Goal: Task Accomplishment & Management: Complete application form

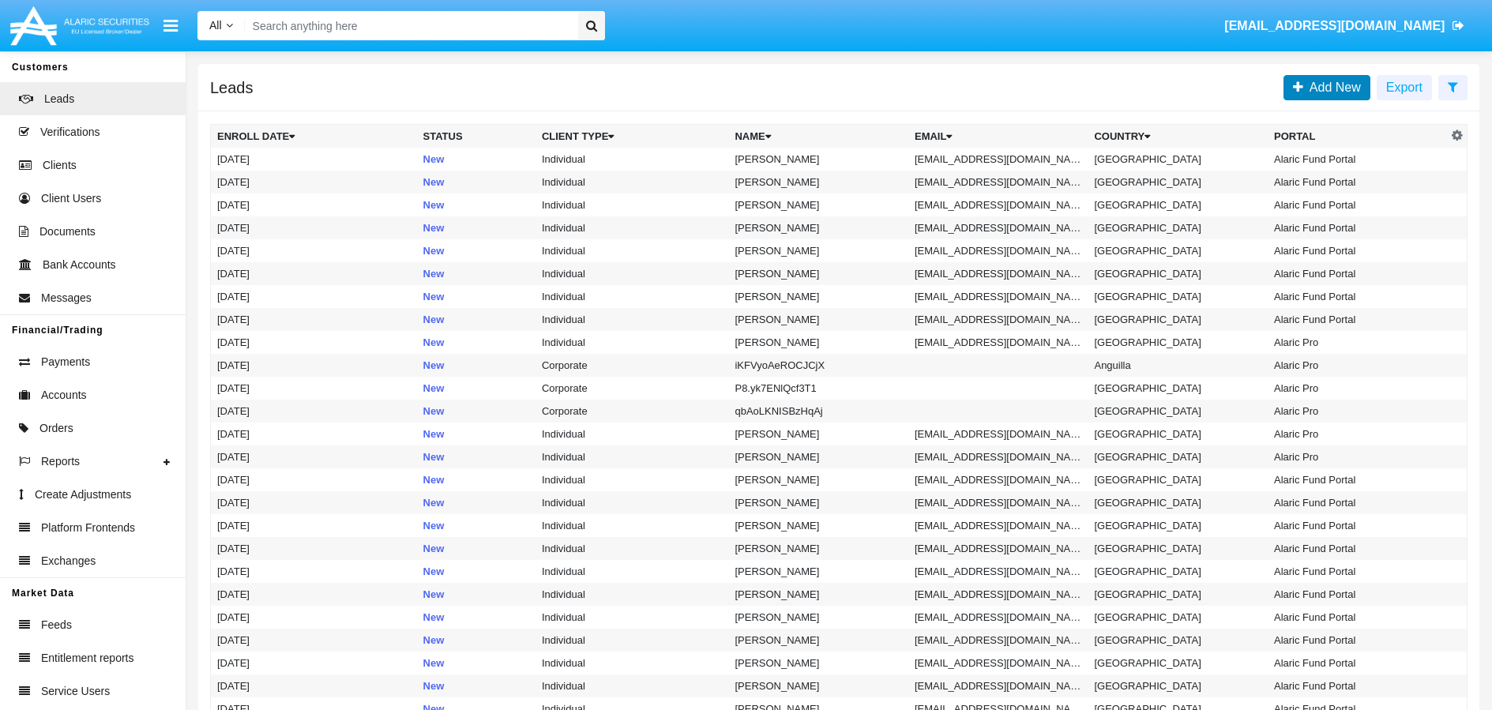
click at [1338, 91] on span "Add New" at bounding box center [1333, 87] width 58 height 13
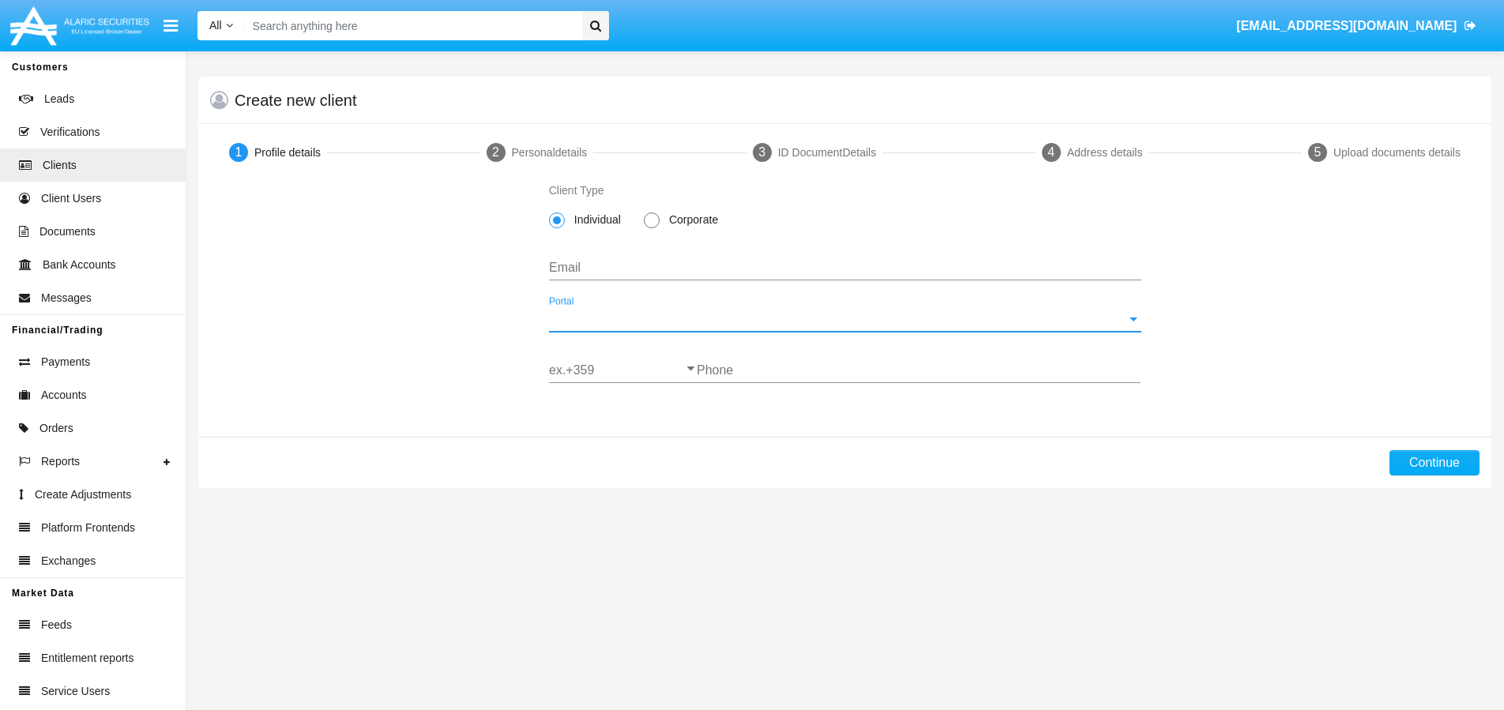
click at [1126, 318] on span "Portal" at bounding box center [838, 319] width 578 height 14
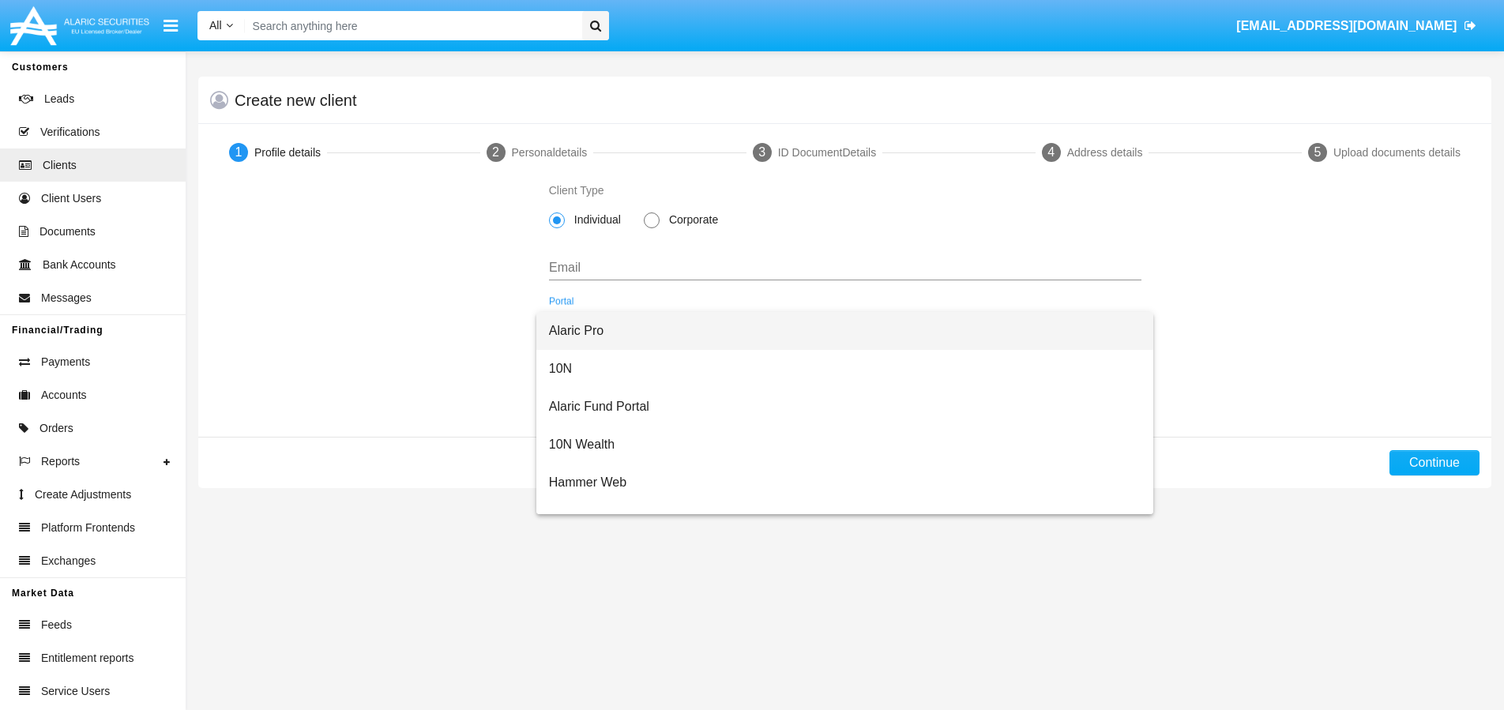
click at [621, 326] on span "Alaric Pro" at bounding box center [845, 331] width 593 height 38
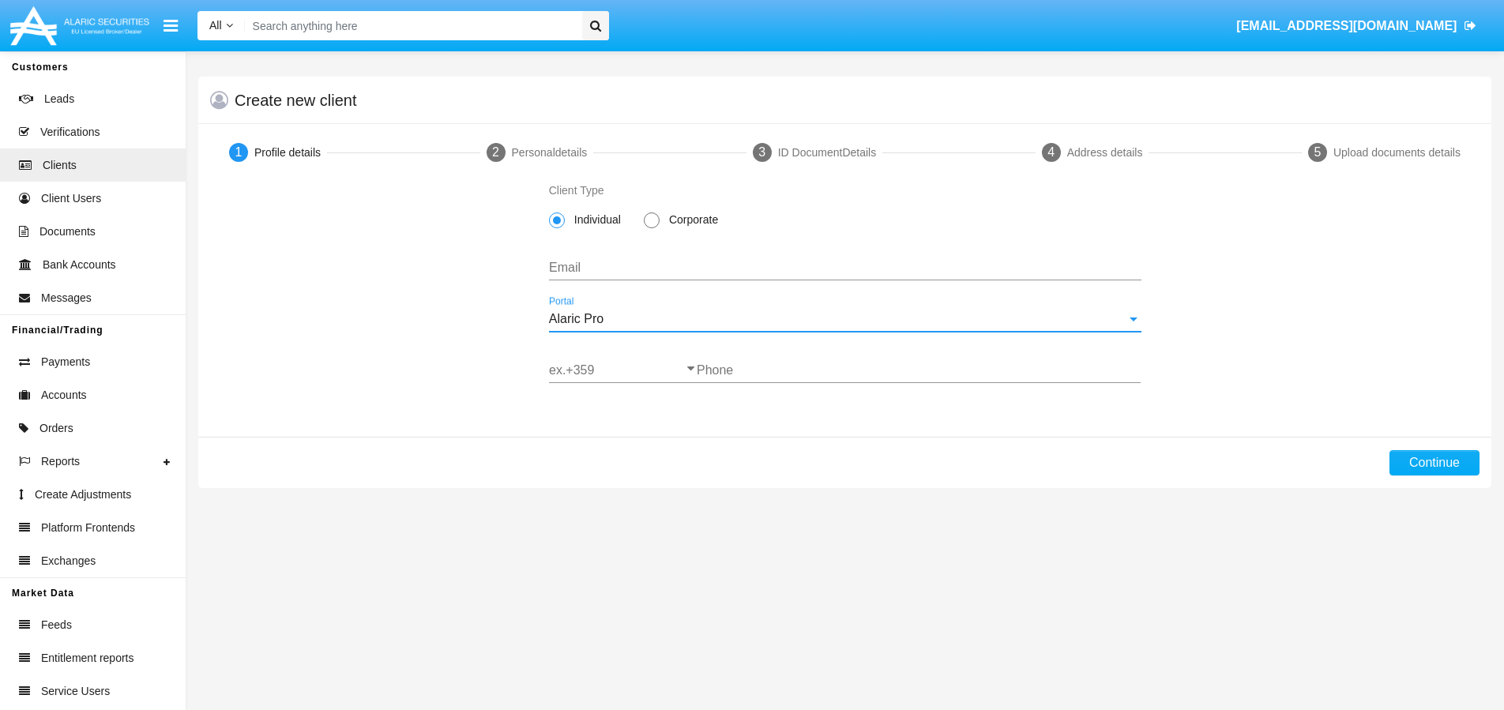
click at [659, 216] on span at bounding box center [652, 221] width 16 height 16
click at [652, 228] on input "Corporate" at bounding box center [651, 228] width 1 height 1
radio input "true"
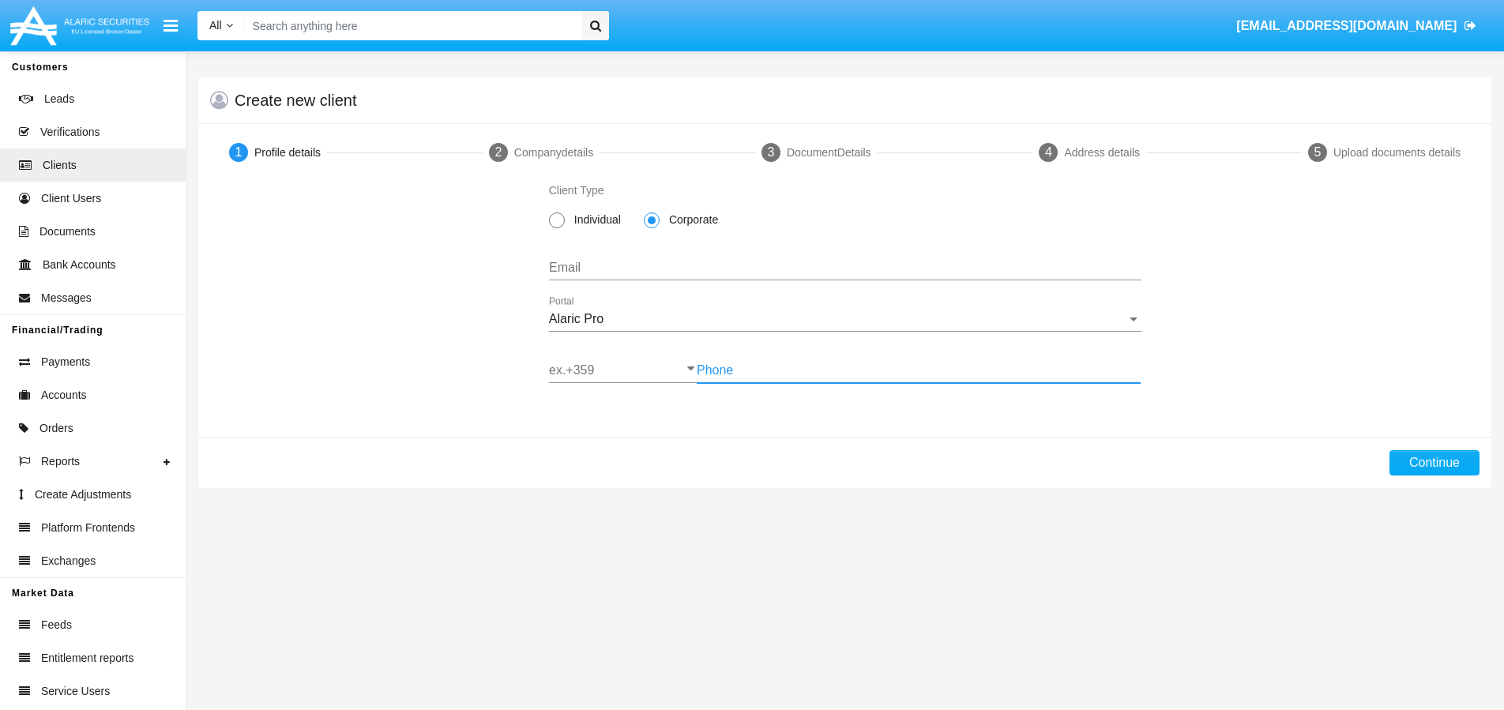
click at [771, 363] on input "Phone" at bounding box center [919, 370] width 444 height 14
type input "879512369"
click at [1441, 462] on button "Continue" at bounding box center [1435, 462] width 90 height 25
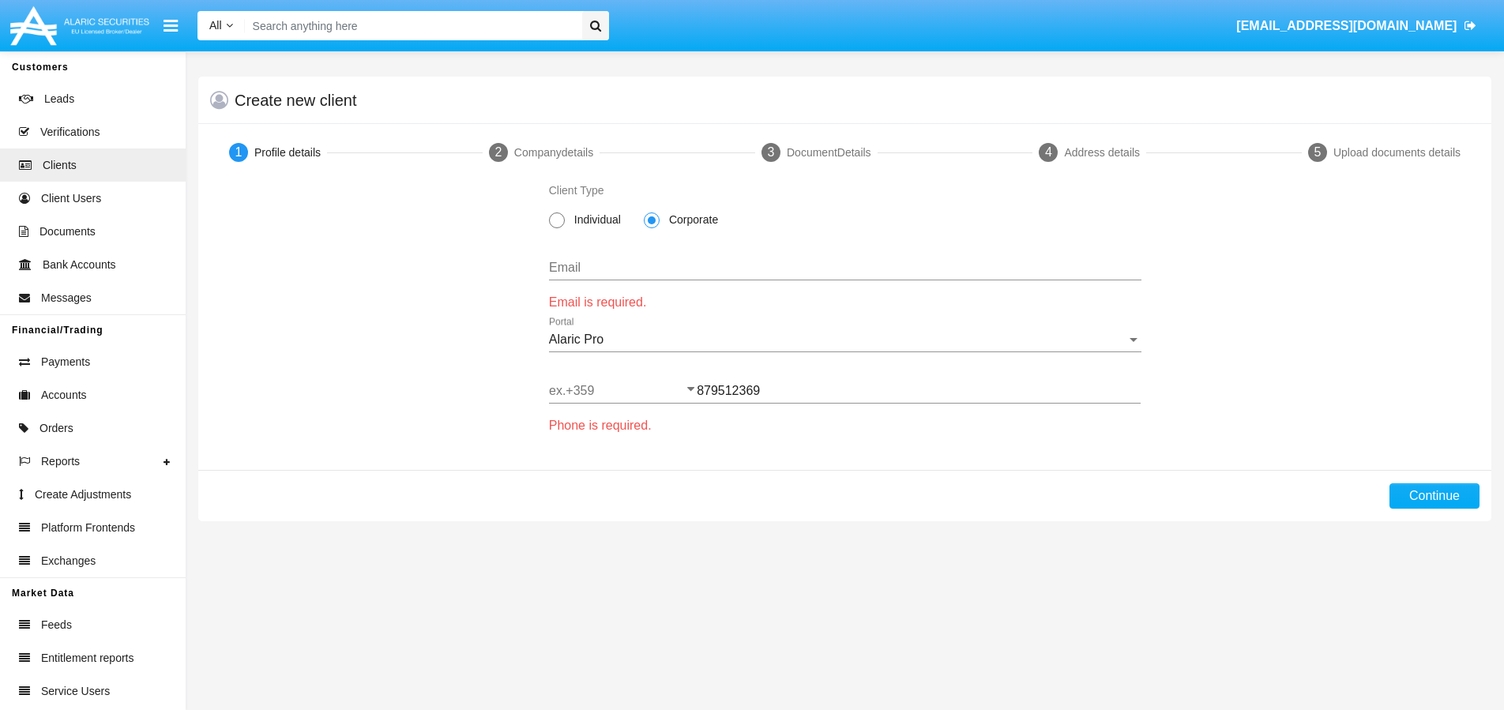
click at [700, 318] on div "Alaric Pro Portal" at bounding box center [845, 335] width 593 height 36
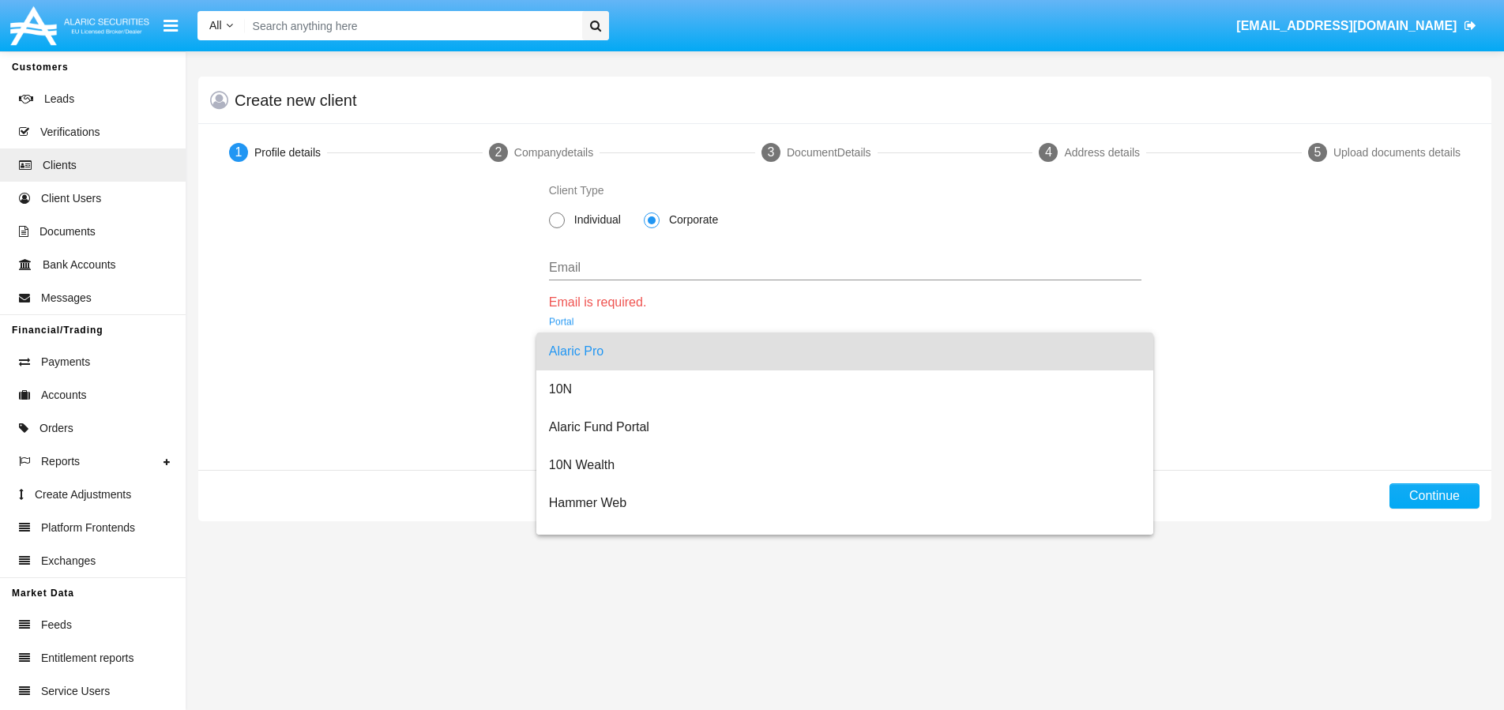
click at [677, 269] on div at bounding box center [752, 355] width 1504 height 710
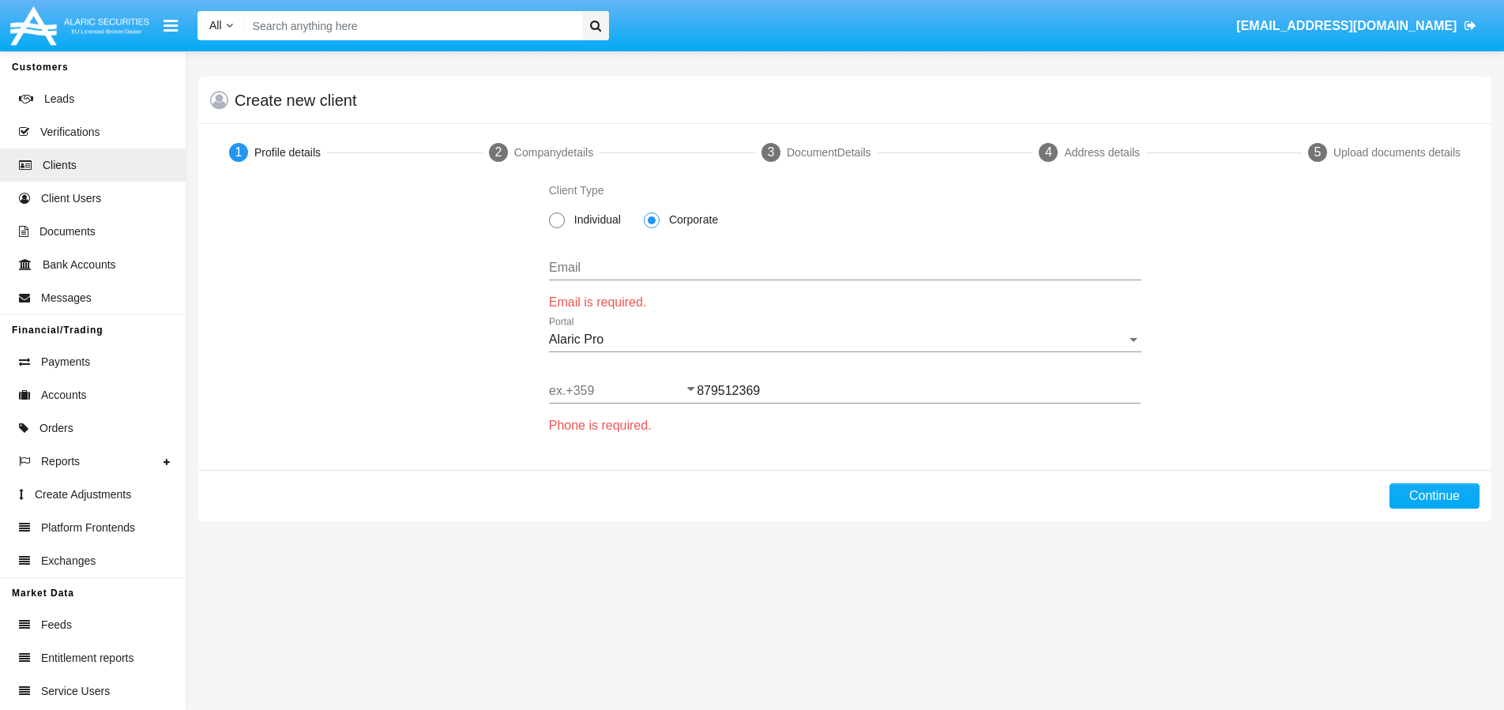
click at [619, 269] on input "Email" at bounding box center [845, 268] width 593 height 14
paste input "tepila5473@chaublog.com"
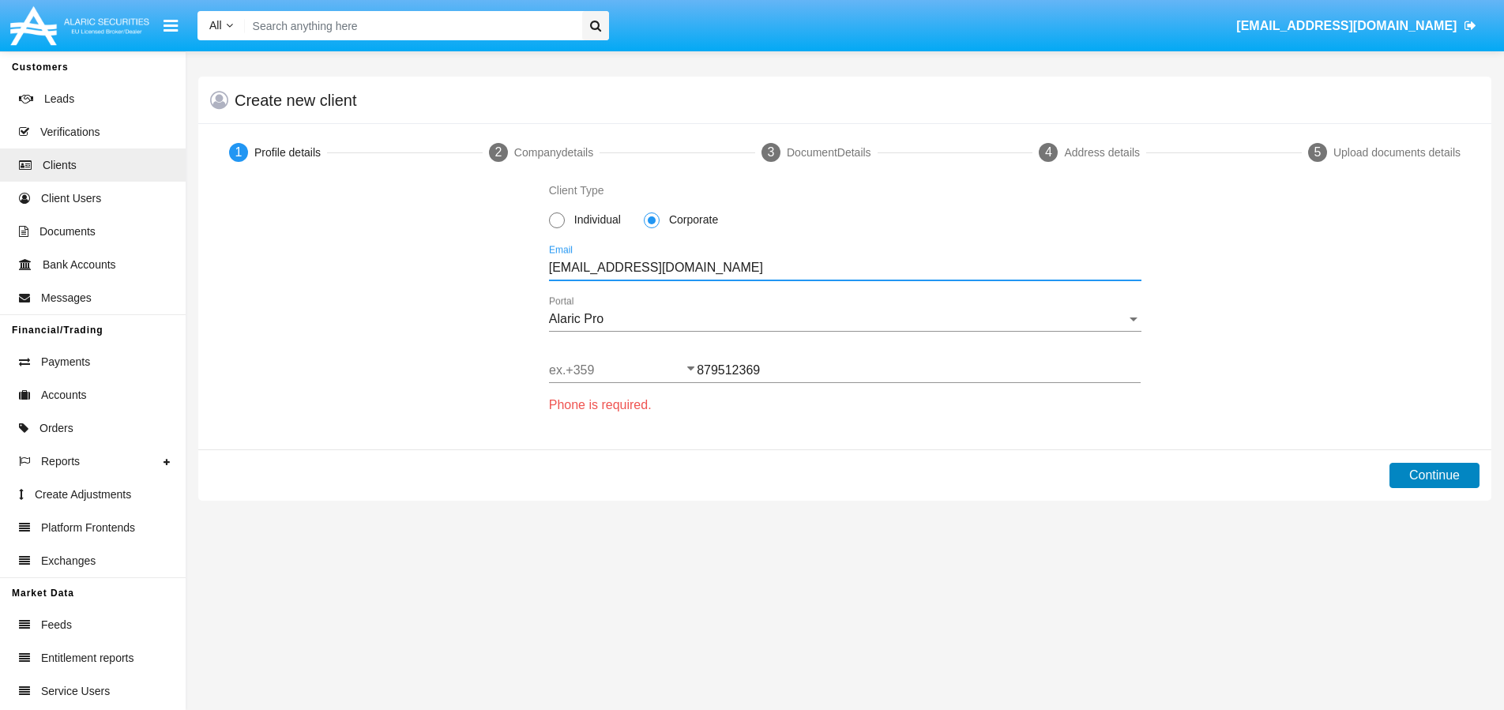
type input "tepila5473@chaublog.com"
click at [1424, 473] on button "Continue" at bounding box center [1435, 475] width 90 height 25
click at [595, 372] on input "ex.+359" at bounding box center [623, 370] width 148 height 14
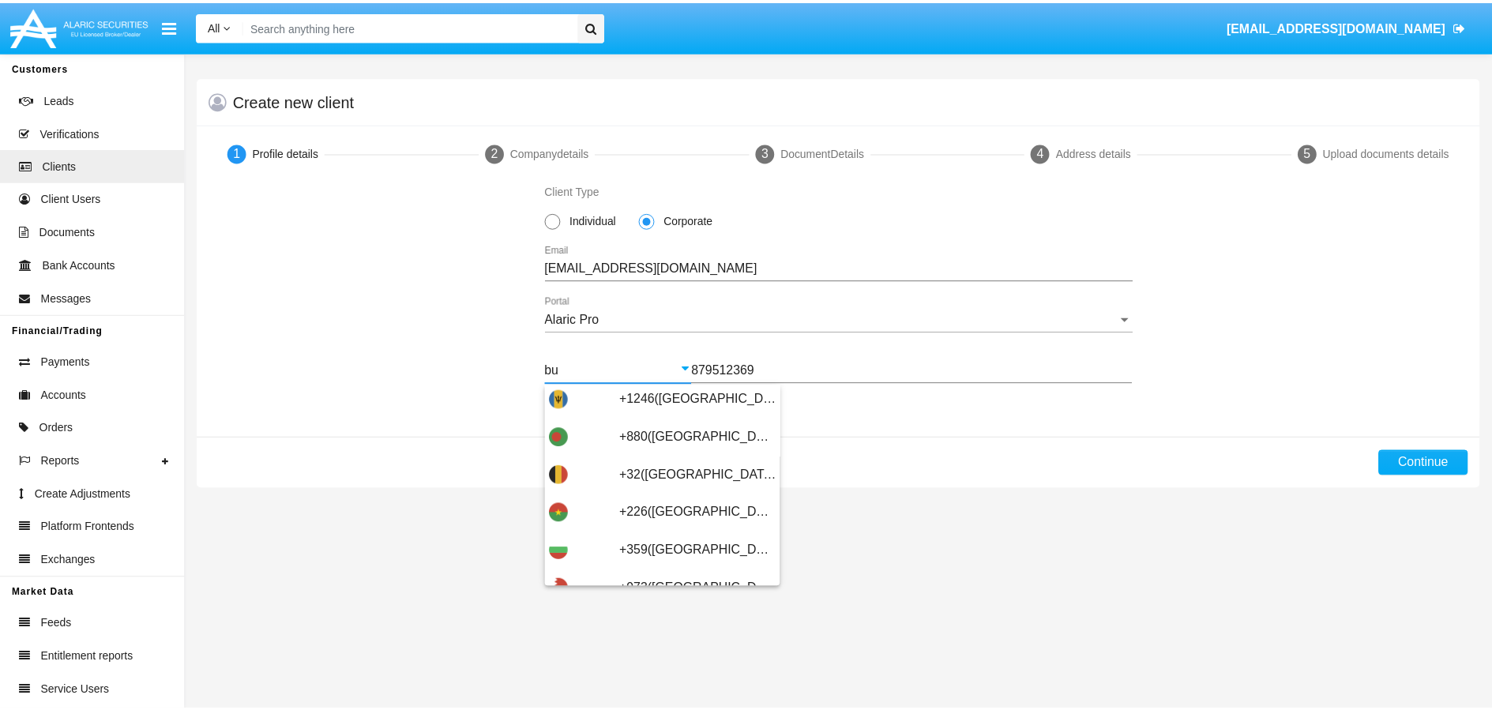
scroll to position [556, 0]
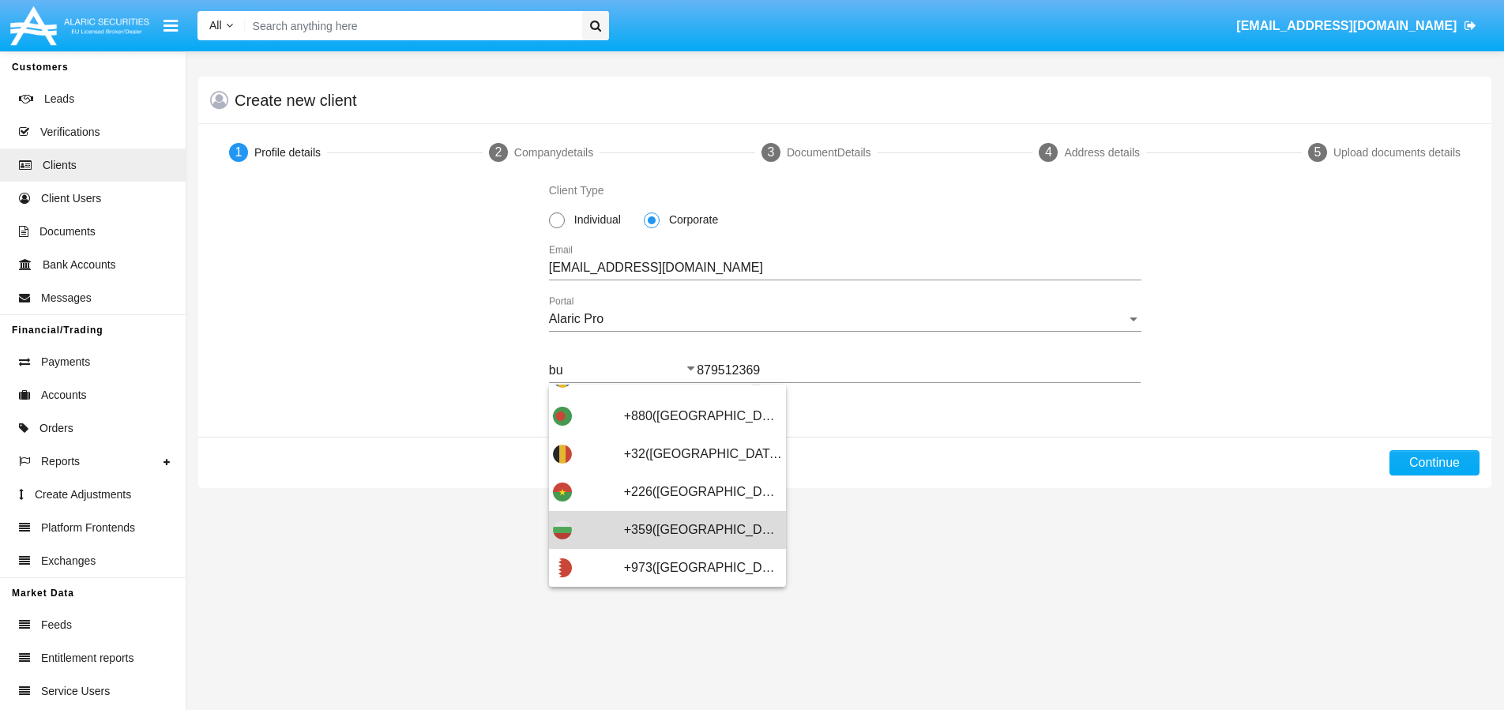
click at [672, 528] on span "+359(Bulgaria)" at bounding box center [703, 530] width 158 height 38
type input "+359(Bulgaria)"
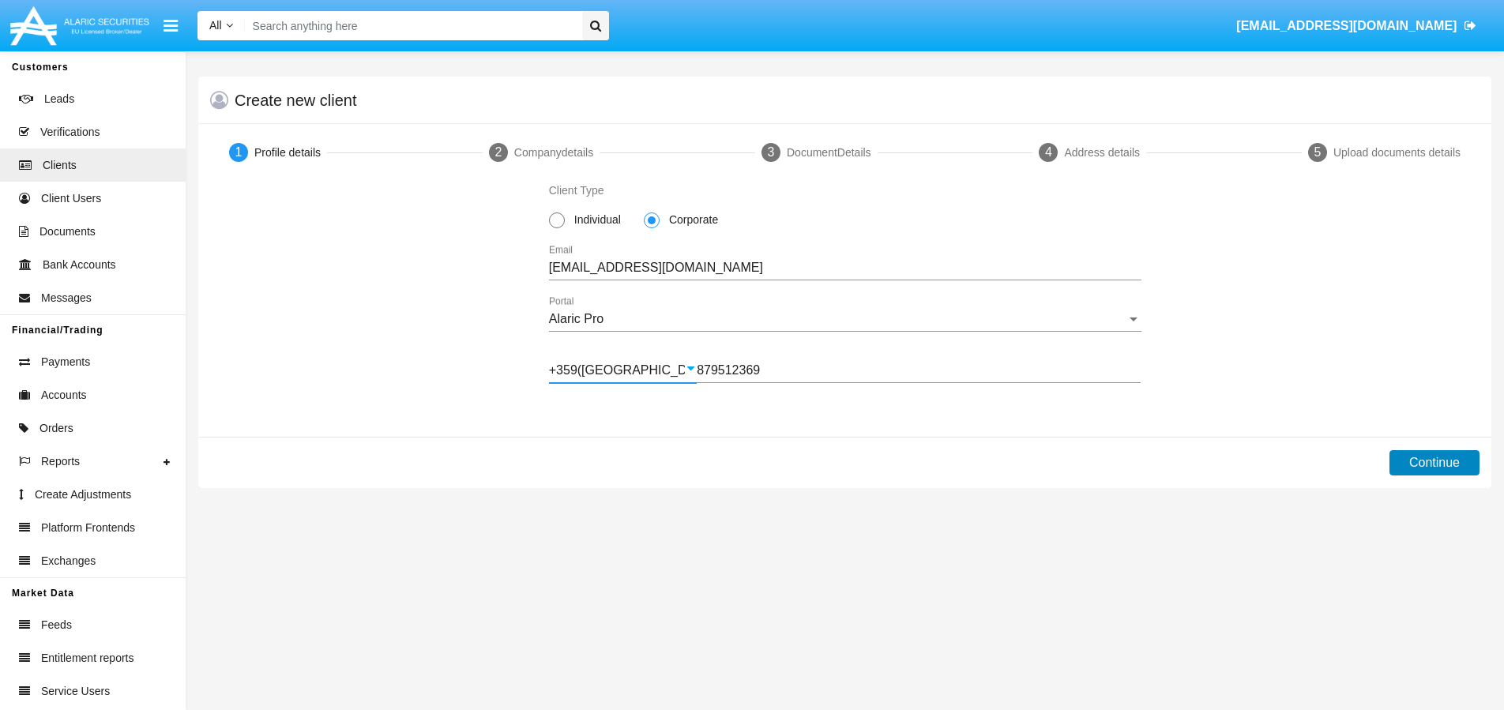
click at [1409, 465] on button "Continue" at bounding box center [1435, 462] width 90 height 25
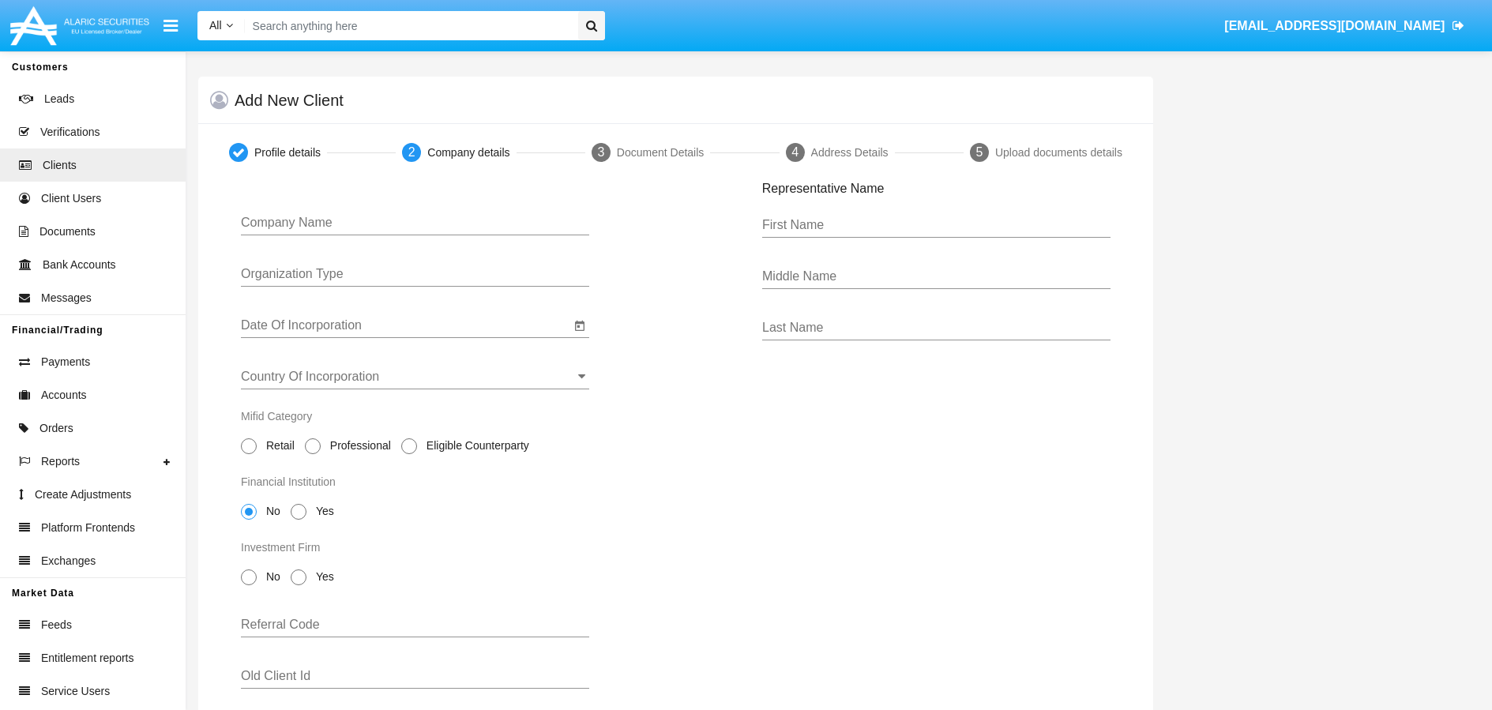
click at [840, 220] on input "First Name" at bounding box center [936, 225] width 348 height 14
drag, startPoint x: 796, startPoint y: 224, endPoint x: 864, endPoint y: 235, distance: 68.1
click at [864, 235] on div "TEST CORP First Name" at bounding box center [936, 220] width 348 height 36
type input "TEST"
click at [834, 316] on div "Last Name" at bounding box center [936, 323] width 348 height 36
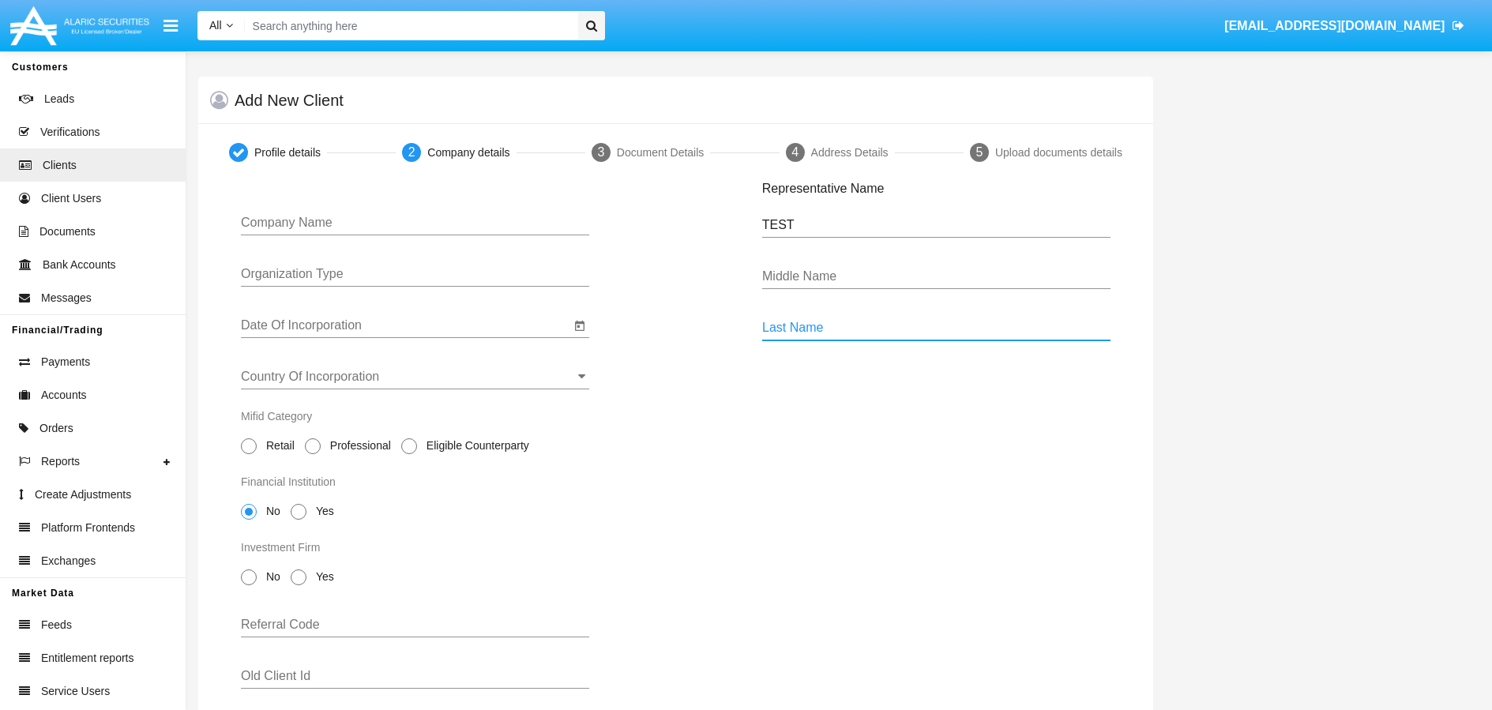
paste input "CORP"
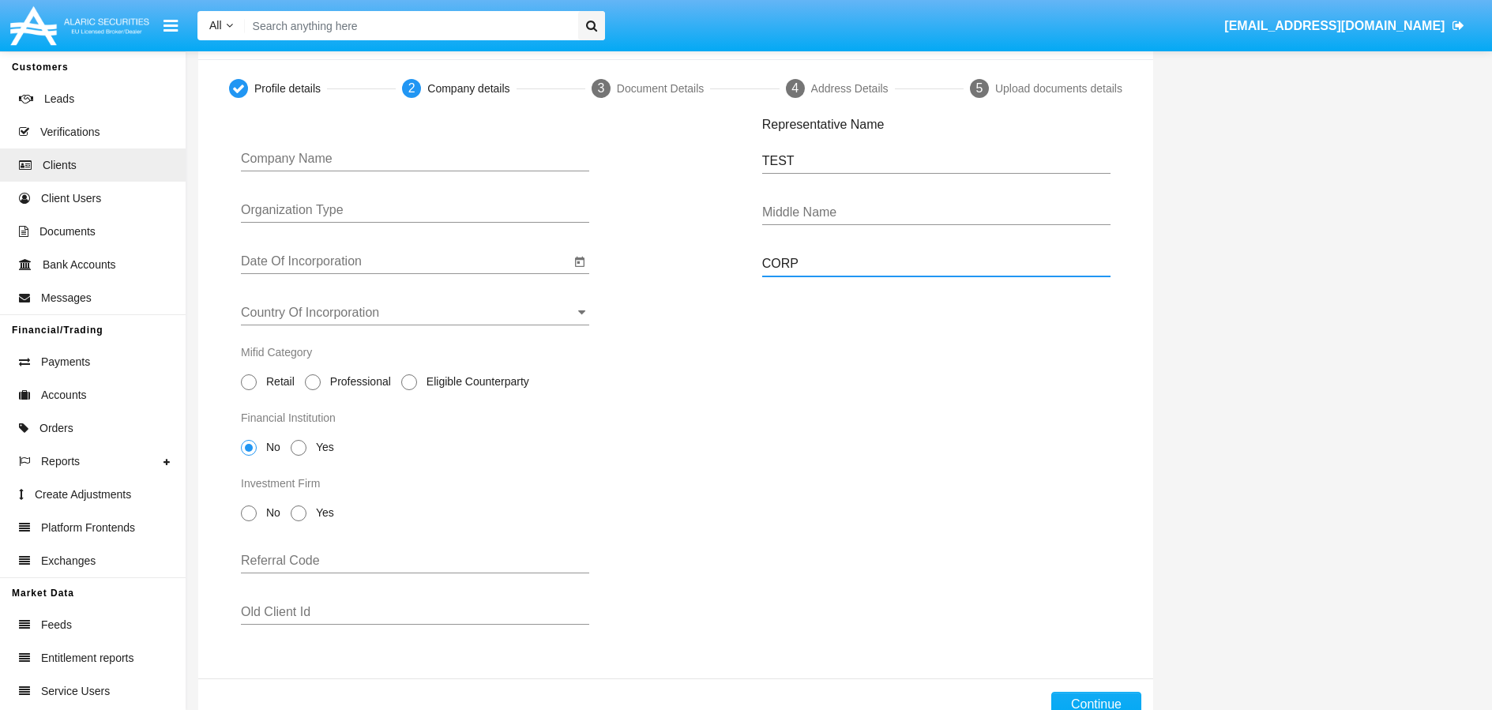
scroll to position [78, 0]
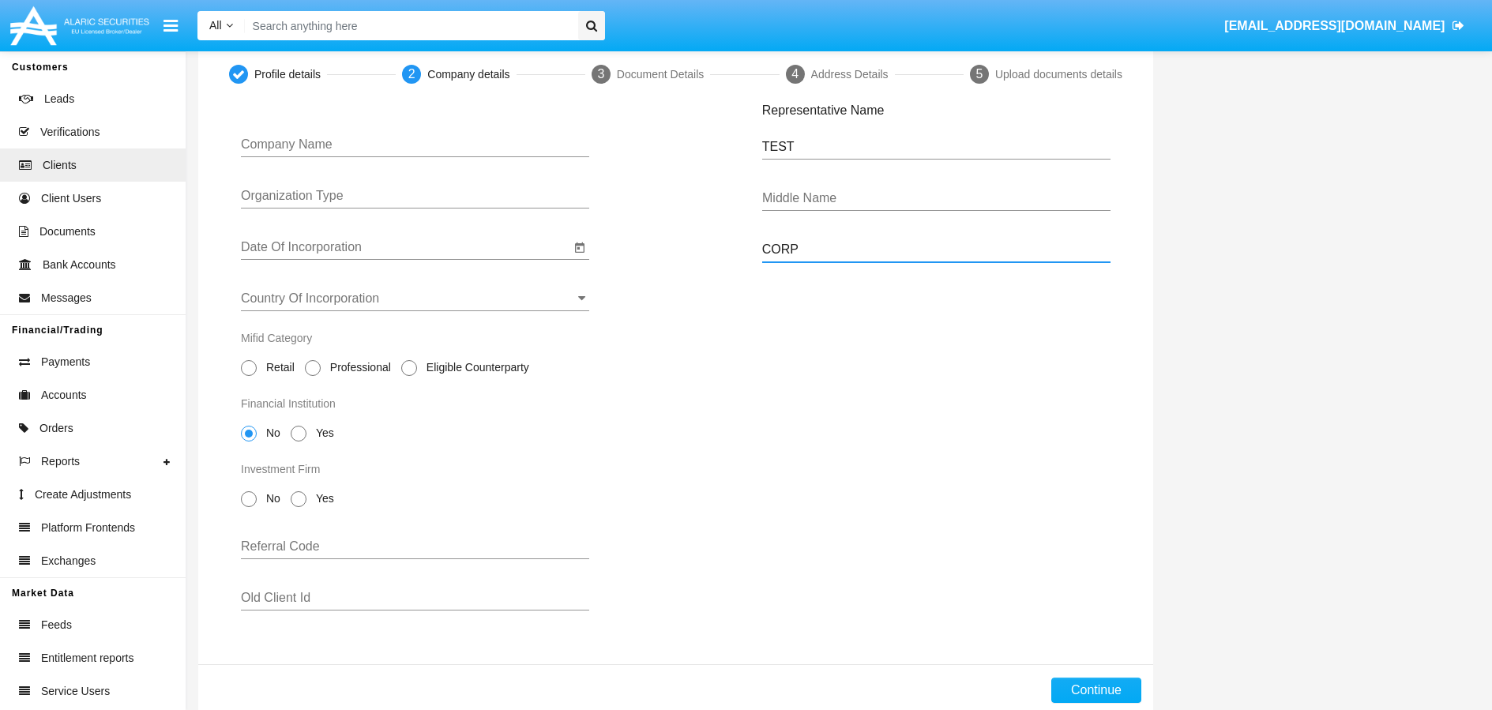
type input "CORP"
click at [365, 149] on input "Company Name" at bounding box center [415, 144] width 348 height 14
type input "TEST CORP"
click at [428, 245] on input "Date Of Incorporation" at bounding box center [405, 247] width 329 height 14
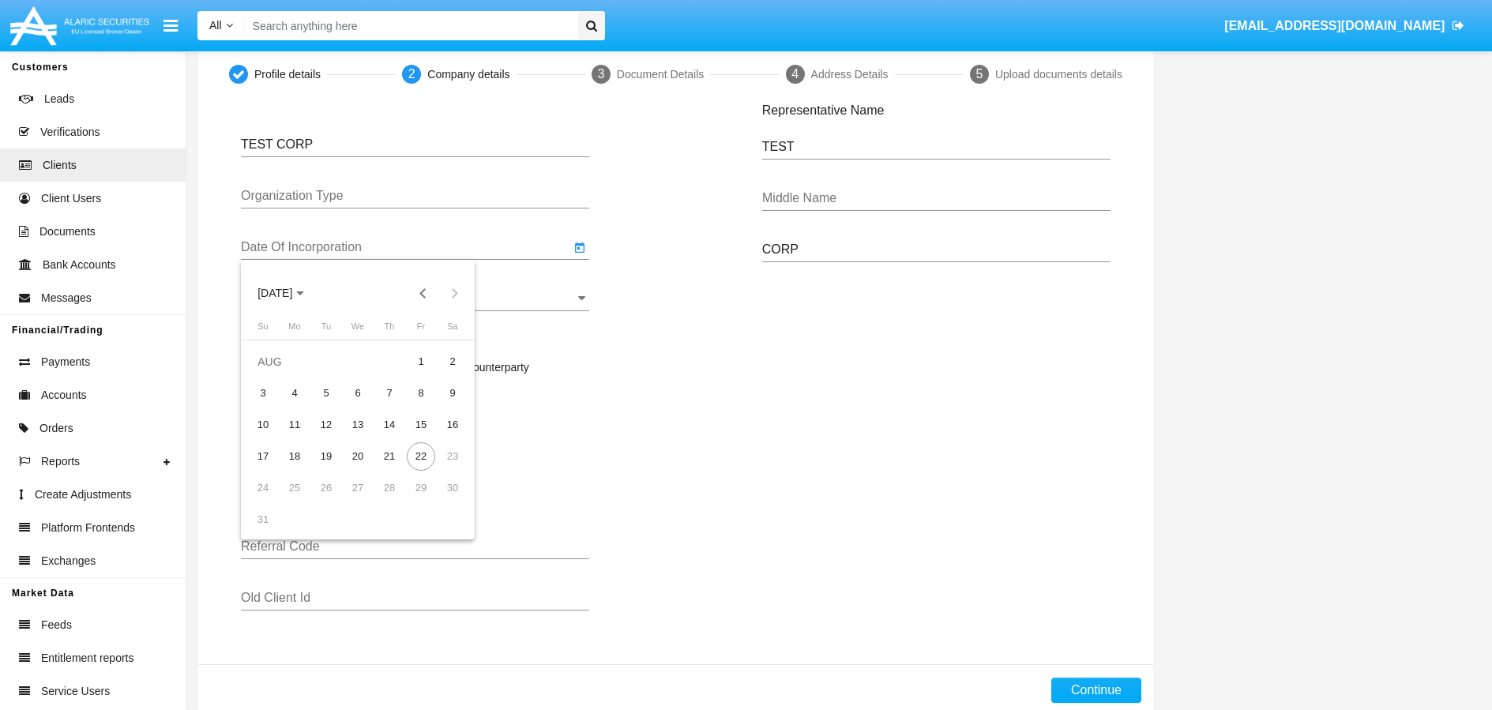
click at [304, 295] on span "AUG 2025" at bounding box center [281, 292] width 47 height 13
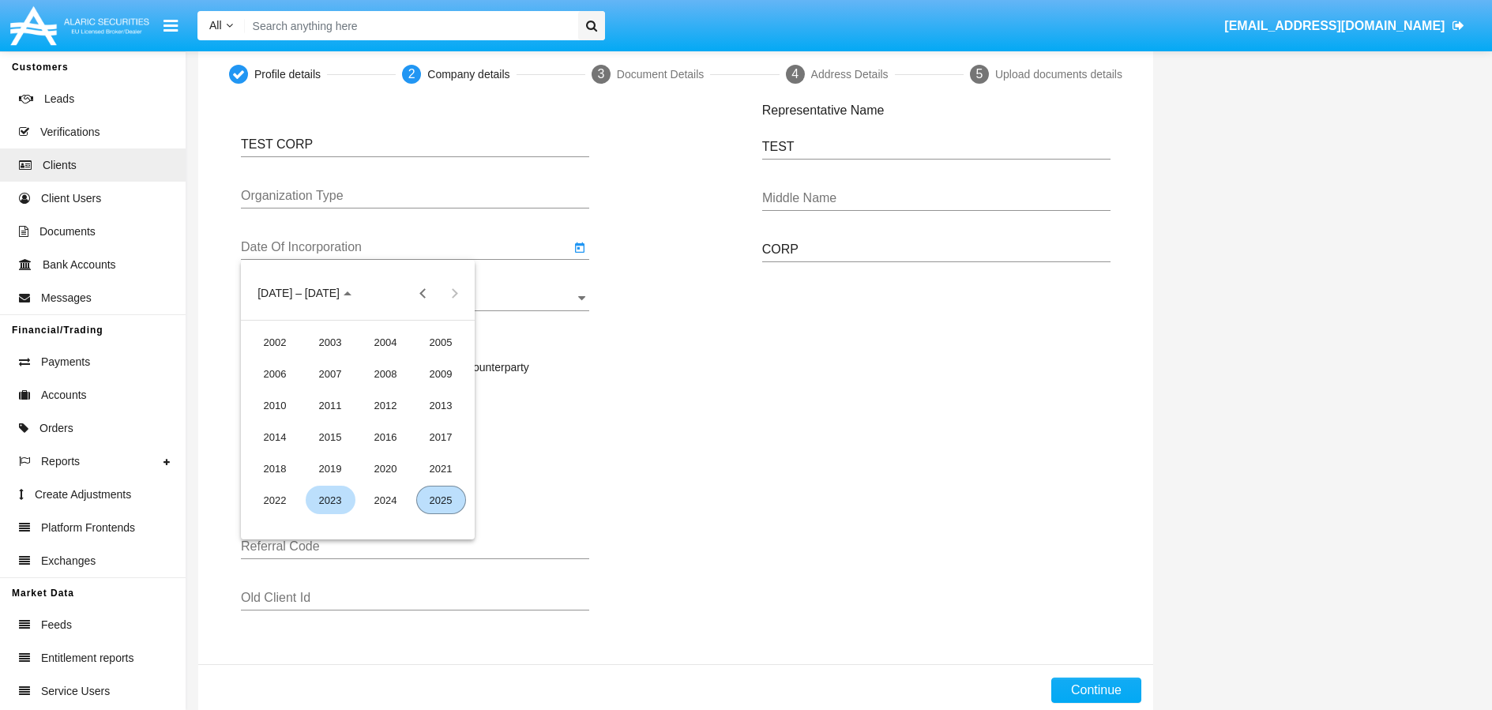
click at [334, 502] on div "2023" at bounding box center [331, 500] width 50 height 28
click at [346, 404] on div "JUN" at bounding box center [331, 405] width 50 height 28
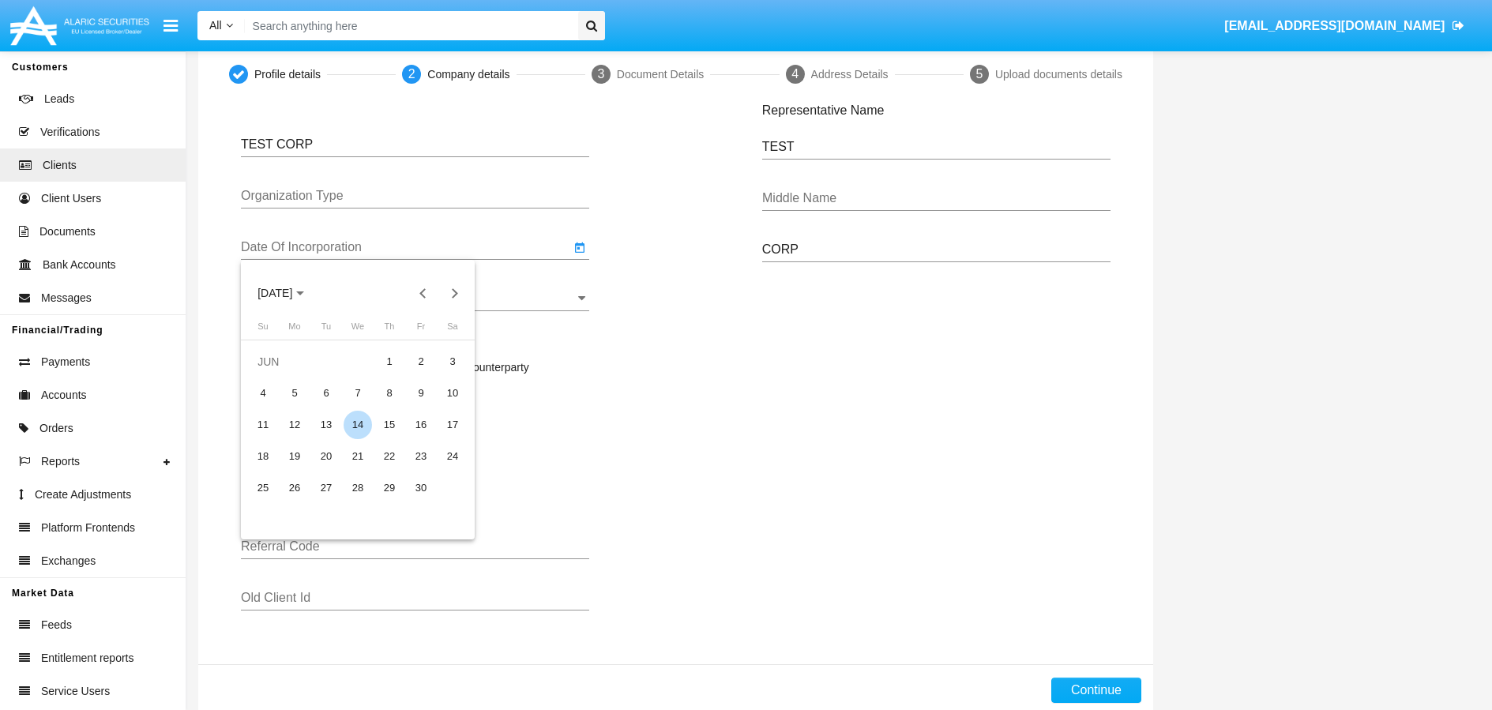
click at [347, 423] on div "14" at bounding box center [358, 425] width 28 height 28
type input "[DATE]"
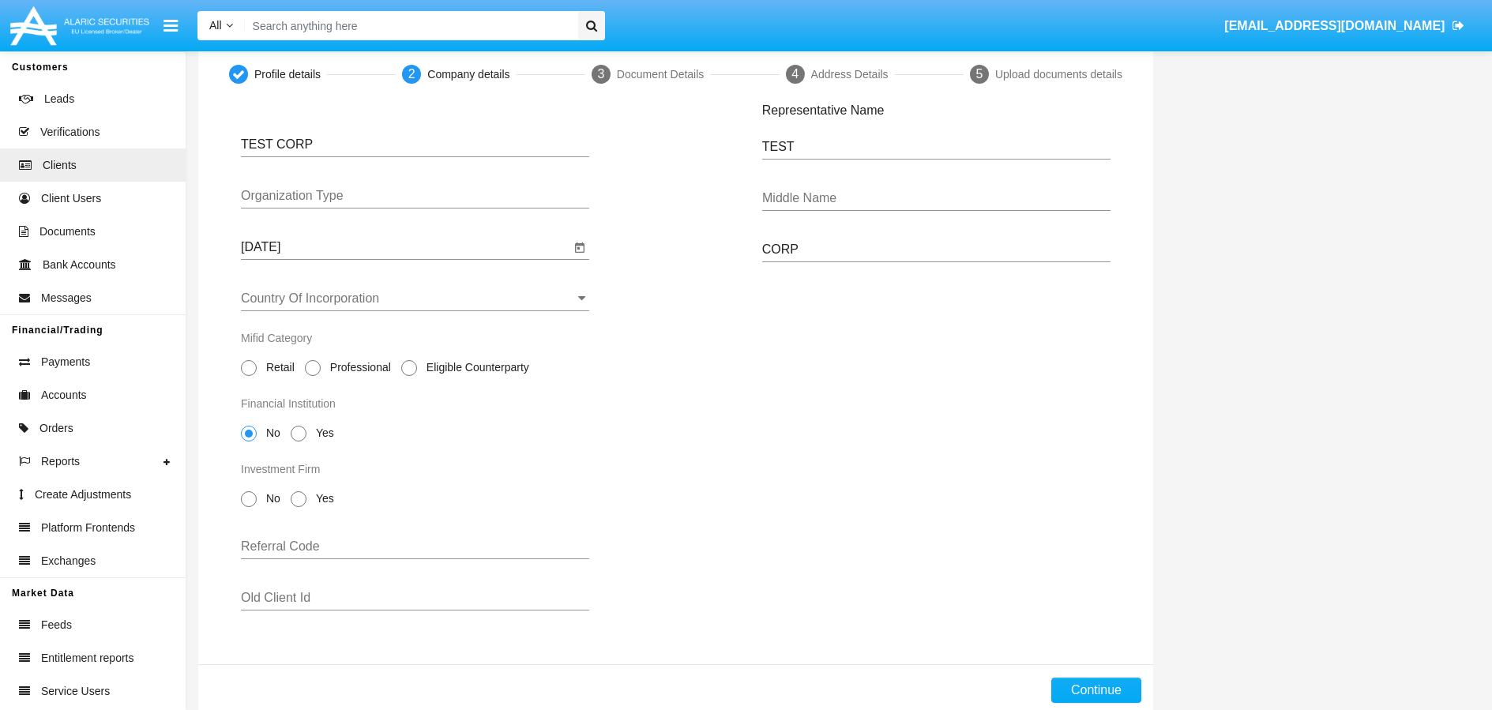
click at [550, 307] on div "Country Of Incorporation" at bounding box center [415, 294] width 348 height 36
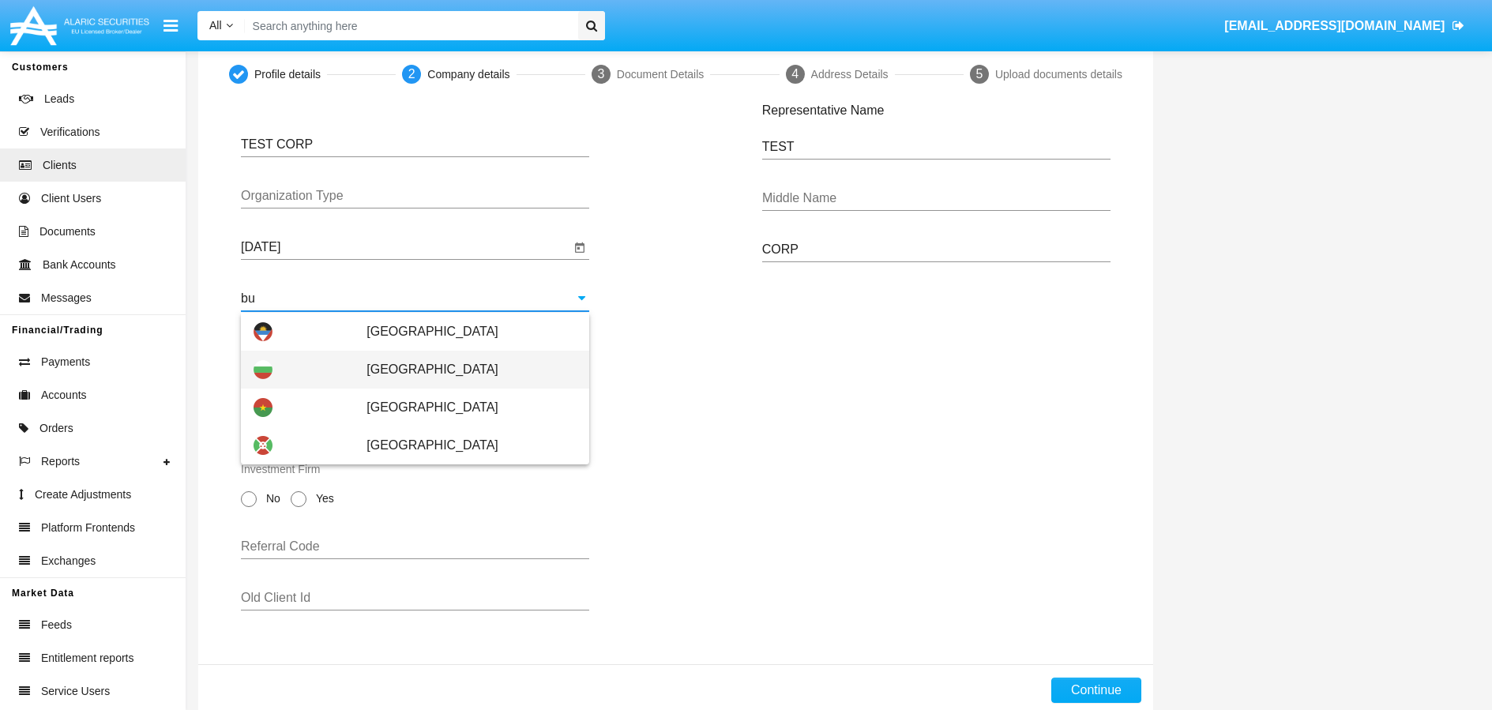
click at [402, 368] on span "[GEOGRAPHIC_DATA]" at bounding box center [472, 370] width 210 height 38
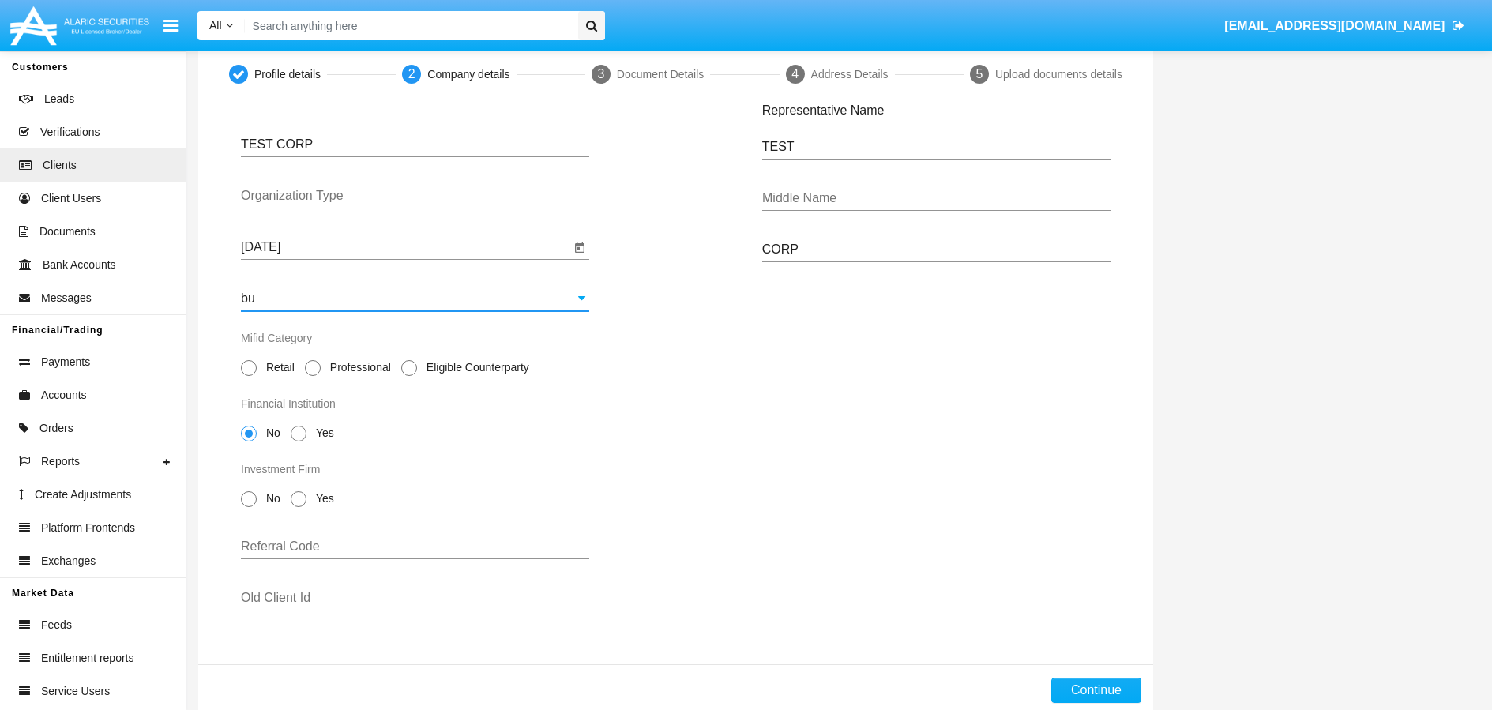
type input "[GEOGRAPHIC_DATA]"
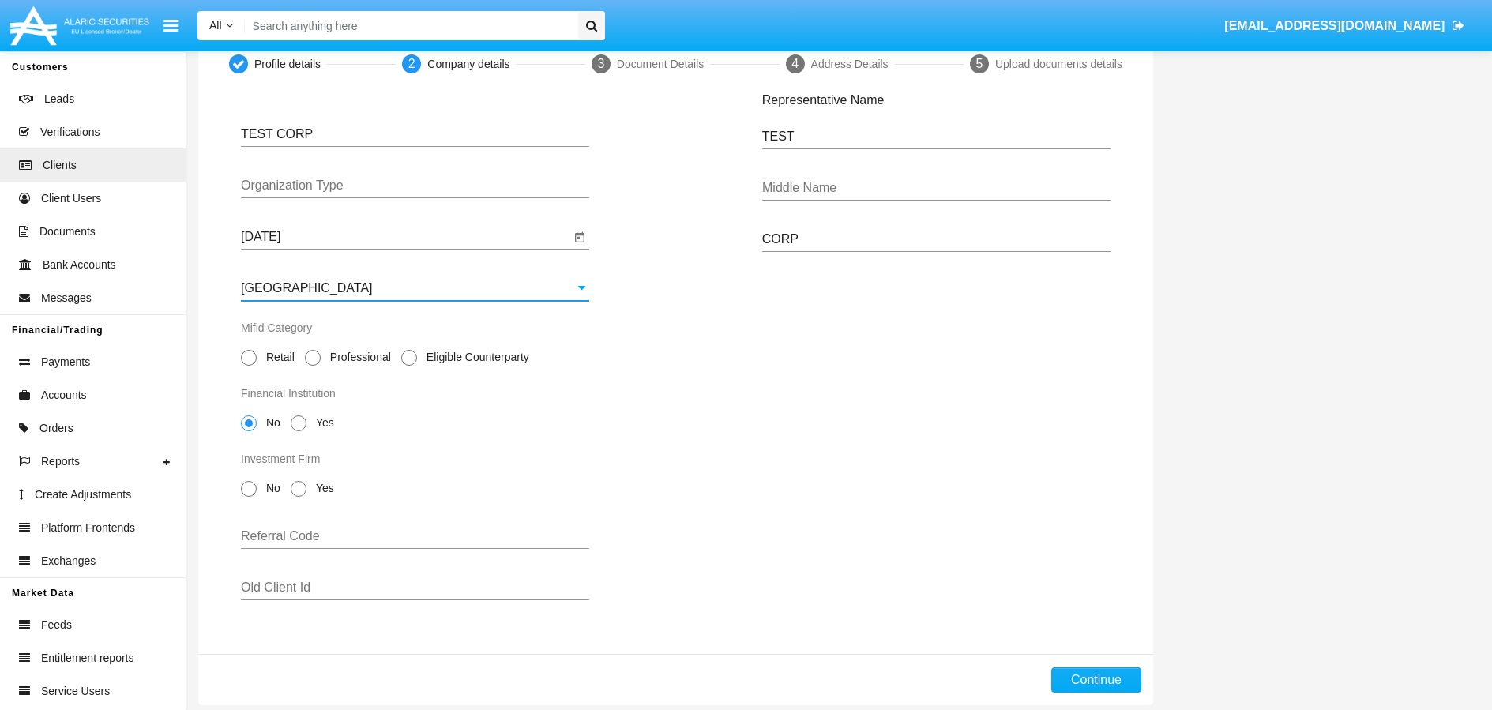
scroll to position [109, 0]
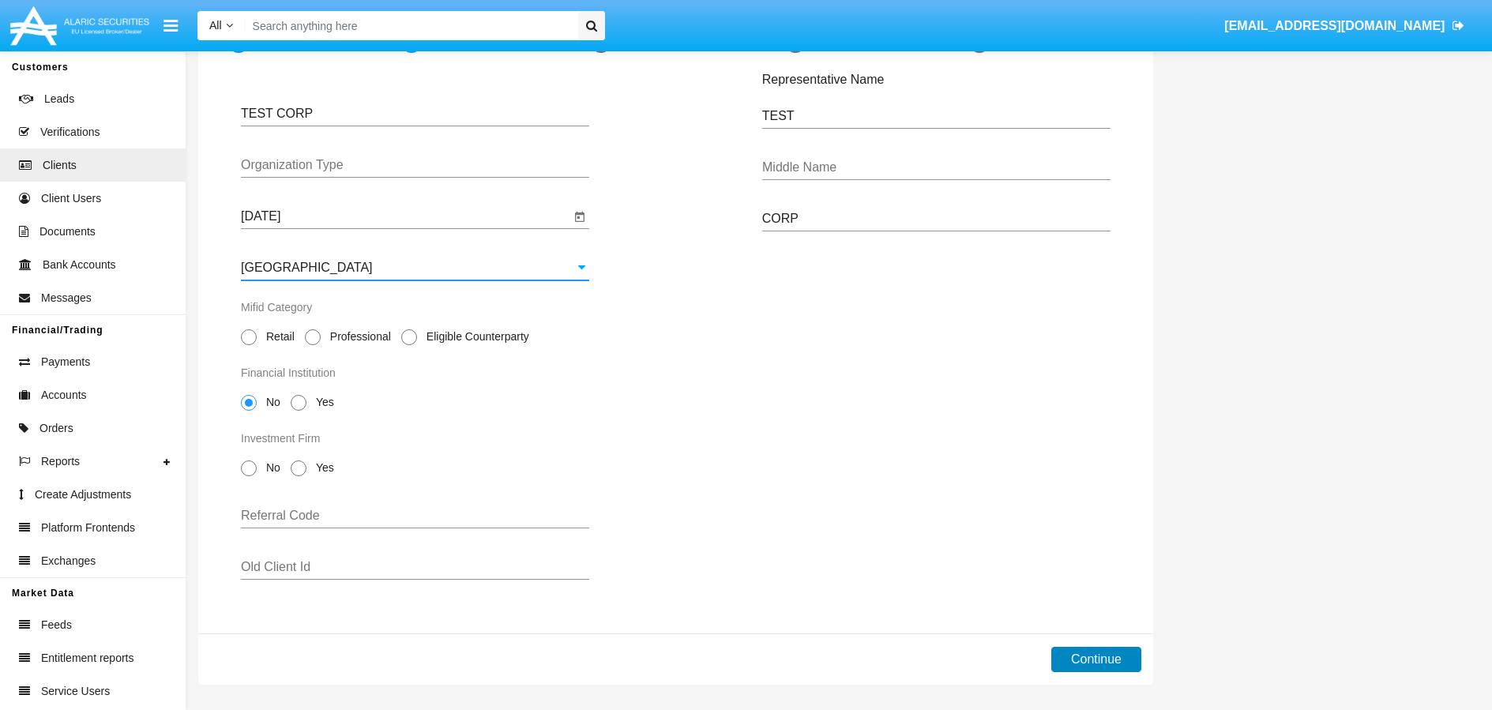
click at [1094, 657] on button "Continue" at bounding box center [1097, 659] width 90 height 25
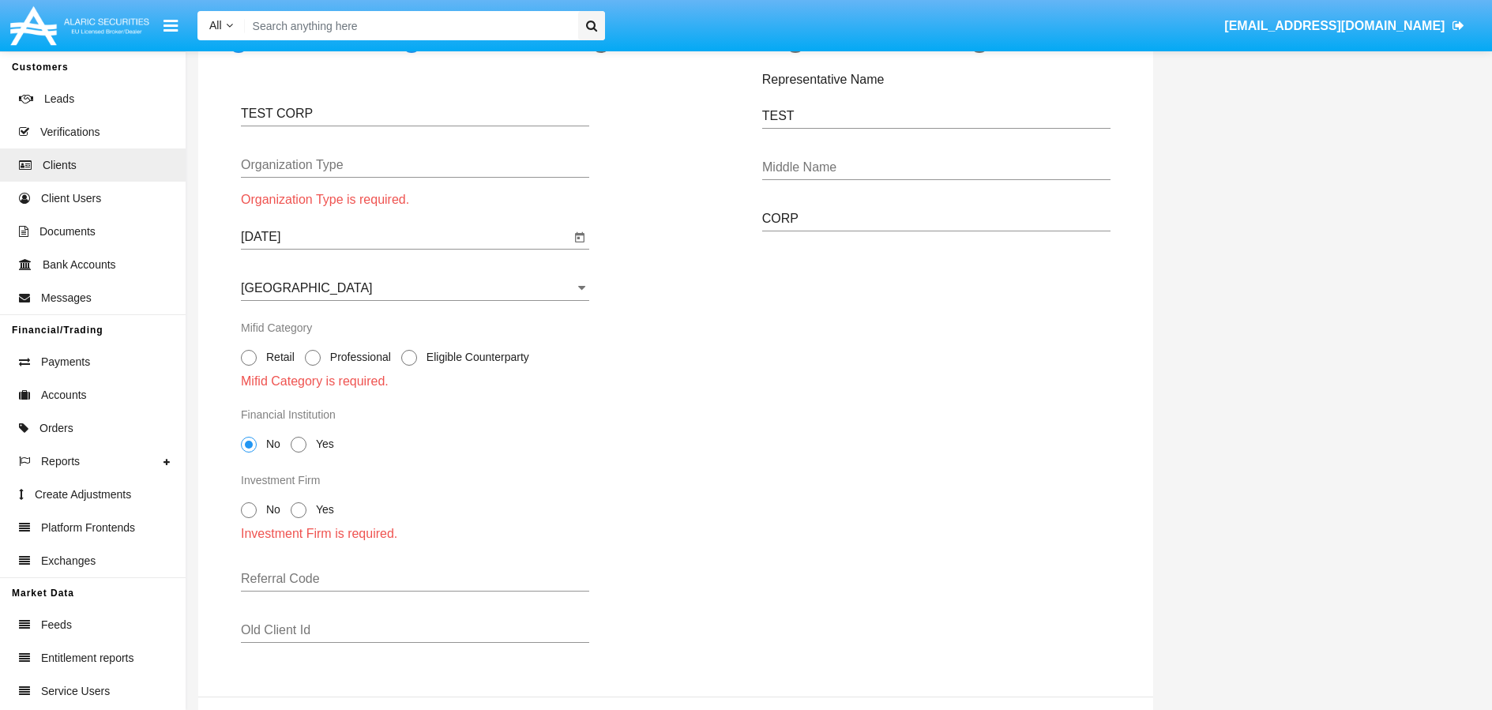
click at [317, 359] on span at bounding box center [313, 358] width 16 height 16
click at [313, 366] on input "Professional" at bounding box center [312, 366] width 1 height 1
radio input "true"
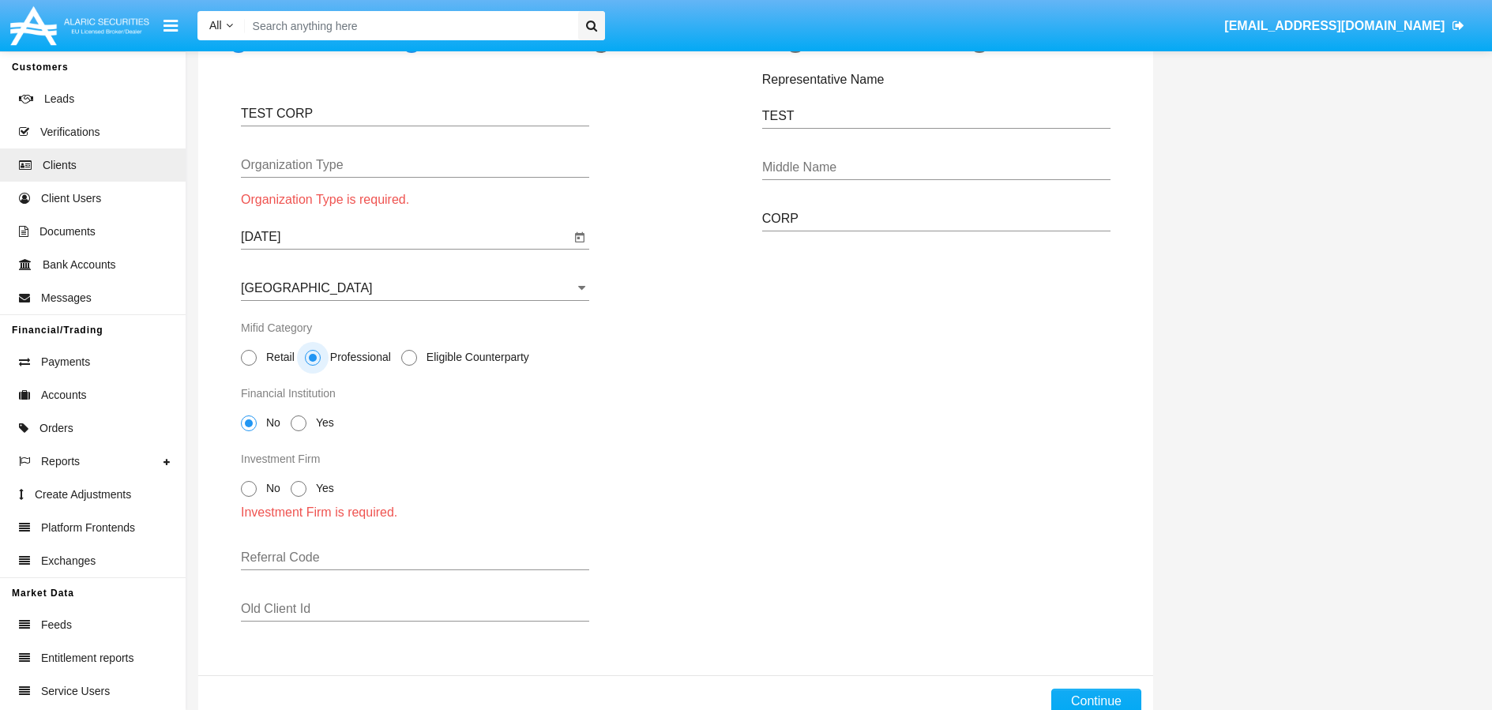
click at [248, 491] on span at bounding box center [249, 489] width 16 height 16
click at [248, 497] on input "No" at bounding box center [248, 497] width 1 height 1
radio input "true"
click at [1094, 694] on div "Profile details 2 Company details 3 Document Details 4 Address Details 5 Upload…" at bounding box center [675, 360] width 979 height 691
click at [1093, 688] on button "Continue" at bounding box center [1097, 680] width 90 height 25
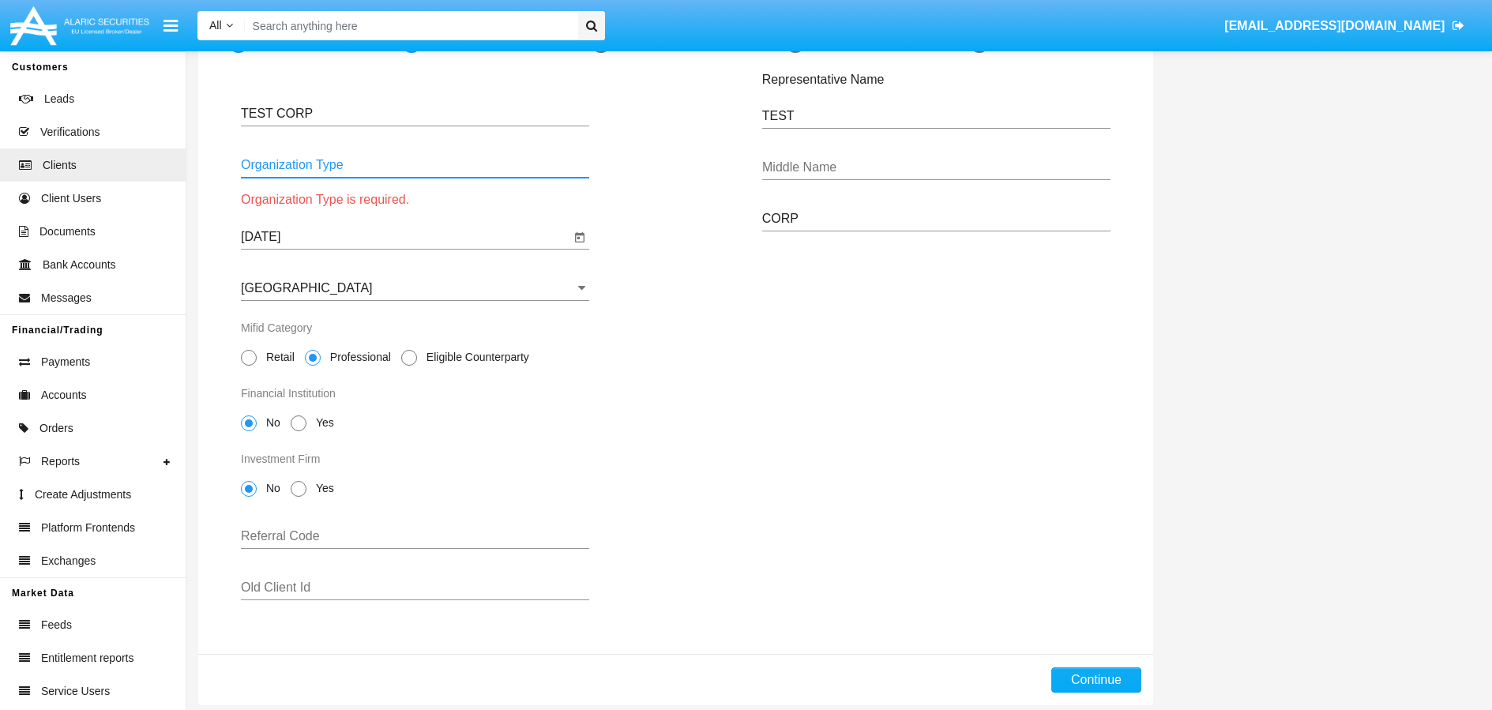
click at [322, 164] on input "Organization Type" at bounding box center [415, 165] width 348 height 14
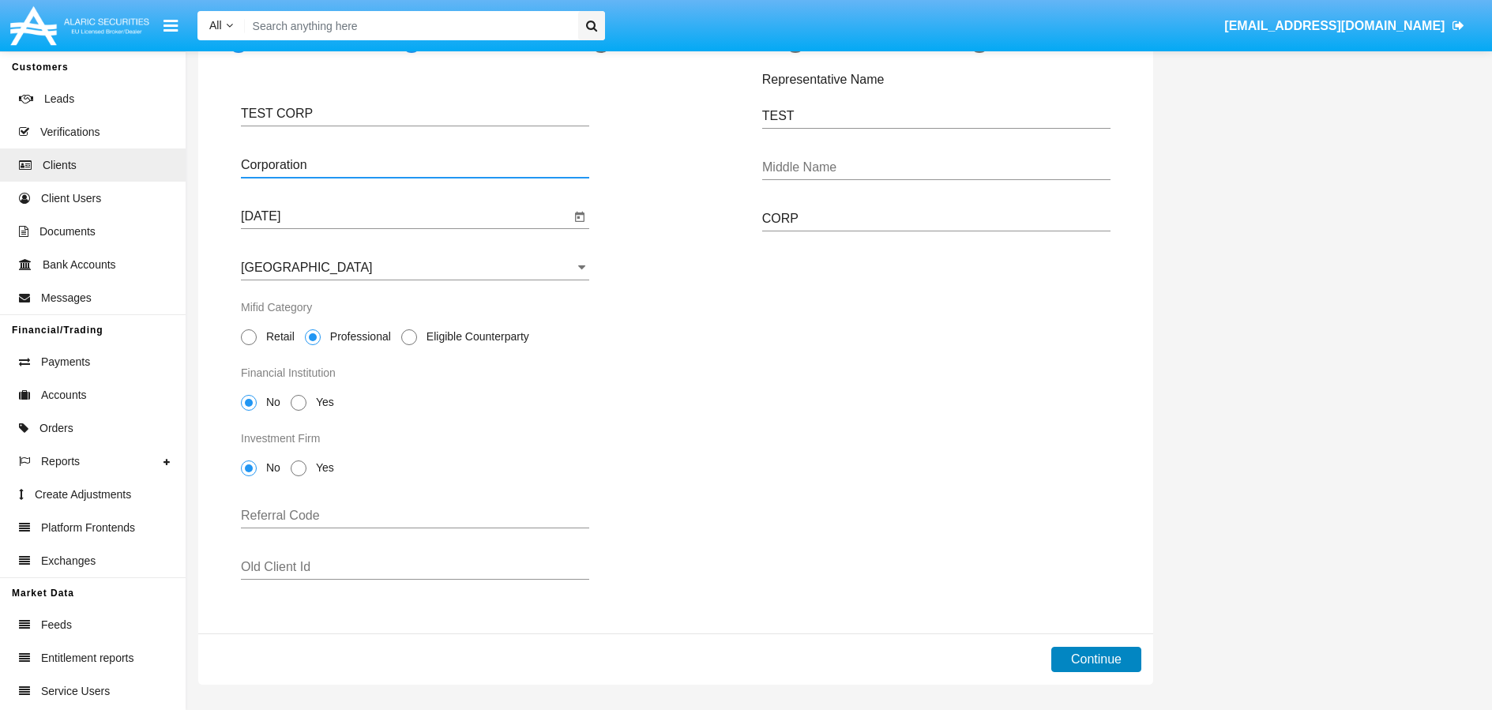
type input "Corporation"
click at [1112, 664] on button "Continue" at bounding box center [1097, 659] width 90 height 25
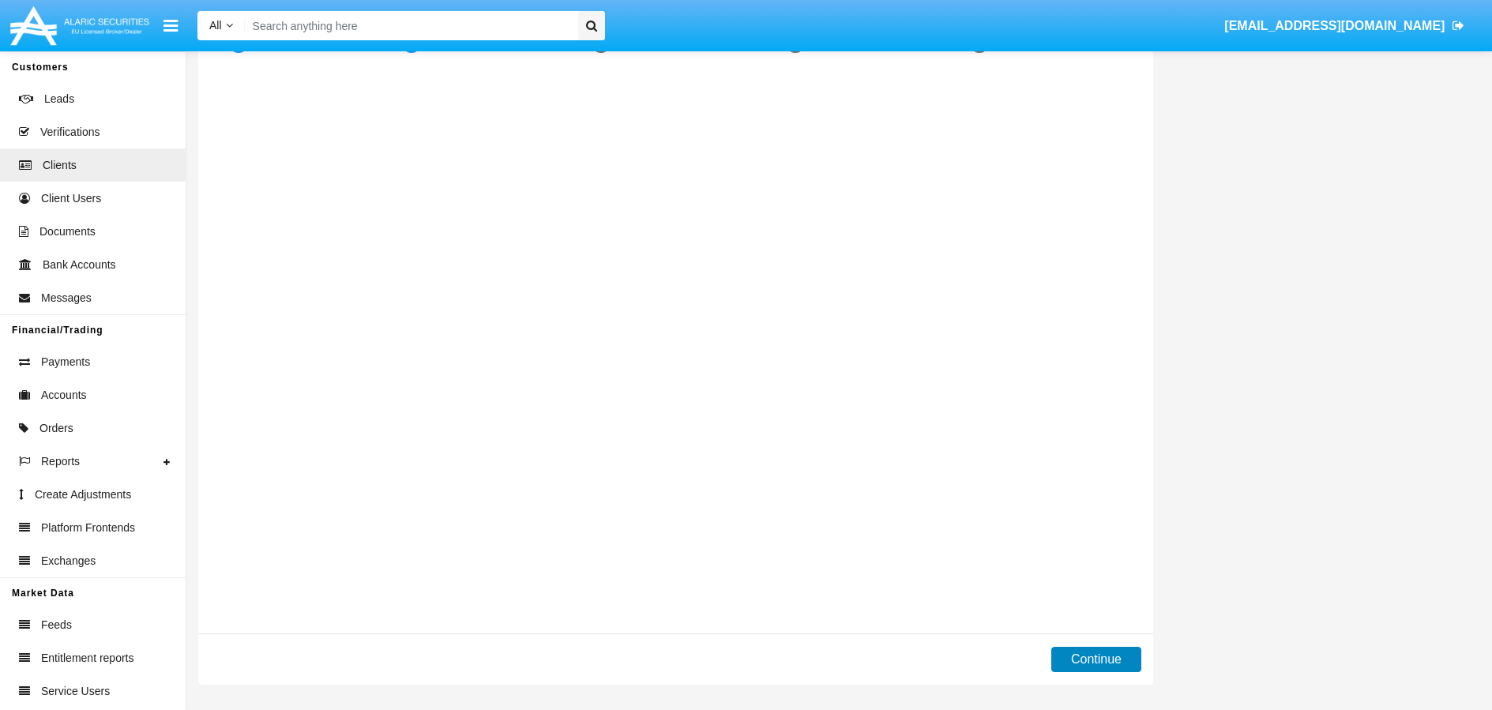
scroll to position [0, 0]
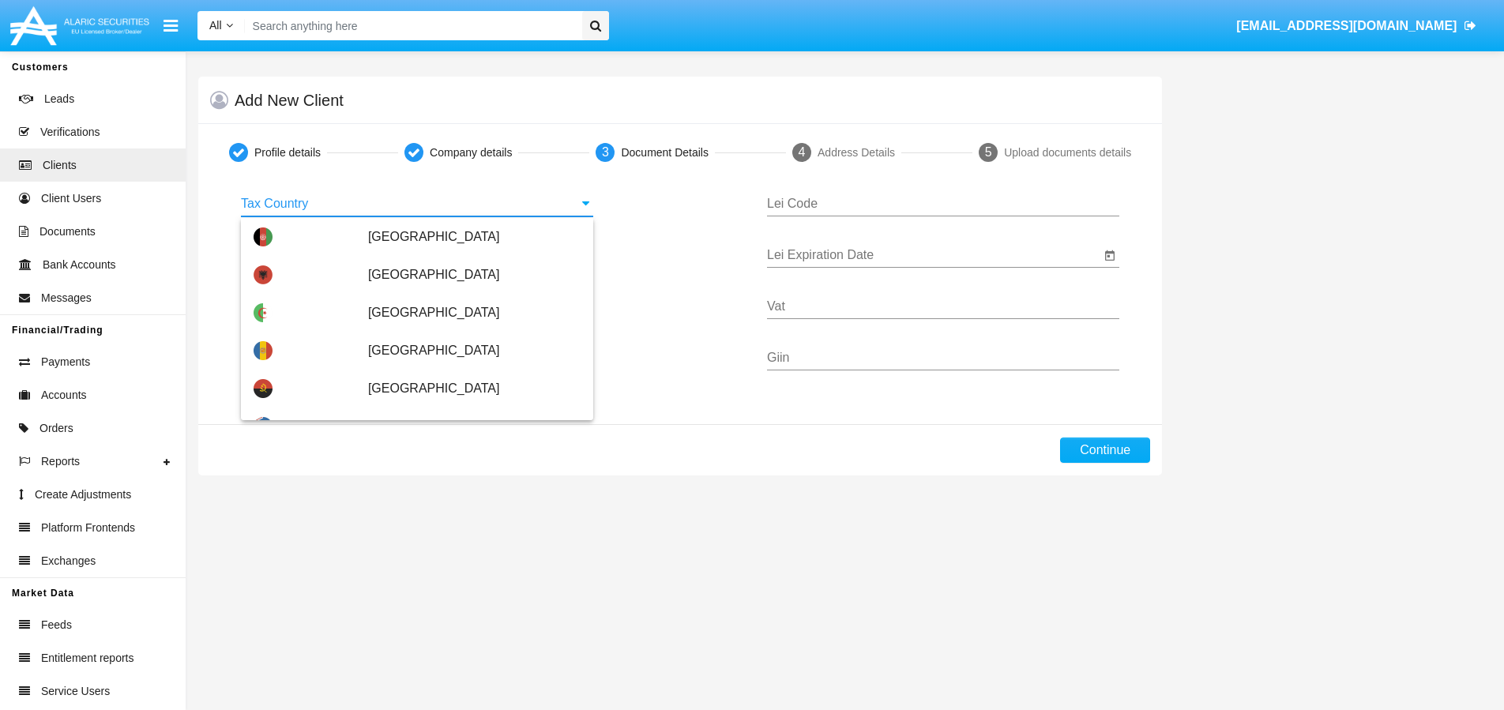
click at [420, 202] on input "Tax Country" at bounding box center [417, 204] width 352 height 14
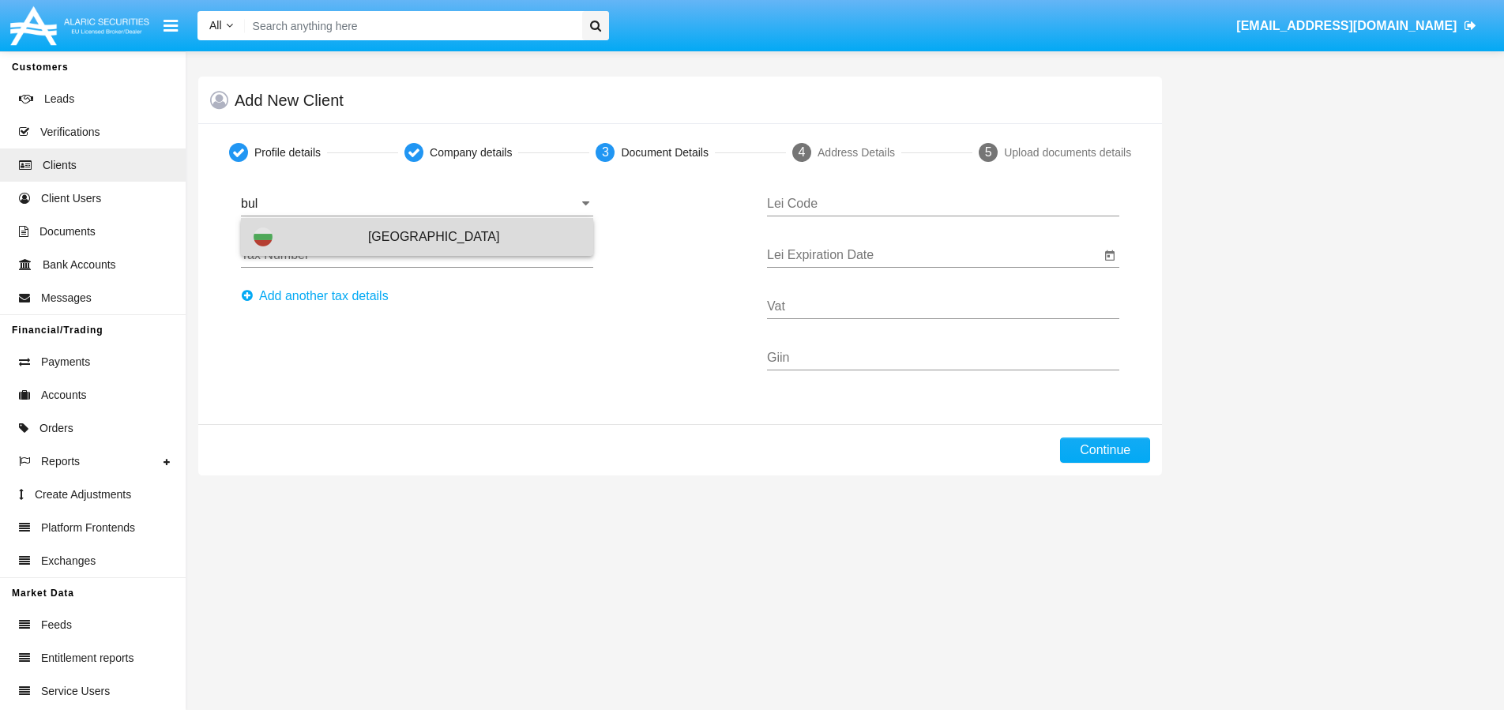
click at [397, 236] on span "[GEOGRAPHIC_DATA]" at bounding box center [474, 237] width 213 height 38
type input "[GEOGRAPHIC_DATA]"
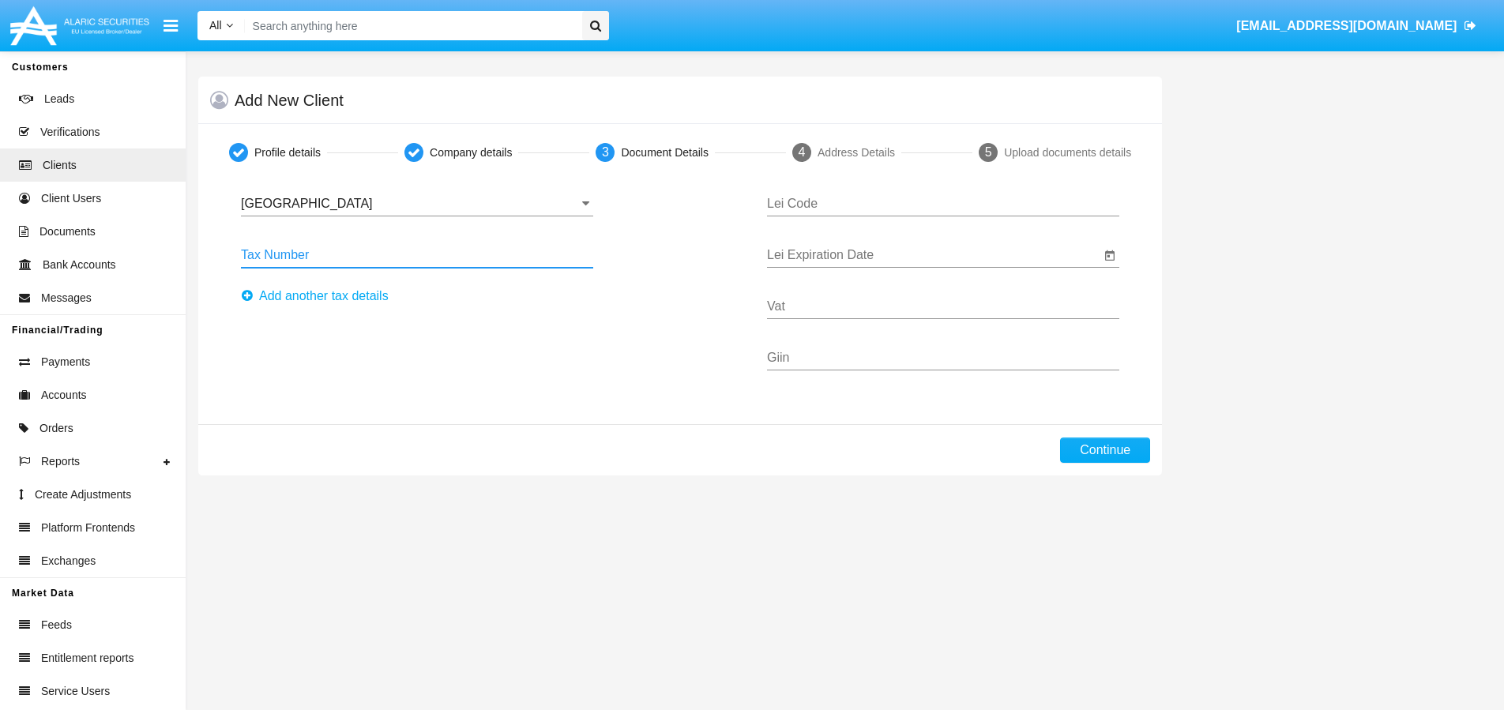
click at [390, 248] on input "Tax Number" at bounding box center [417, 255] width 352 height 14
type input "456634634"
click at [856, 257] on input "Lei Expiration Date" at bounding box center [933, 255] width 333 height 14
click at [882, 494] on div "27" at bounding box center [884, 496] width 28 height 28
type input "[DATE]"
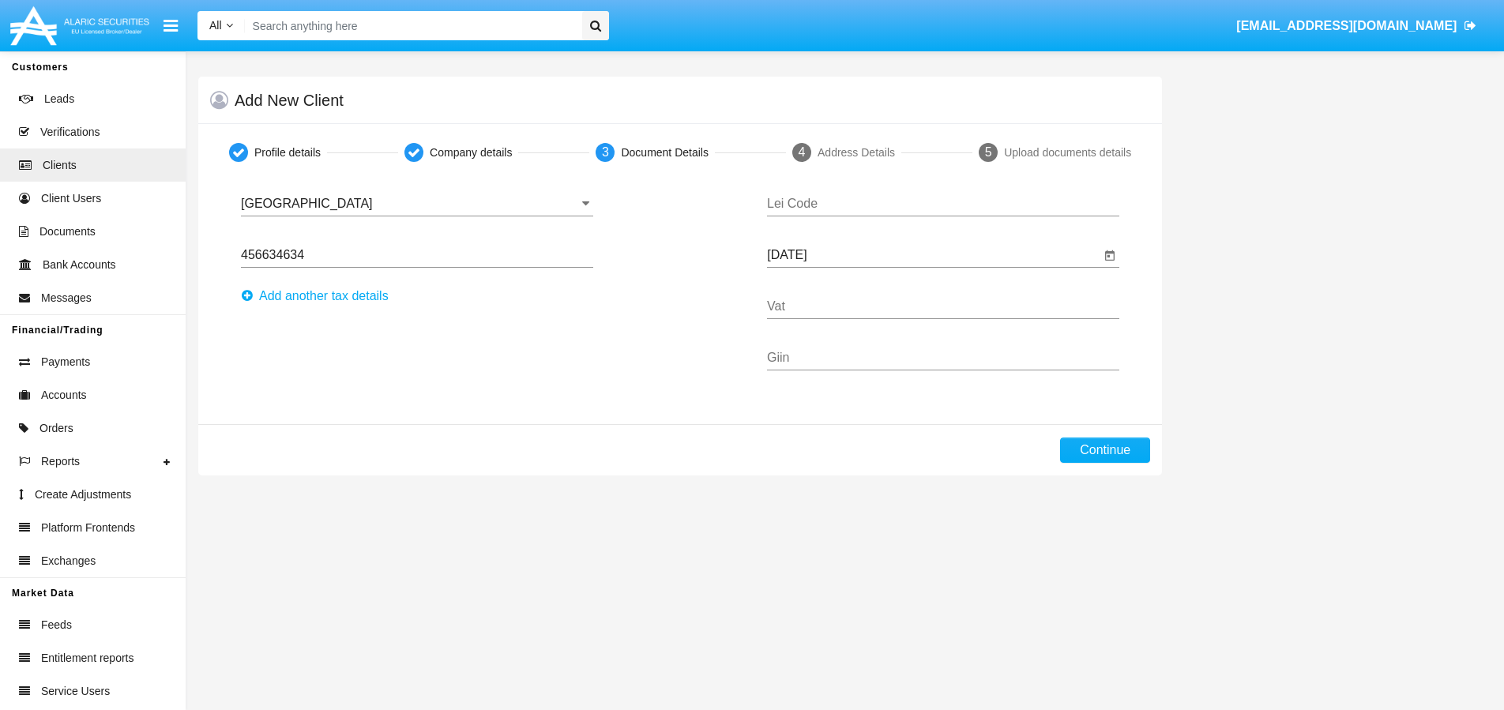
click at [888, 214] on div "Lei Code" at bounding box center [943, 199] width 352 height 36
click at [1120, 447] on button "Continue" at bounding box center [1105, 450] width 90 height 25
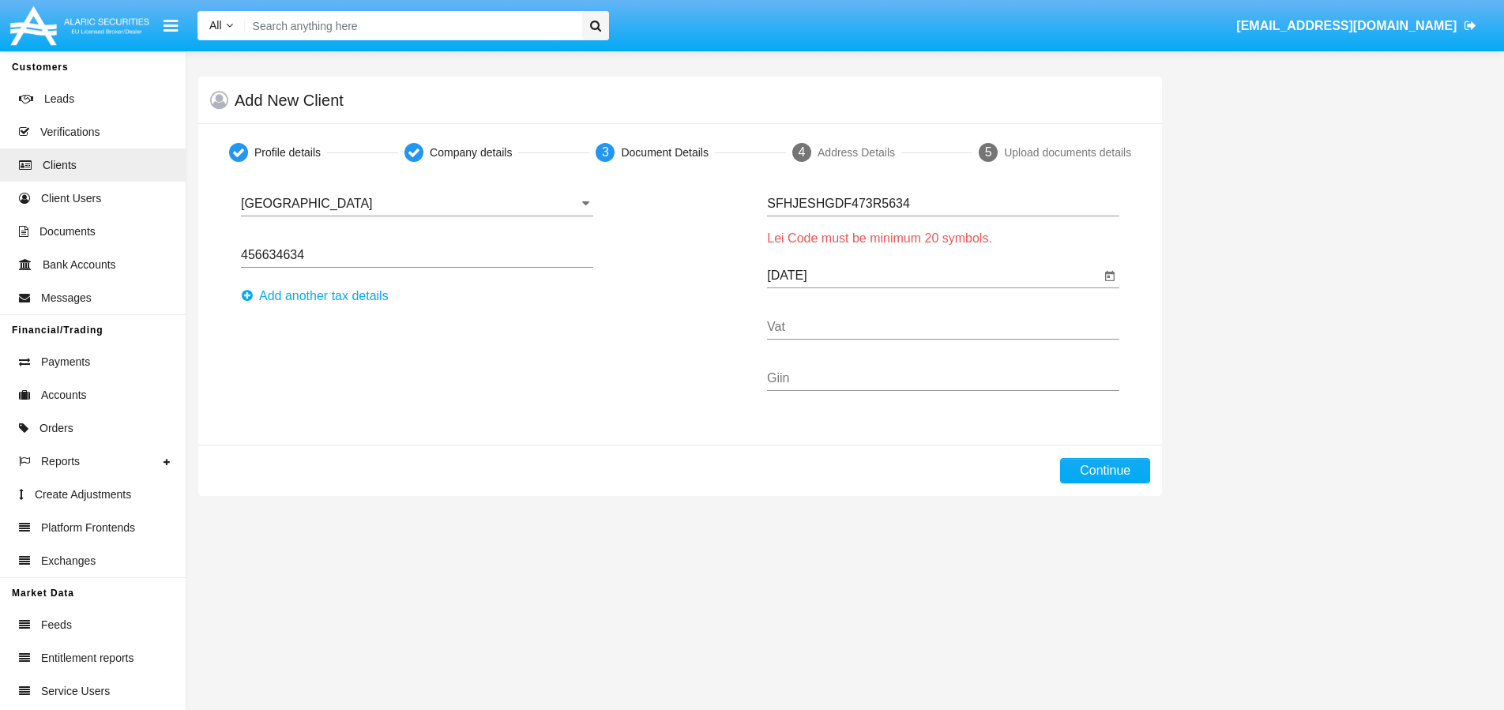
click at [923, 194] on div "SFHJESHGDF473R5634 Lei Code" at bounding box center [943, 199] width 352 height 36
drag, startPoint x: 927, startPoint y: 206, endPoint x: 677, endPoint y: 218, distance: 249.9
click at [677, 218] on div "Bulgaria Tax Country 456634634 Tax Number Аdd another tax details SFHJESHGDF473…" at bounding box center [680, 294] width 902 height 226
click at [774, 206] on input "SFHJESHGDF473R5634" at bounding box center [943, 204] width 352 height 14
drag, startPoint x: 770, startPoint y: 208, endPoint x: 947, endPoint y: 201, distance: 177.9
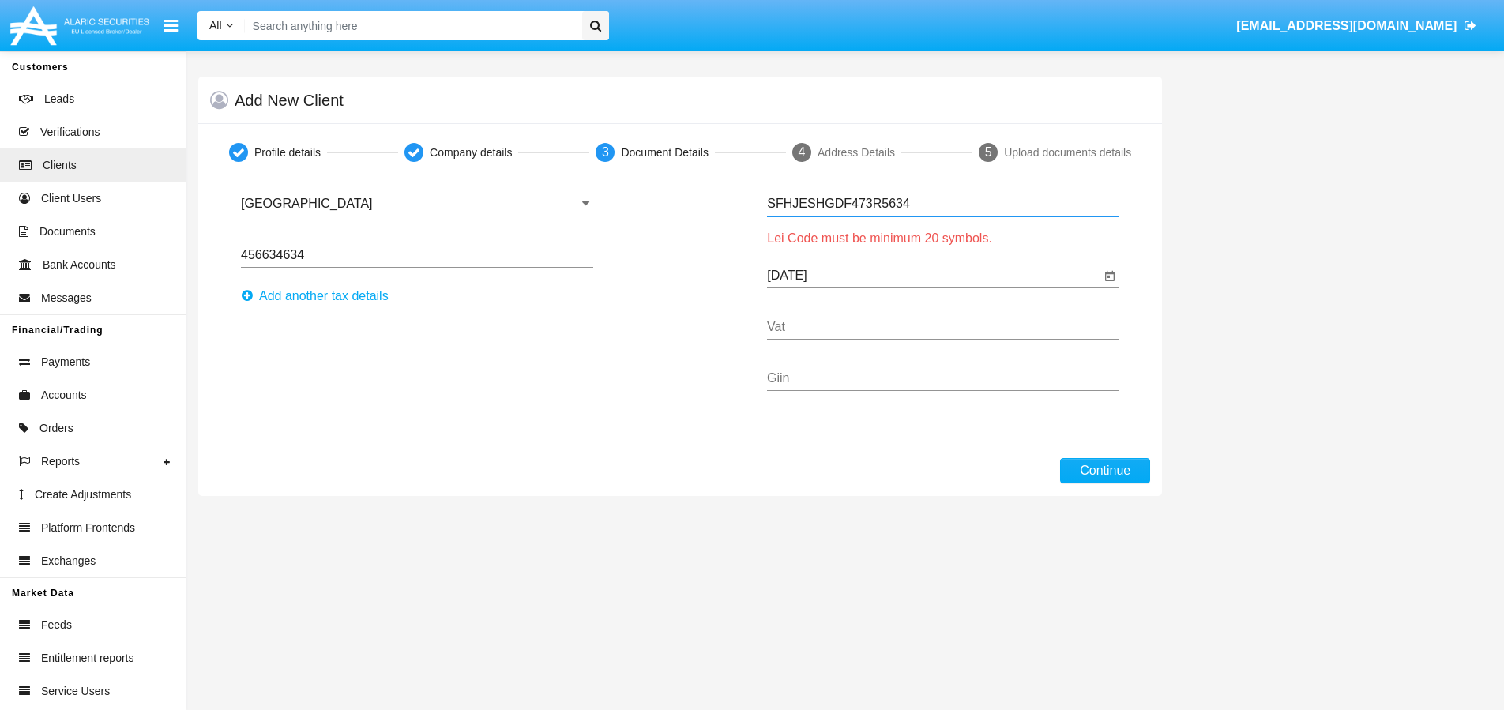
click at [947, 201] on input "SFHJESHGDF473R5634" at bounding box center [943, 204] width 352 height 14
drag, startPoint x: 766, startPoint y: 234, endPoint x: 1022, endPoint y: 238, distance: 256.8
click at [1022, 238] on div "SFHJESHGDF473R5634 Lei Code Lei Code must be minimum 20 symbols. 08/27/25 Lei E…" at bounding box center [943, 294] width 376 height 226
copy span "Lei Code must be minimum 20 symbols."
click at [966, 203] on input "SFHJESHGDF473R5634" at bounding box center [943, 204] width 352 height 14
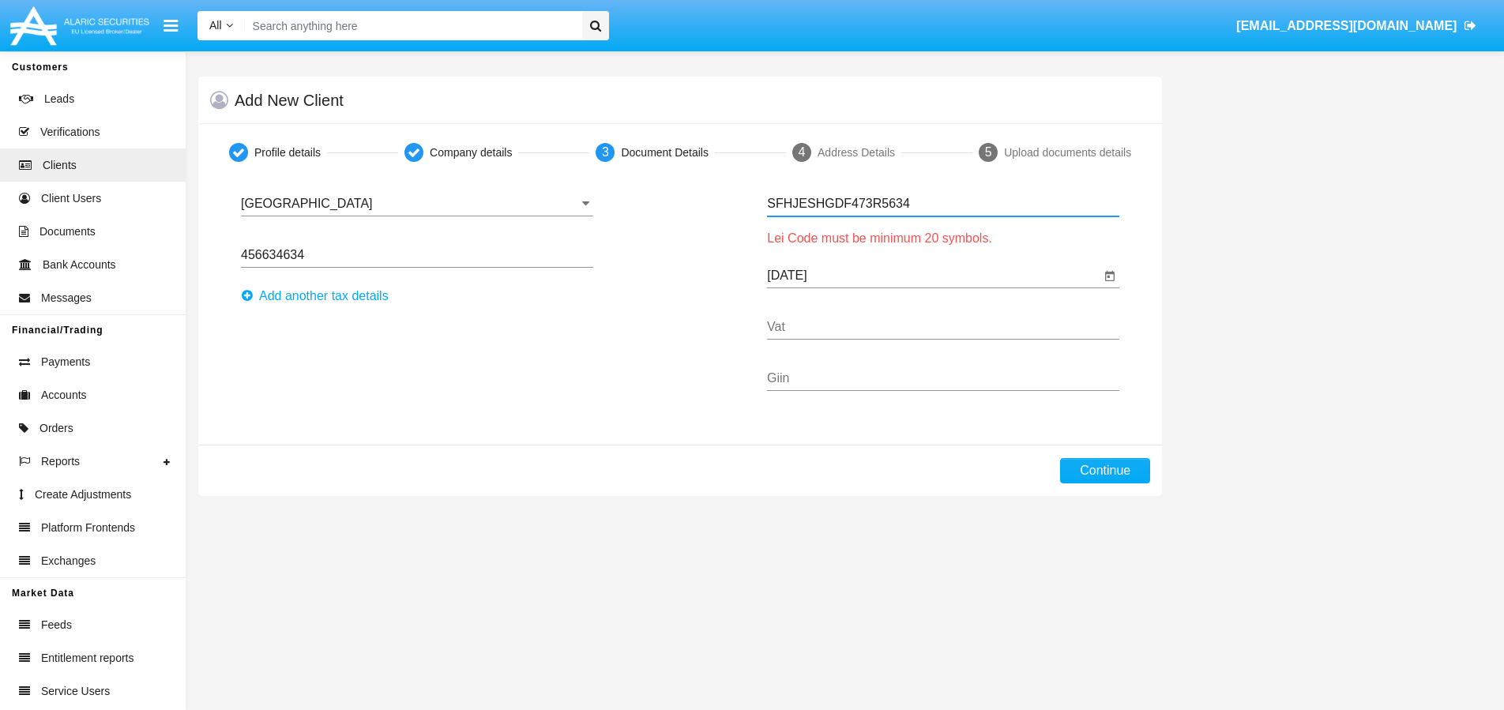
click at [966, 203] on input "SFHJESHGDF473R5634" at bounding box center [943, 204] width 352 height 14
type input "V"
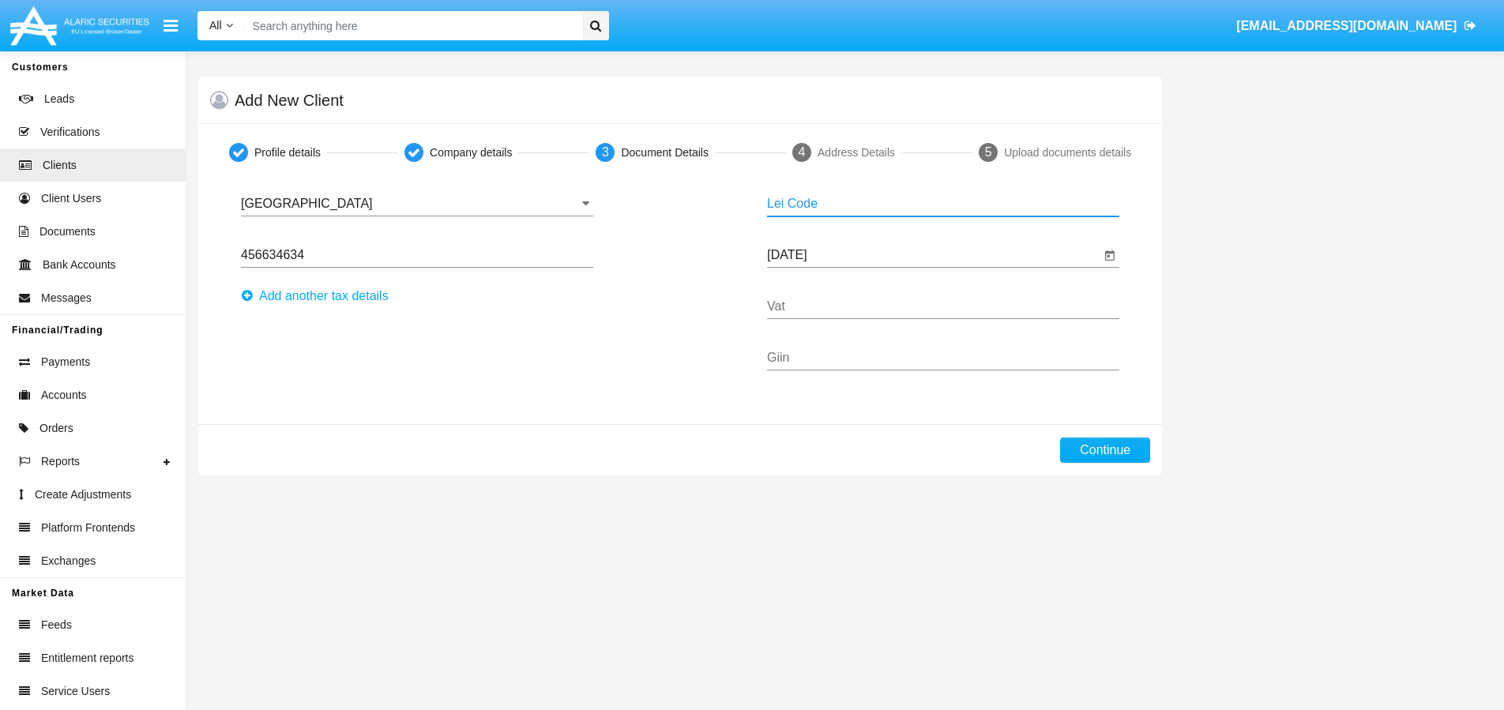
type input "V"
paste input "5493001KJTIIGC8Y1R12"
click at [1081, 451] on button "Continue" at bounding box center [1105, 450] width 90 height 25
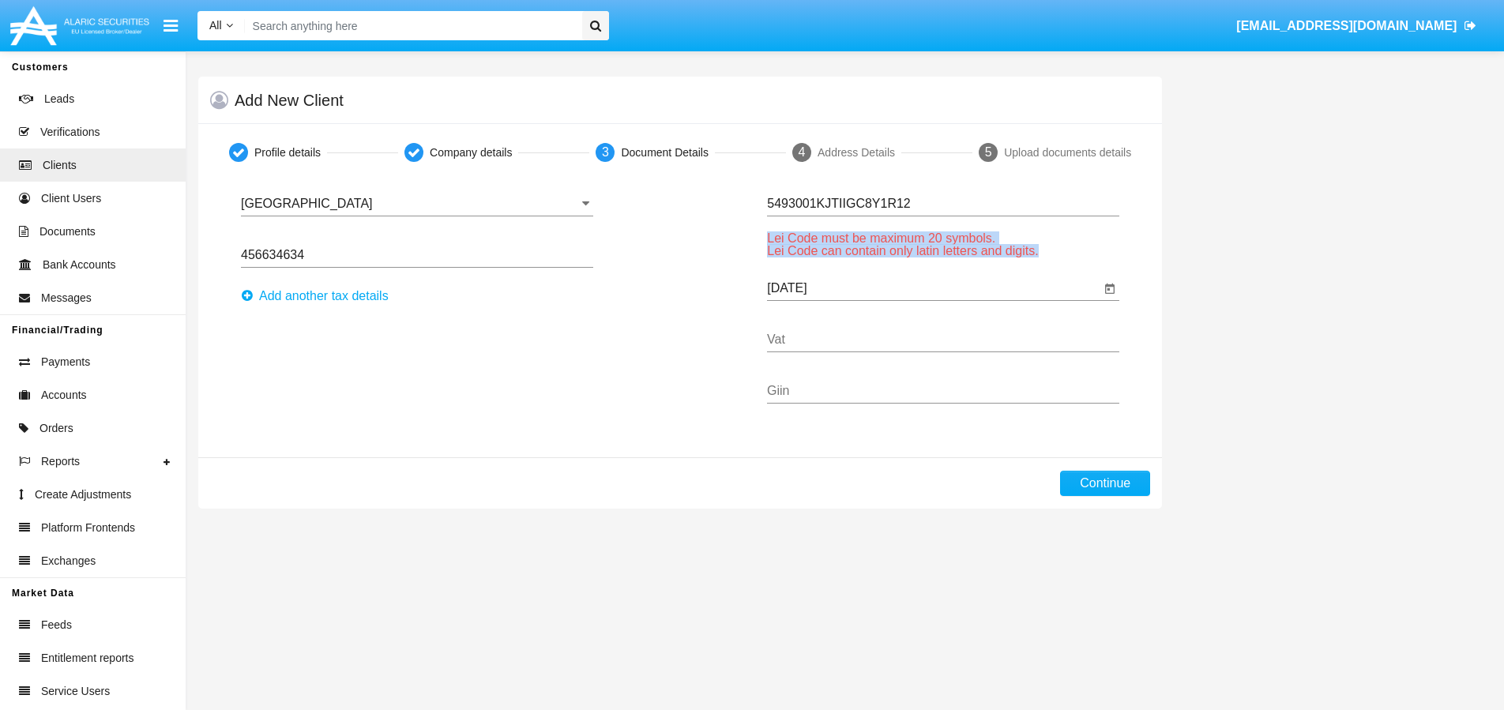
drag, startPoint x: 1040, startPoint y: 246, endPoint x: 762, endPoint y: 243, distance: 278.1
click at [762, 243] on div "5493001KJTIIGC8Y1R12 Lei Code Lei Code must be maximum 20 symbols. Lei Code can…" at bounding box center [943, 300] width 376 height 239
copy div "Lei Code must be maximum 20 symbols. Lei Code can contain only latin letters an…"
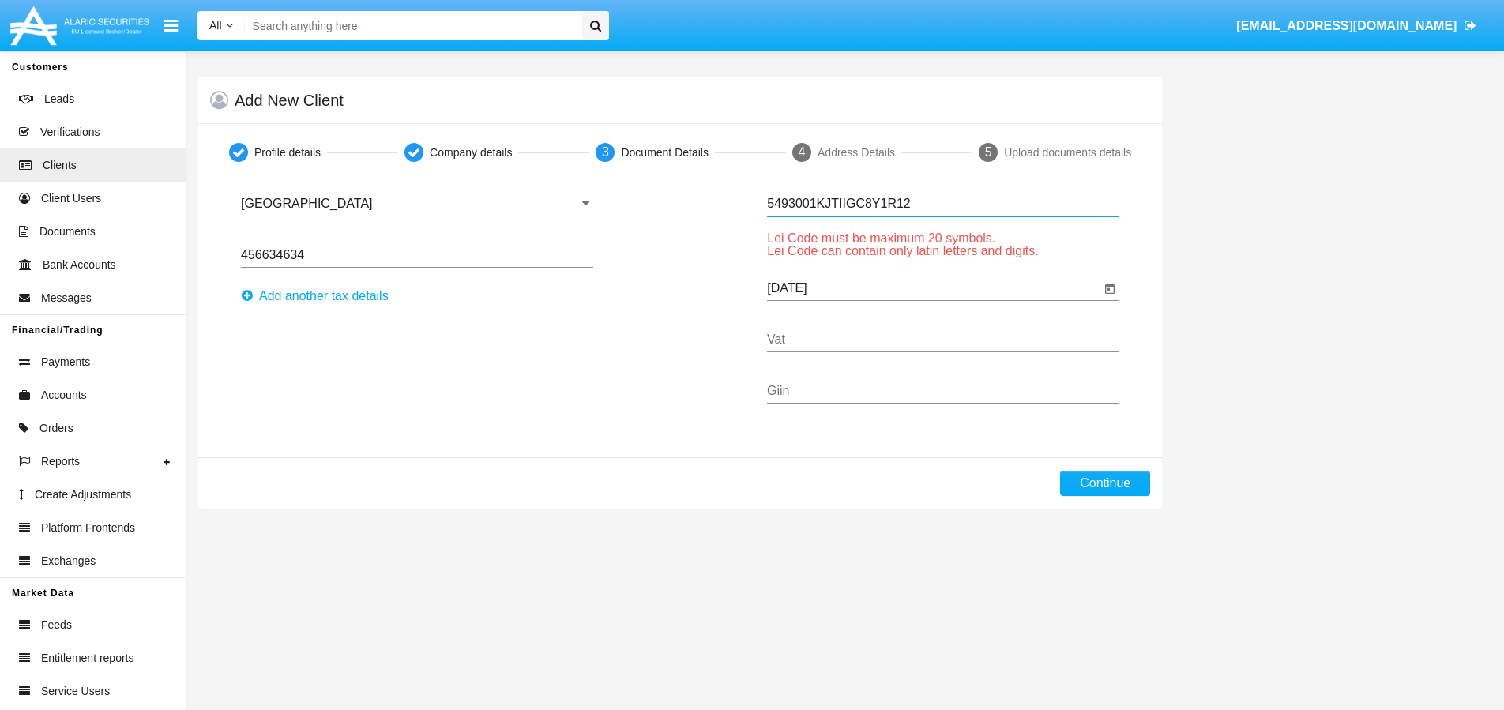
click at [1009, 201] on input "5493001KJTIIGC8Y1R12" at bounding box center [943, 204] width 352 height 14
type input "V"
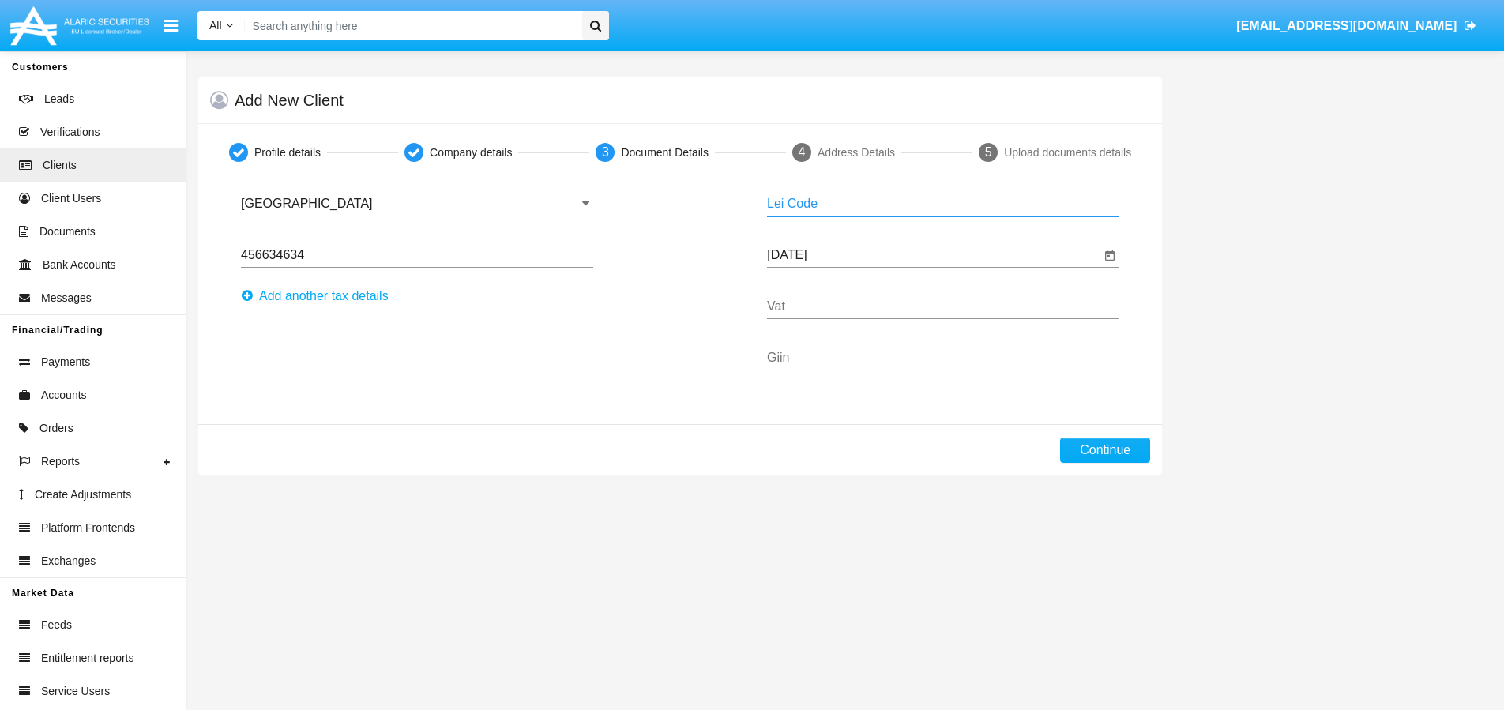
paste input "AB12CD34EF56GH78IJ90"
click at [1110, 450] on button "Continue" at bounding box center [1105, 450] width 90 height 25
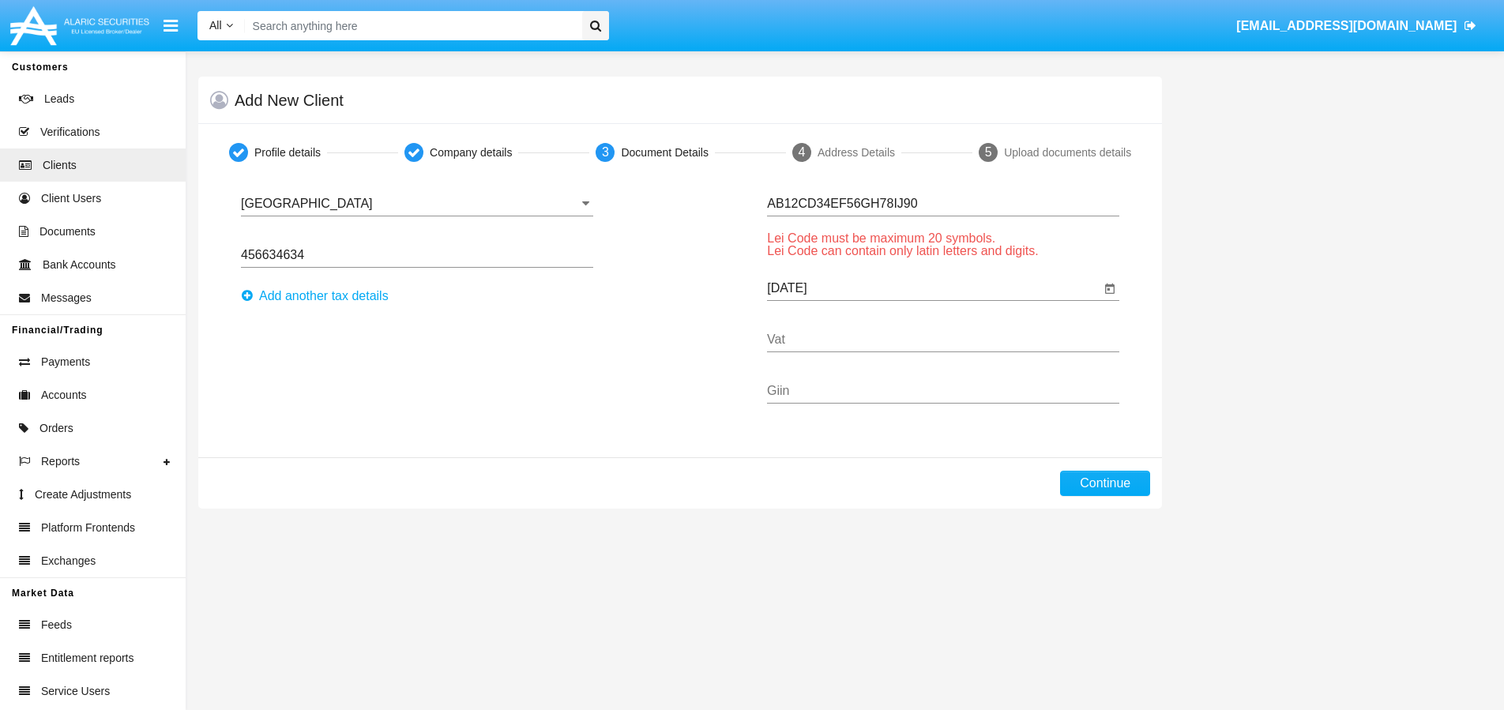
click at [951, 214] on div "AB12CD34EF56GH78IJ90 Lei Code" at bounding box center [943, 199] width 352 height 36
type input "AB12CD34EF56GH78IJ9"
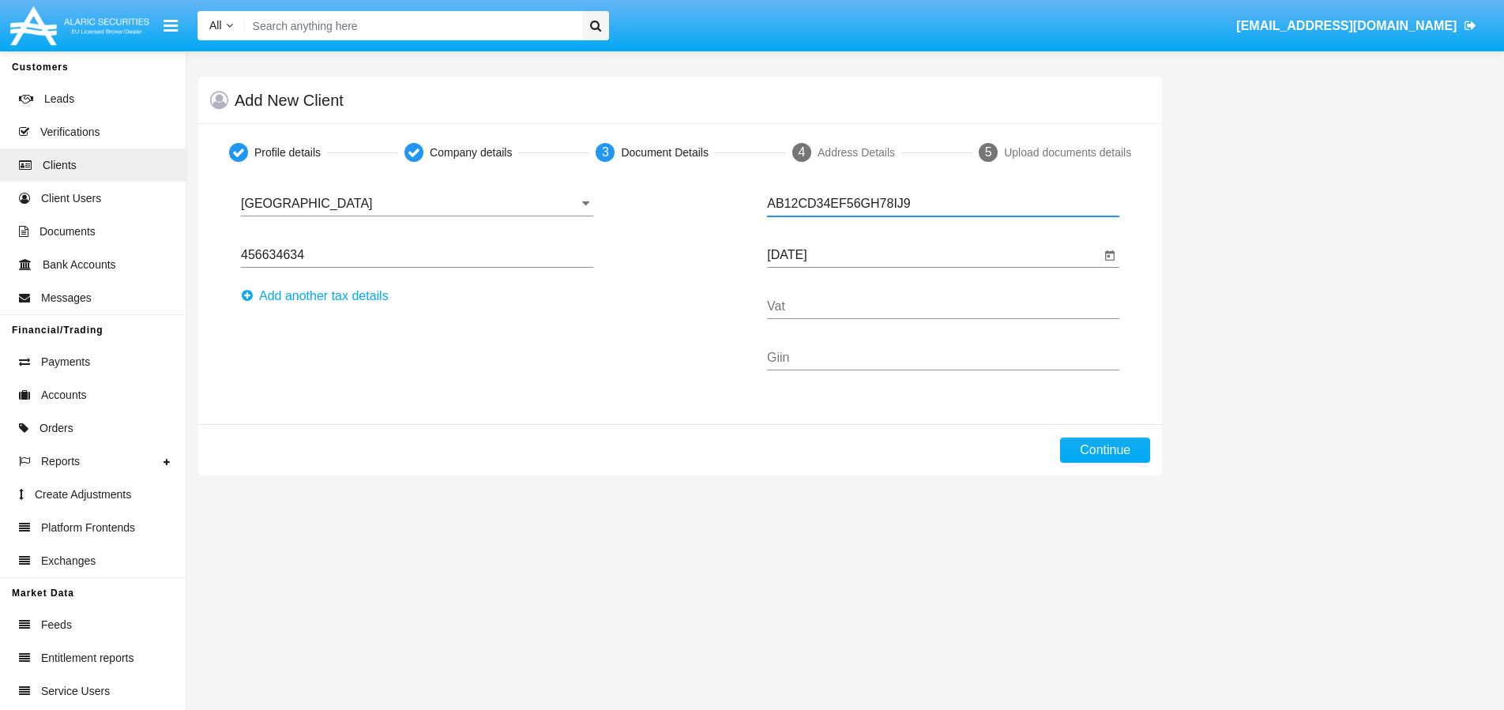
click at [921, 205] on input "AB12CD34EF56GH78IJ9" at bounding box center [943, 204] width 352 height 14
type input "4"
type input "12345678900987654321"
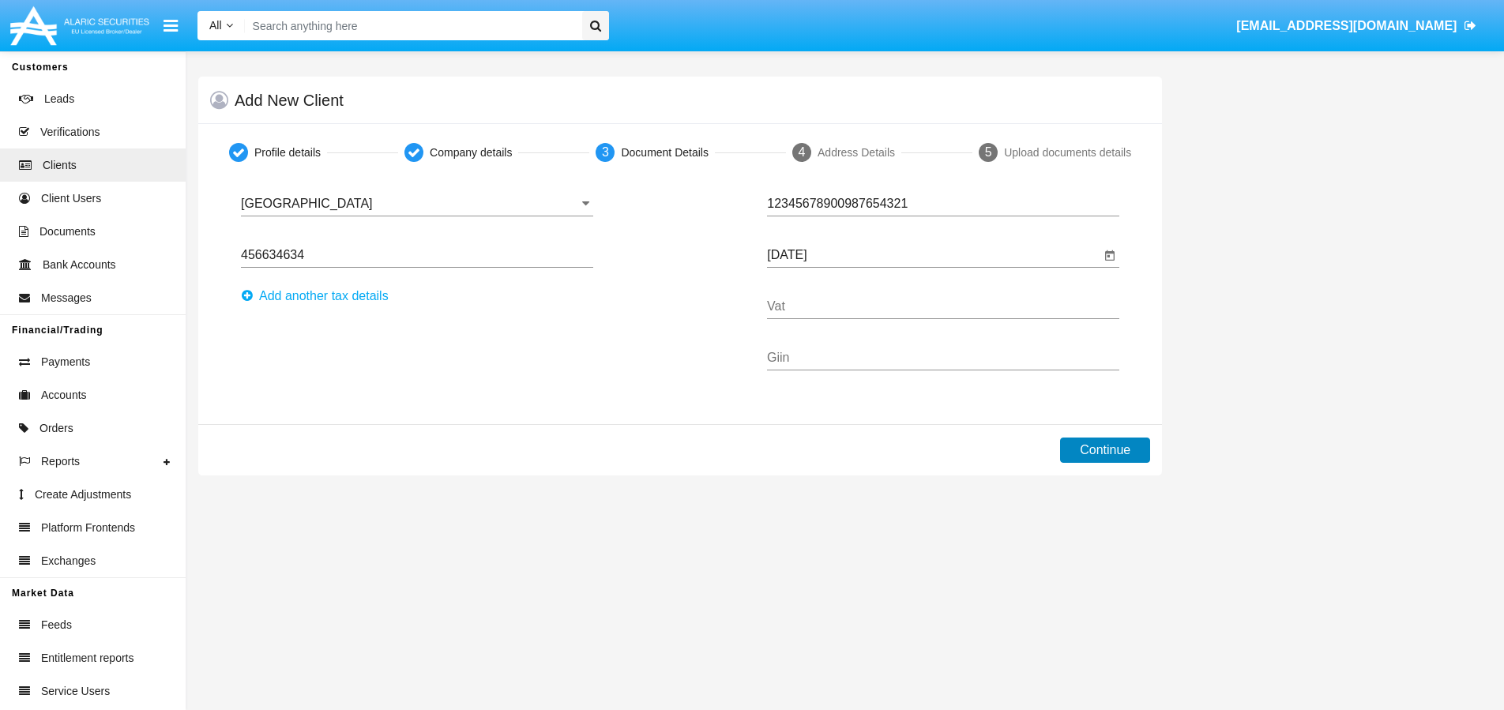
click at [1108, 457] on button "Continue" at bounding box center [1105, 450] width 90 height 25
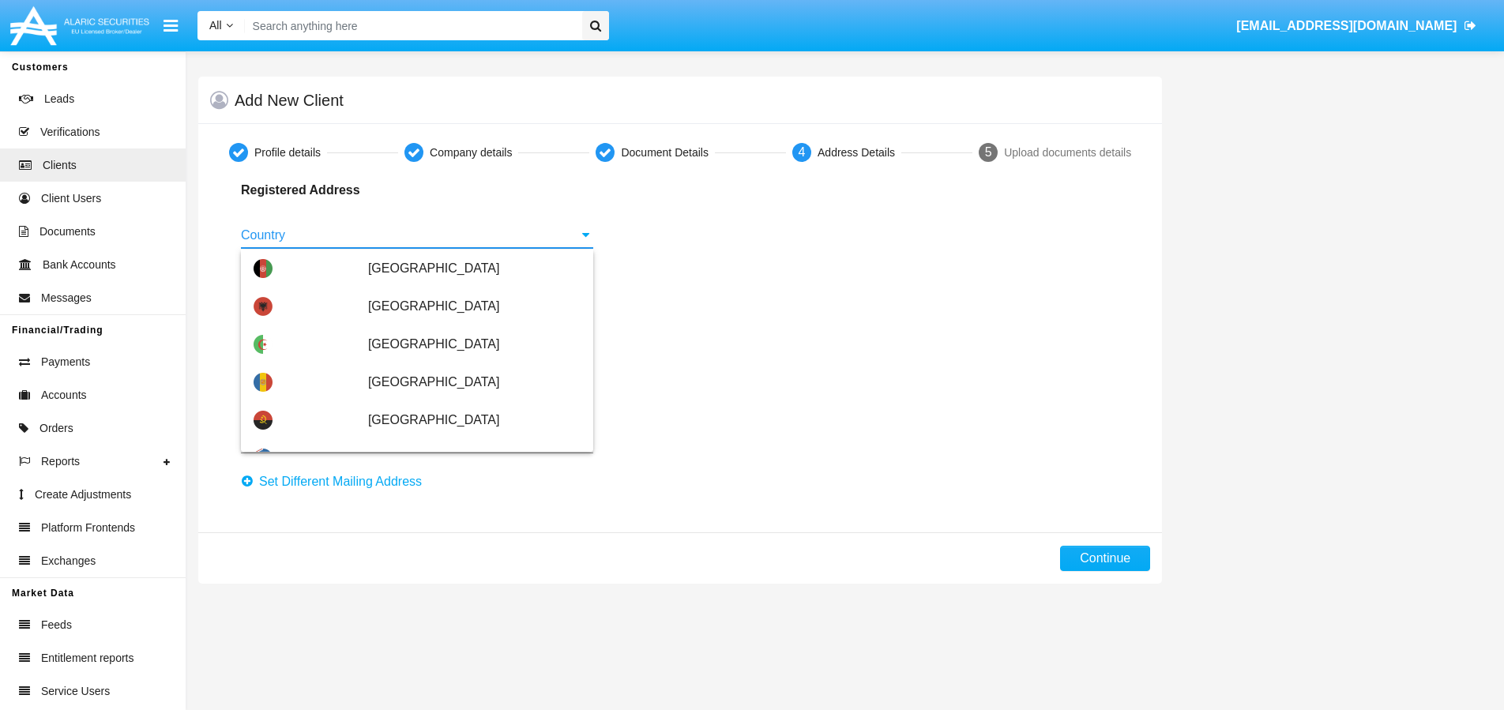
click at [335, 242] on input "Country" at bounding box center [417, 235] width 352 height 14
type input "б"
type input "ф"
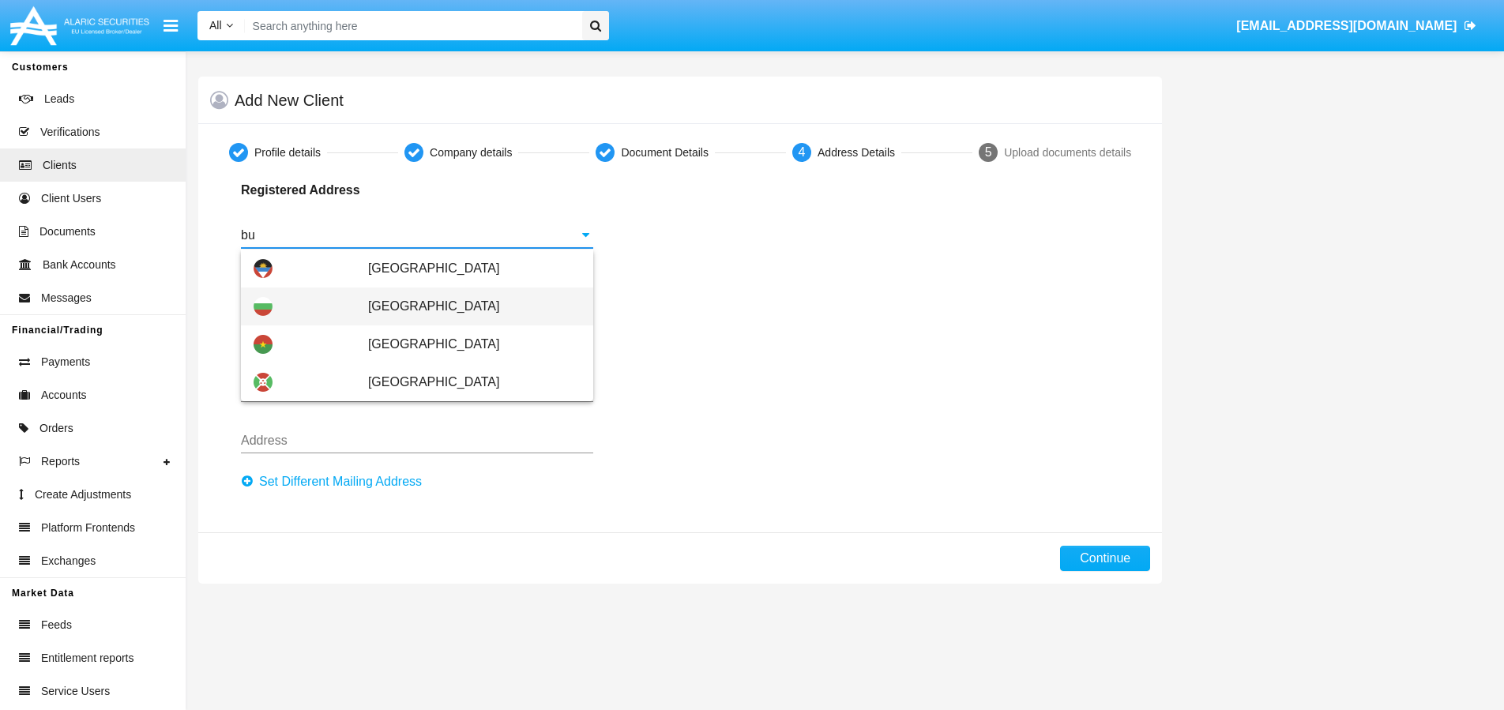
click at [286, 317] on div "[GEOGRAPHIC_DATA]" at bounding box center [417, 307] width 327 height 38
type input "[GEOGRAPHIC_DATA]"
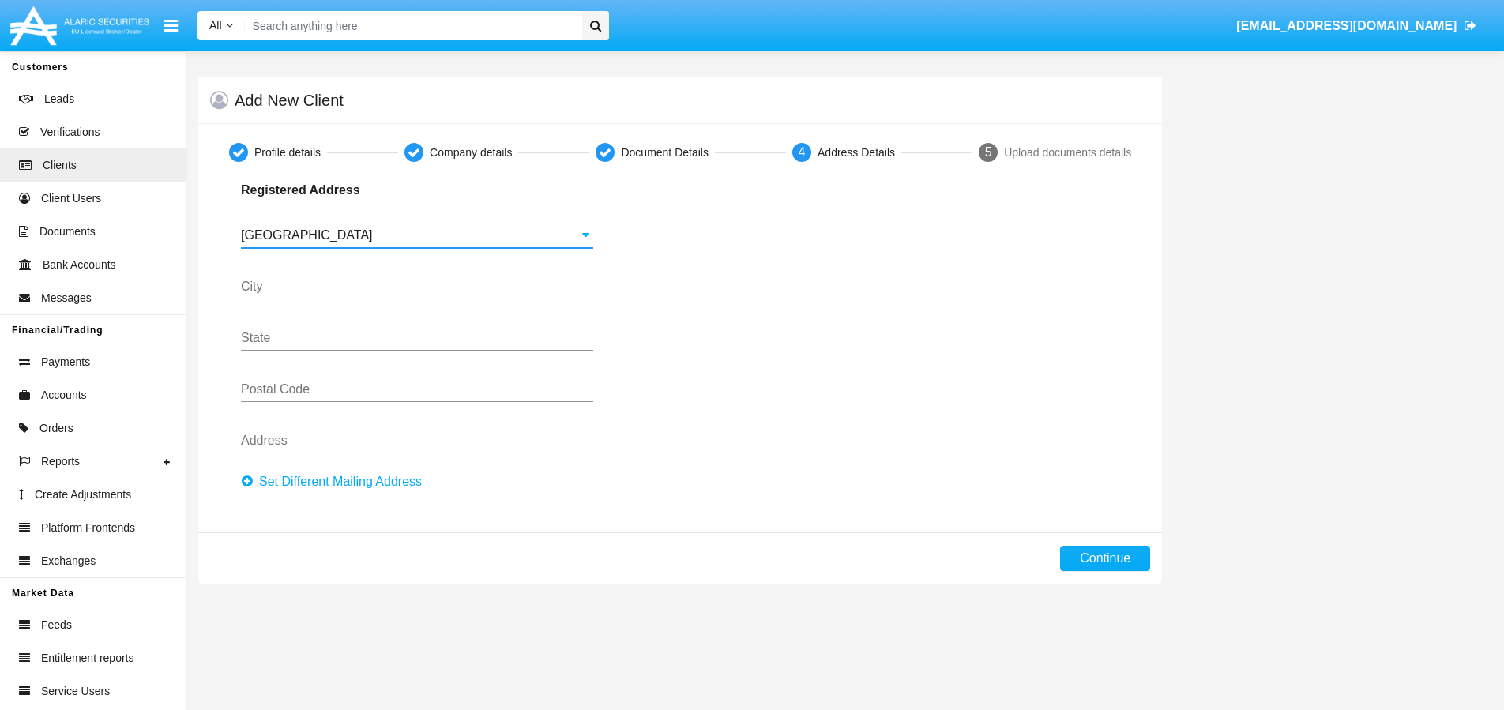
click at [343, 283] on input "City" at bounding box center [417, 287] width 352 height 14
type input "Sf"
click at [325, 338] on input "State" at bounding box center [417, 338] width 352 height 14
click at [325, 381] on div "Postal Code" at bounding box center [417, 385] width 352 height 36
type input "1000"
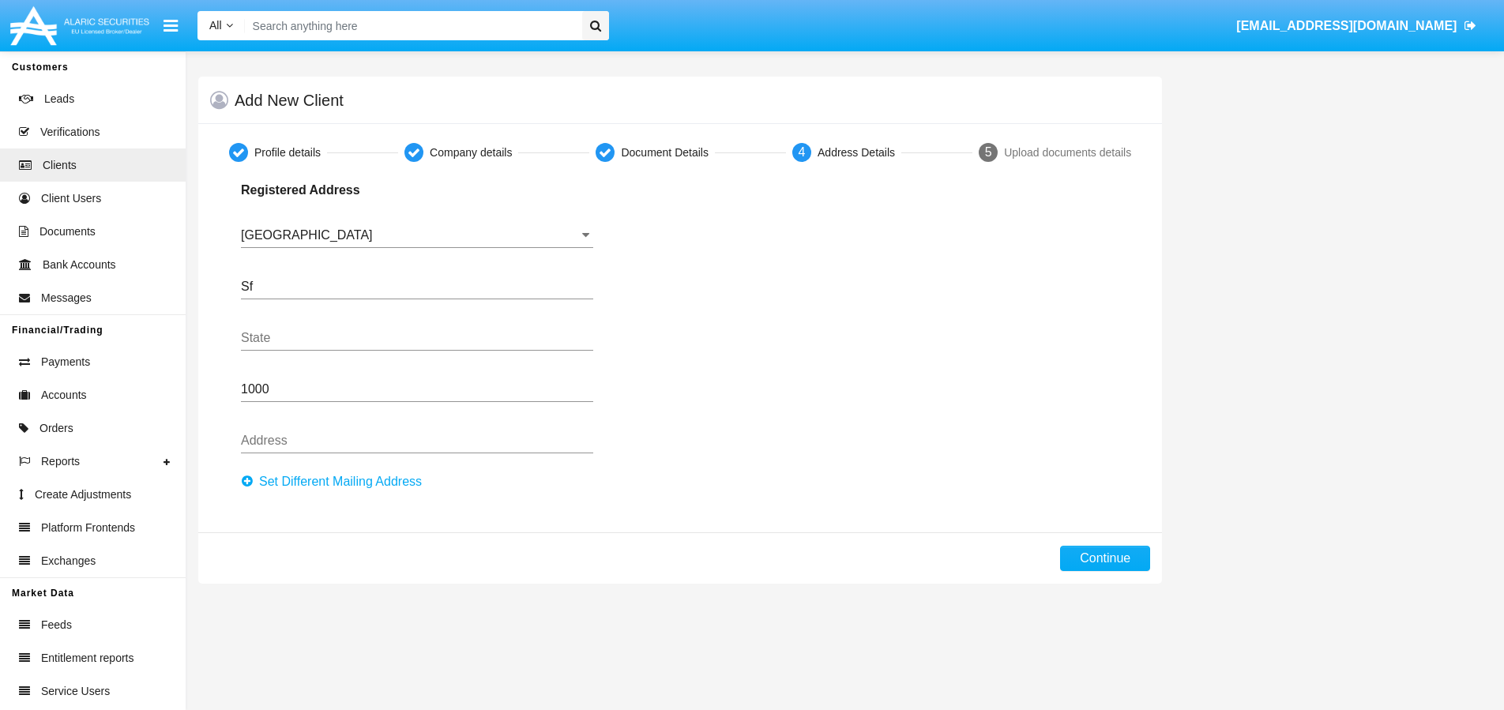
click at [348, 431] on div "Address" at bounding box center [417, 436] width 352 height 36
type input "bul [PERSON_NAME]"
click at [1120, 550] on button "Continue" at bounding box center [1105, 558] width 90 height 25
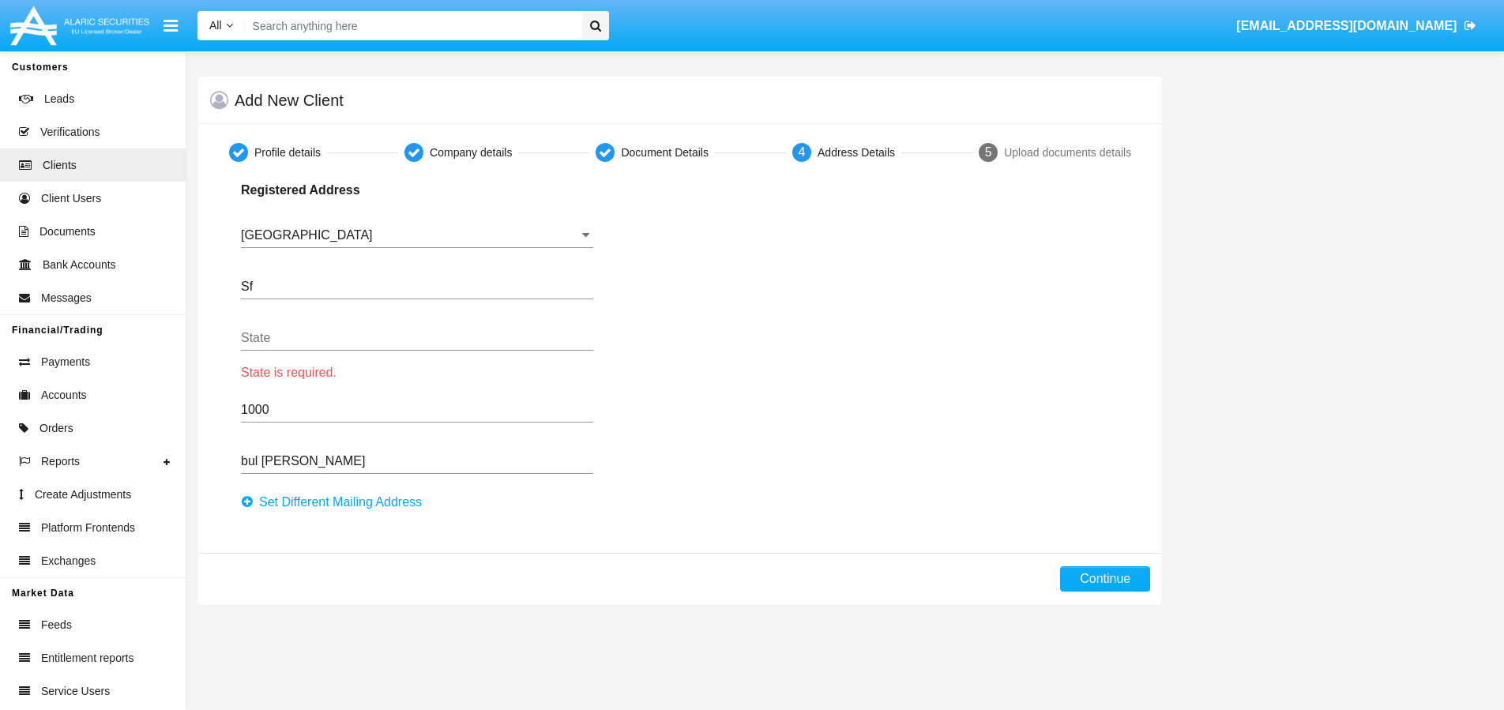
click at [446, 337] on input "State" at bounding box center [417, 338] width 352 height 14
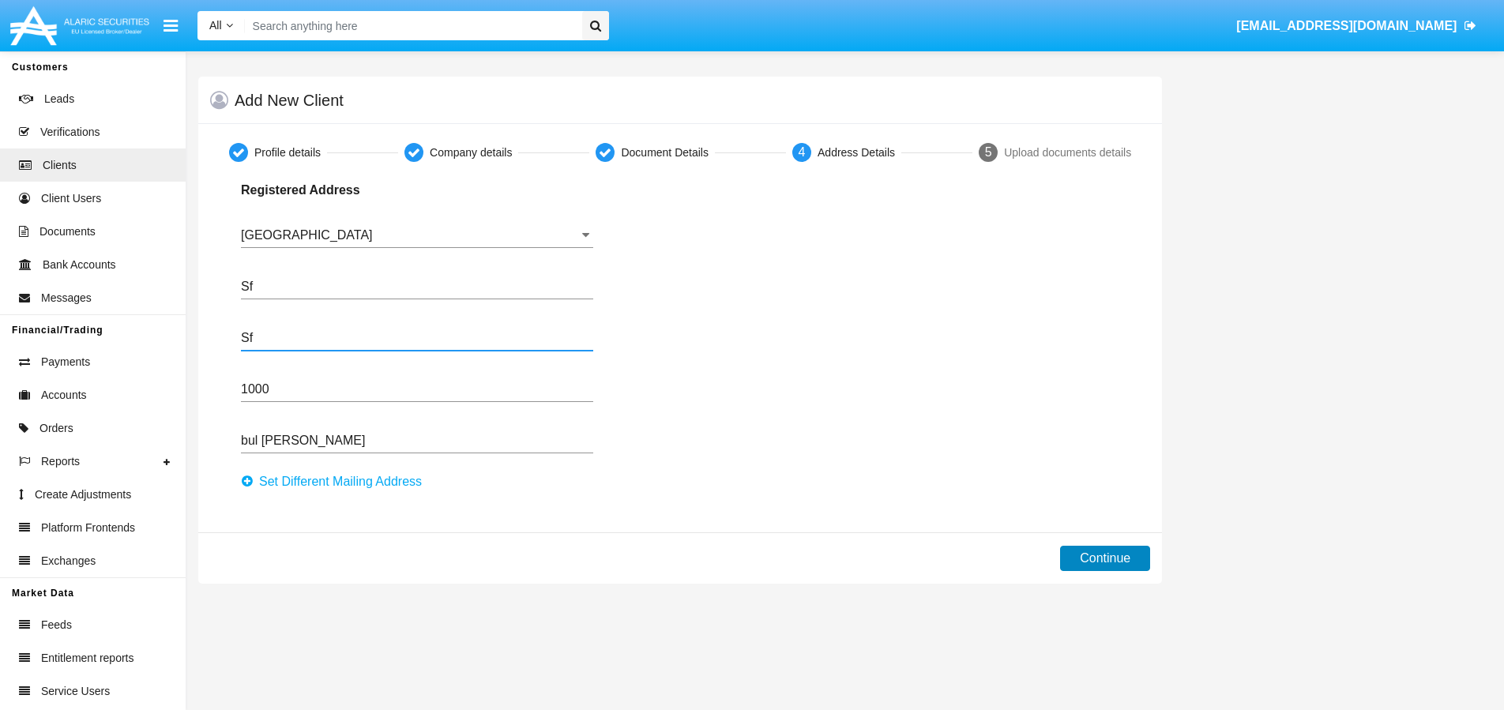
type input "Sf"
click at [1103, 554] on button "Continue" at bounding box center [1105, 558] width 90 height 25
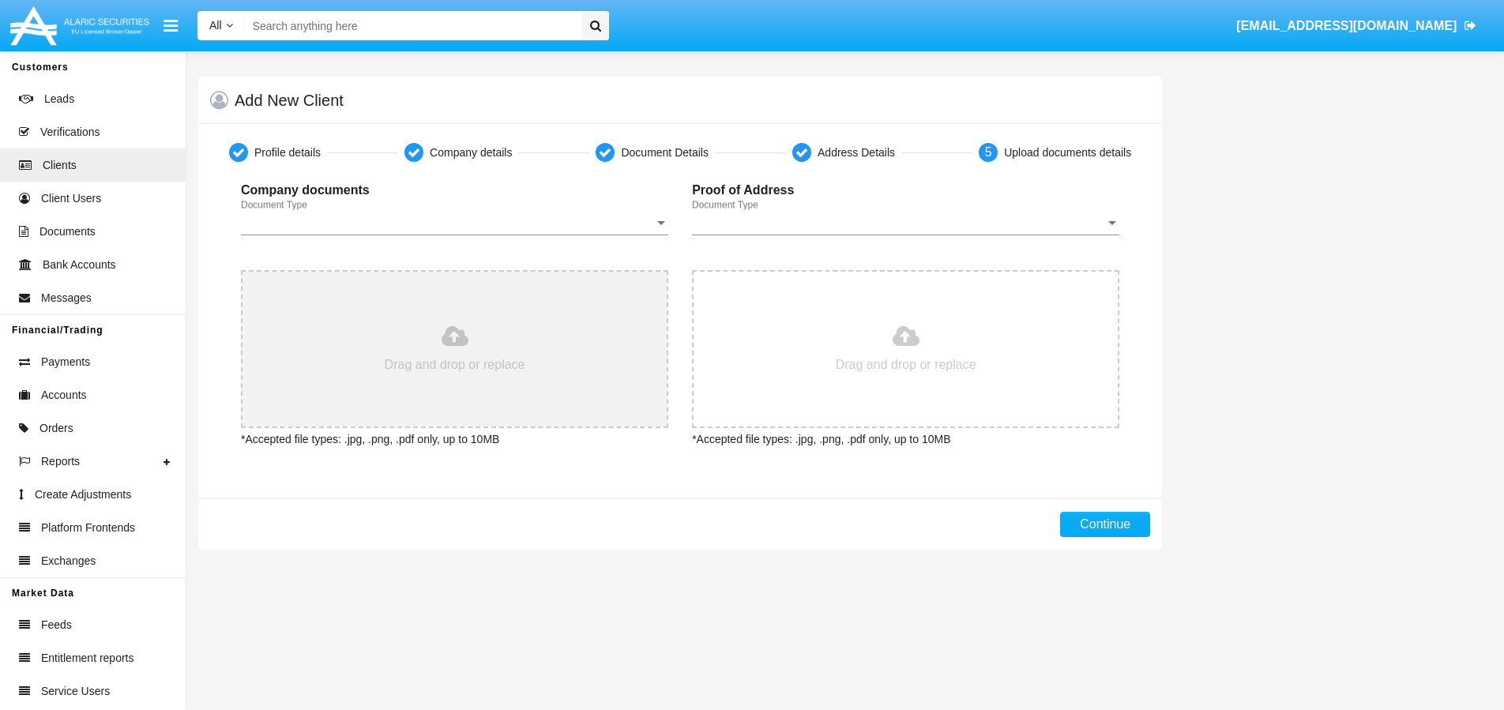
click at [459, 345] on input "file" at bounding box center [455, 349] width 424 height 155
type input "C:\fakepath\Screenshot 2025-08-15 at 14.53.20.png"
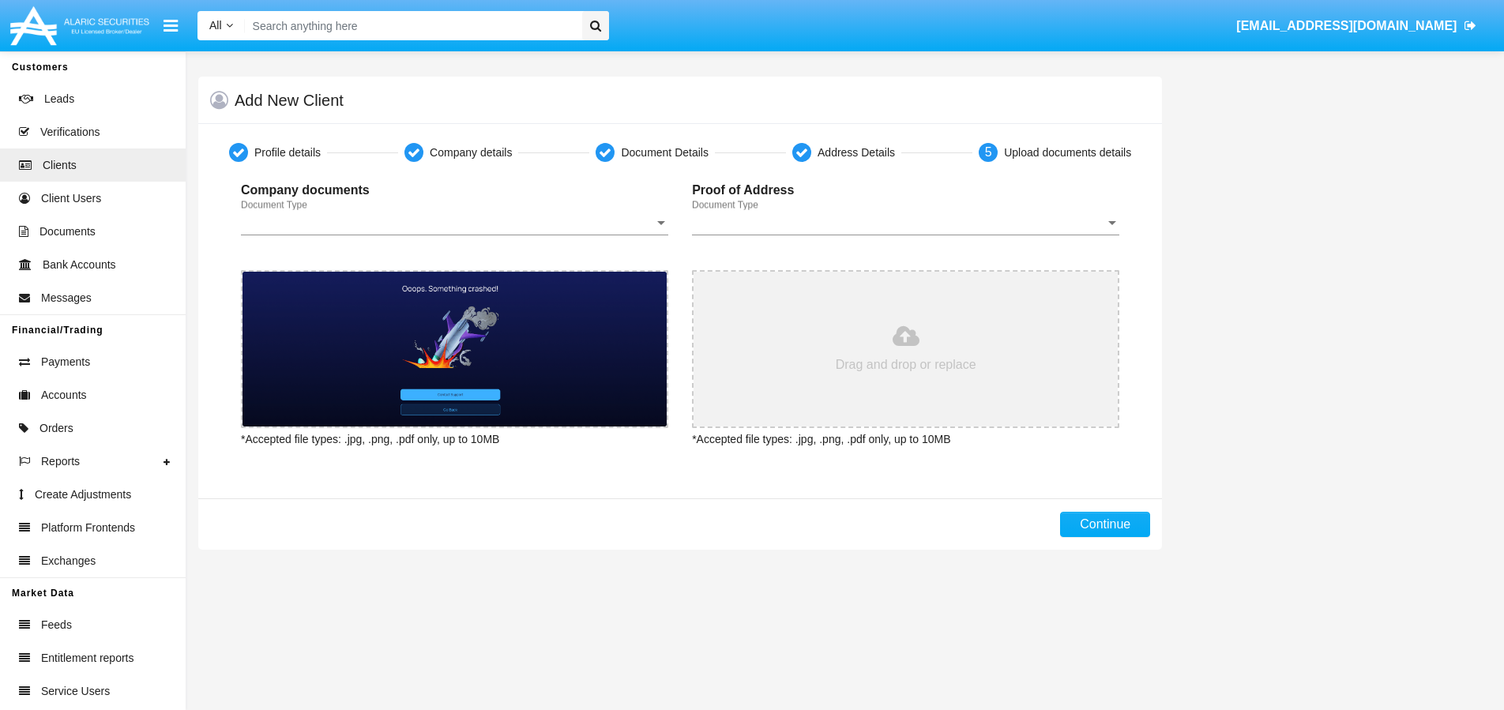
click at [903, 344] on input "file" at bounding box center [906, 349] width 424 height 155
type input "C:\fakepath\Screenshot 2025-08-15 at 14.53.20.png"
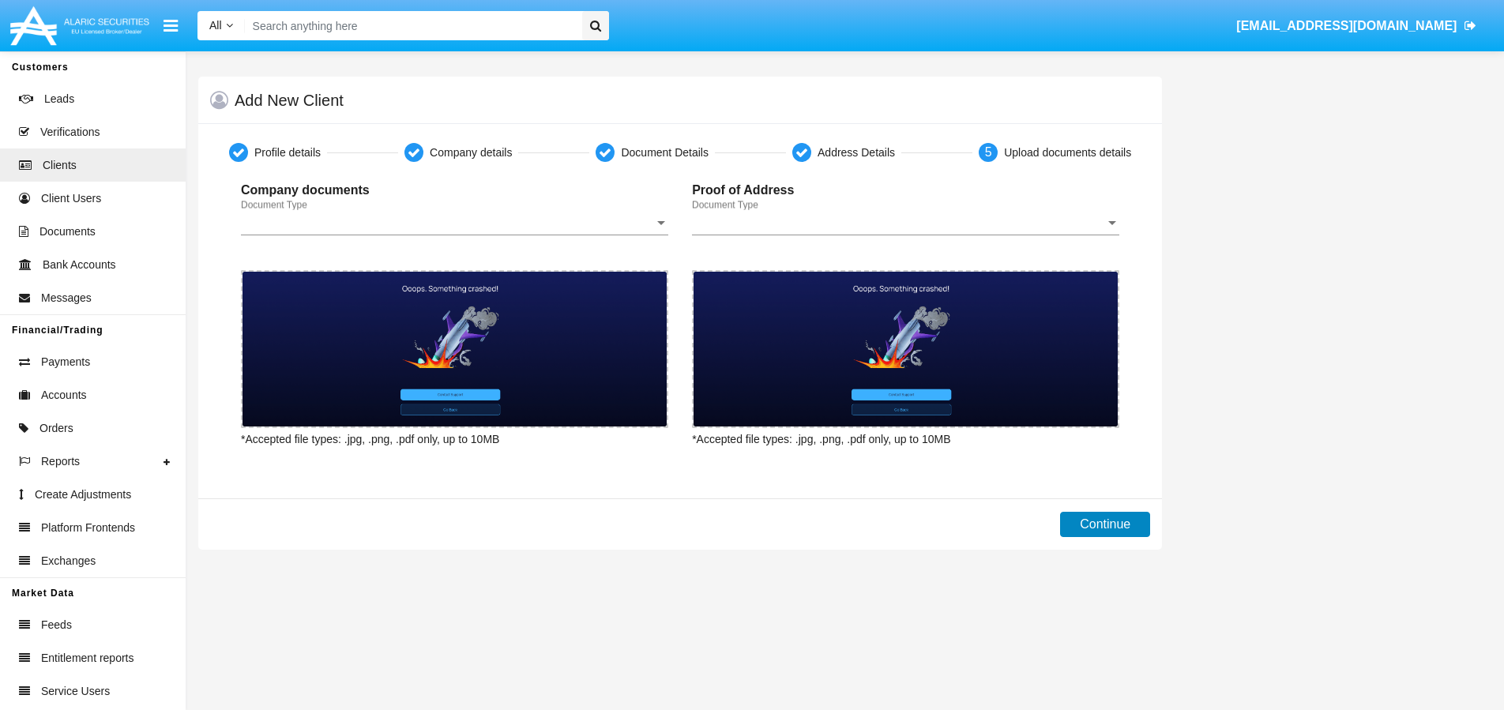
click at [1099, 525] on button "Continue" at bounding box center [1105, 524] width 90 height 25
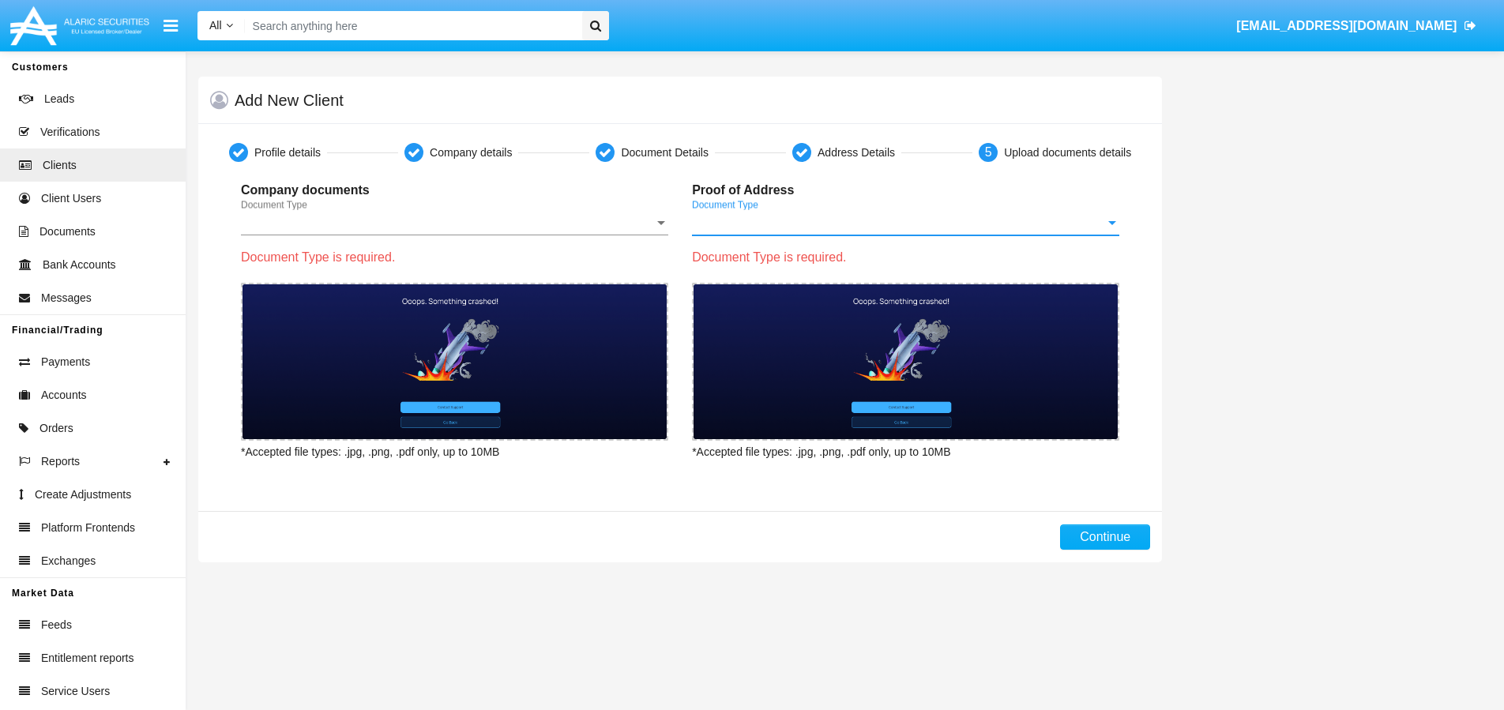
click at [1000, 218] on span "Document Type" at bounding box center [898, 223] width 413 height 14
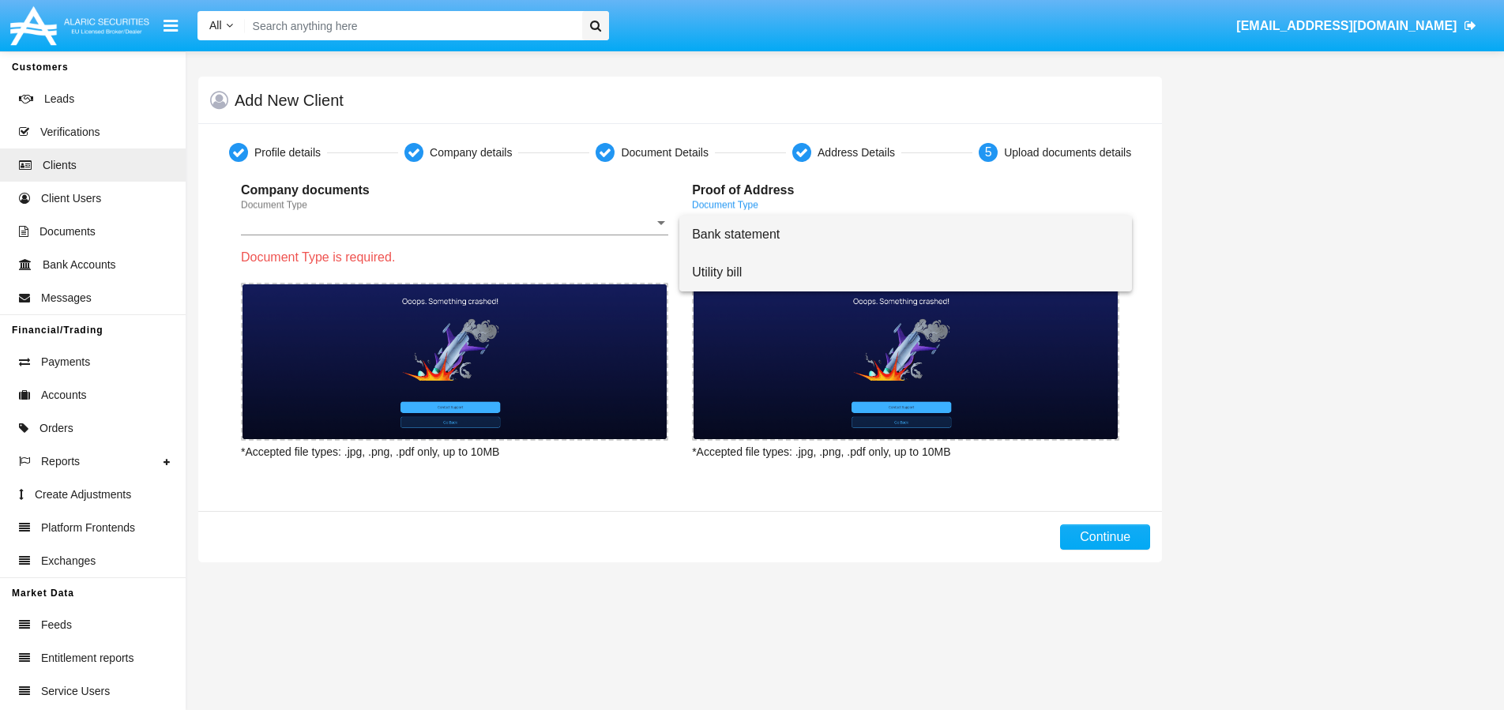
click at [722, 267] on span "Utility bill" at bounding box center [905, 273] width 427 height 38
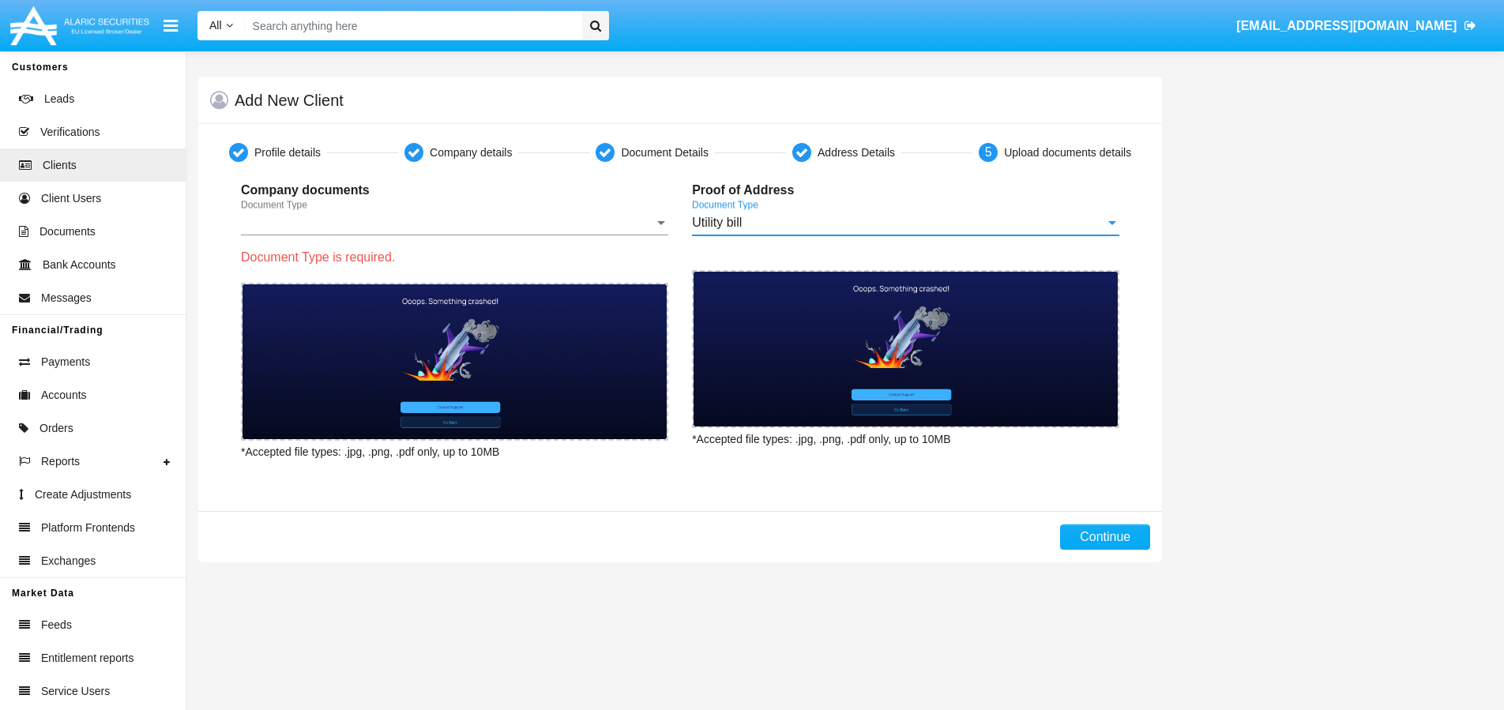
click at [636, 225] on span "Document Type" at bounding box center [447, 223] width 413 height 14
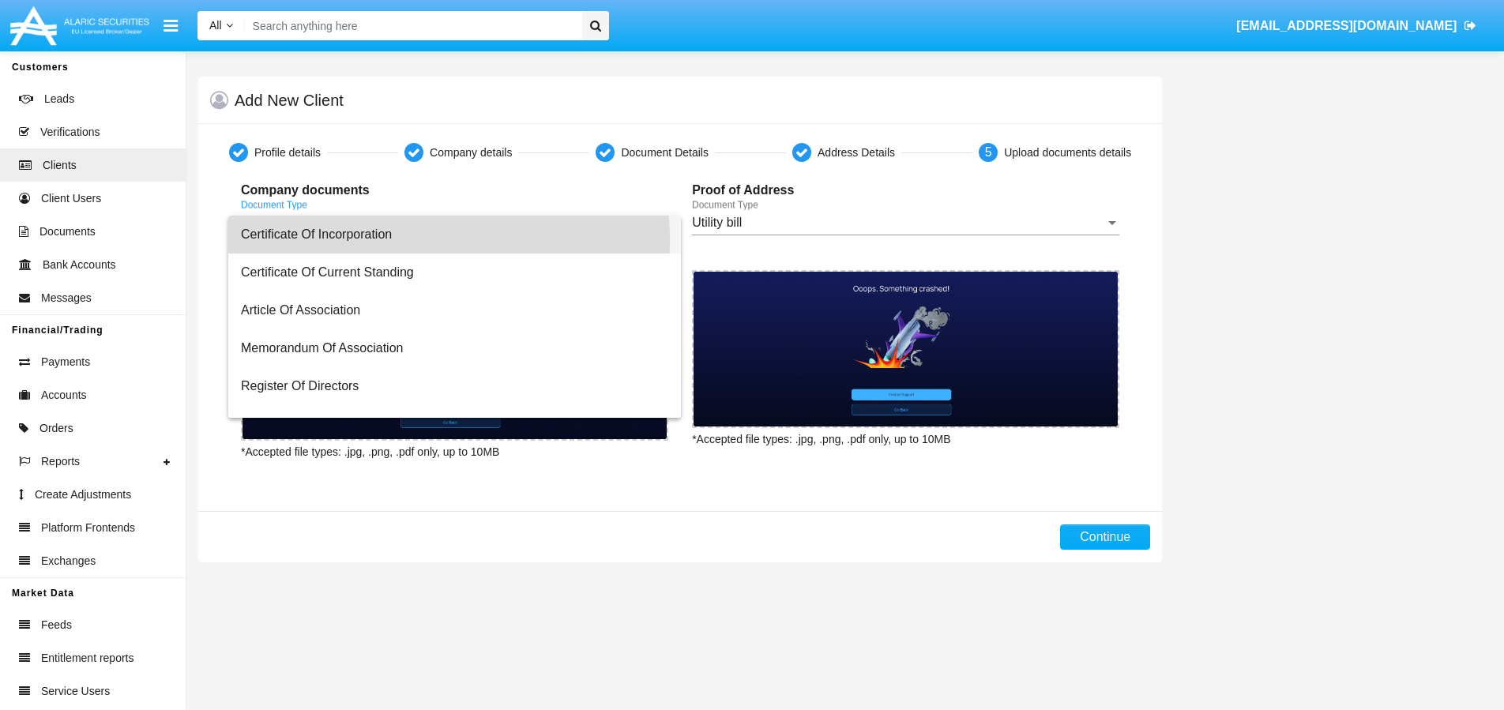
click at [390, 239] on span "Certificate Of Incorporation" at bounding box center [454, 235] width 427 height 38
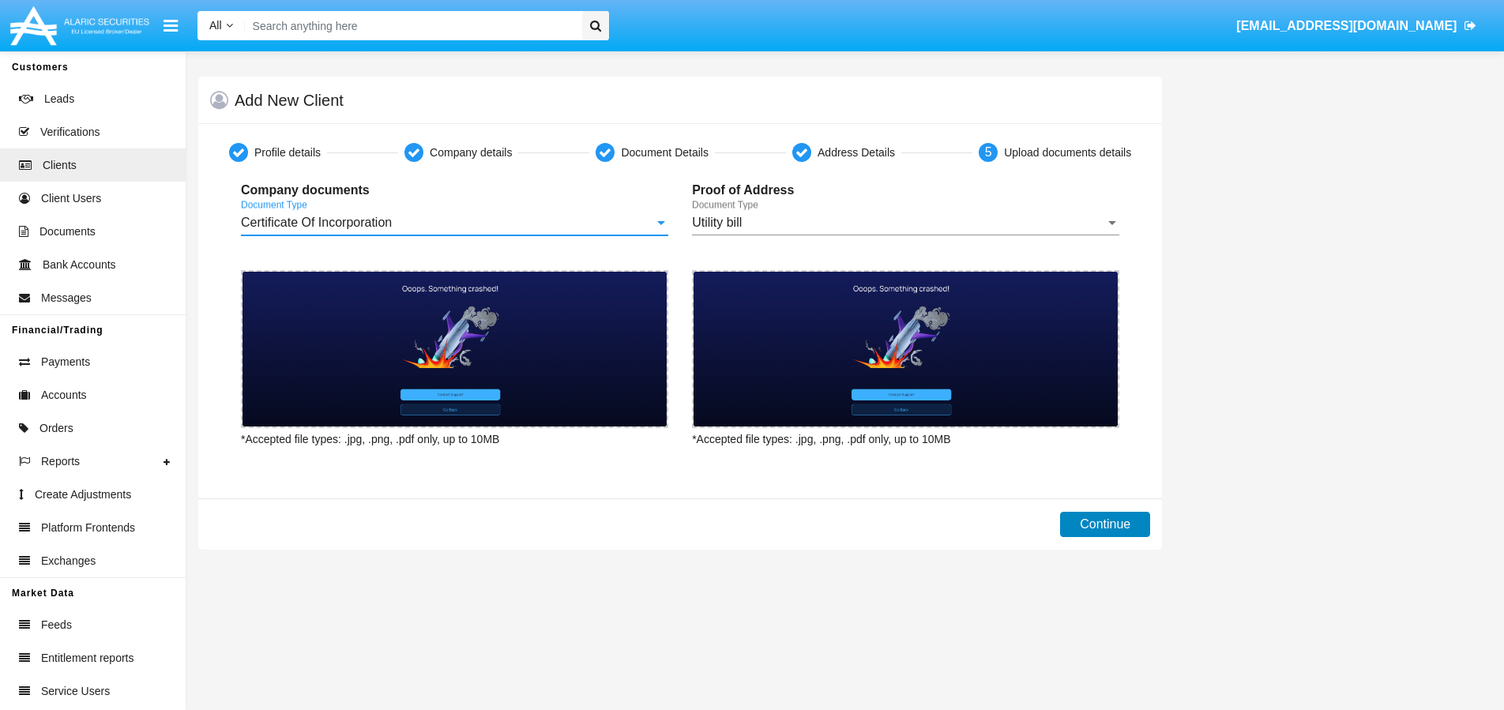
click at [1063, 521] on button "Continue" at bounding box center [1105, 524] width 90 height 25
click at [1111, 514] on button "Continue" at bounding box center [1105, 524] width 90 height 25
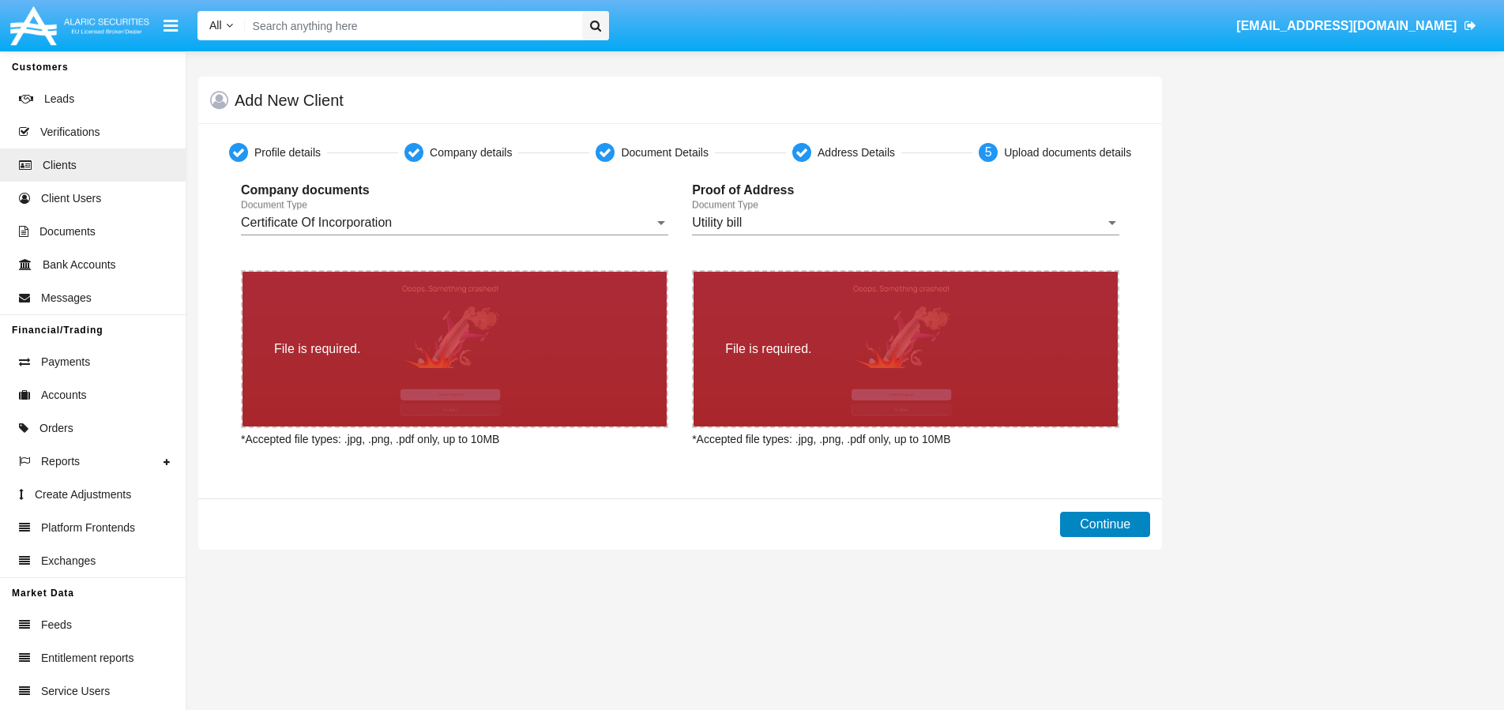
click at [1109, 525] on button "Continue" at bounding box center [1105, 524] width 90 height 25
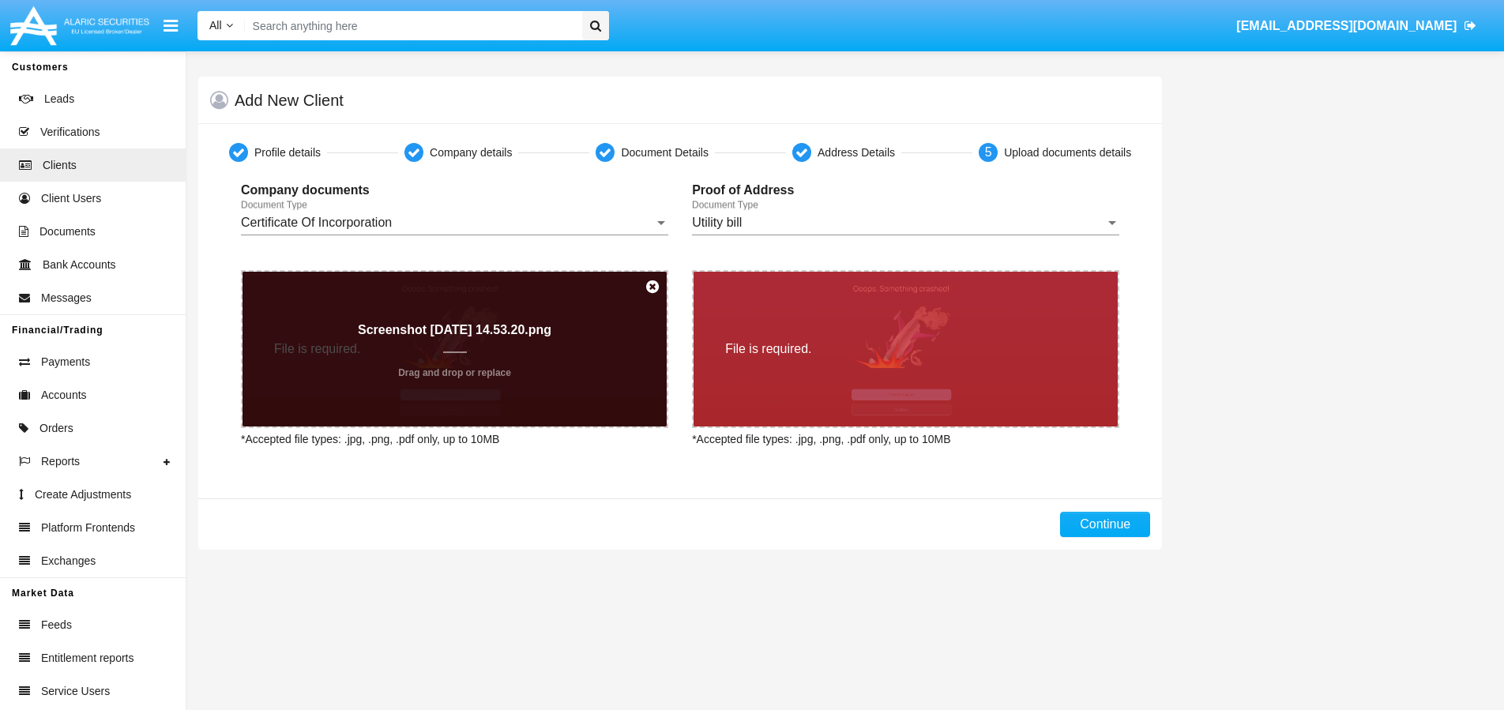
click at [486, 387] on input "file" at bounding box center [455, 349] width 424 height 155
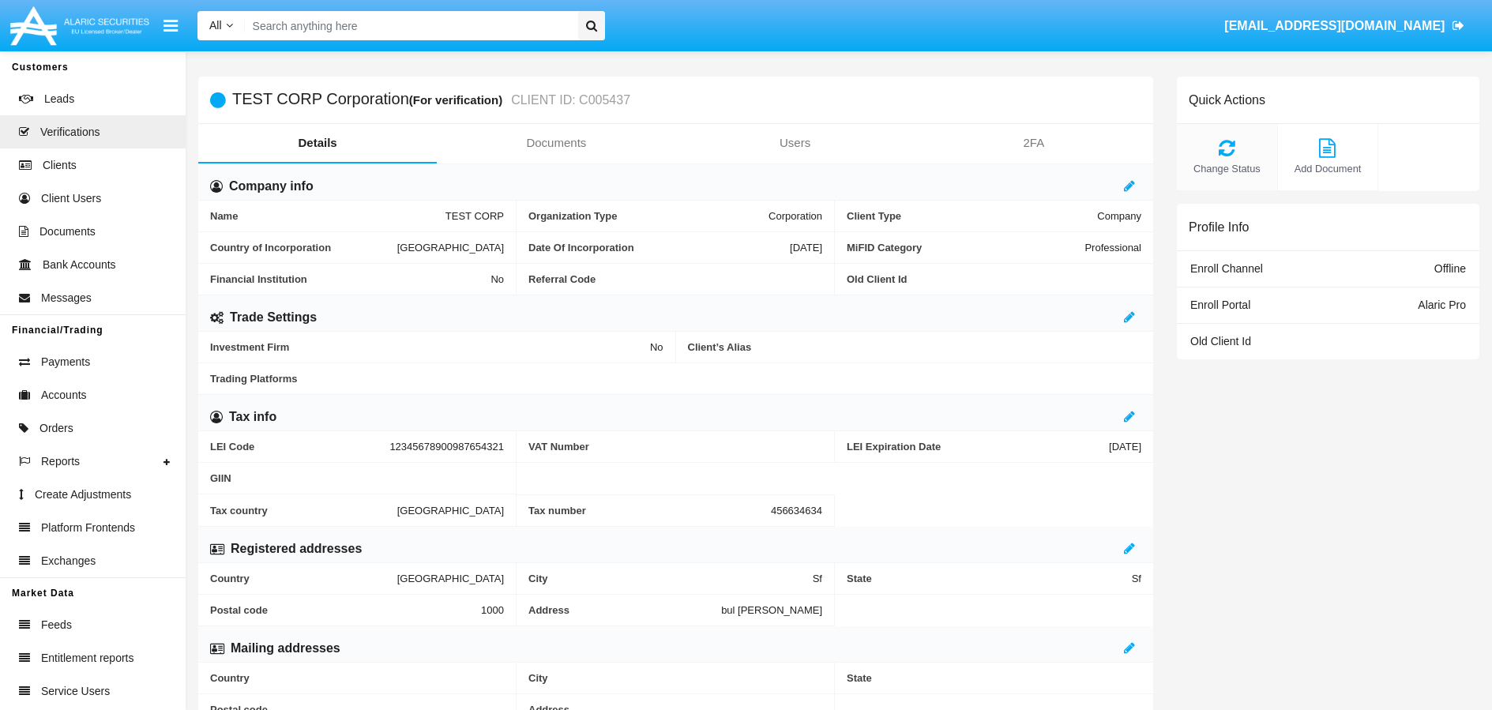
click at [1206, 138] on icon at bounding box center [1227, 147] width 85 height 19
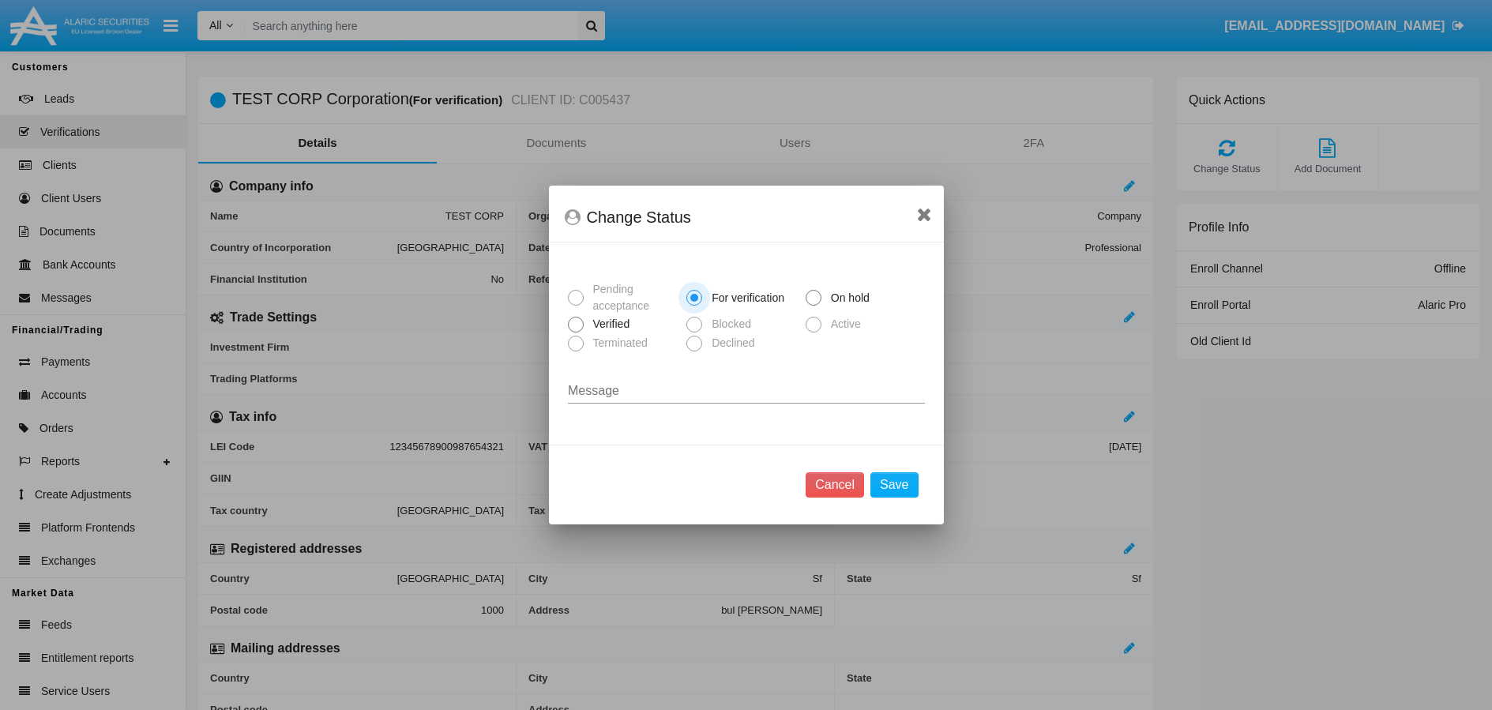
click at [574, 326] on span at bounding box center [576, 325] width 16 height 16
click at [575, 333] on input "Verified" at bounding box center [575, 333] width 1 height 1
radio input "true"
click at [903, 486] on button "Save" at bounding box center [894, 484] width 47 height 25
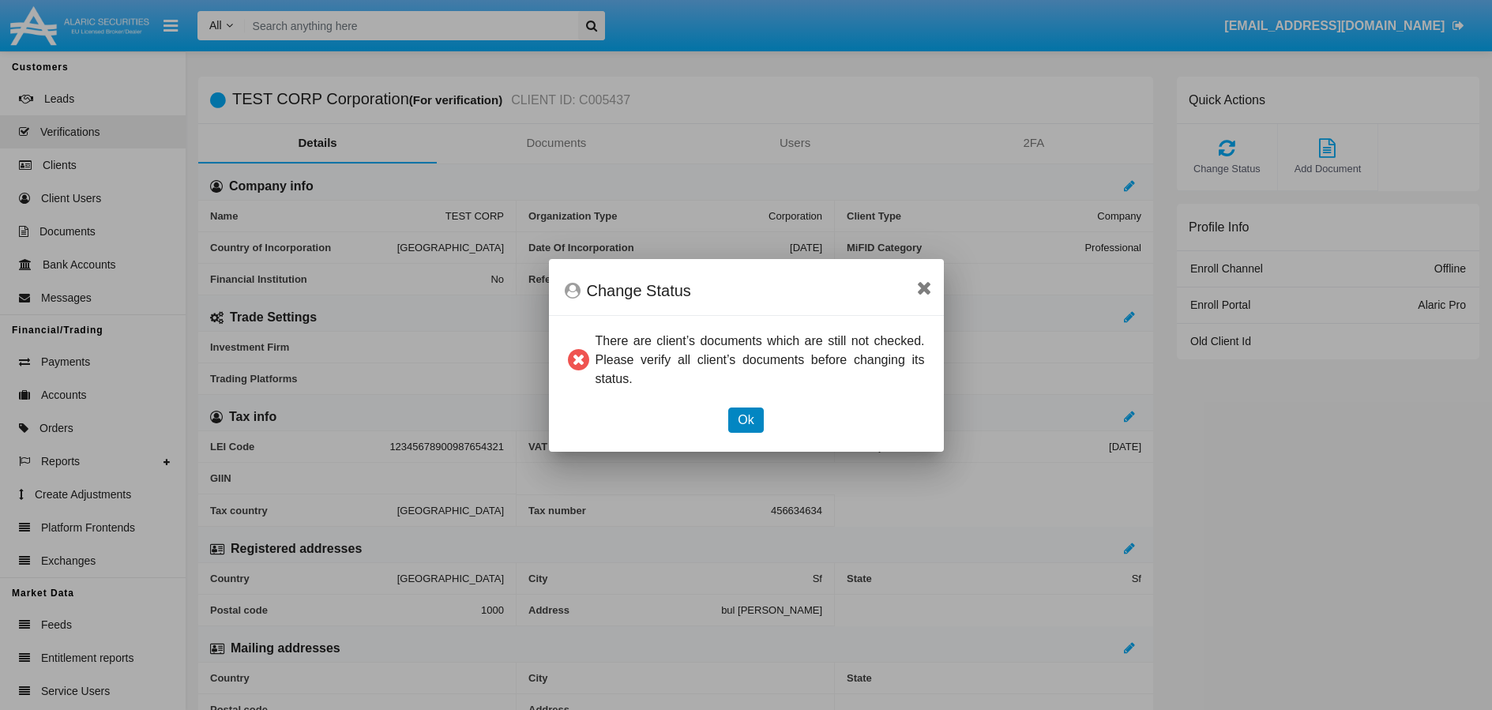
drag, startPoint x: 764, startPoint y: 428, endPoint x: 755, endPoint y: 427, distance: 9.5
click at [763, 428] on div "Ok" at bounding box center [746, 420] width 381 height 25
click at [747, 427] on button "Ok" at bounding box center [745, 420] width 35 height 25
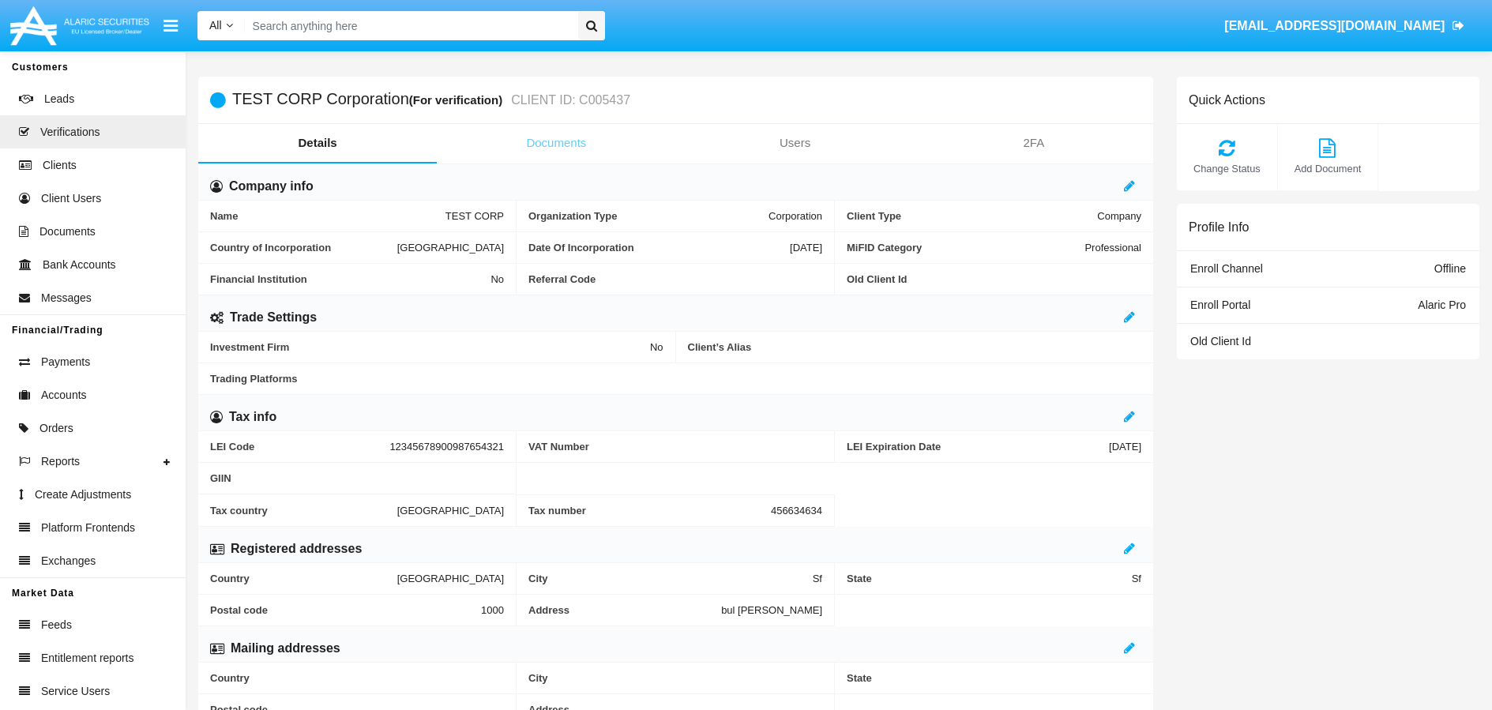
click at [537, 141] on link "Documents" at bounding box center [556, 143] width 239 height 38
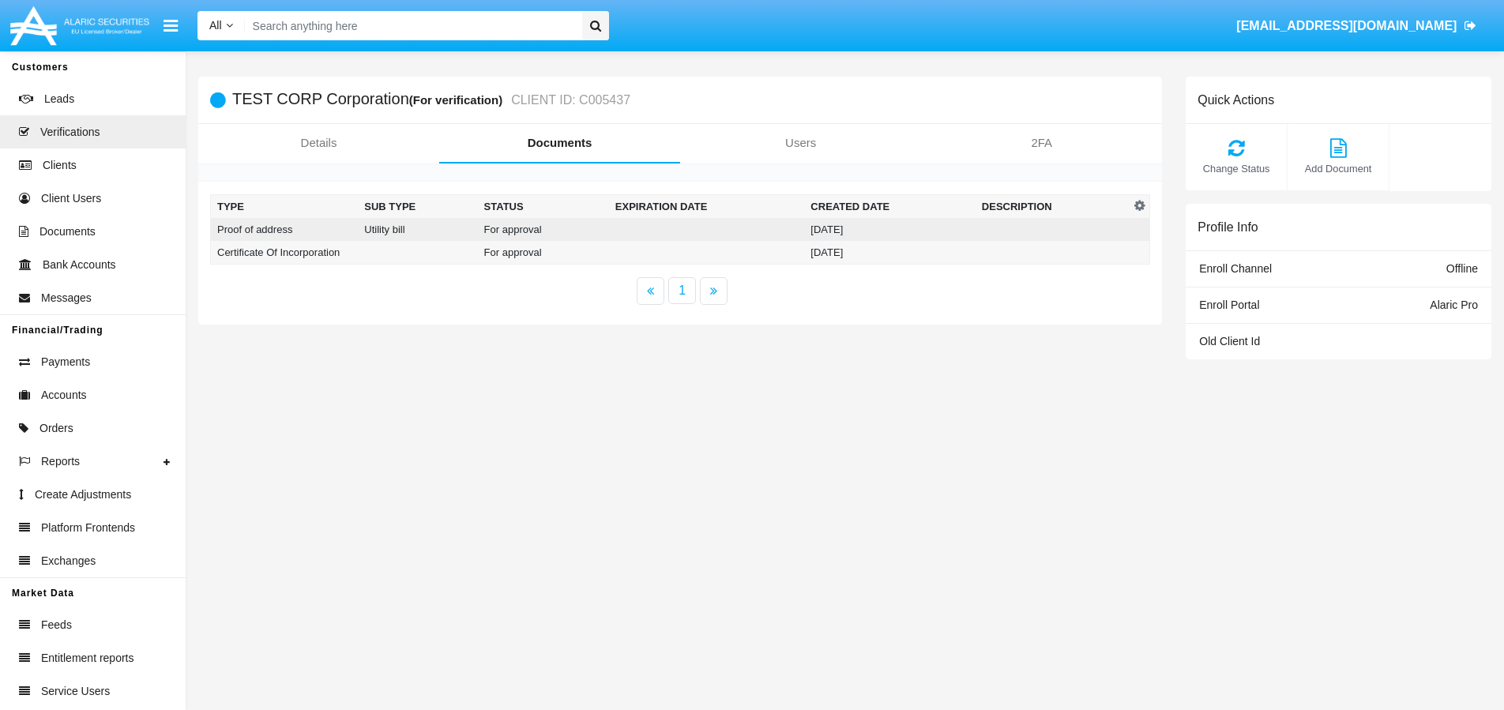
click at [805, 225] on td "[DATE]" at bounding box center [889, 229] width 171 height 23
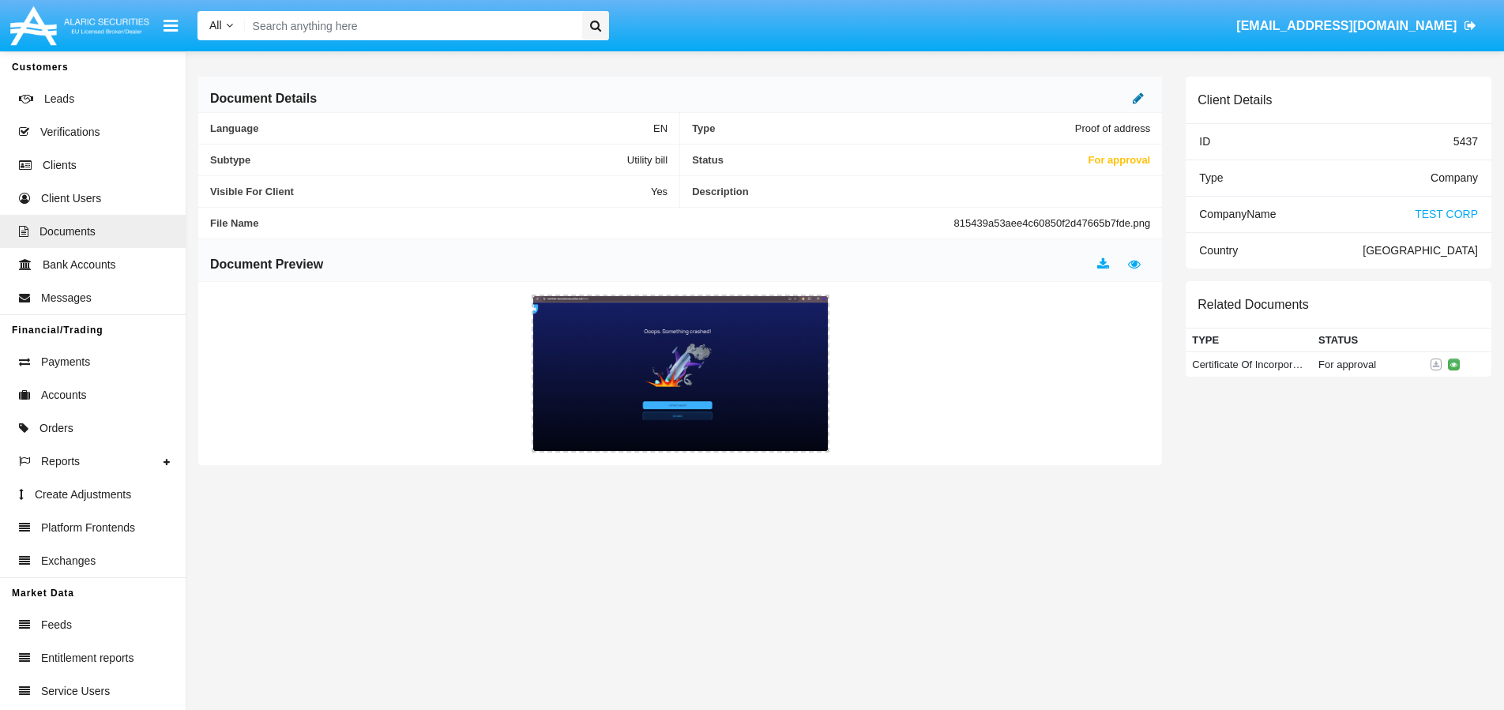
click at [1138, 99] on icon at bounding box center [1138, 98] width 11 height 13
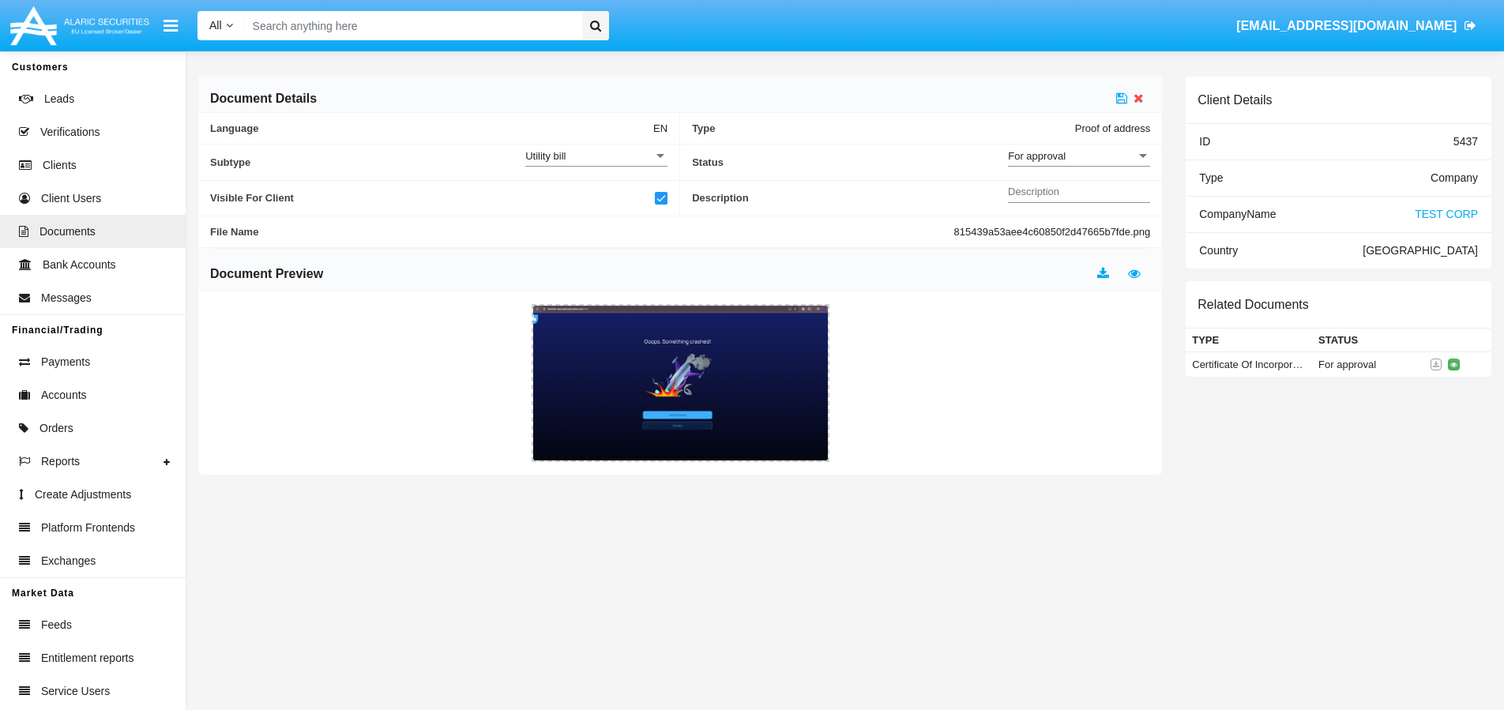
click at [1101, 159] on div "For approval" at bounding box center [1072, 155] width 128 height 13
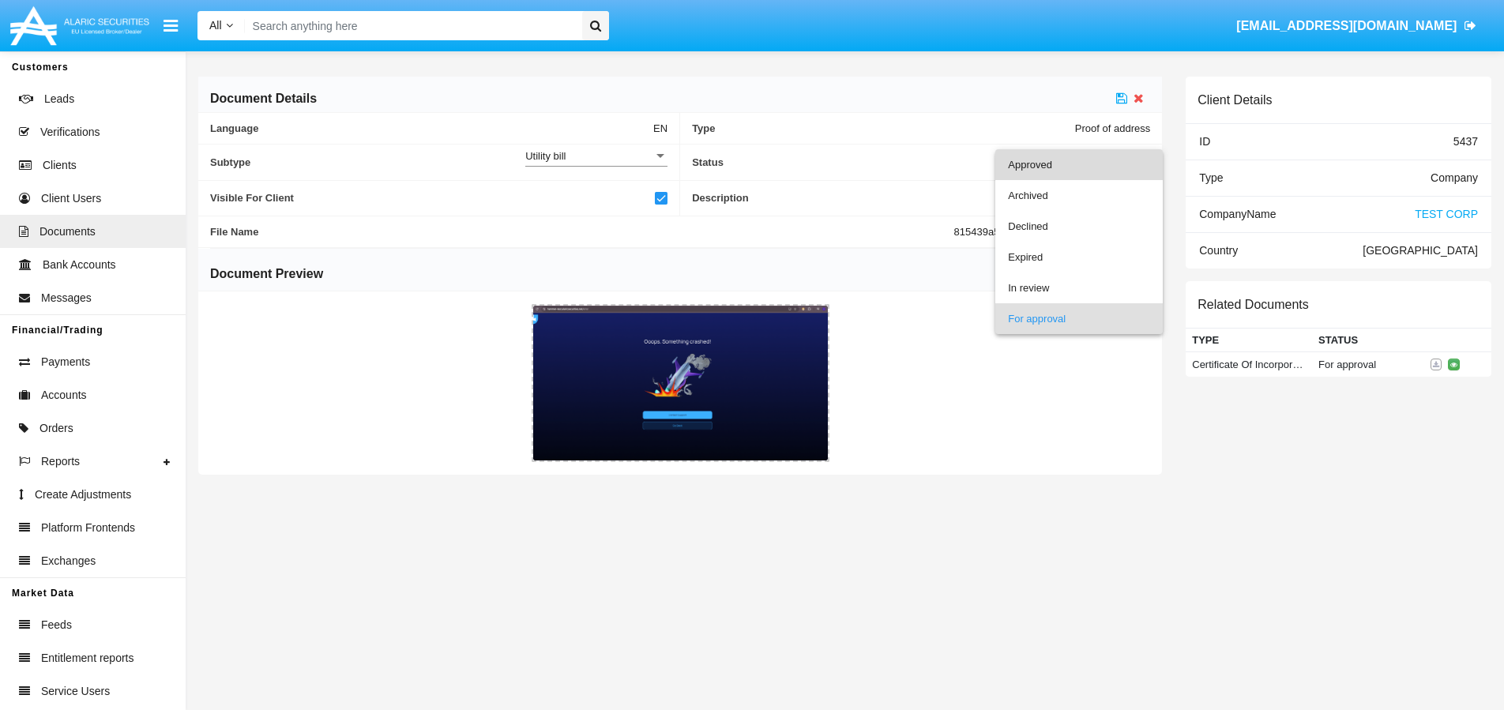
click at [1044, 169] on span "Approved" at bounding box center [1079, 164] width 142 height 31
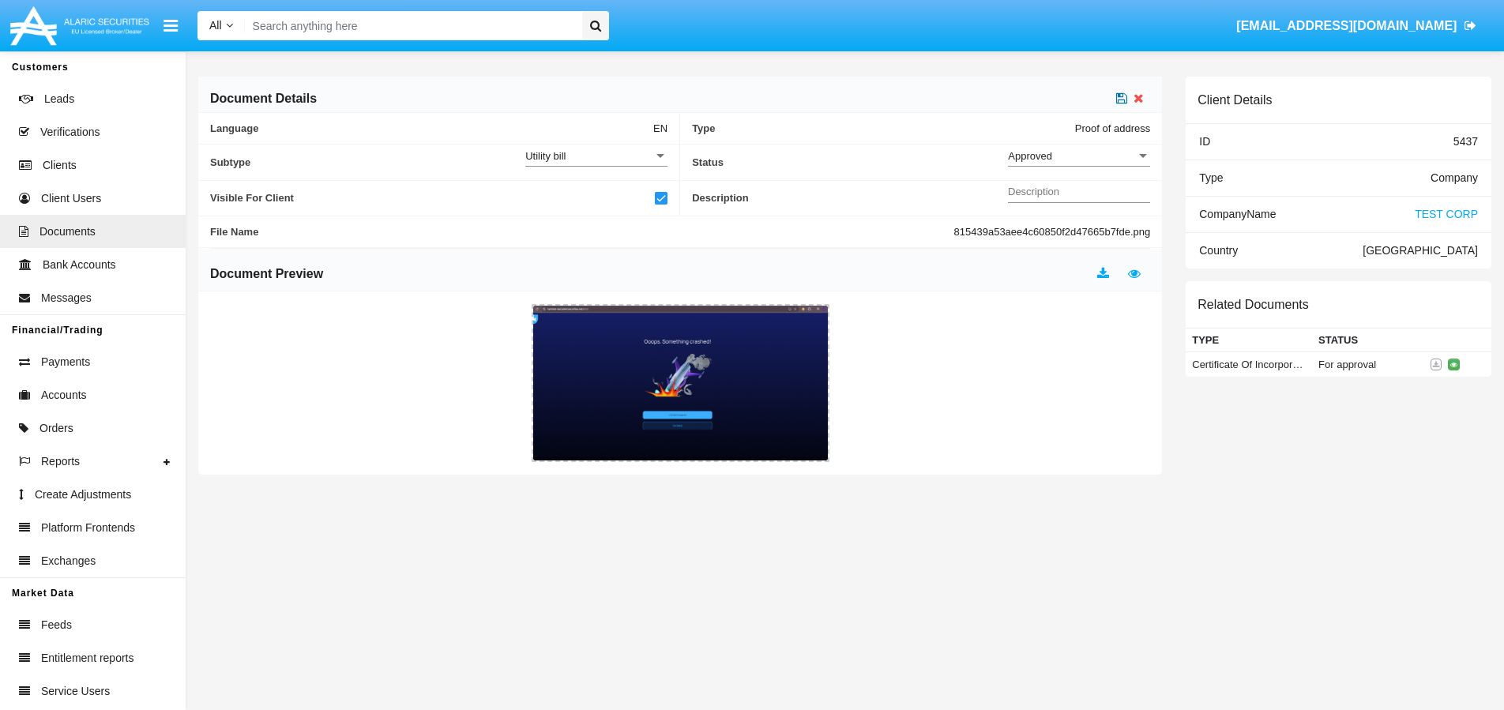
click at [1120, 101] on icon at bounding box center [1121, 98] width 11 height 13
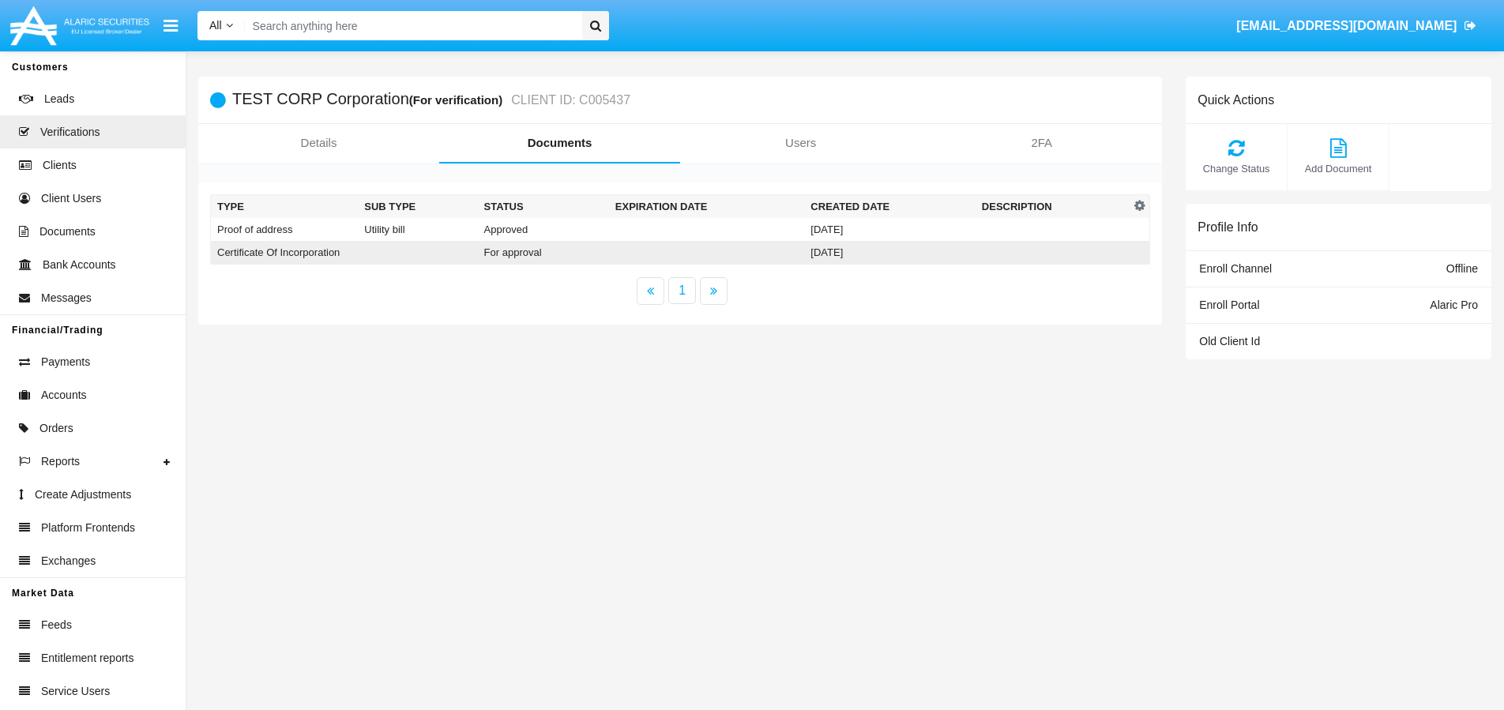
click at [834, 253] on td "[DATE]" at bounding box center [889, 253] width 171 height 24
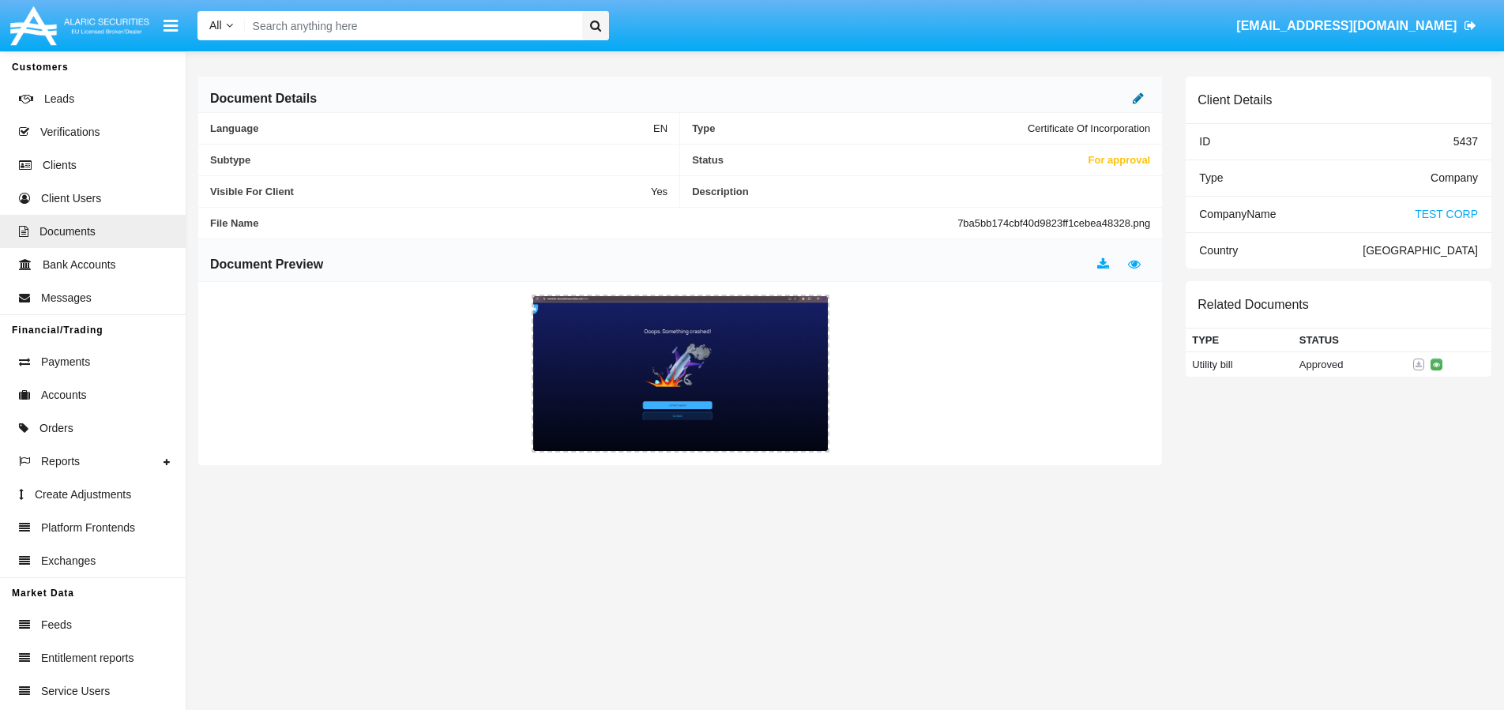
click at [1137, 98] on icon at bounding box center [1138, 98] width 11 height 13
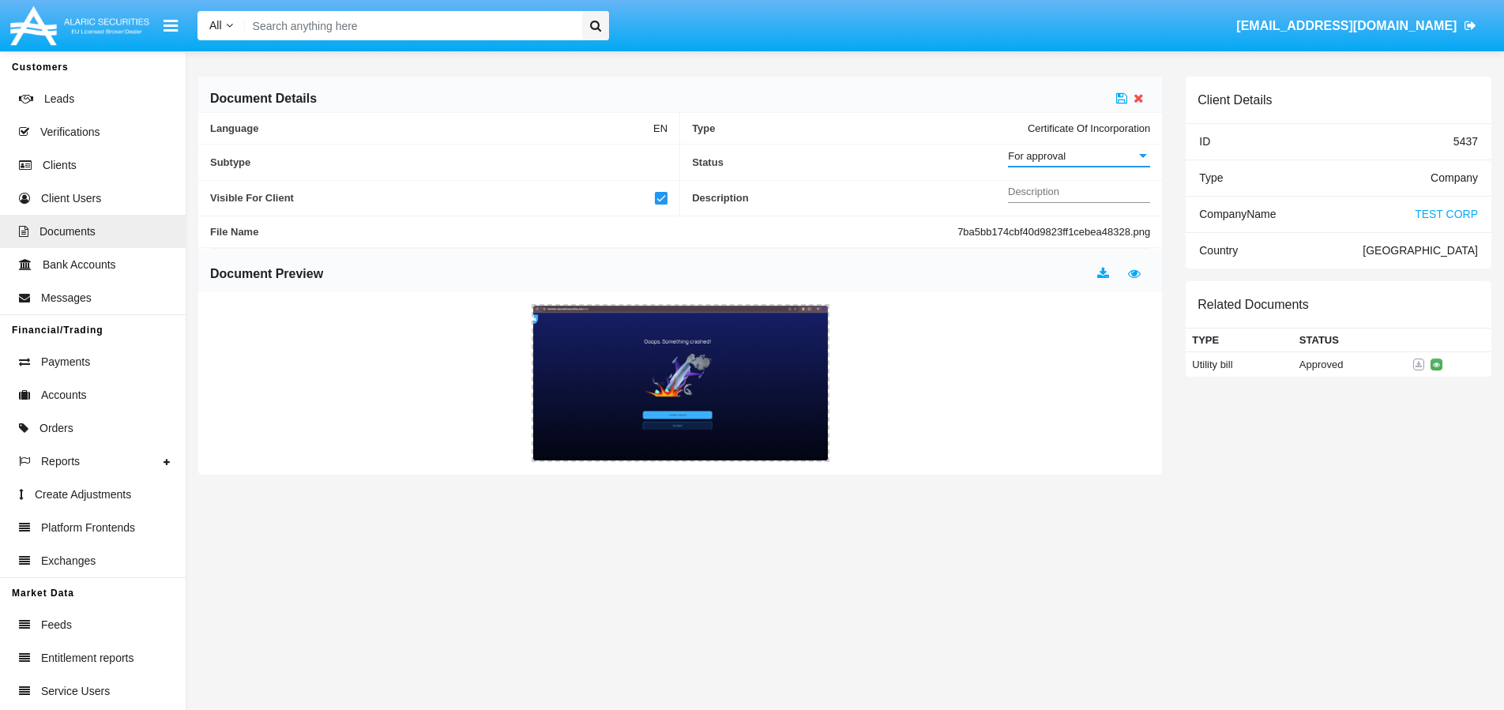
click at [1083, 157] on div "For approval" at bounding box center [1072, 155] width 128 height 13
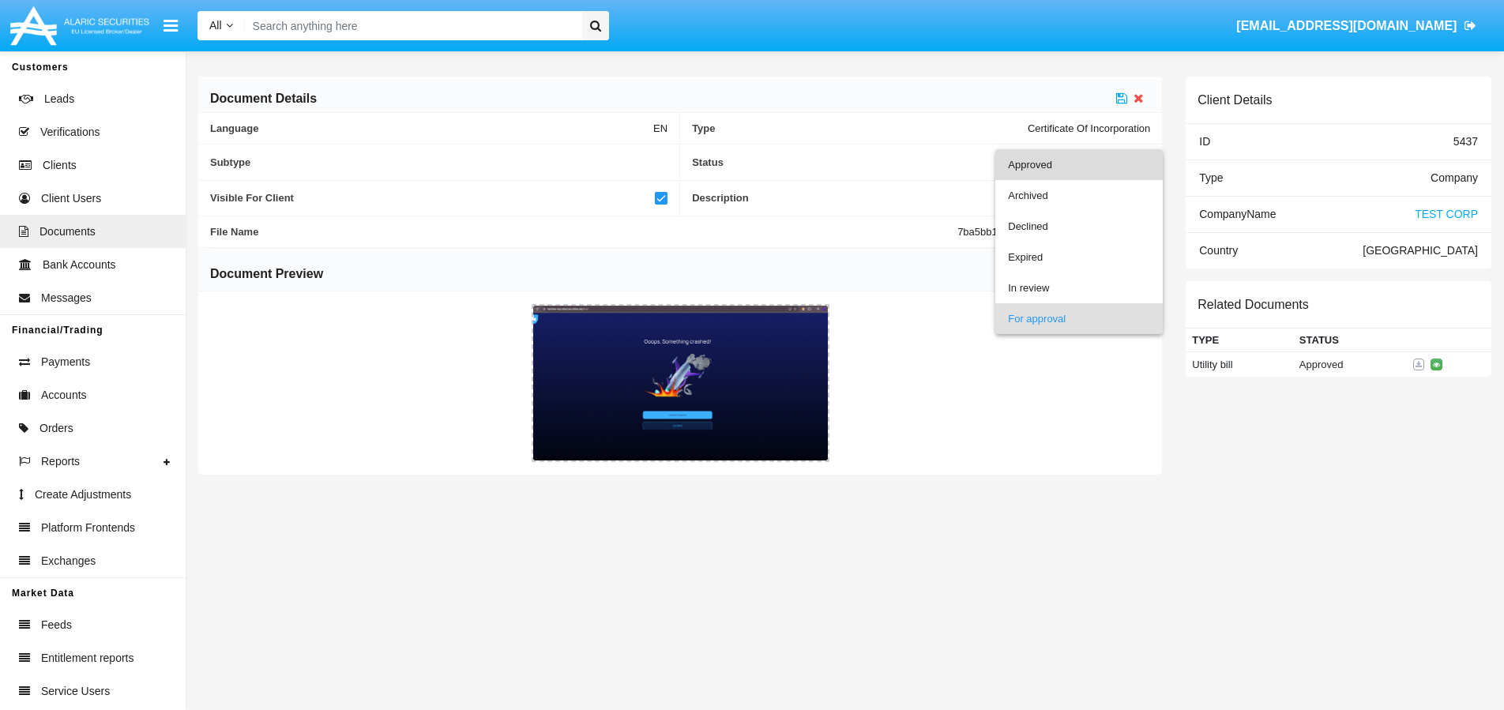
click at [1048, 167] on span "Approved" at bounding box center [1079, 164] width 142 height 31
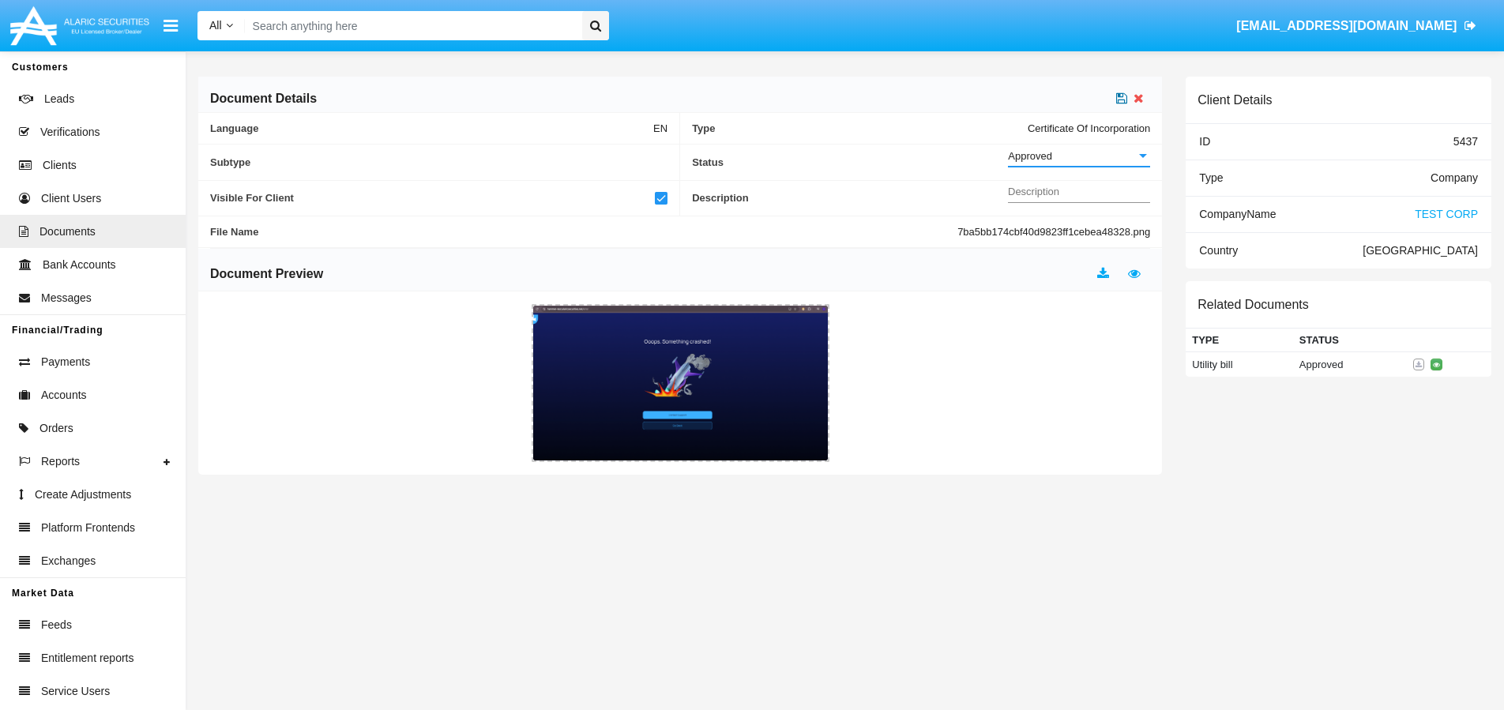
click at [1125, 100] on icon at bounding box center [1121, 98] width 11 height 13
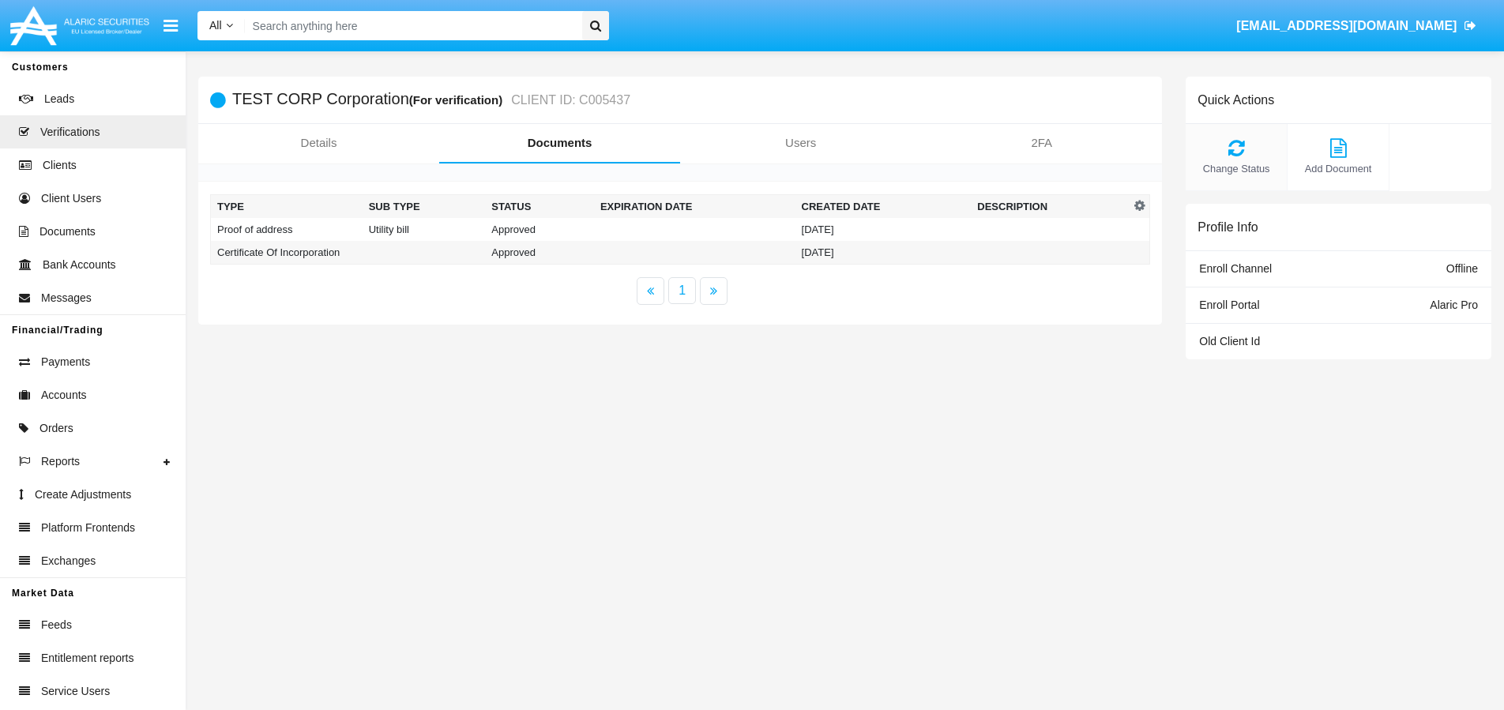
click at [1235, 149] on icon at bounding box center [1236, 147] width 85 height 19
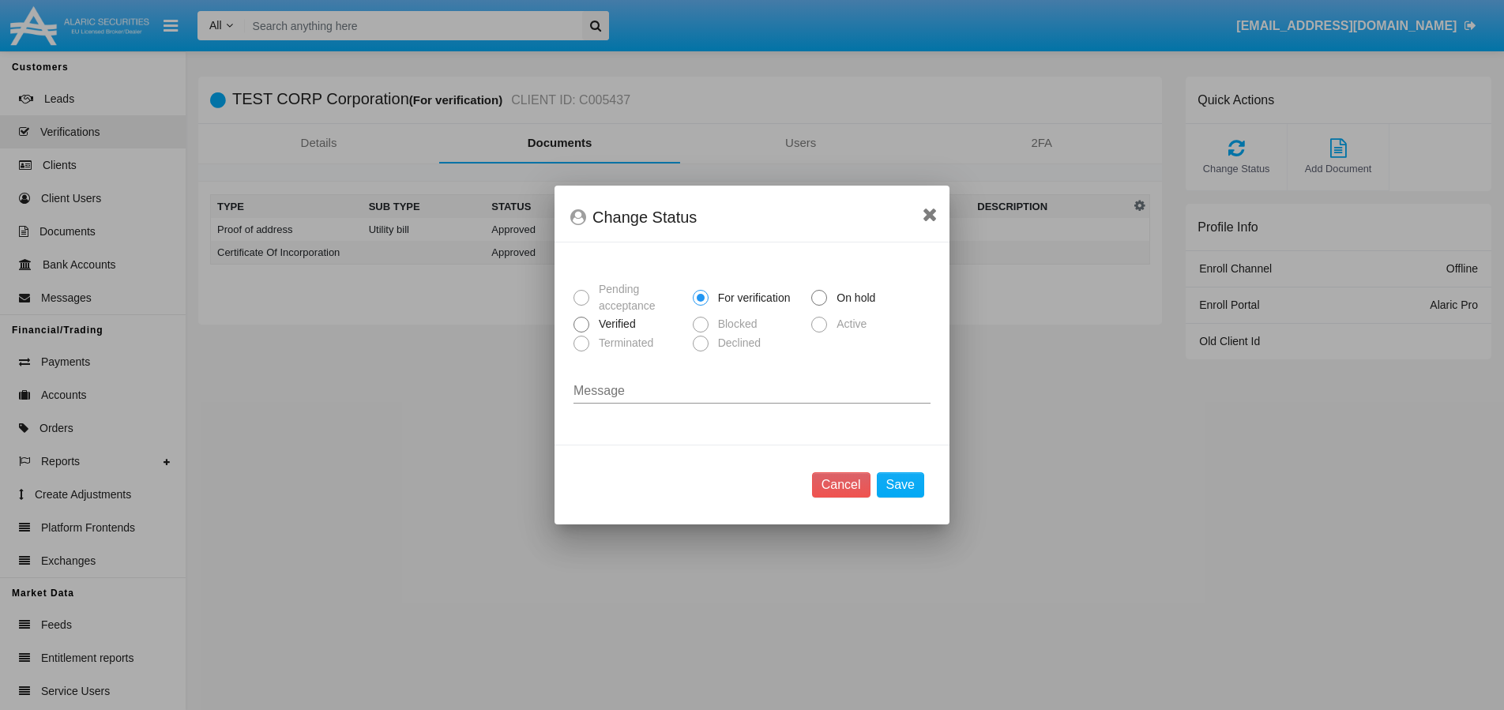
click at [582, 322] on span at bounding box center [582, 325] width 16 height 16
click at [581, 333] on input "Verified" at bounding box center [581, 333] width 1 height 1
radio input "true"
click at [905, 484] on button "Save" at bounding box center [900, 484] width 47 height 25
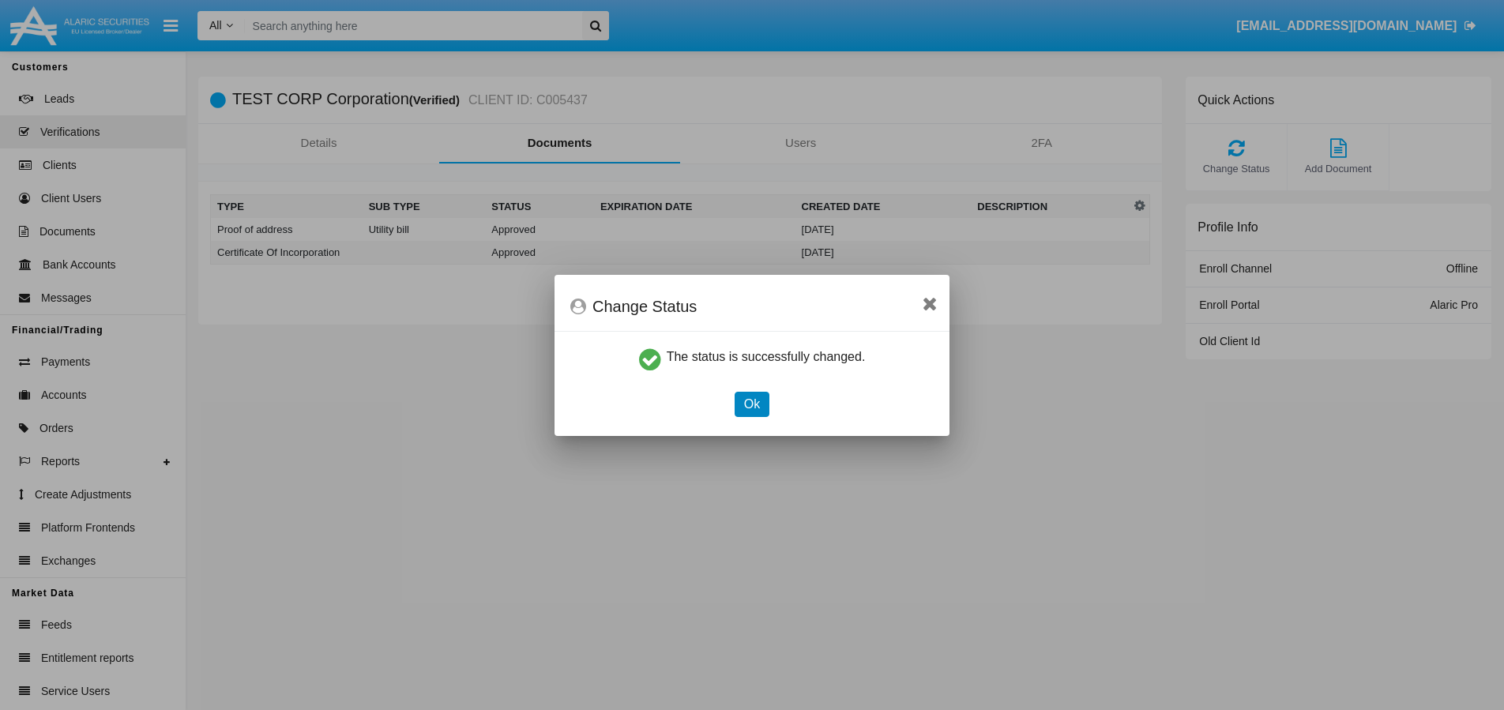
click at [746, 402] on button "Ok" at bounding box center [752, 404] width 35 height 25
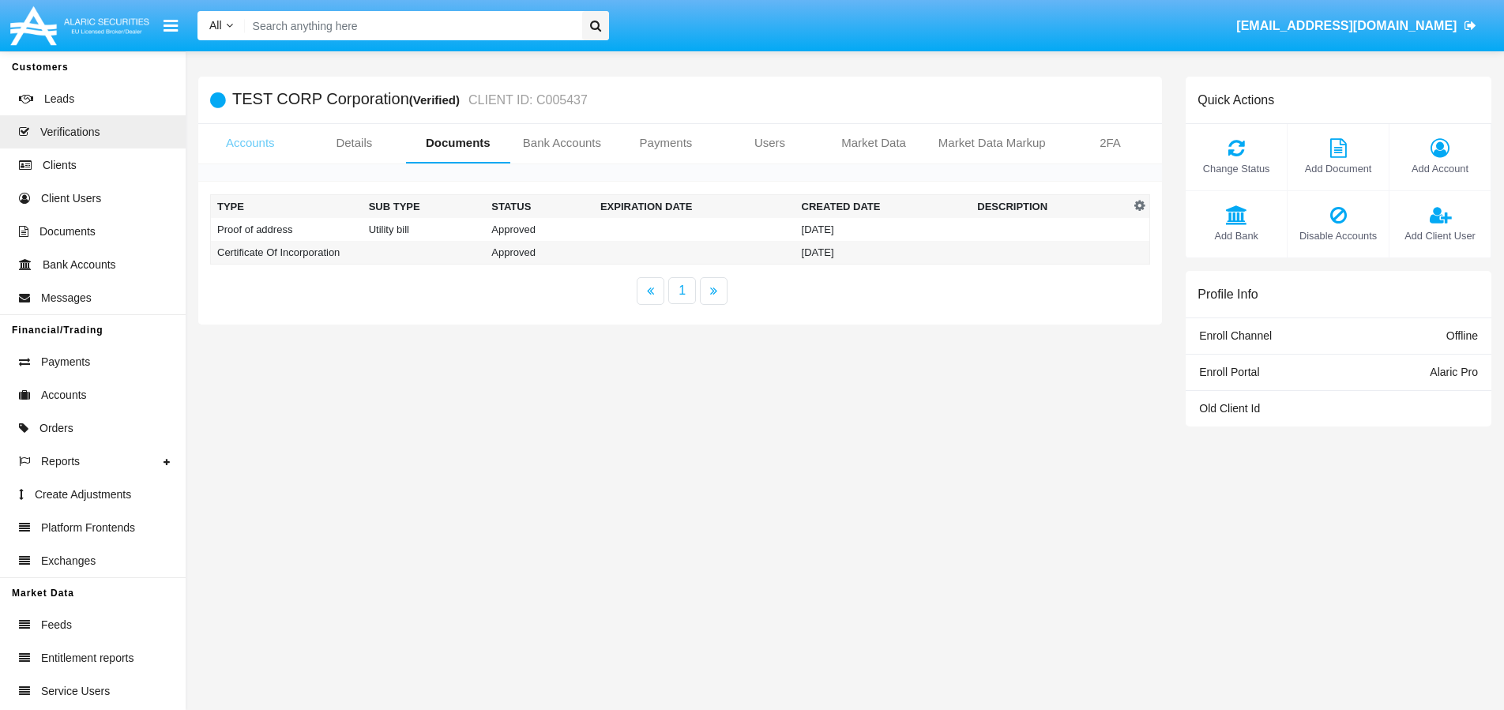
click at [237, 143] on link "Accounts" at bounding box center [250, 143] width 104 height 38
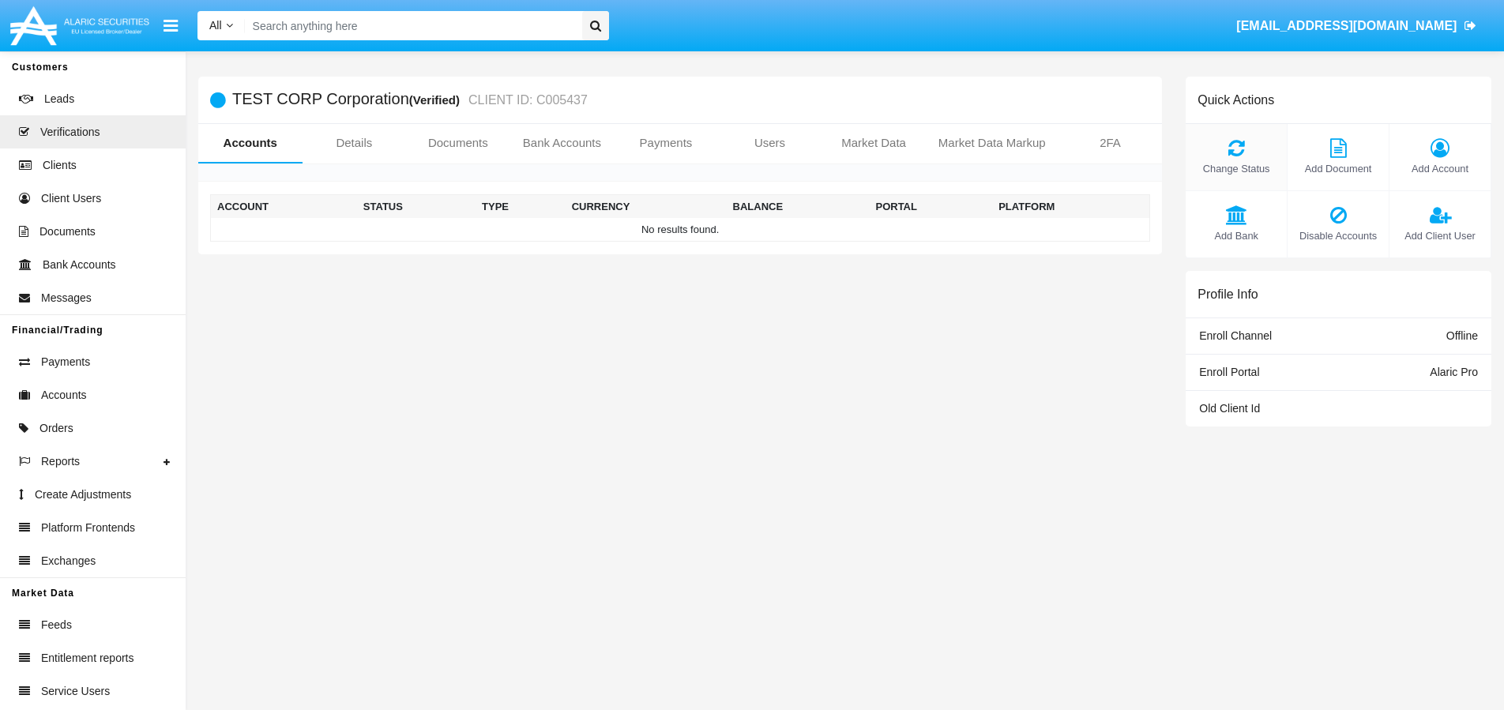
click at [1243, 161] on span "Change Status" at bounding box center [1236, 168] width 85 height 15
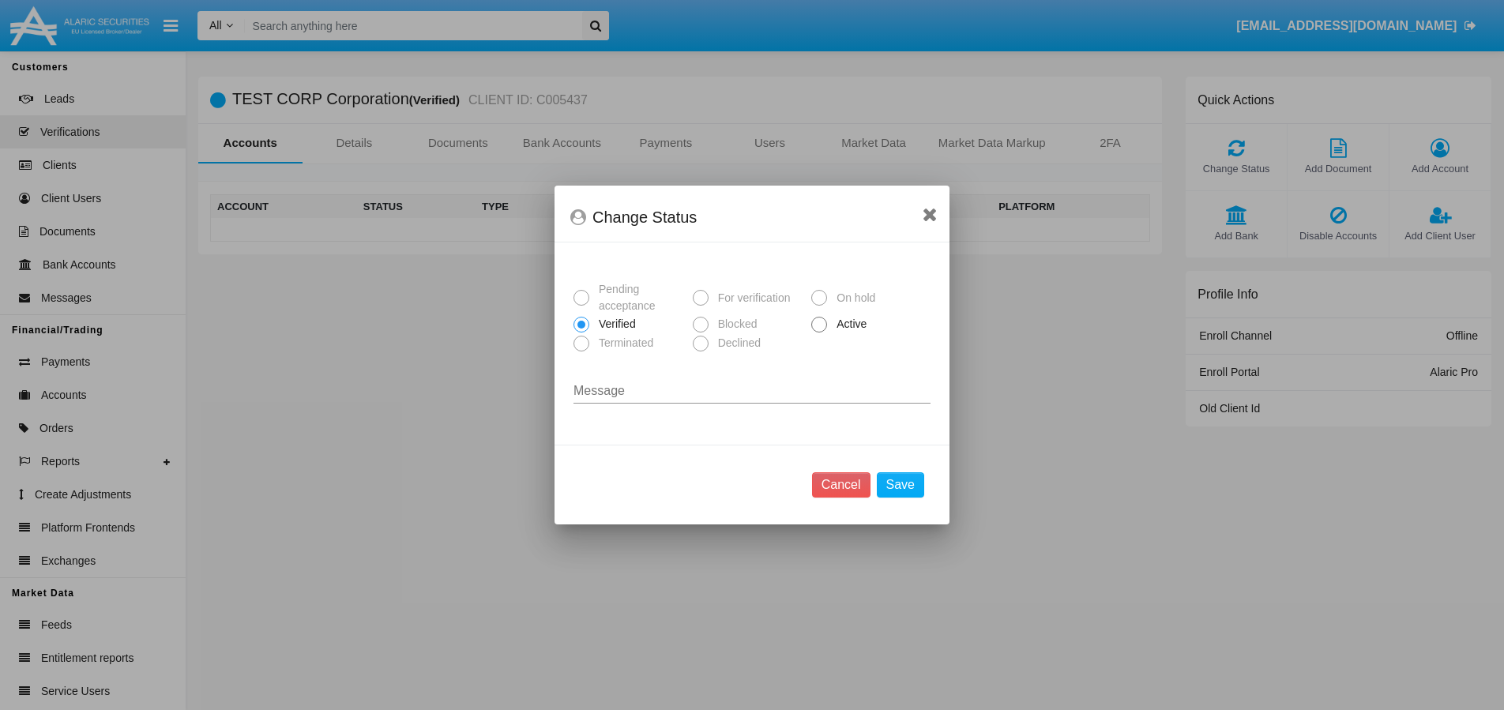
click at [818, 322] on span at bounding box center [819, 325] width 16 height 16
click at [818, 333] on input "Active" at bounding box center [818, 333] width 1 height 1
radio input "true"
click at [909, 487] on button "Save" at bounding box center [900, 484] width 47 height 25
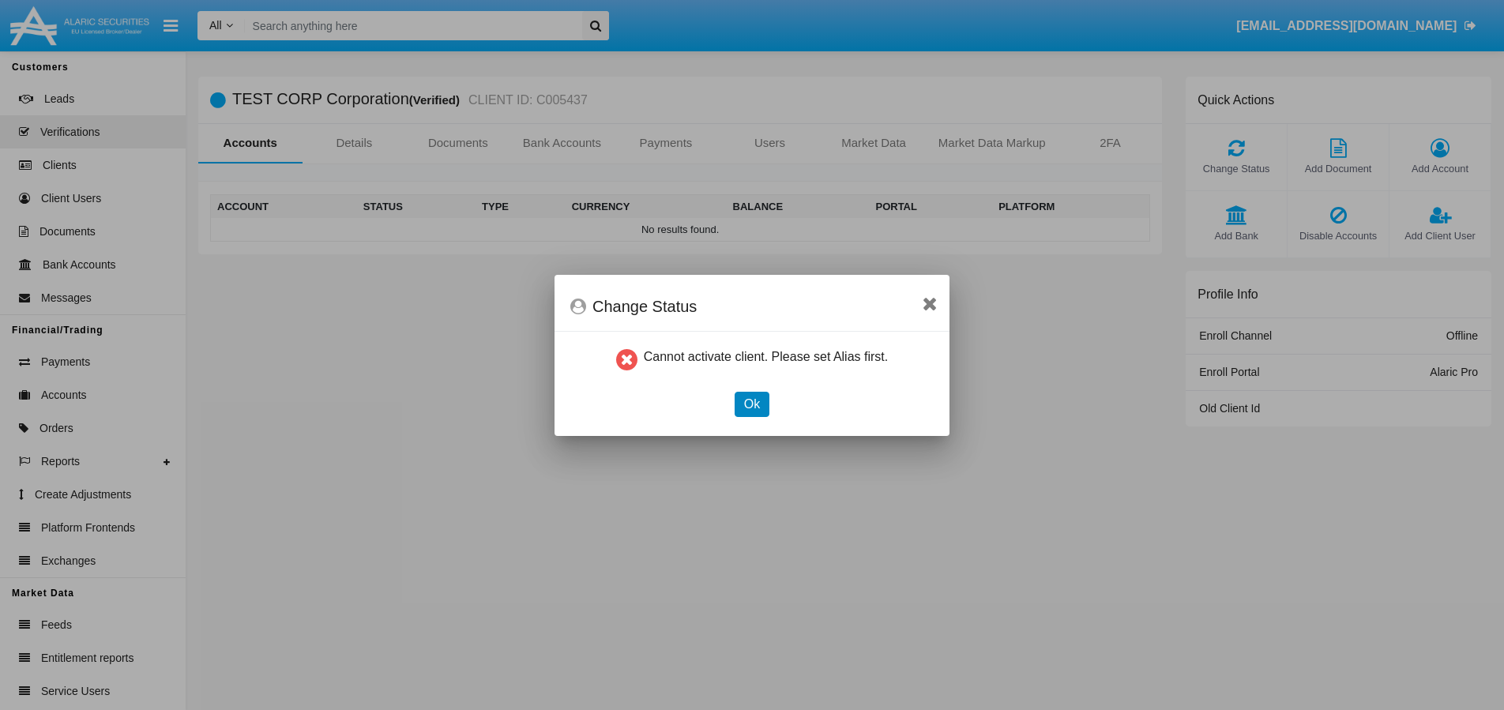
click at [756, 411] on button "Ok" at bounding box center [752, 404] width 35 height 25
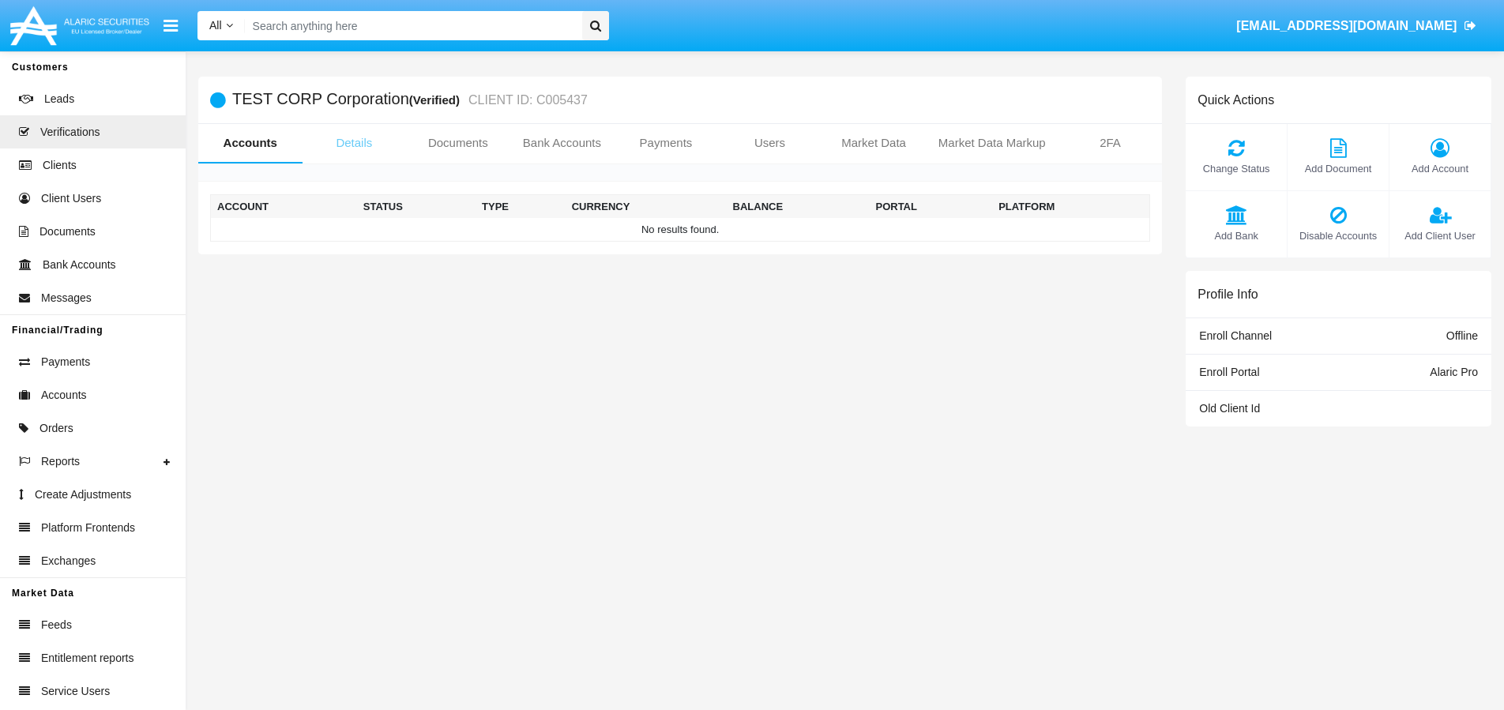
click at [344, 148] on link "Details" at bounding box center [355, 143] width 104 height 38
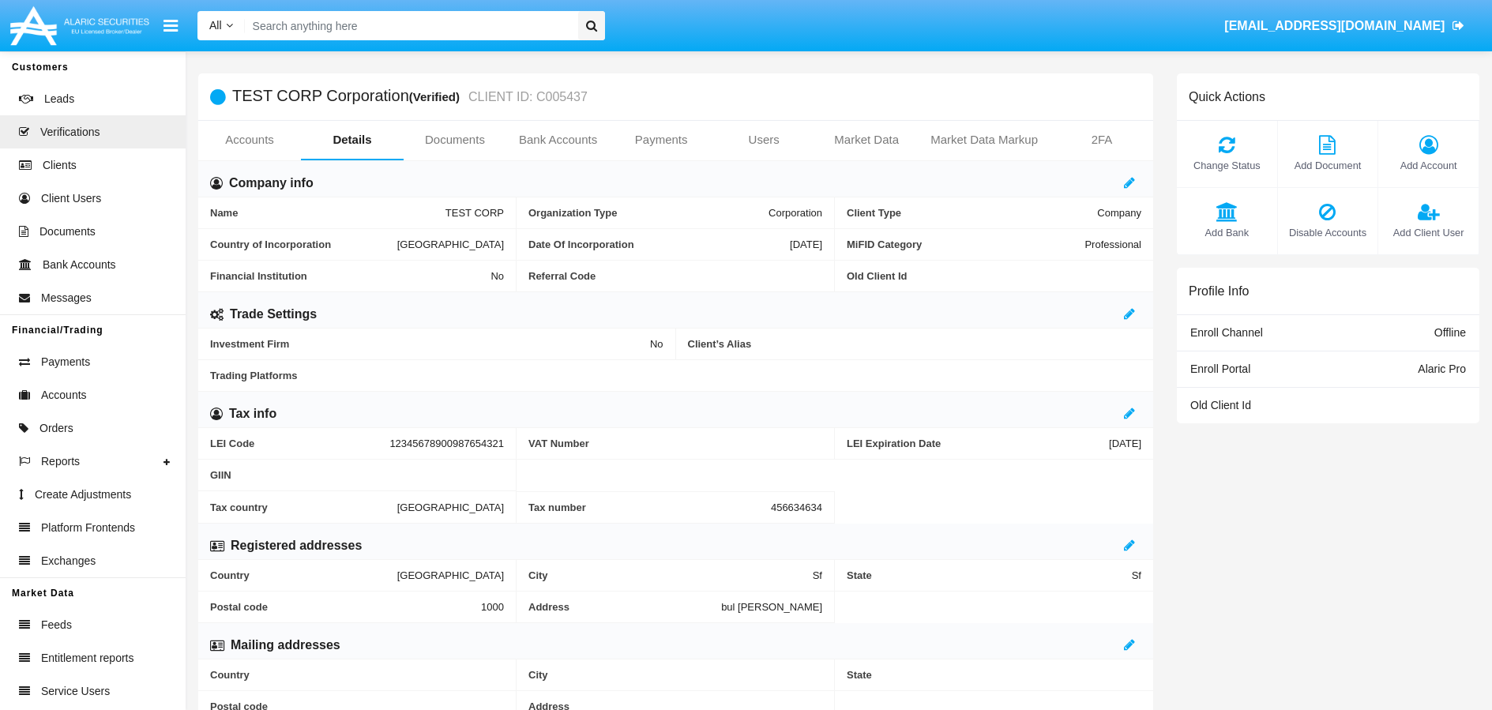
scroll to position [17, 0]
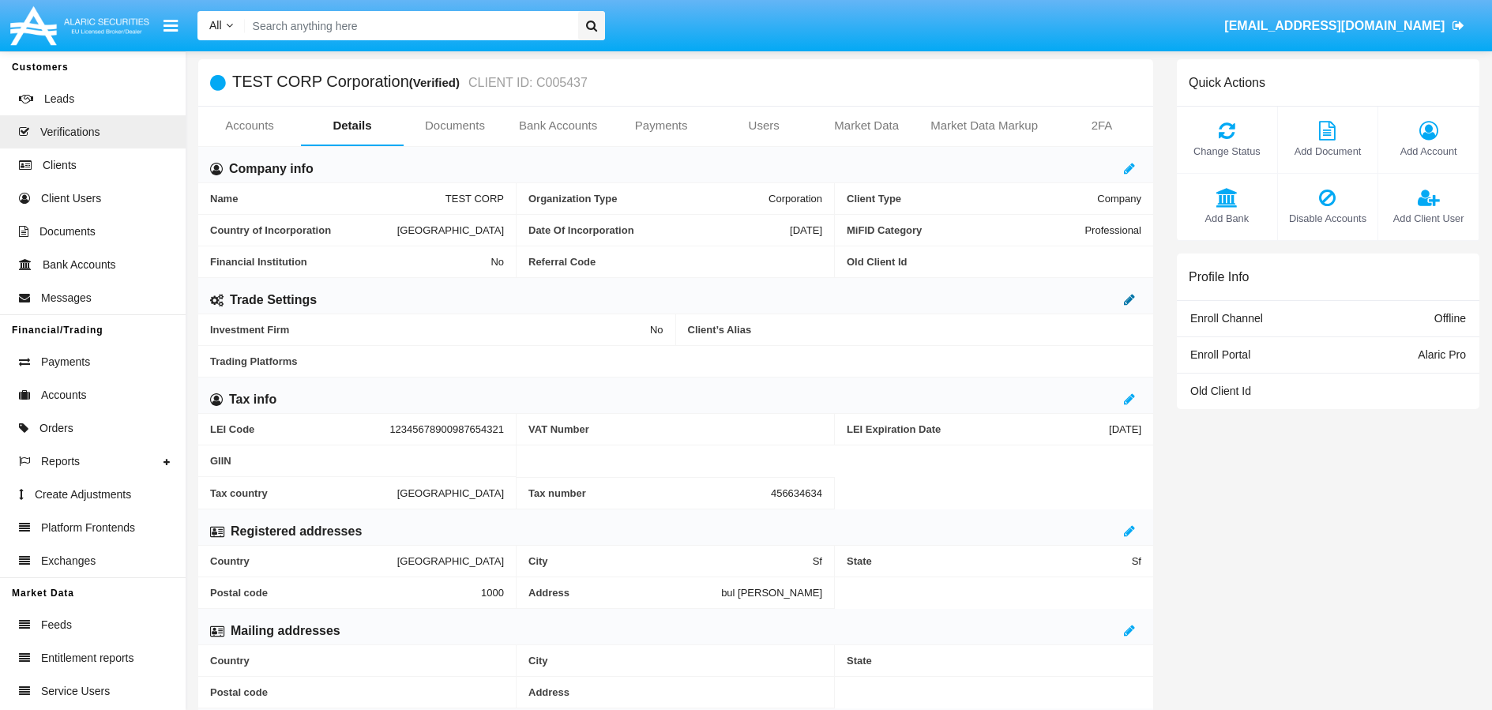
click at [1131, 295] on icon at bounding box center [1129, 299] width 11 height 13
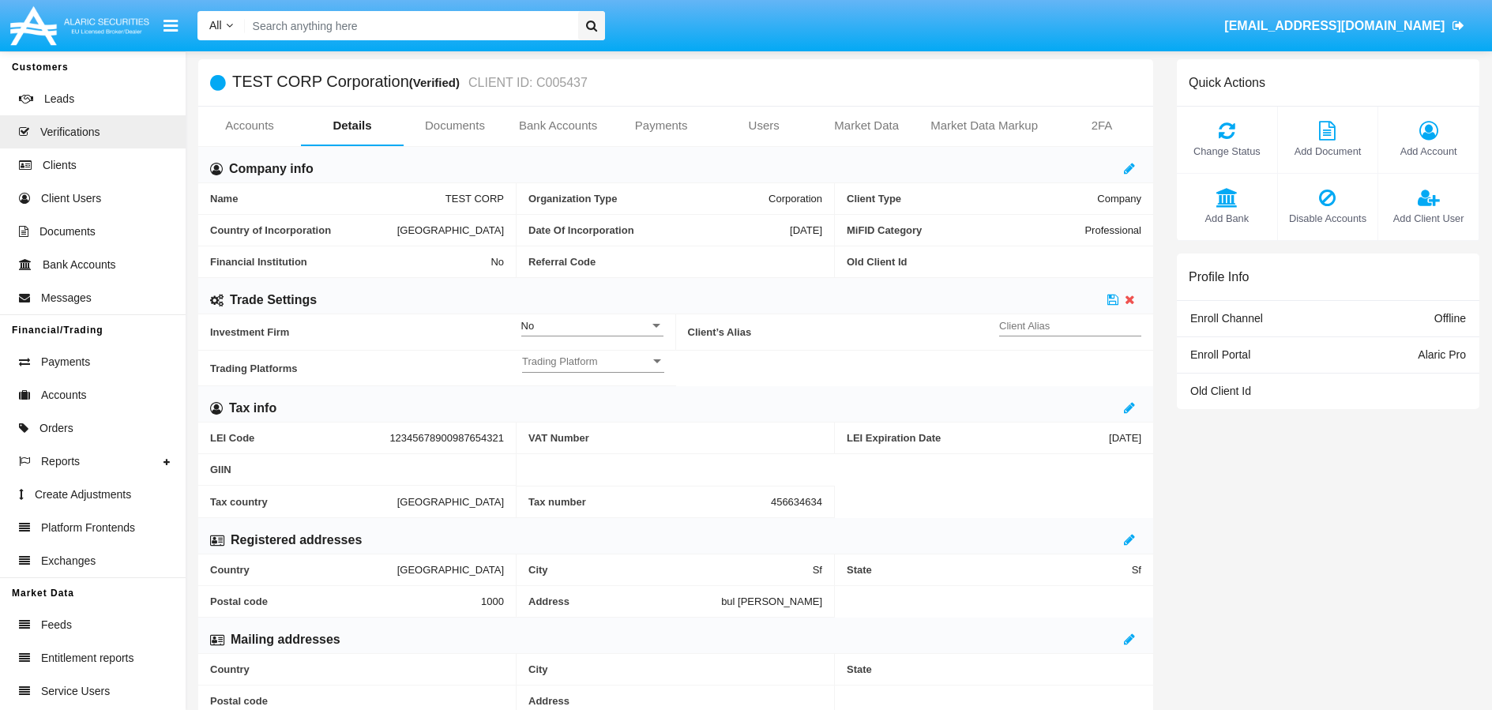
click at [1086, 326] on input "Client Alias" at bounding box center [1070, 325] width 142 height 13
type input "TEST"
click at [1116, 303] on icon at bounding box center [1113, 299] width 11 height 13
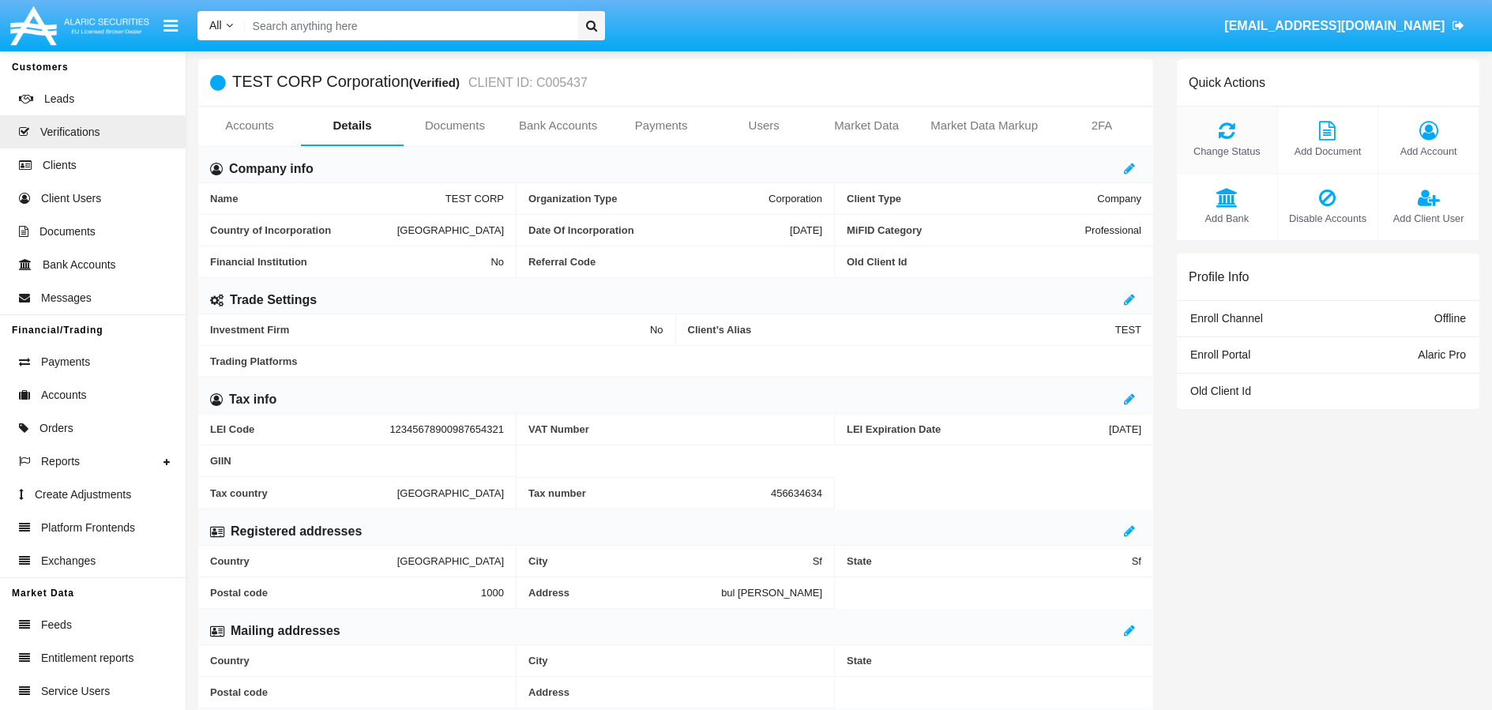
click at [1236, 130] on icon at bounding box center [1227, 130] width 85 height 19
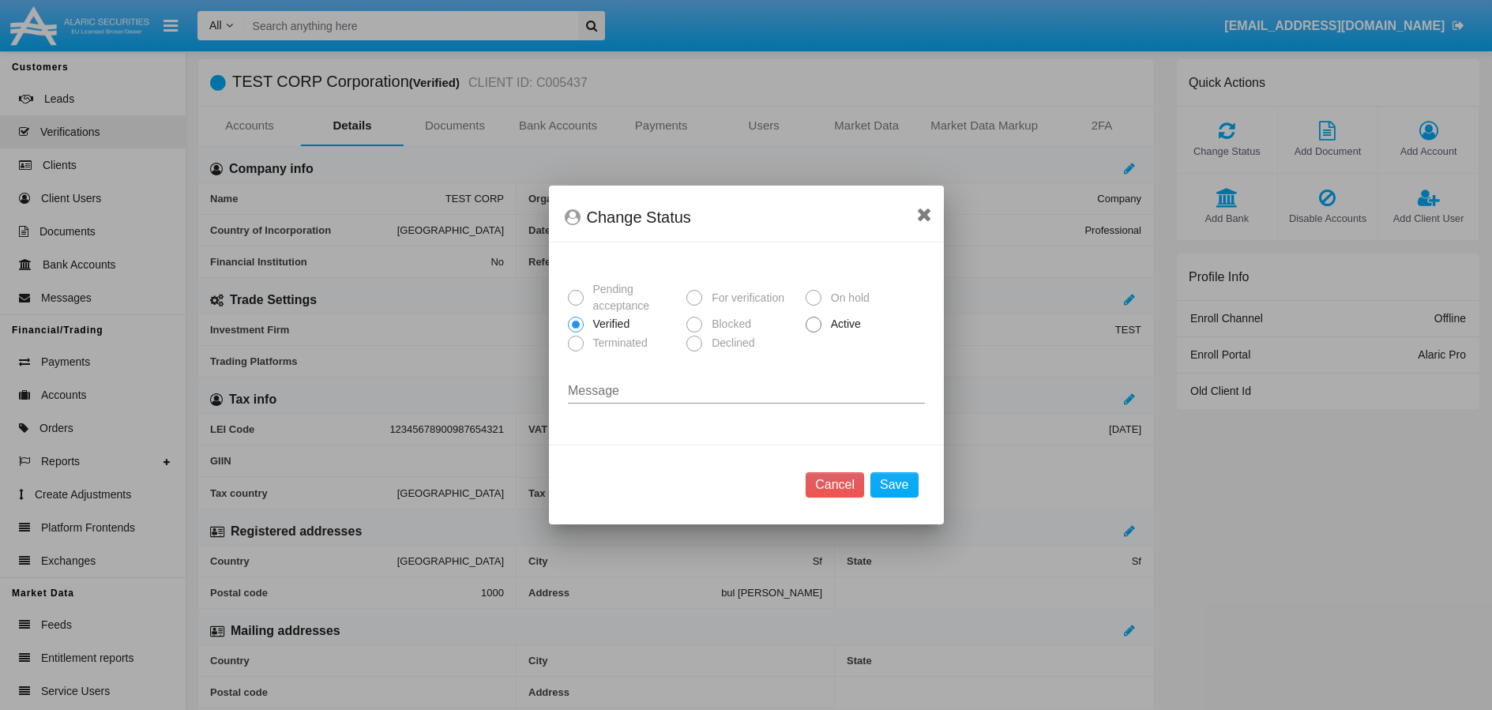
scroll to position [0, 0]
click at [815, 326] on span at bounding box center [814, 325] width 16 height 16
click at [814, 333] on input "Active" at bounding box center [813, 333] width 1 height 1
radio input "true"
click at [908, 487] on button "Save" at bounding box center [894, 484] width 47 height 25
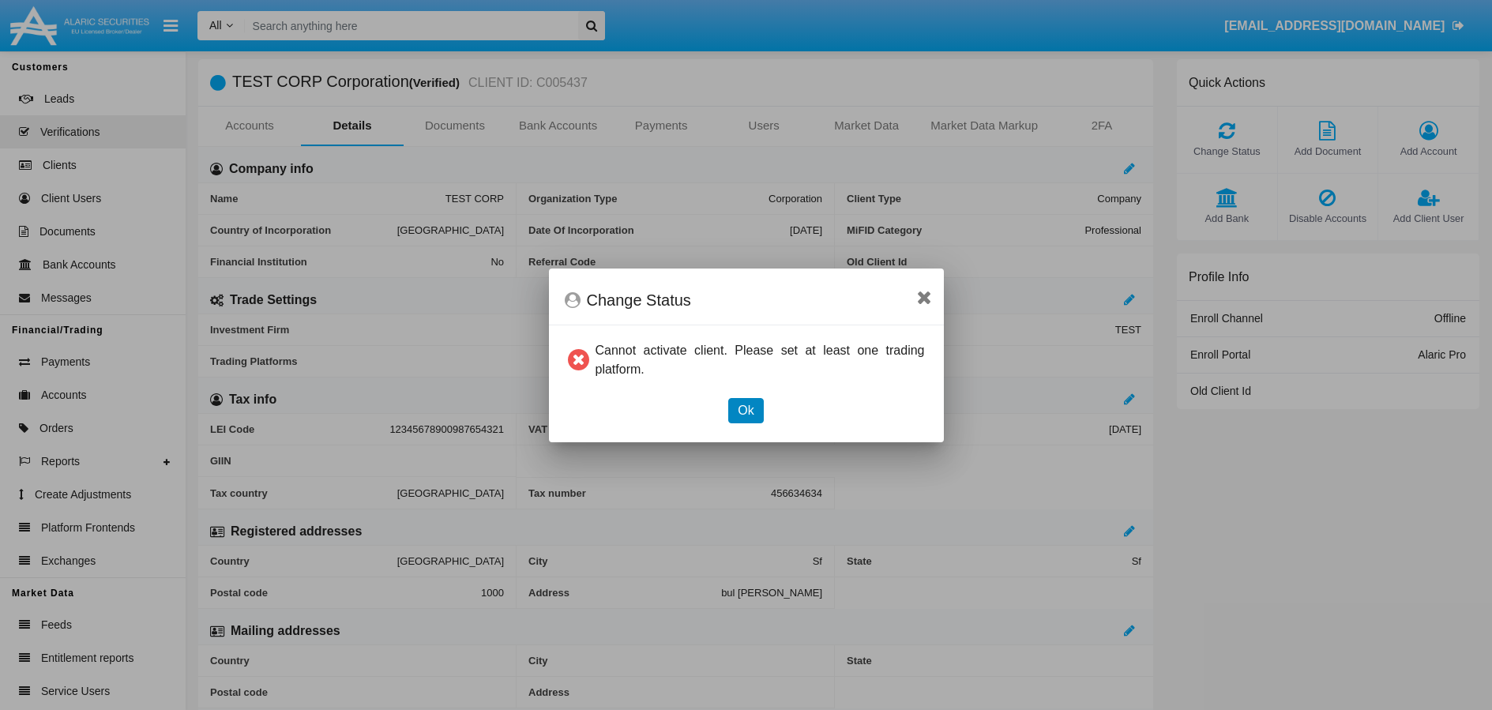
click at [752, 422] on button "Ok" at bounding box center [745, 410] width 35 height 25
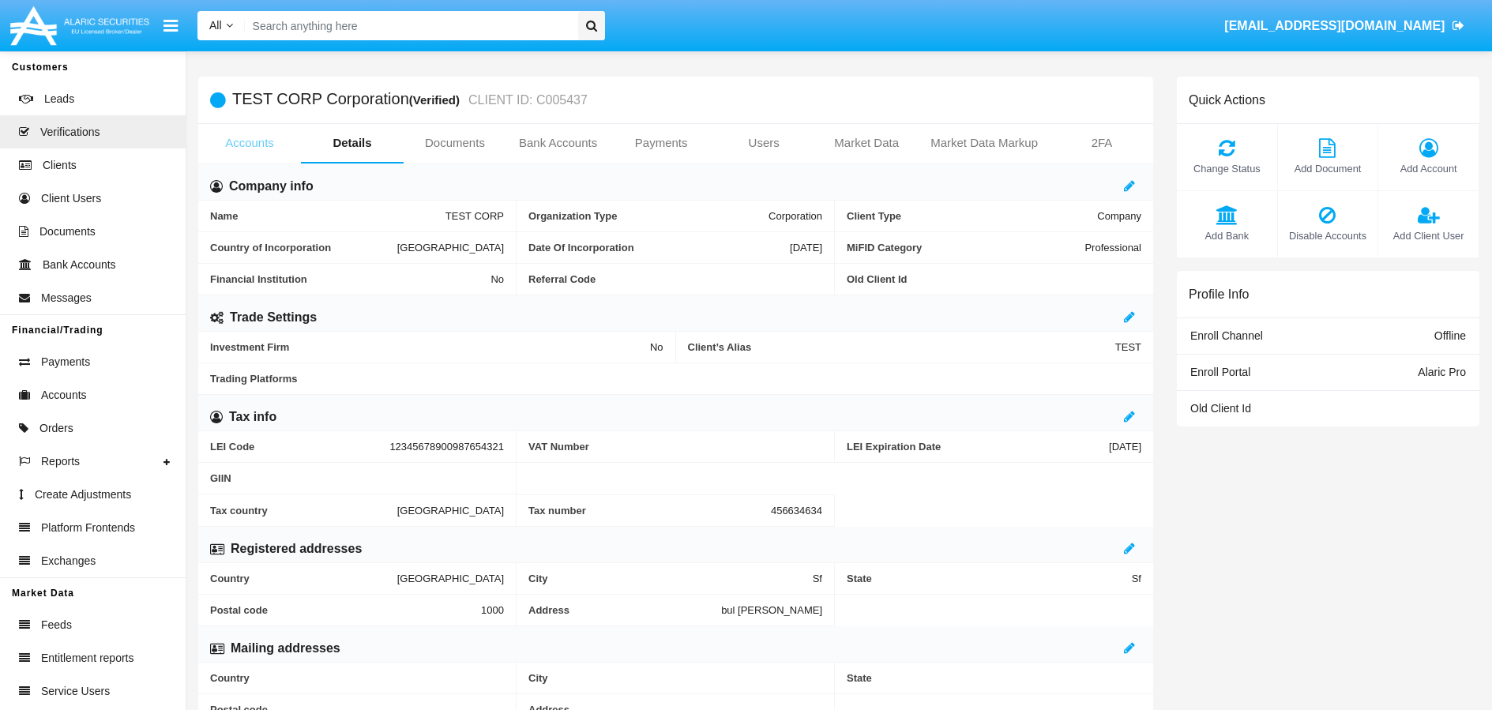
click at [260, 149] on link "Accounts" at bounding box center [249, 143] width 103 height 38
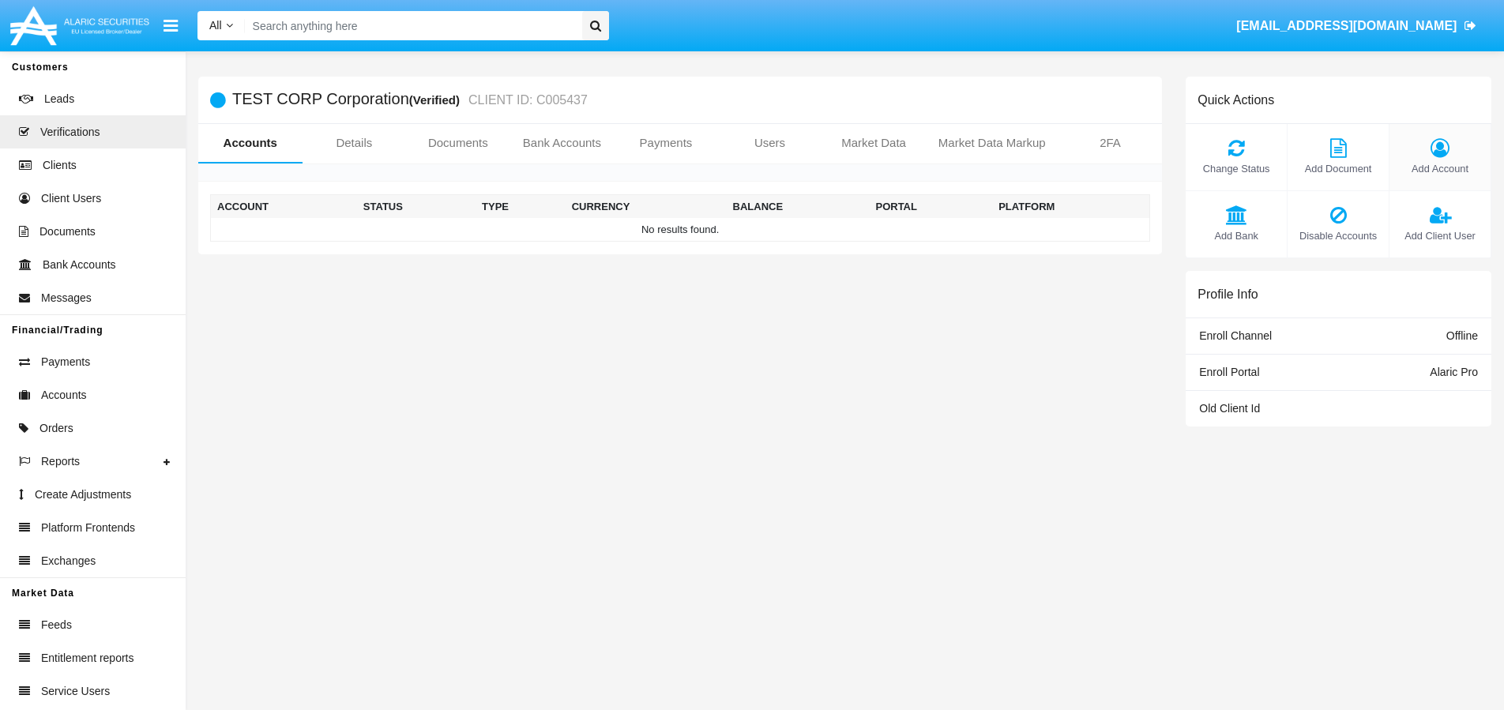
click at [1428, 159] on div "Add Account" at bounding box center [1441, 157] width 102 height 67
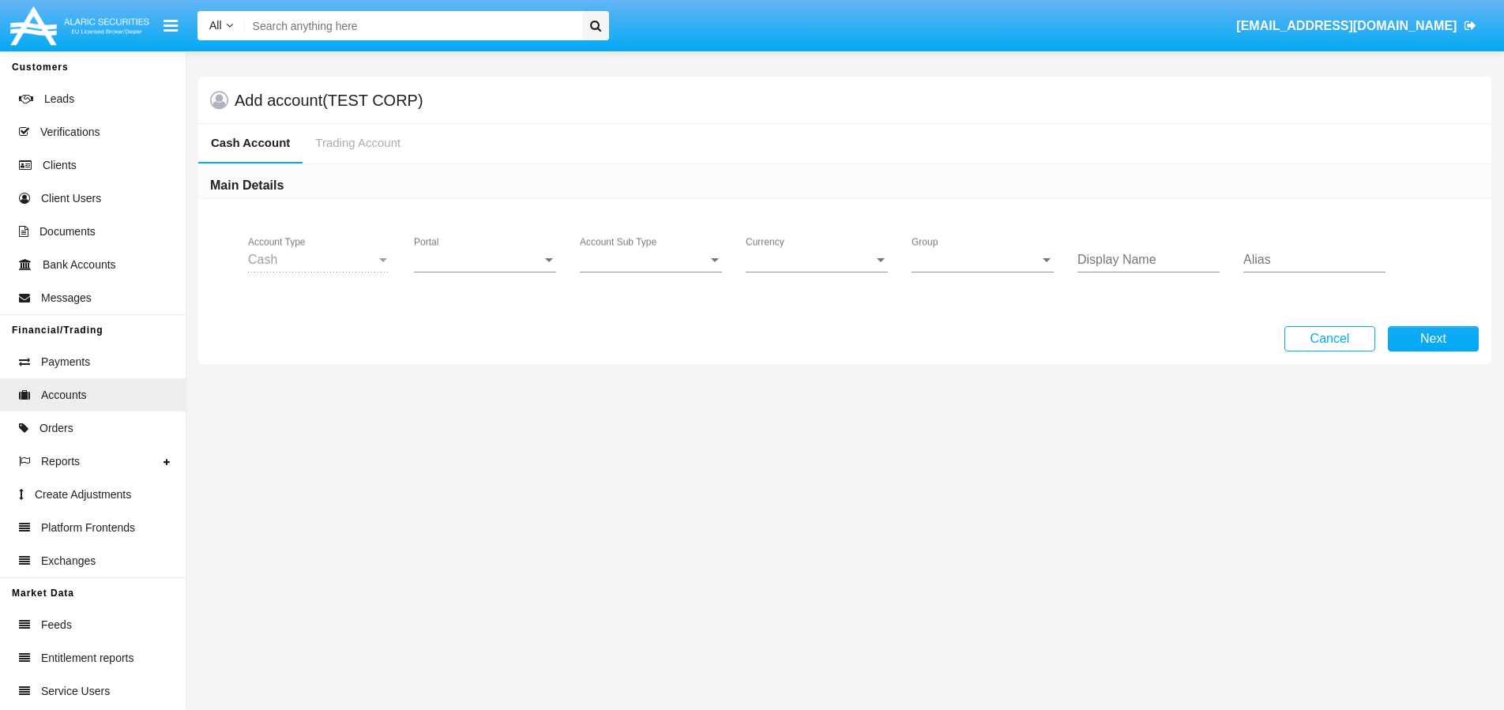
click at [484, 262] on span "Portal" at bounding box center [478, 260] width 128 height 14
click at [469, 427] on span "Hammer Web" at bounding box center [487, 424] width 146 height 38
click at [518, 262] on div "Hammer Web" at bounding box center [478, 260] width 128 height 14
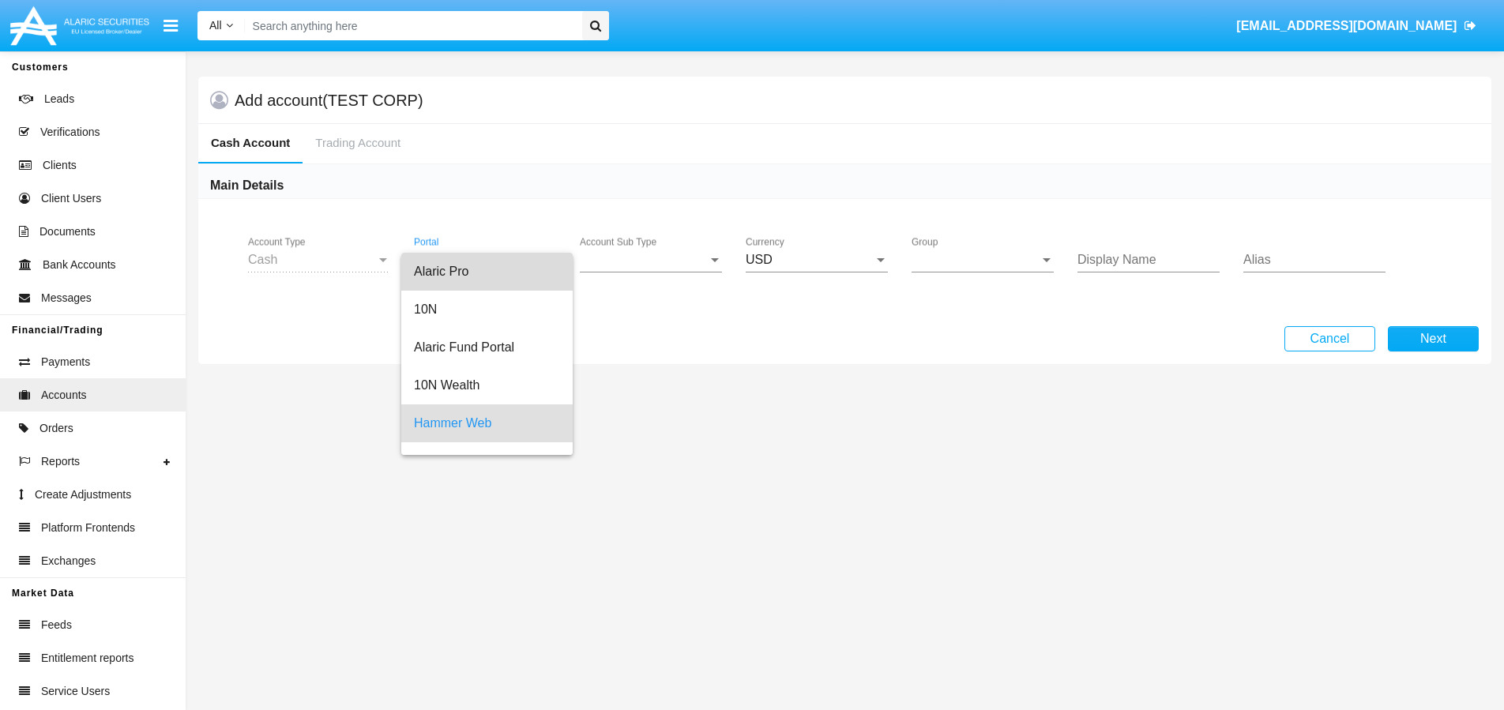
click at [464, 266] on span "Alaric Pro" at bounding box center [487, 272] width 146 height 38
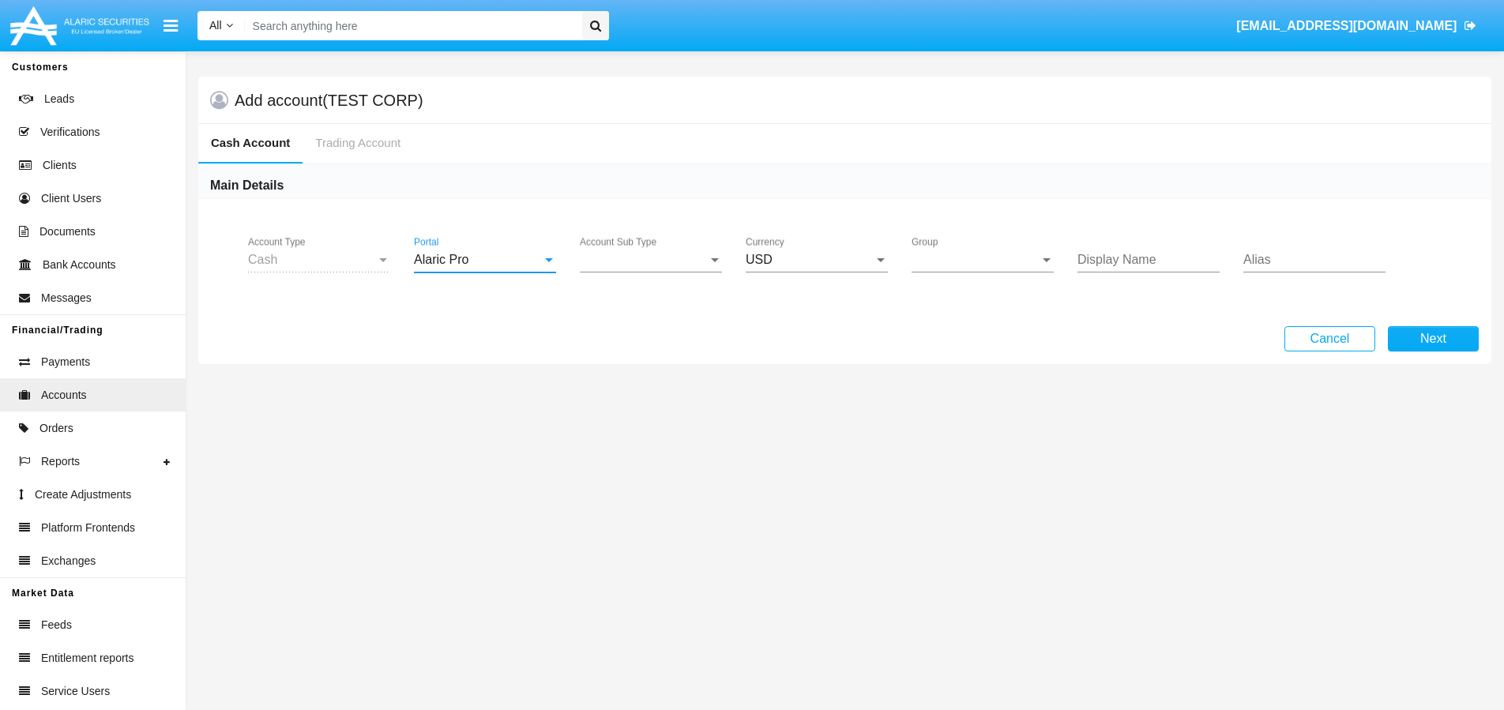
click at [628, 251] on div "Account Sub Type Account Sub Type" at bounding box center [651, 255] width 142 height 36
click at [608, 276] on span "Trading Cash" at bounding box center [651, 272] width 142 height 38
click at [1006, 269] on div "Group Group" at bounding box center [983, 255] width 142 height 36
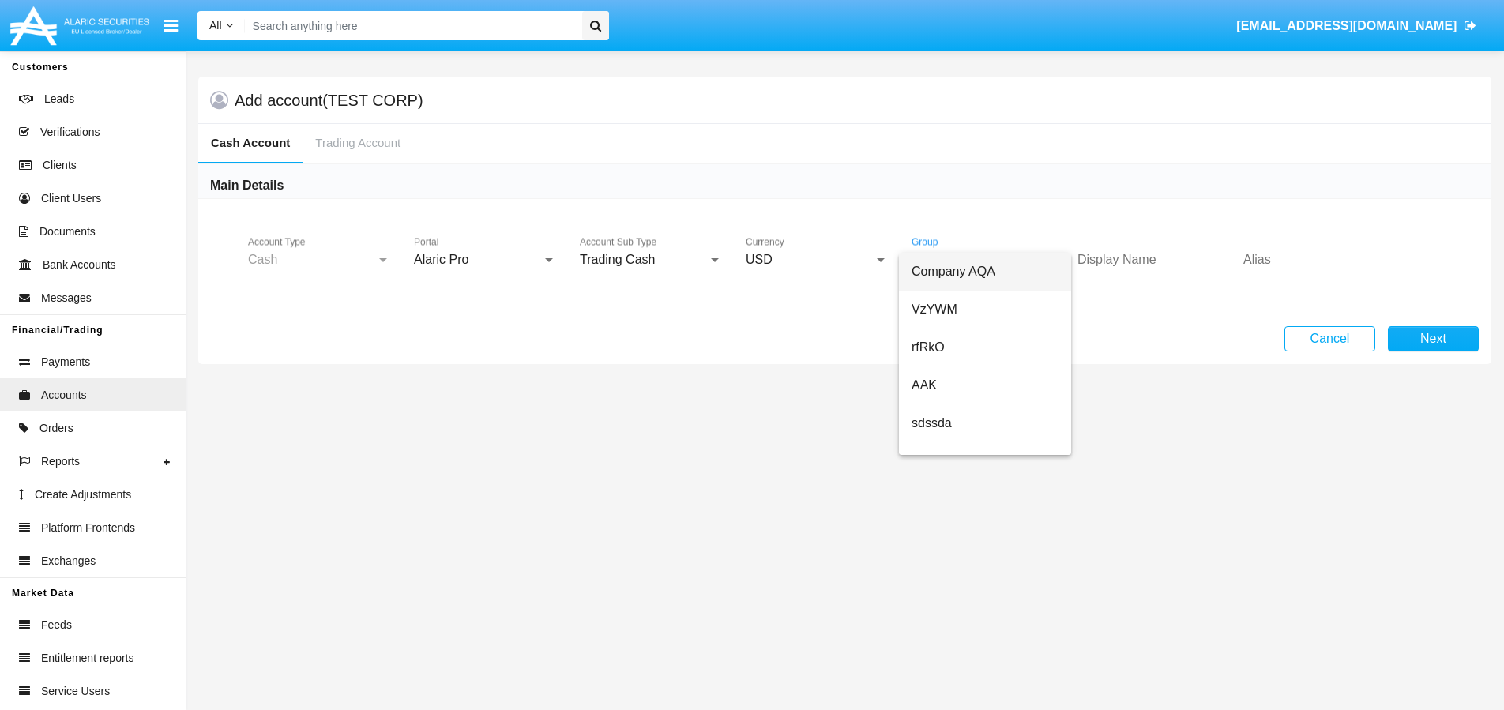
click at [974, 275] on span "Company AQA" at bounding box center [985, 272] width 147 height 38
click at [1146, 263] on input "Display Name" at bounding box center [1149, 260] width 142 height 14
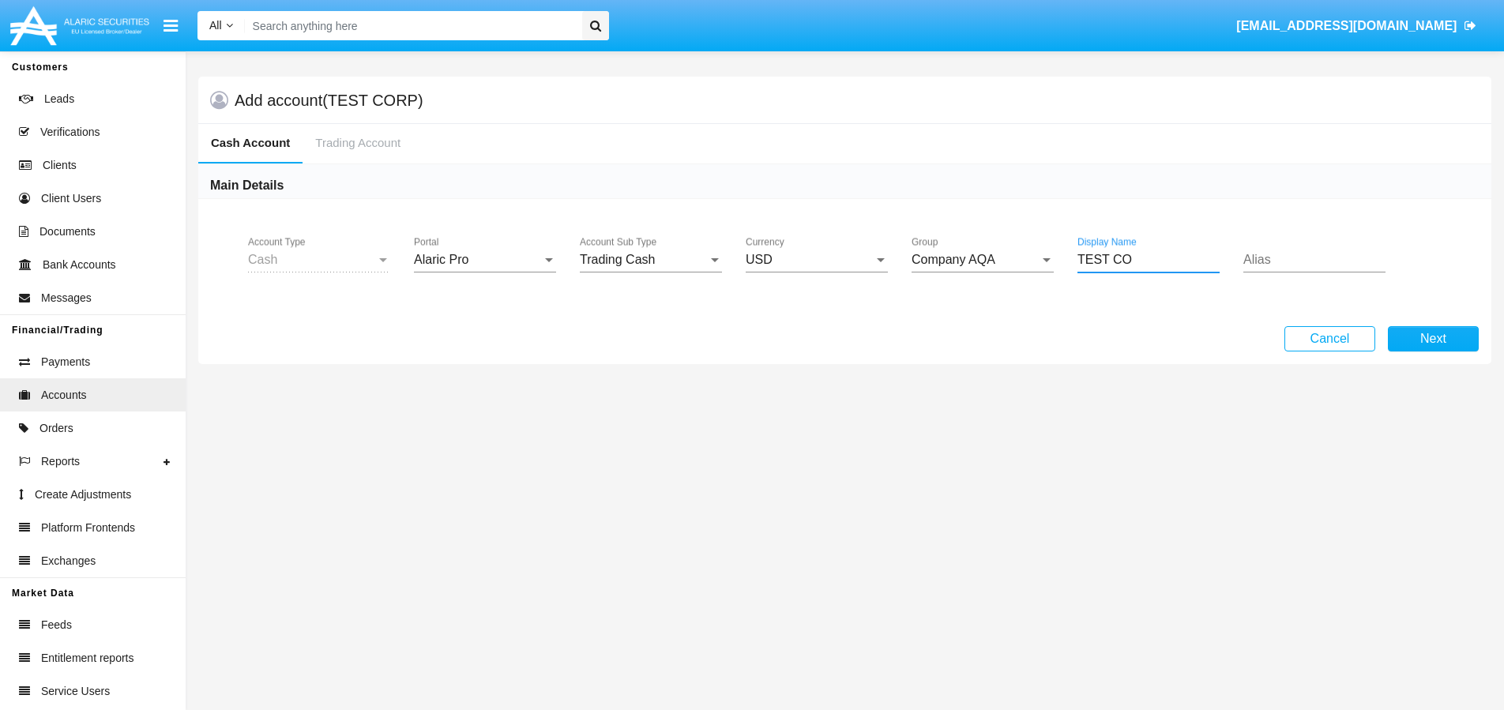
type input "TEST CO"
click at [1340, 275] on div "Alias" at bounding box center [1315, 262] width 142 height 51
click at [1340, 250] on div "Alias" at bounding box center [1315, 255] width 142 height 36
type input "TEST"
click at [1440, 336] on button "Next" at bounding box center [1433, 338] width 91 height 25
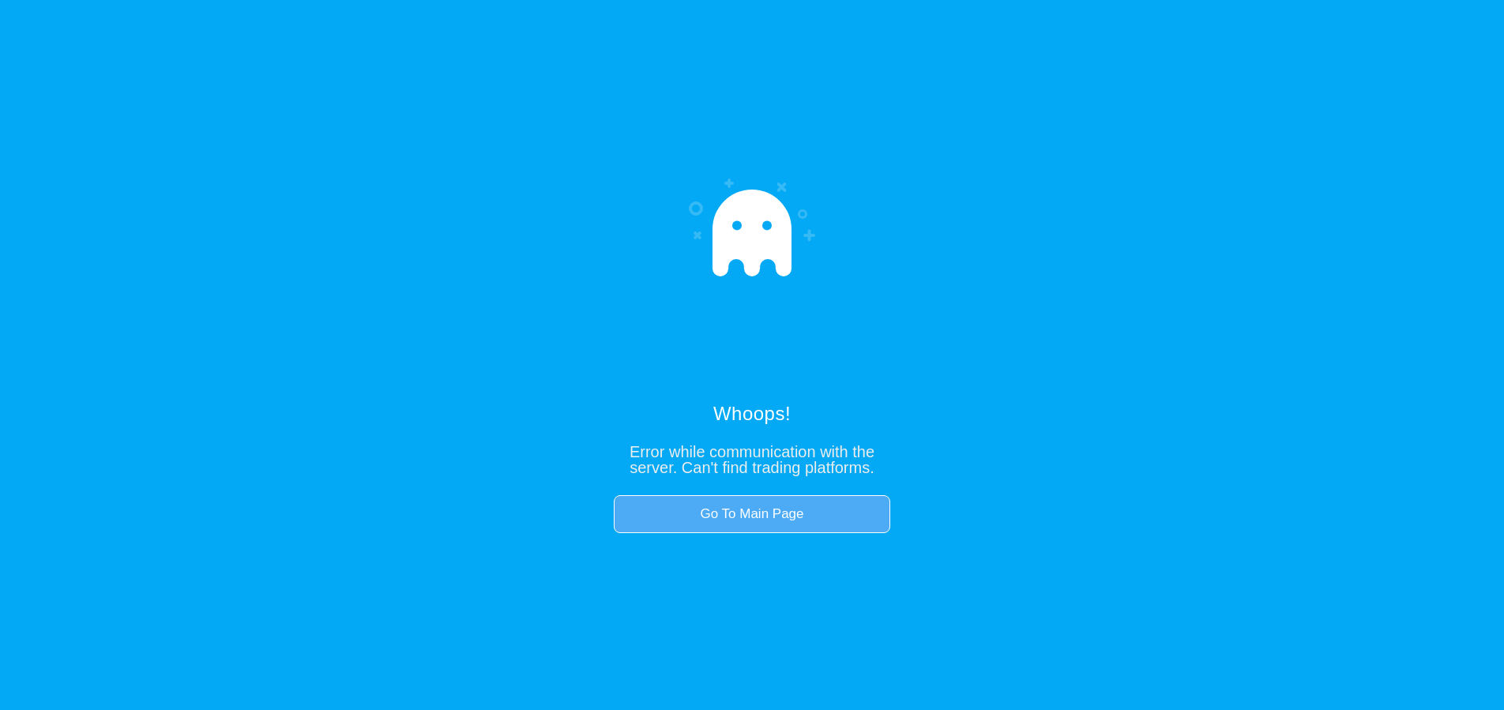
click at [822, 512] on link "Go To Main Page" at bounding box center [752, 514] width 277 height 38
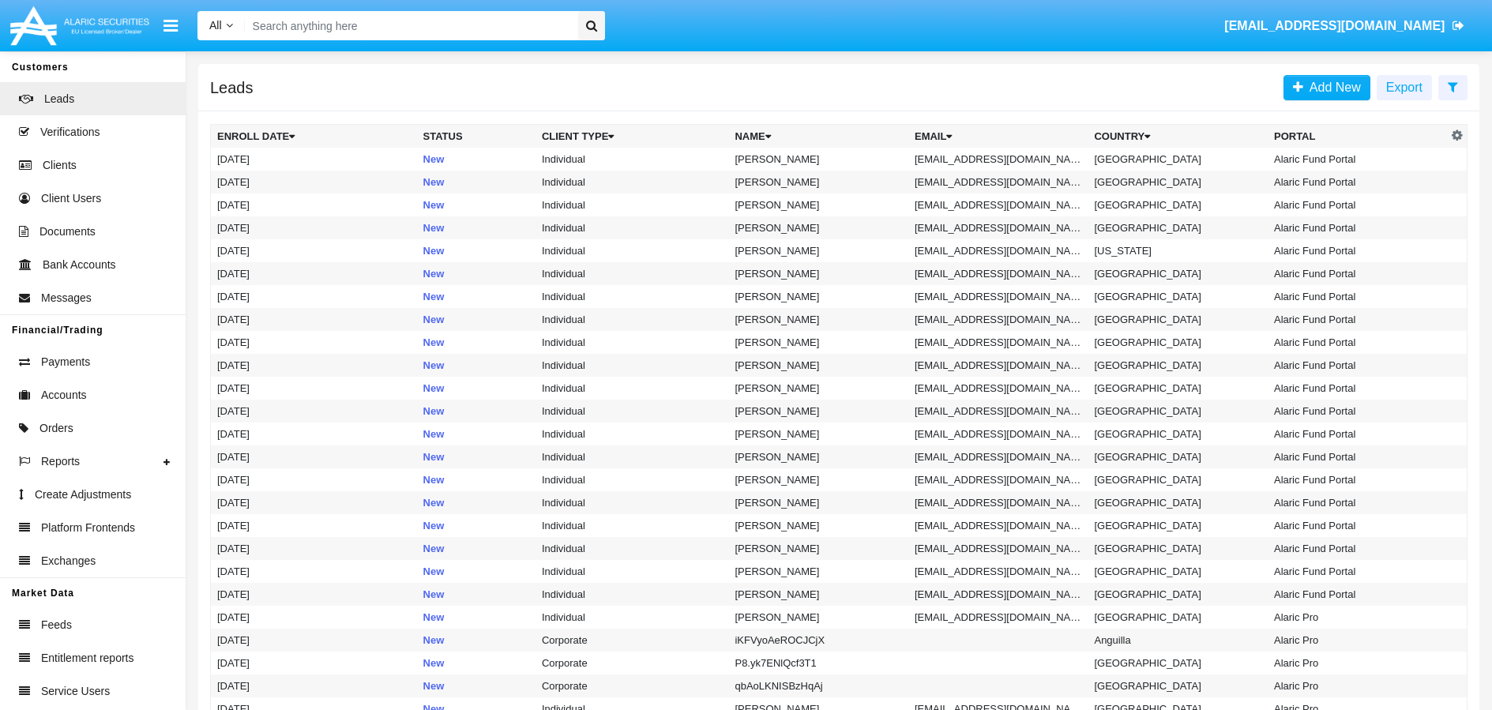
click at [407, 35] on input "Search" at bounding box center [409, 25] width 329 height 29
click at [436, 16] on input "Search" at bounding box center [409, 25] width 329 height 29
paste input "tepila5473@chaublog.com"
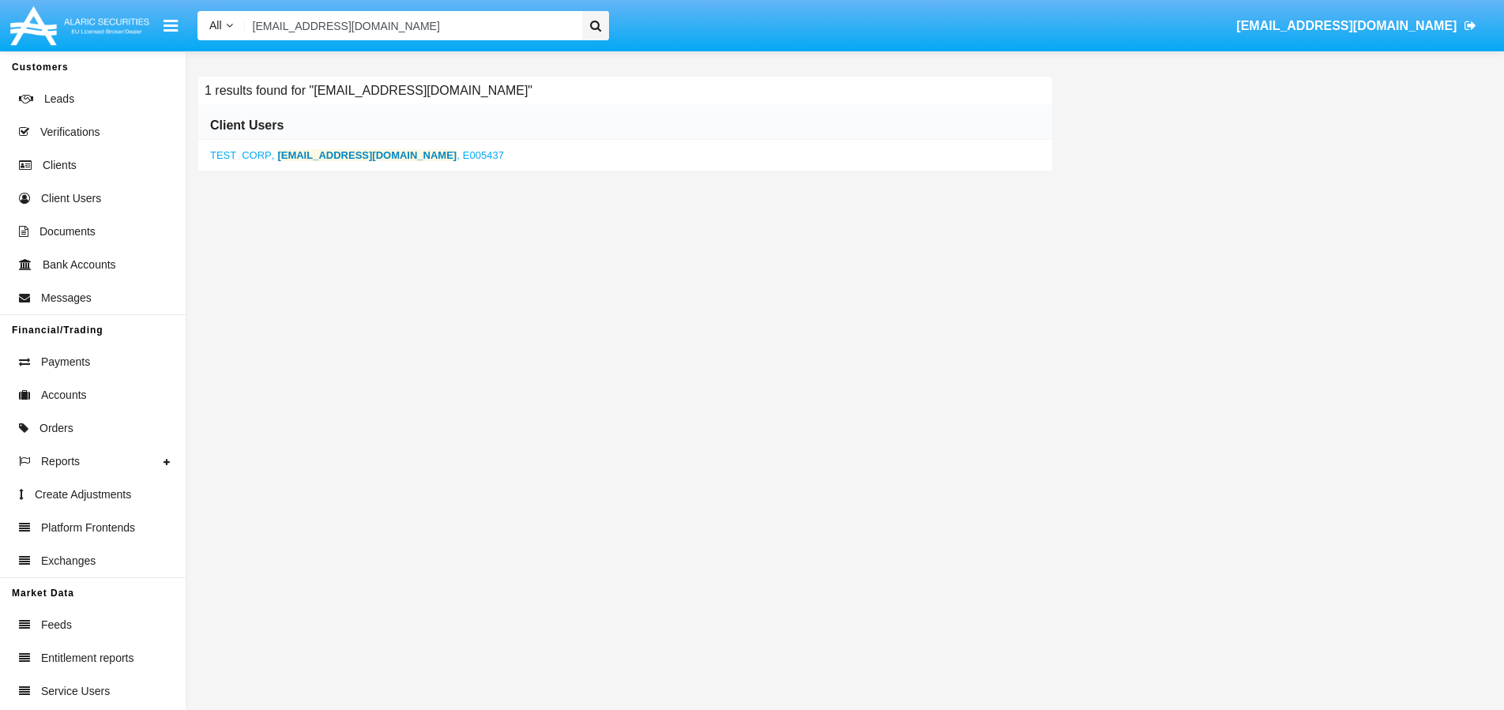
type input "tepila5473@chaublog.com"
click at [363, 163] on div "TEST CORP , tepila5473@chaublog.com , E005437" at bounding box center [625, 156] width 854 height 32
click at [374, 155] on b "tepila5473@chaublog.com" at bounding box center [366, 155] width 179 height 12
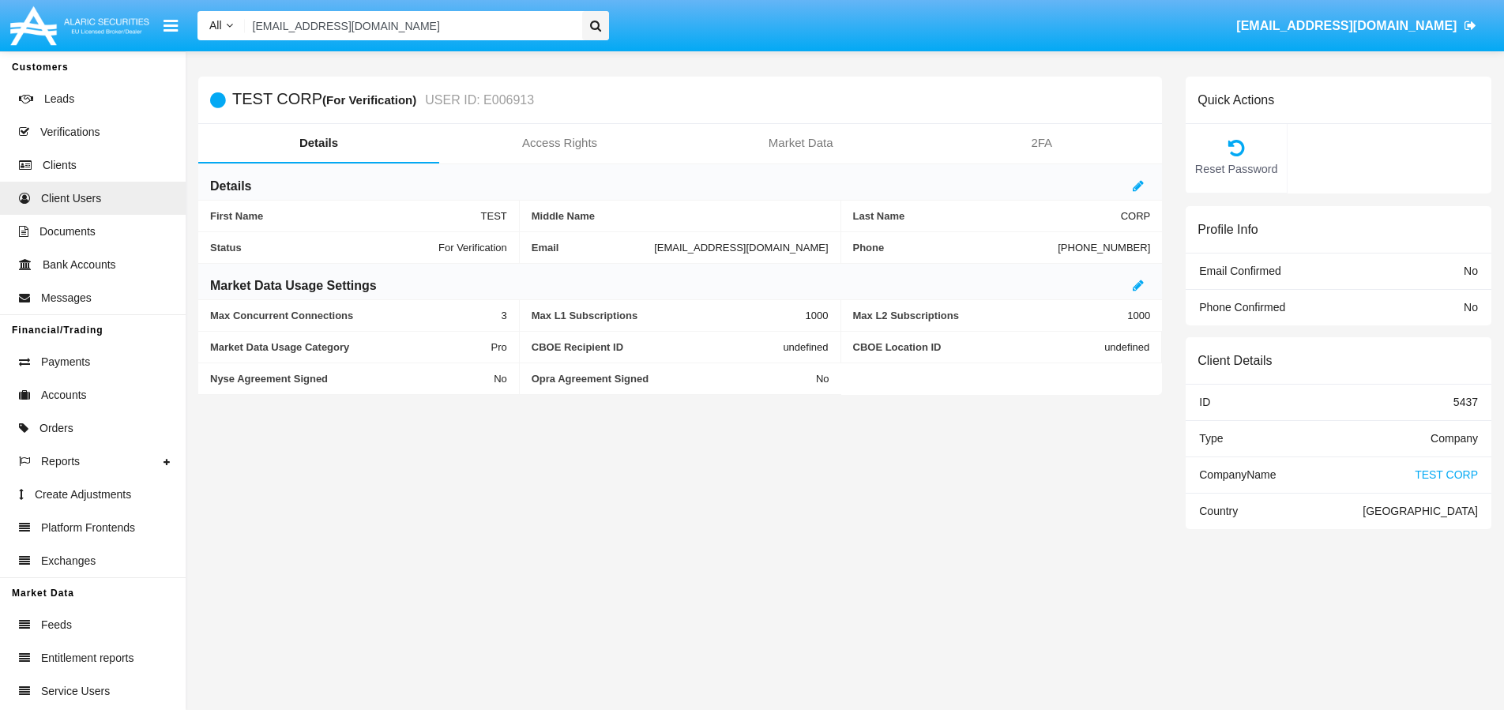
click at [1454, 477] on span "TEST CORP" at bounding box center [1446, 475] width 63 height 13
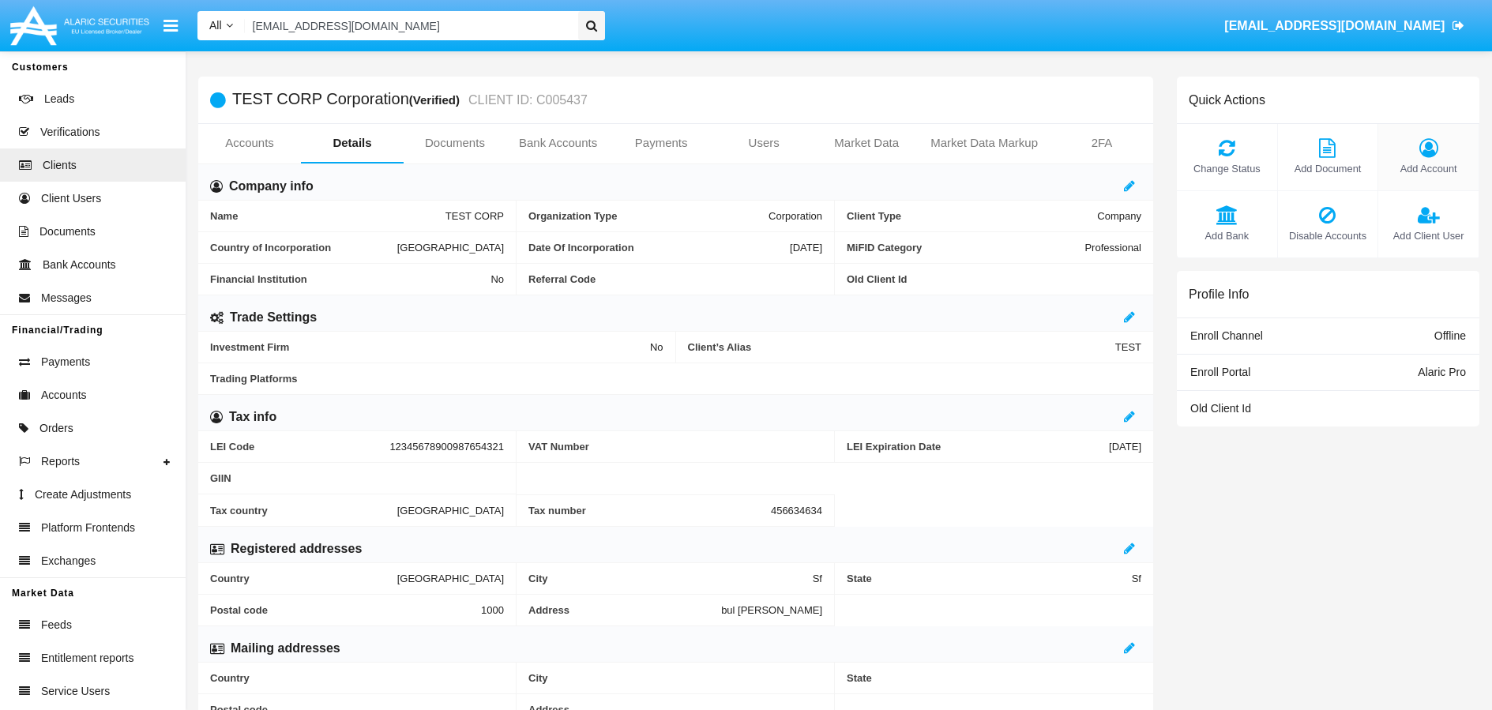
click at [1433, 153] on icon at bounding box center [1429, 147] width 85 height 19
click at [474, 388] on div "Trading Platforms" at bounding box center [675, 379] width 955 height 32
click at [1130, 321] on icon at bounding box center [1129, 316] width 11 height 13
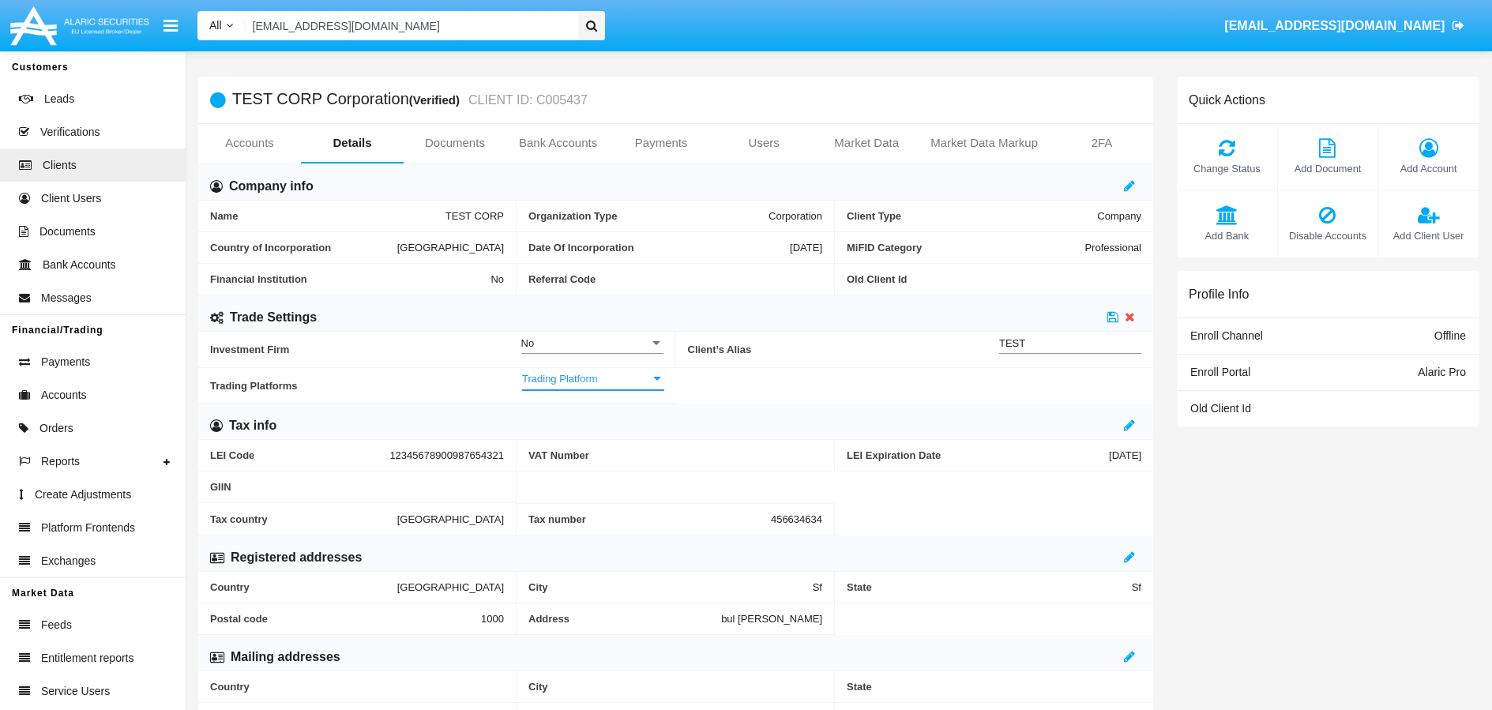
click at [656, 382] on div at bounding box center [657, 378] width 14 height 13
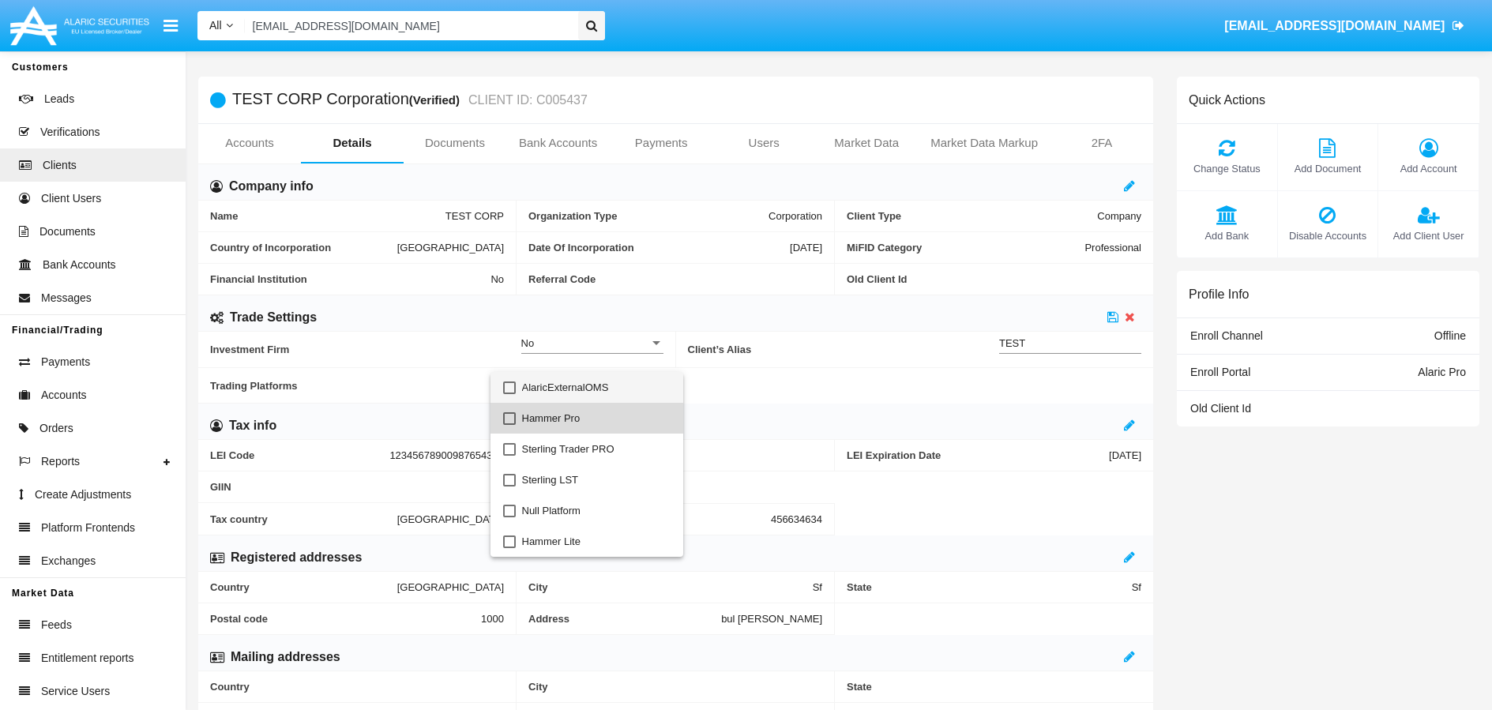
click at [508, 417] on mat-pseudo-checkbox at bounding box center [509, 418] width 13 height 13
click at [1114, 318] on div at bounding box center [746, 355] width 1492 height 710
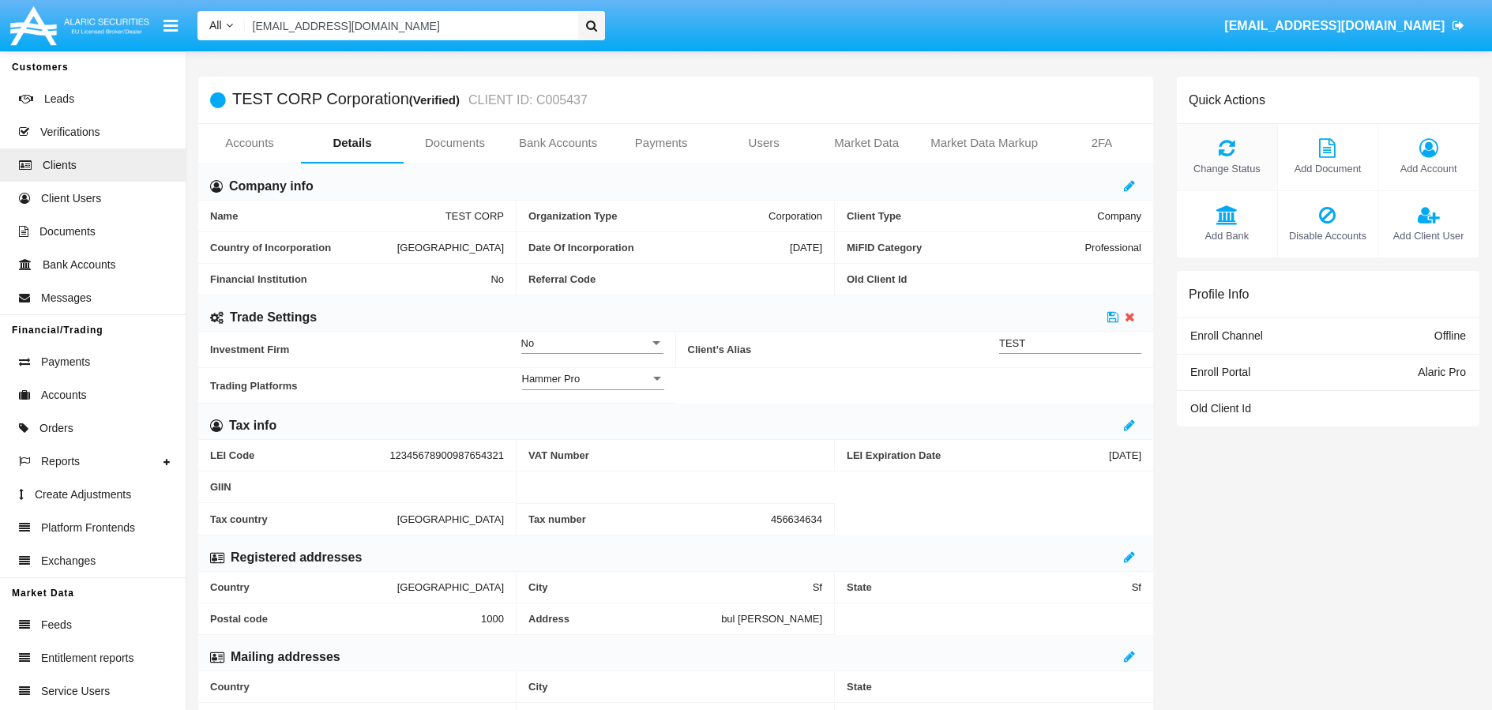
click at [1218, 161] on span "Change Status" at bounding box center [1227, 168] width 85 height 15
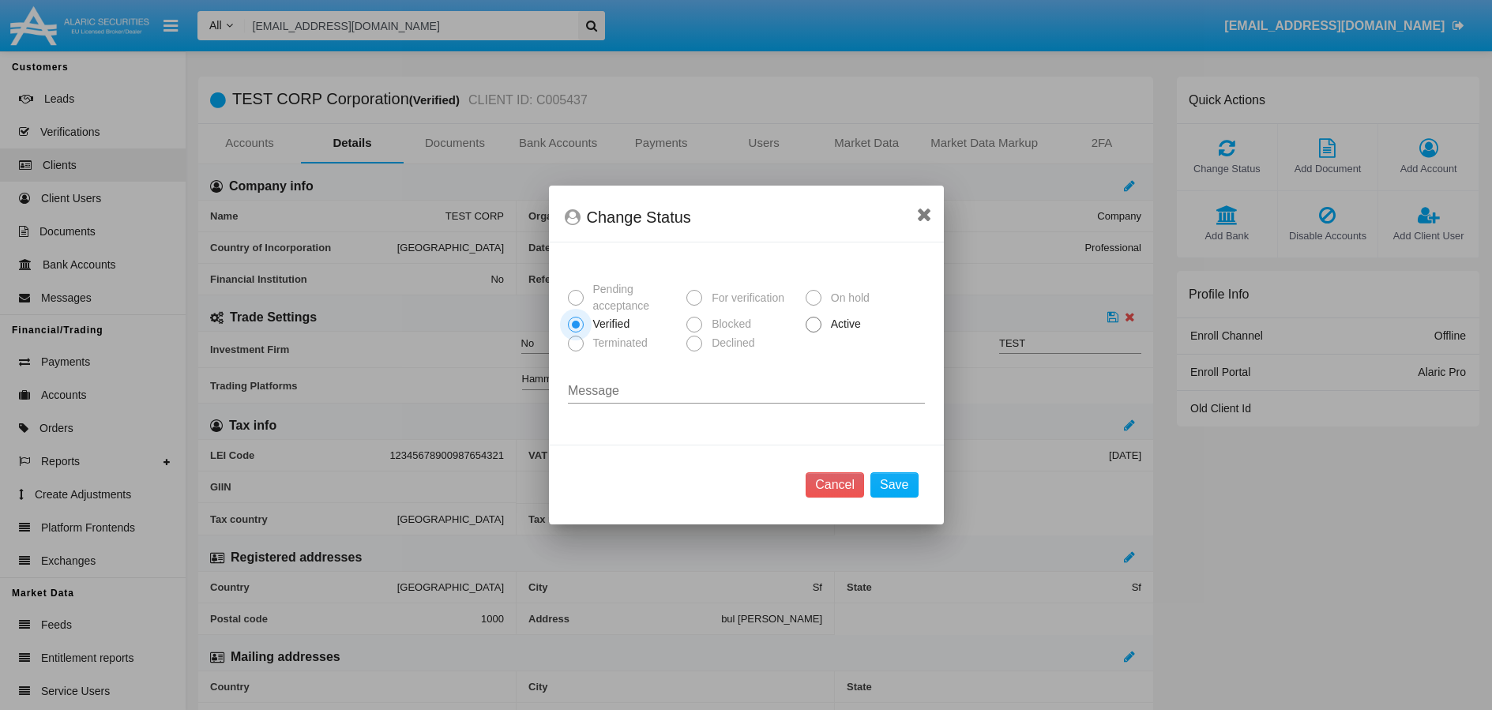
click at [815, 322] on span at bounding box center [814, 325] width 16 height 16
click at [814, 333] on input "Active" at bounding box center [813, 333] width 1 height 1
radio input "true"
click at [891, 475] on button "Save" at bounding box center [894, 484] width 47 height 25
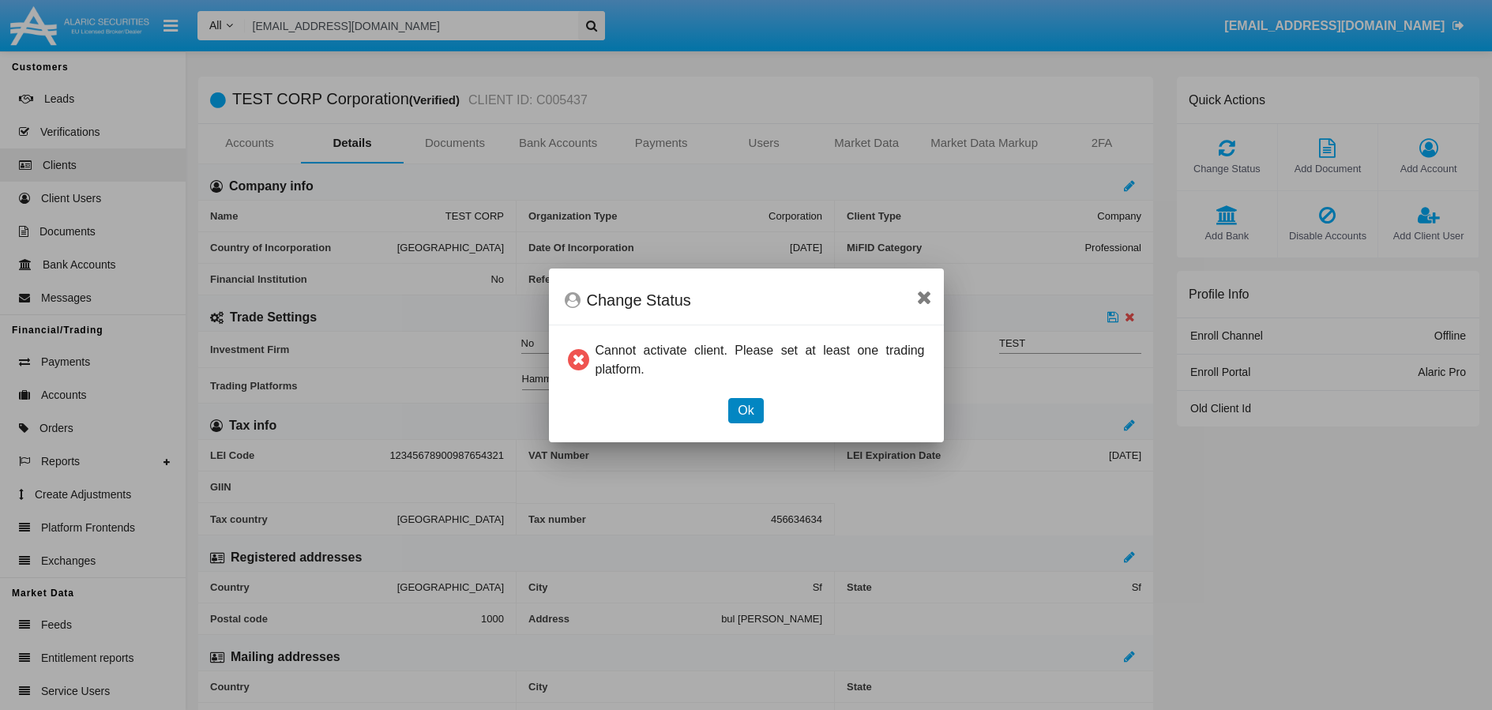
click at [750, 416] on button "Ok" at bounding box center [745, 410] width 35 height 25
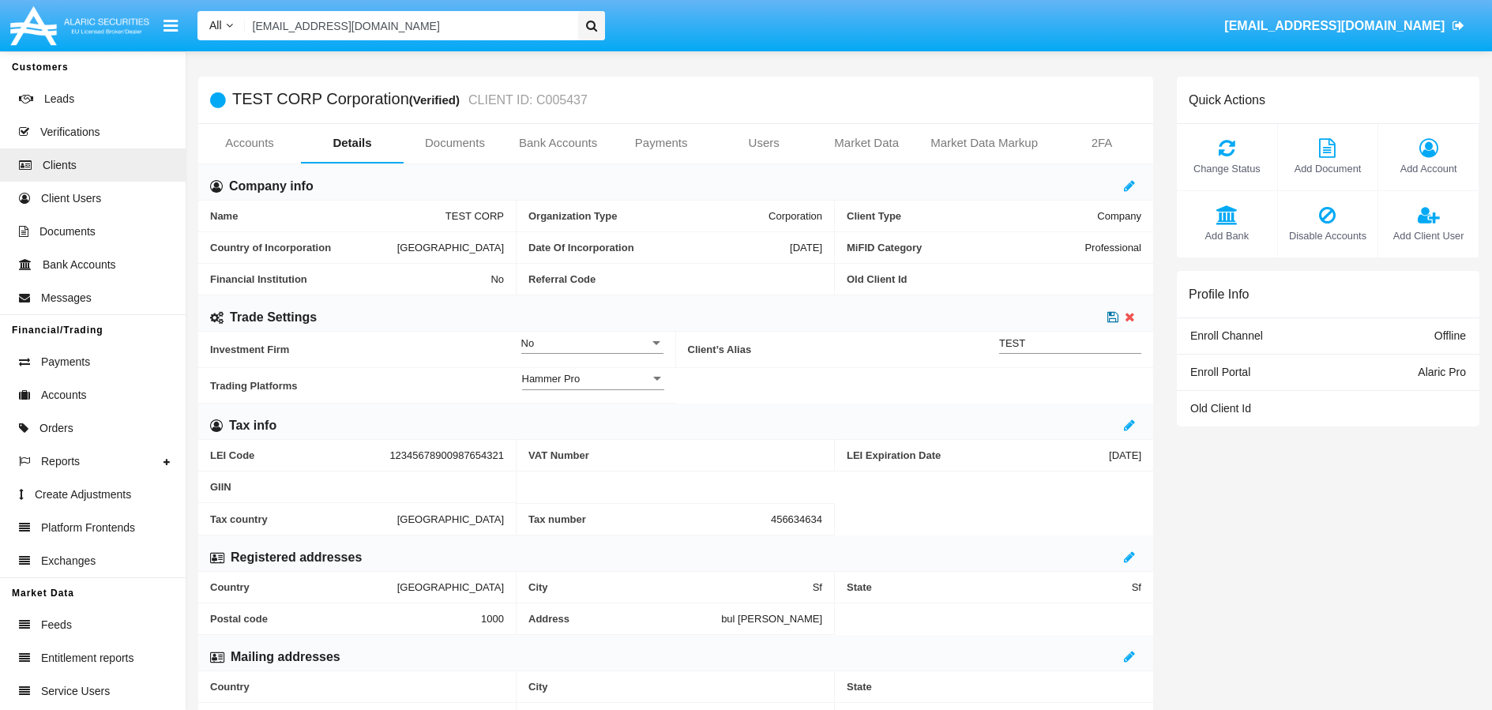
click at [1112, 317] on icon at bounding box center [1113, 316] width 11 height 13
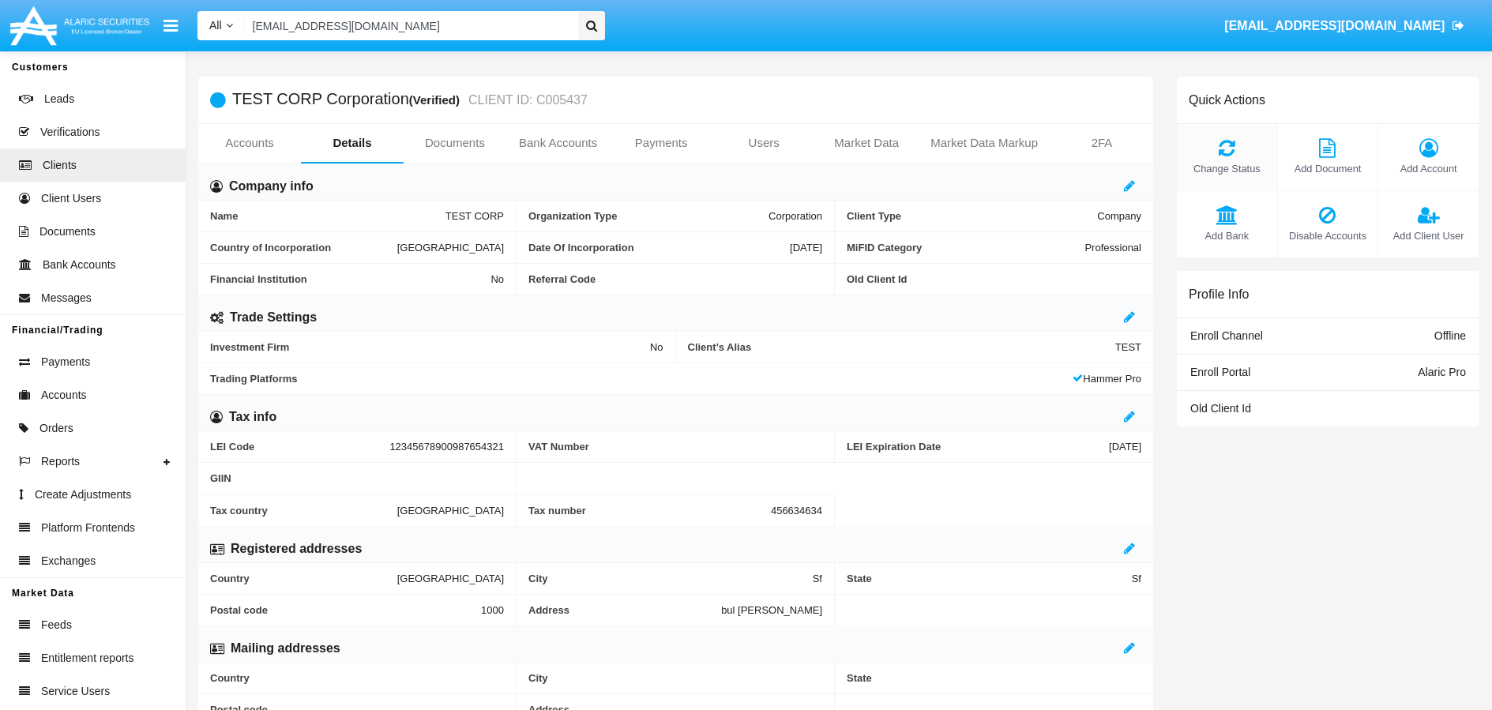
click at [1235, 146] on icon at bounding box center [1227, 147] width 85 height 19
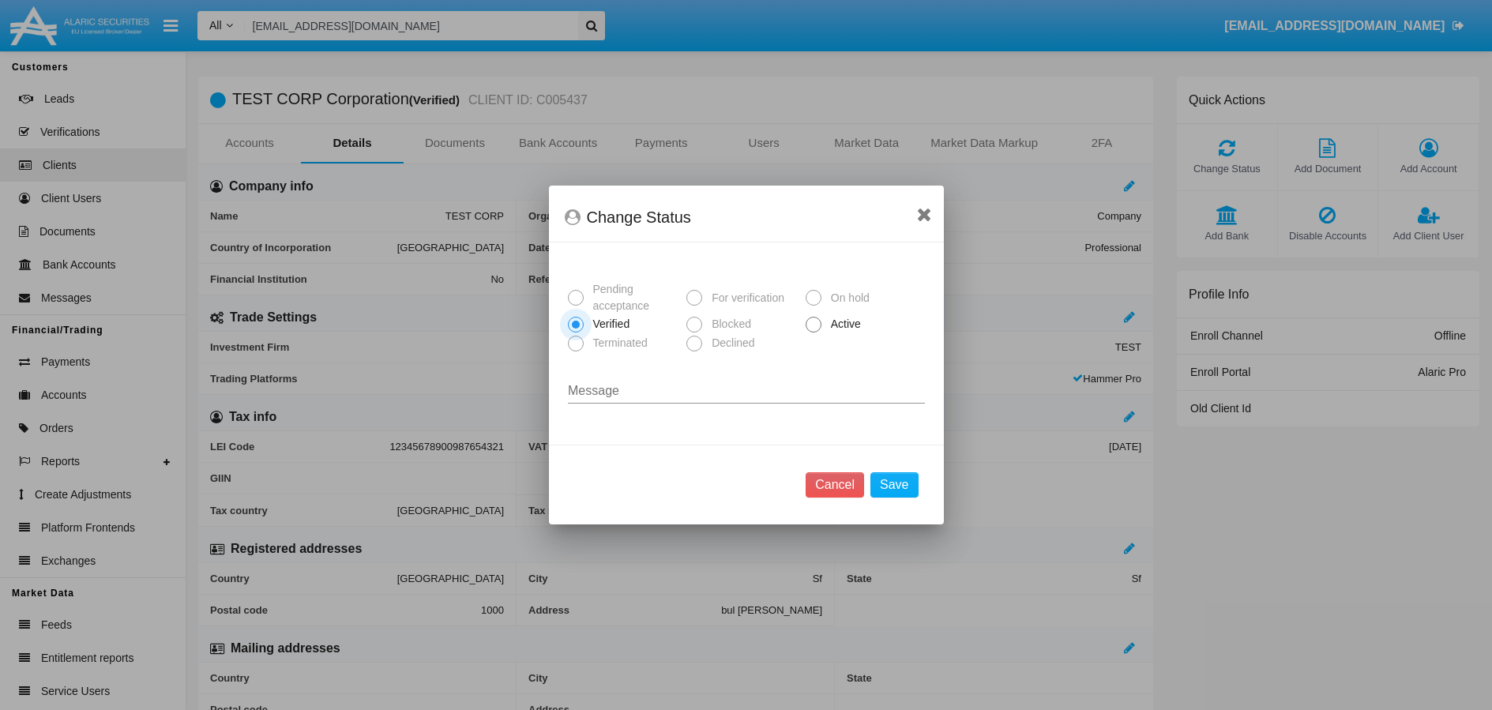
click at [815, 324] on span at bounding box center [814, 325] width 16 height 16
click at [814, 333] on input "Active" at bounding box center [813, 333] width 1 height 1
radio input "true"
click at [915, 484] on button "Save" at bounding box center [894, 484] width 47 height 25
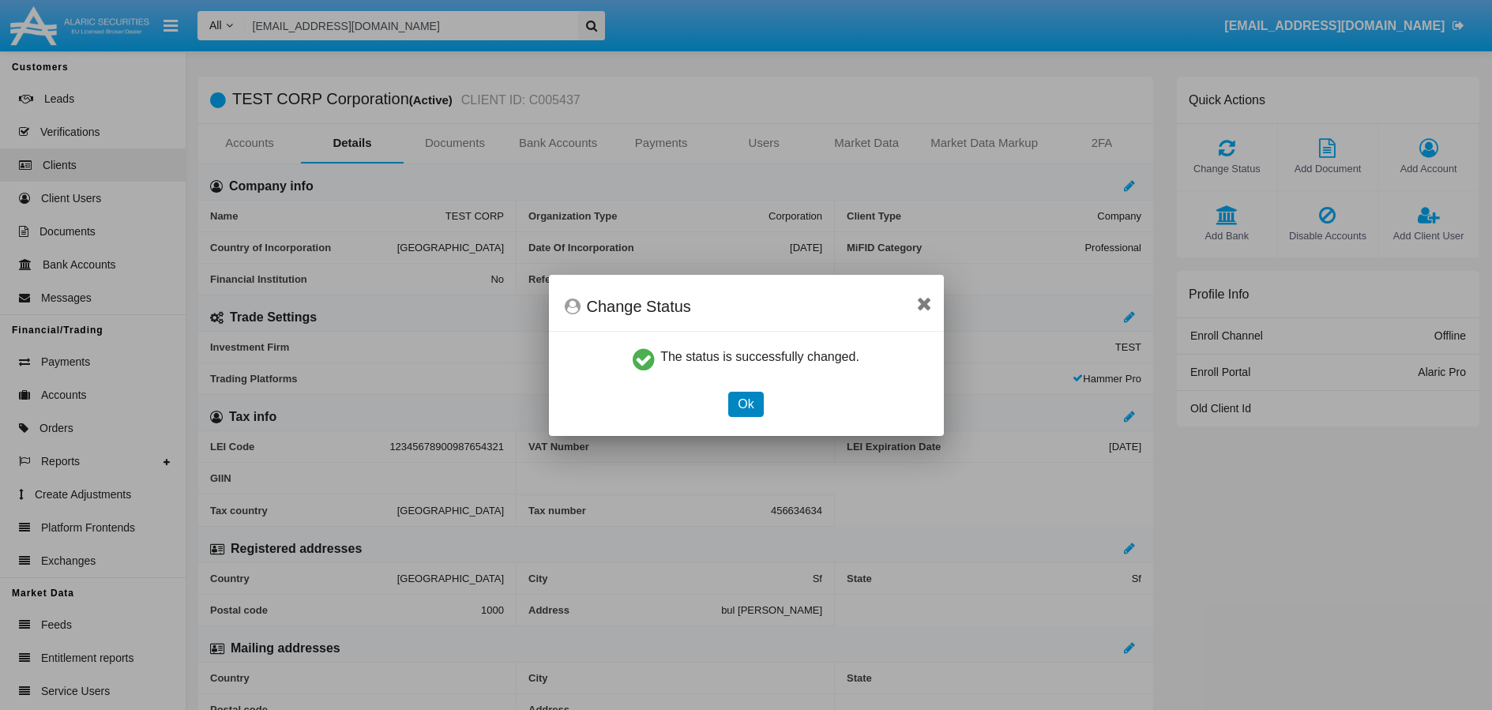
click at [751, 402] on button "Ok" at bounding box center [745, 404] width 35 height 25
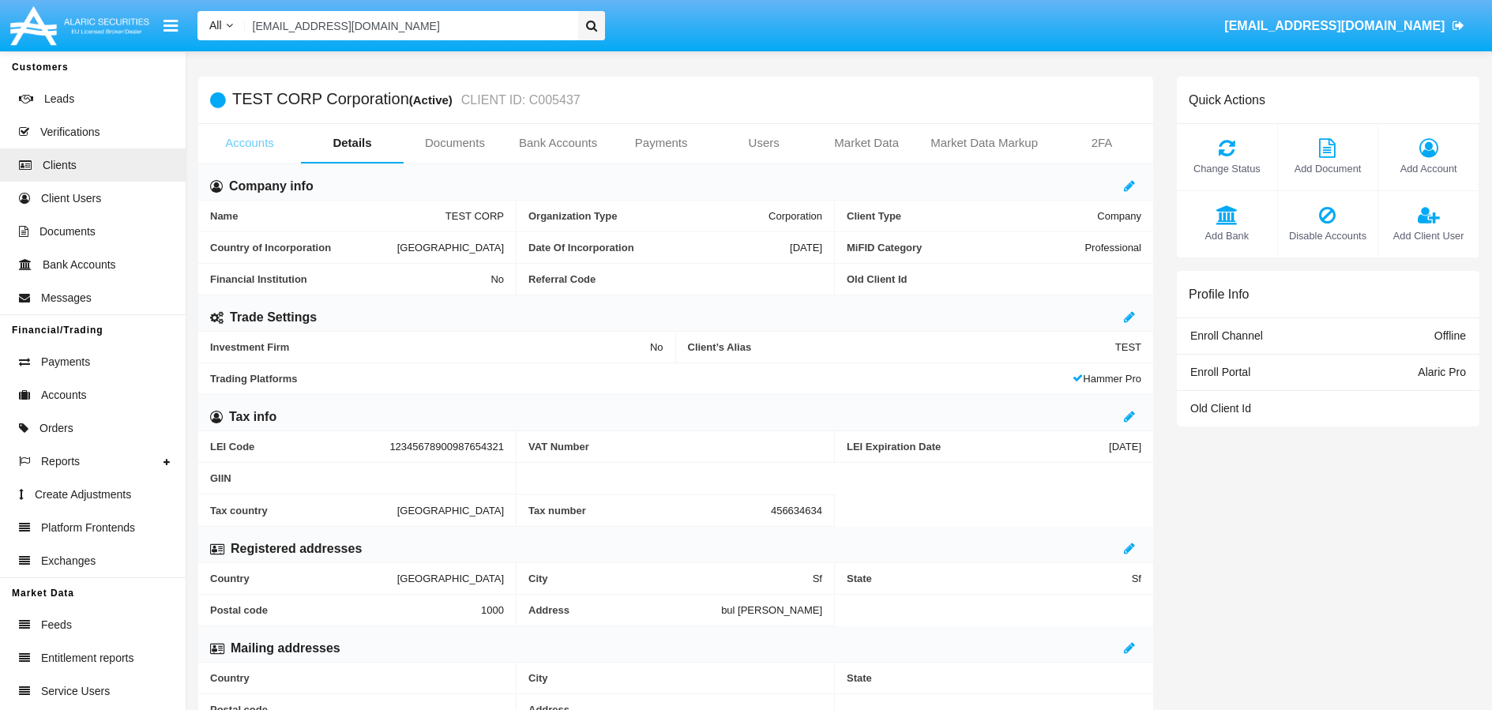
click at [246, 146] on link "Accounts" at bounding box center [249, 143] width 103 height 38
click at [252, 152] on link "Accounts" at bounding box center [249, 143] width 103 height 38
click at [250, 141] on link "Accounts" at bounding box center [249, 143] width 103 height 38
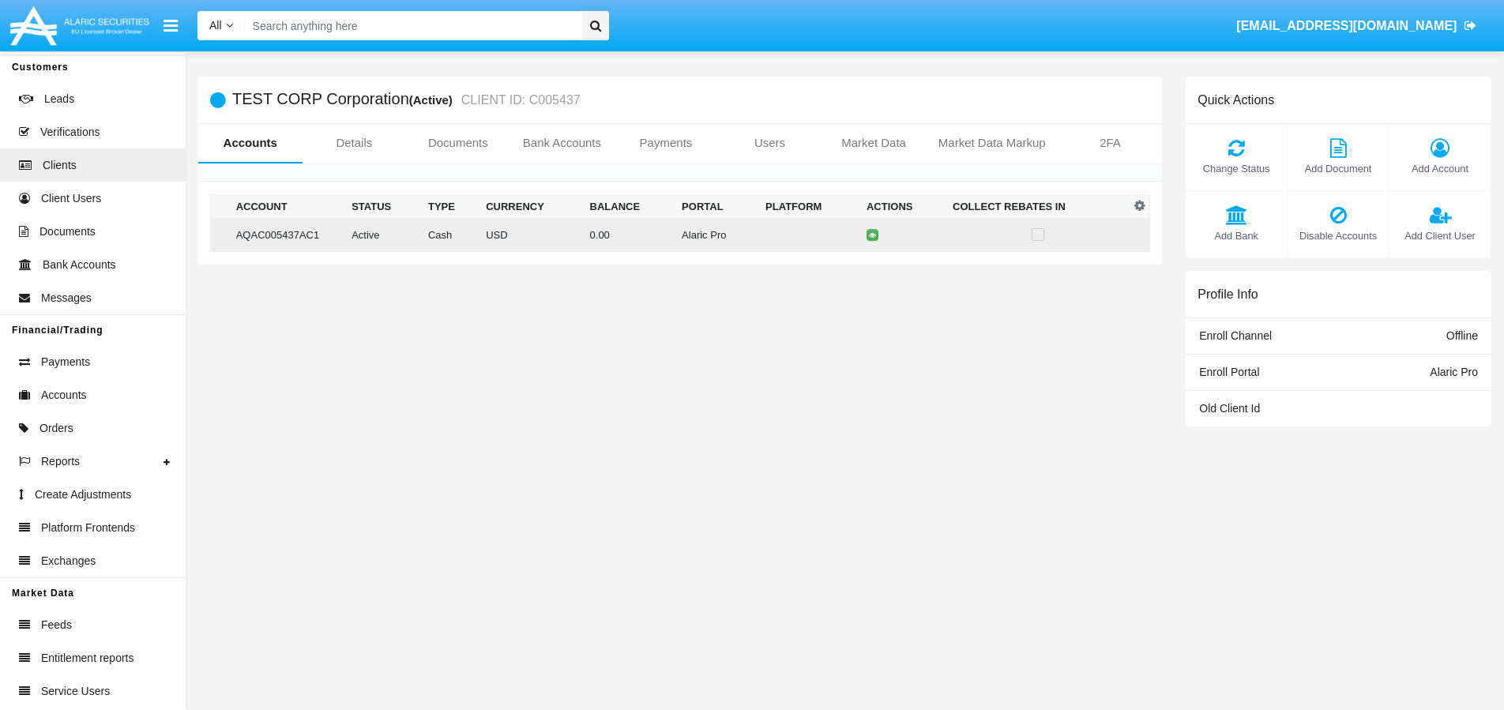
click at [350, 224] on td "Active" at bounding box center [383, 235] width 77 height 34
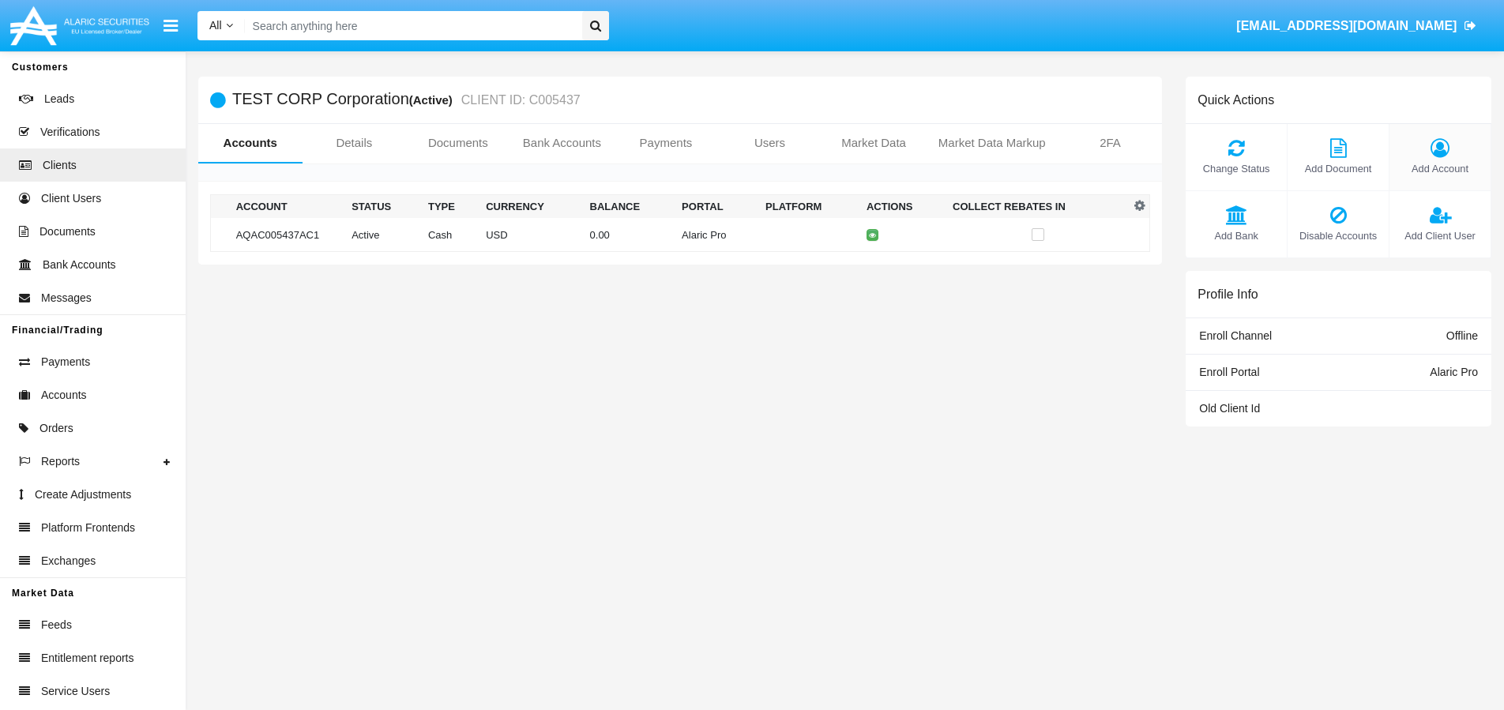
click at [1440, 161] on span "Add Account" at bounding box center [1440, 168] width 85 height 15
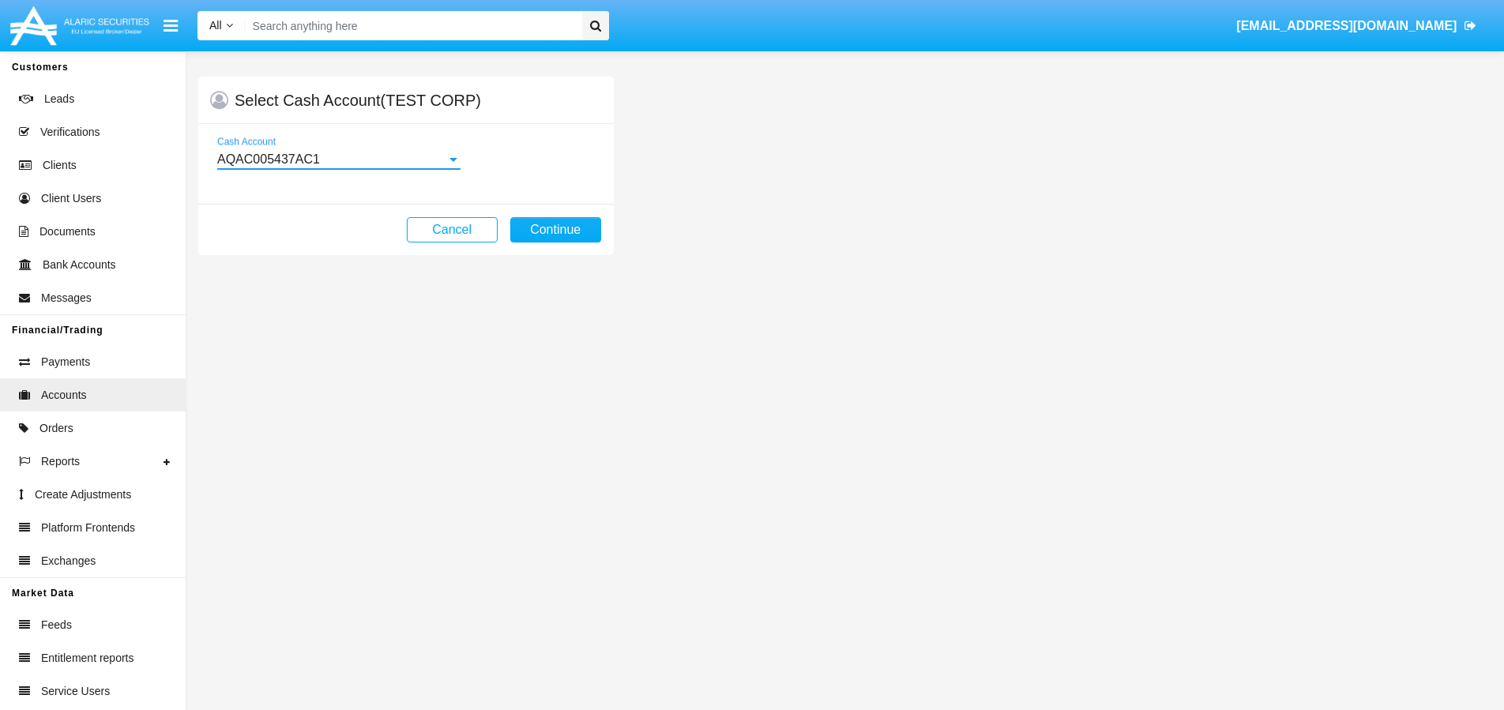
click at [427, 164] on div "AQAC005437AC1" at bounding box center [331, 159] width 229 height 14
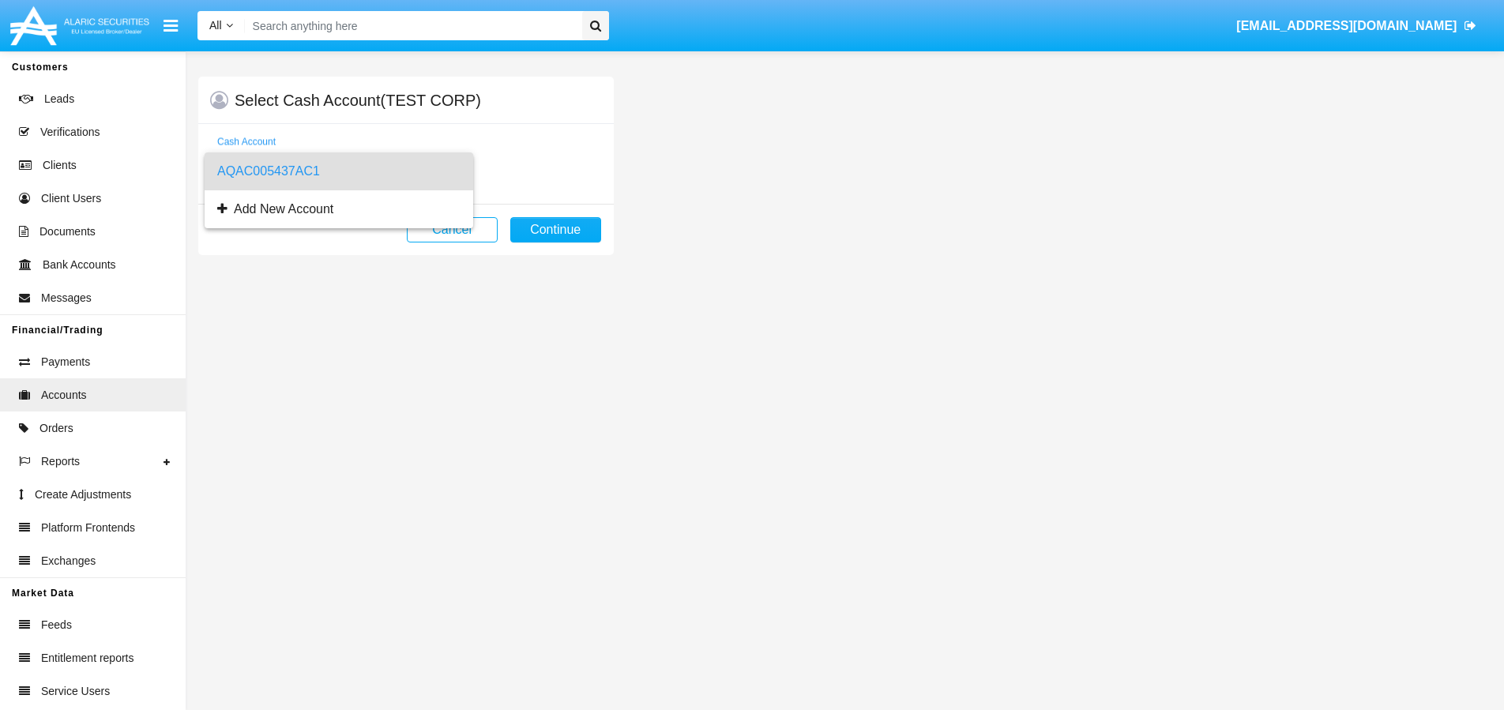
click at [582, 160] on div at bounding box center [752, 355] width 1504 height 710
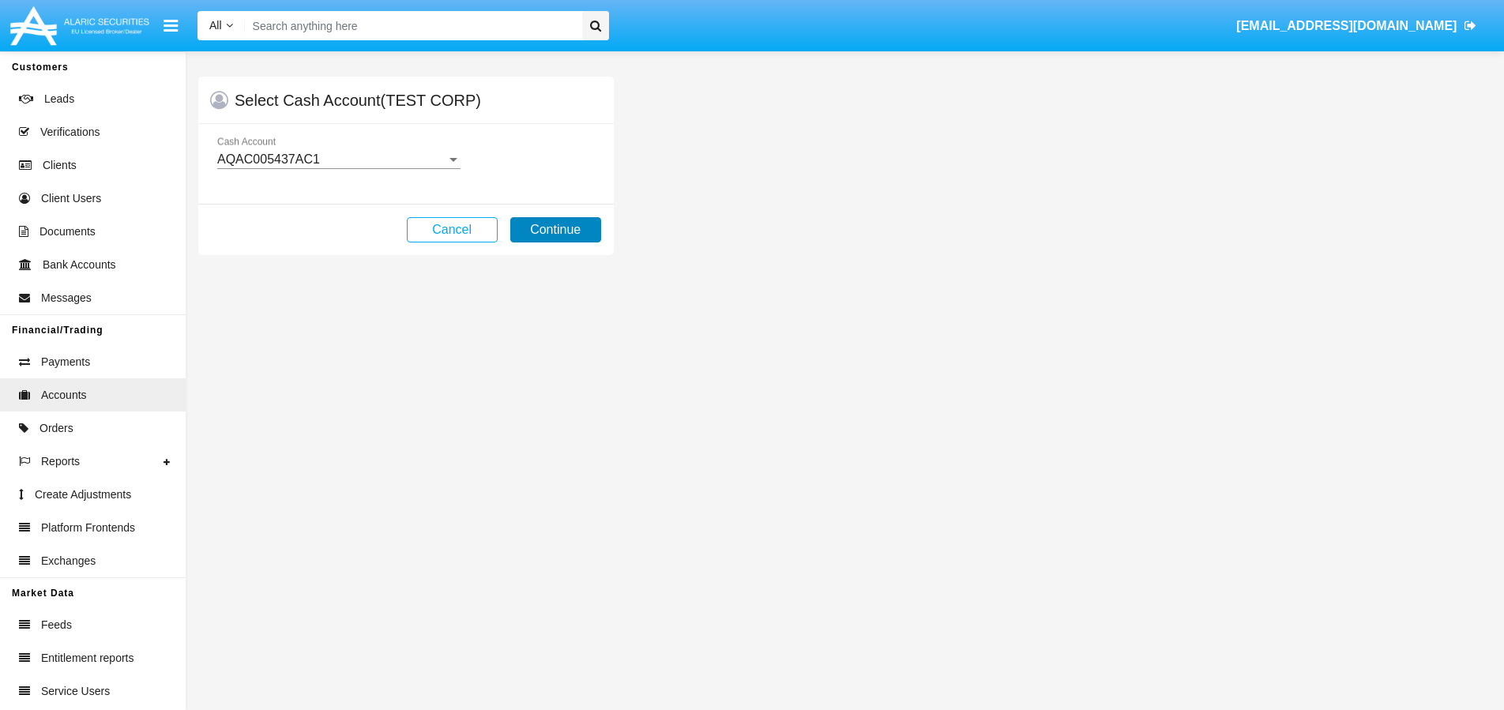
click at [563, 235] on button "Continue" at bounding box center [555, 229] width 91 height 25
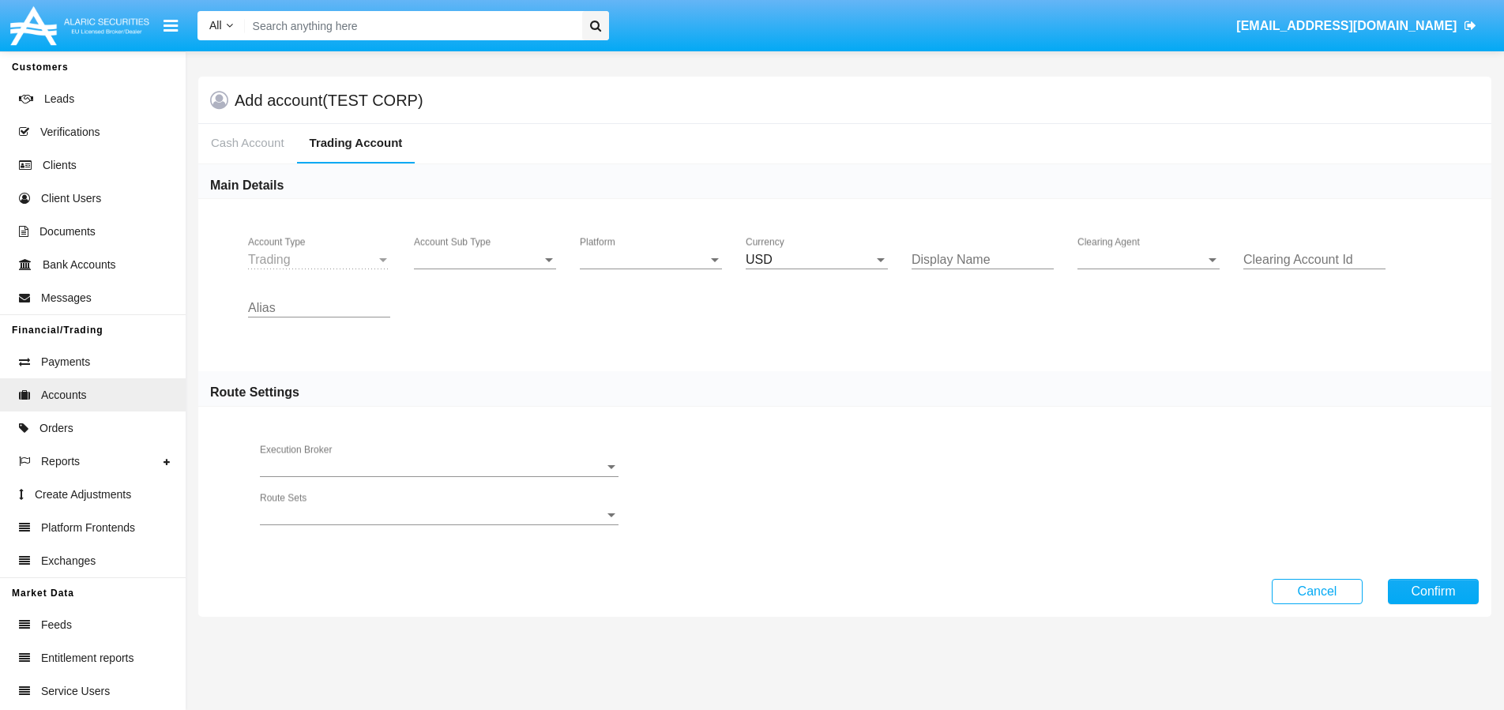
click at [336, 265] on div "Trading" at bounding box center [312, 260] width 128 height 14
click at [457, 265] on span "Account Sub Type" at bounding box center [478, 260] width 128 height 14
click at [453, 274] on span "Trading" at bounding box center [485, 272] width 142 height 38
click at [653, 248] on div "Platform Platform" at bounding box center [651, 255] width 142 height 36
click at [629, 272] on span "Hammer Pro" at bounding box center [651, 272] width 142 height 38
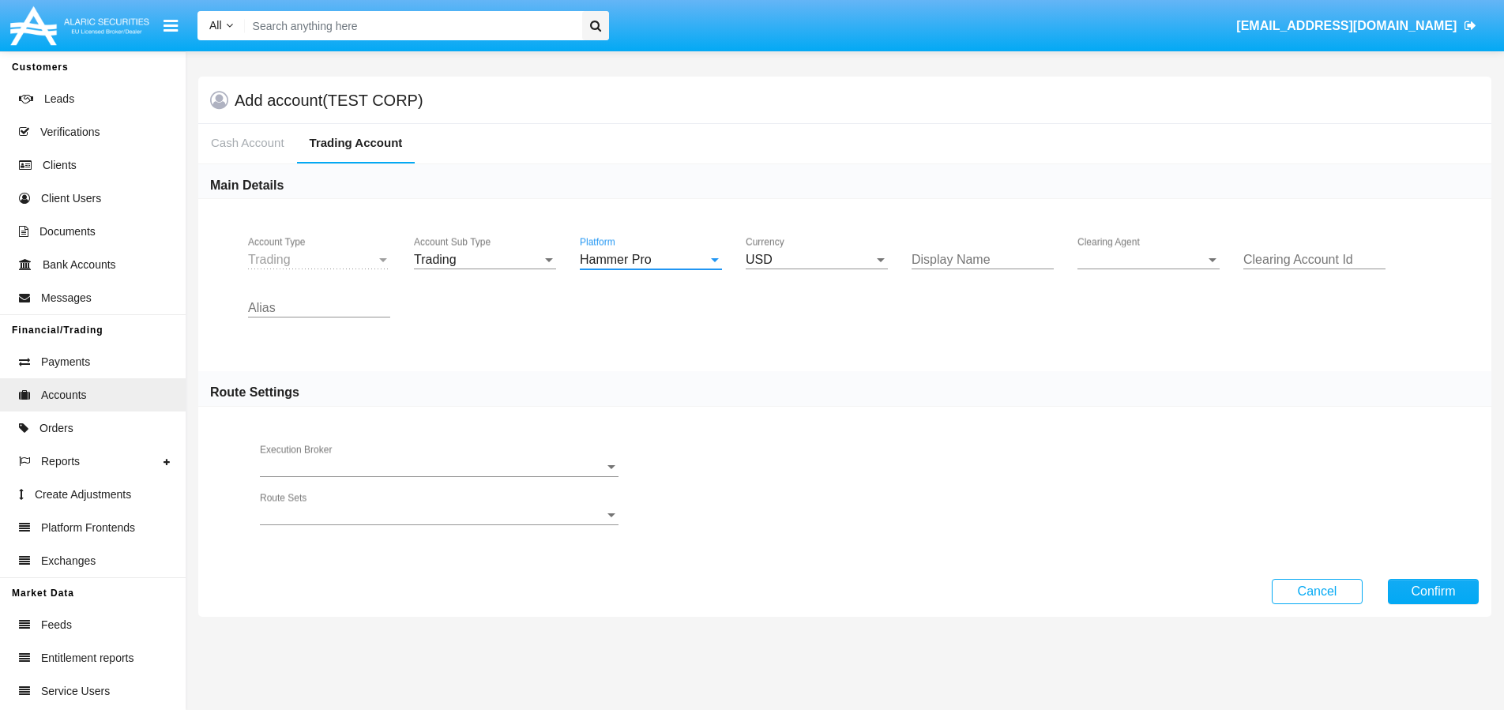
click at [959, 264] on input "Display Name" at bounding box center [983, 260] width 142 height 14
type input "TEST CO"
click at [1131, 265] on span "Clearing Agent" at bounding box center [1142, 260] width 128 height 14
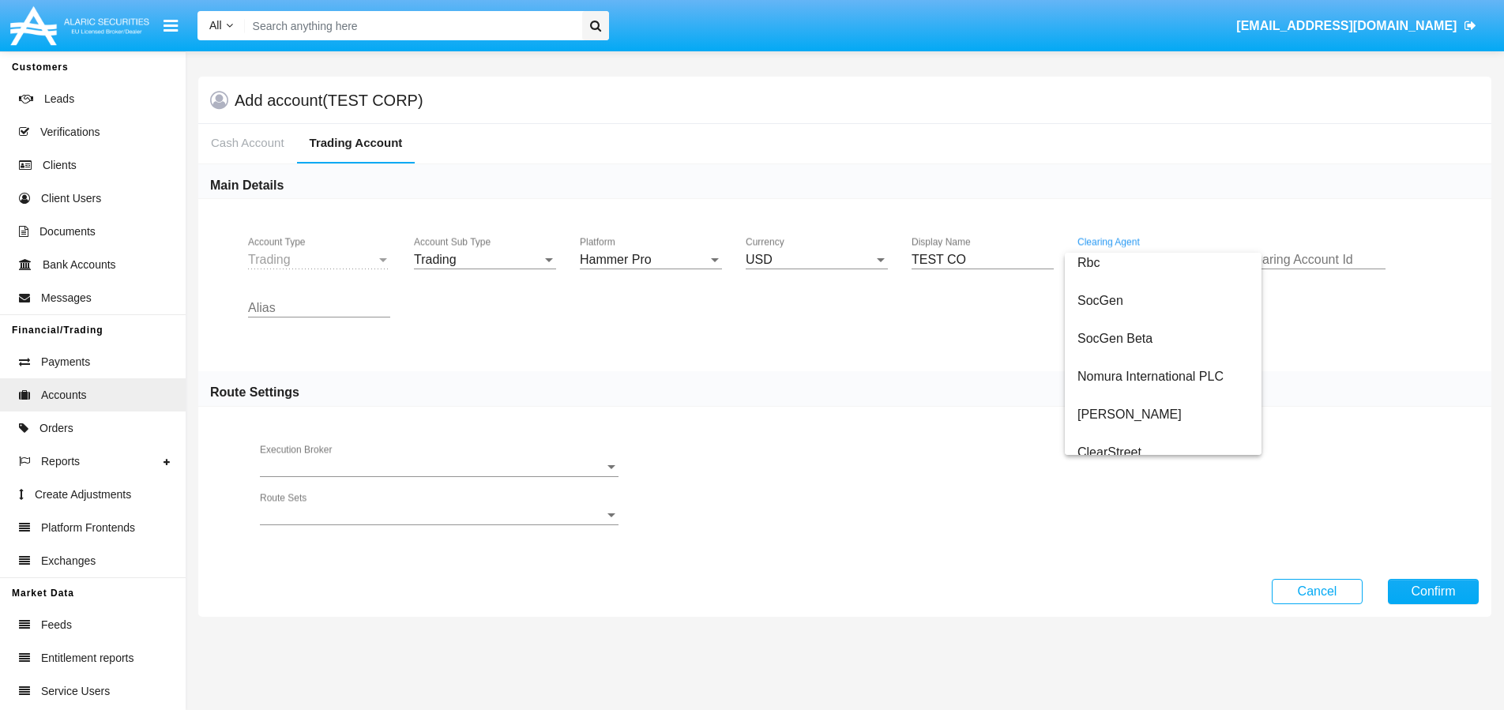
scroll to position [177, 0]
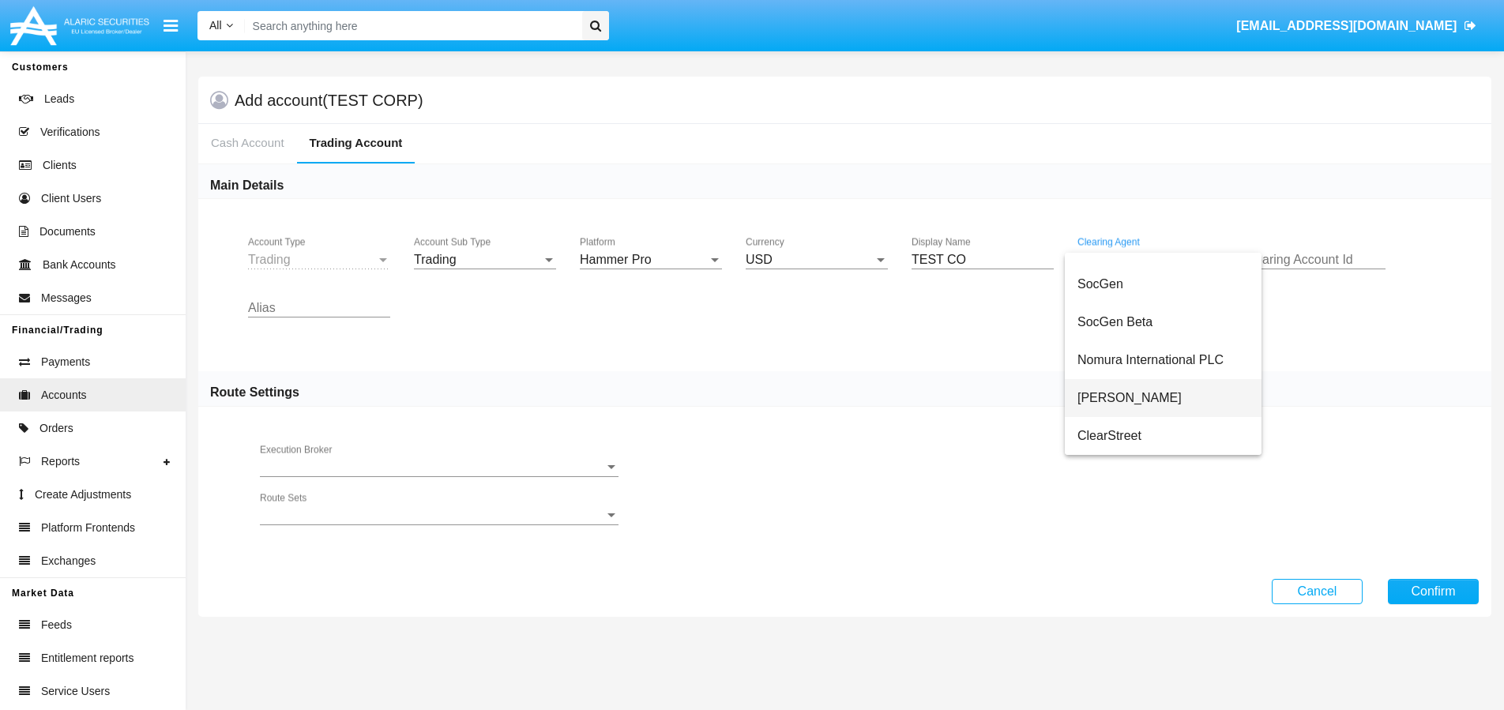
click at [1120, 397] on span "[PERSON_NAME]" at bounding box center [1163, 398] width 171 height 38
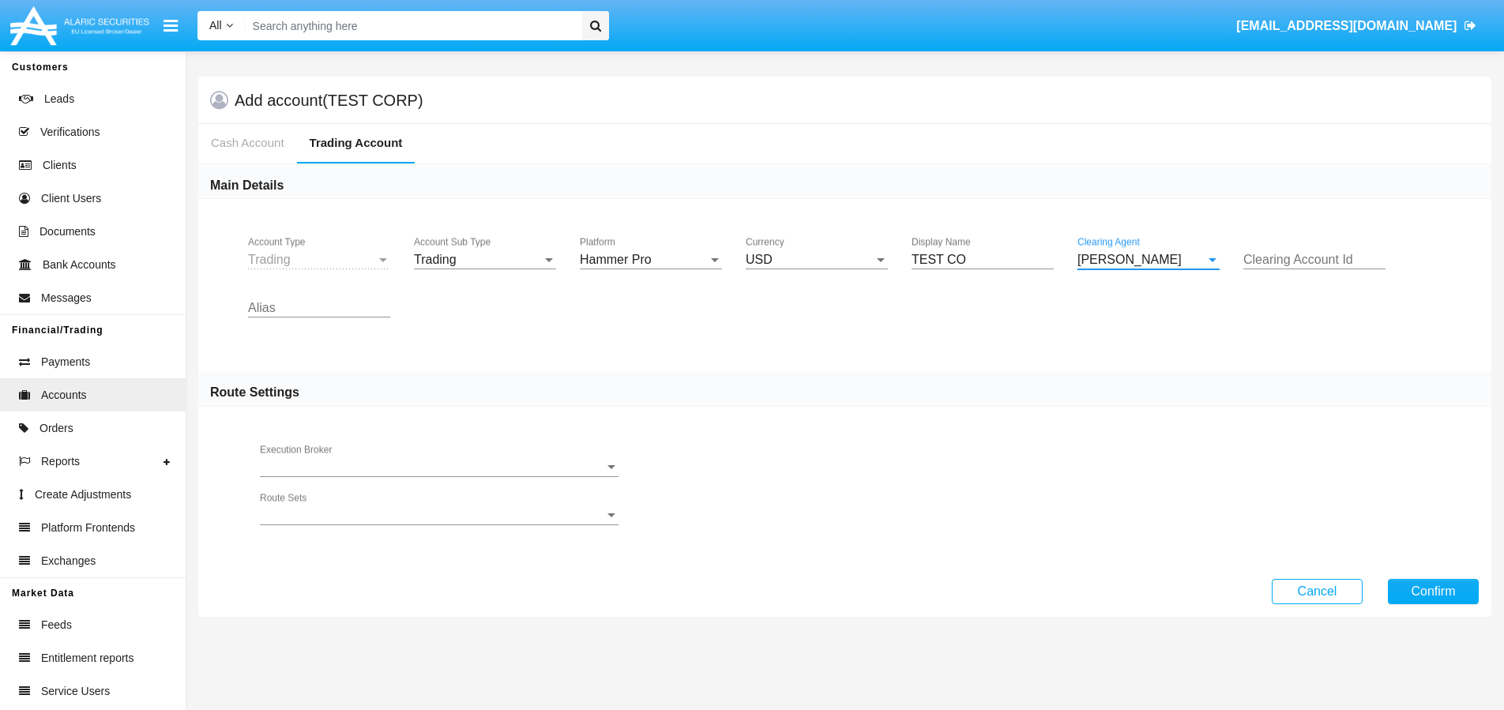
click at [1274, 260] on input "Clearing Account Id" at bounding box center [1315, 260] width 142 height 14
click at [323, 304] on input "Alias" at bounding box center [319, 308] width 142 height 14
type input "TEST"
click at [1443, 589] on button "Confirm" at bounding box center [1433, 591] width 91 height 25
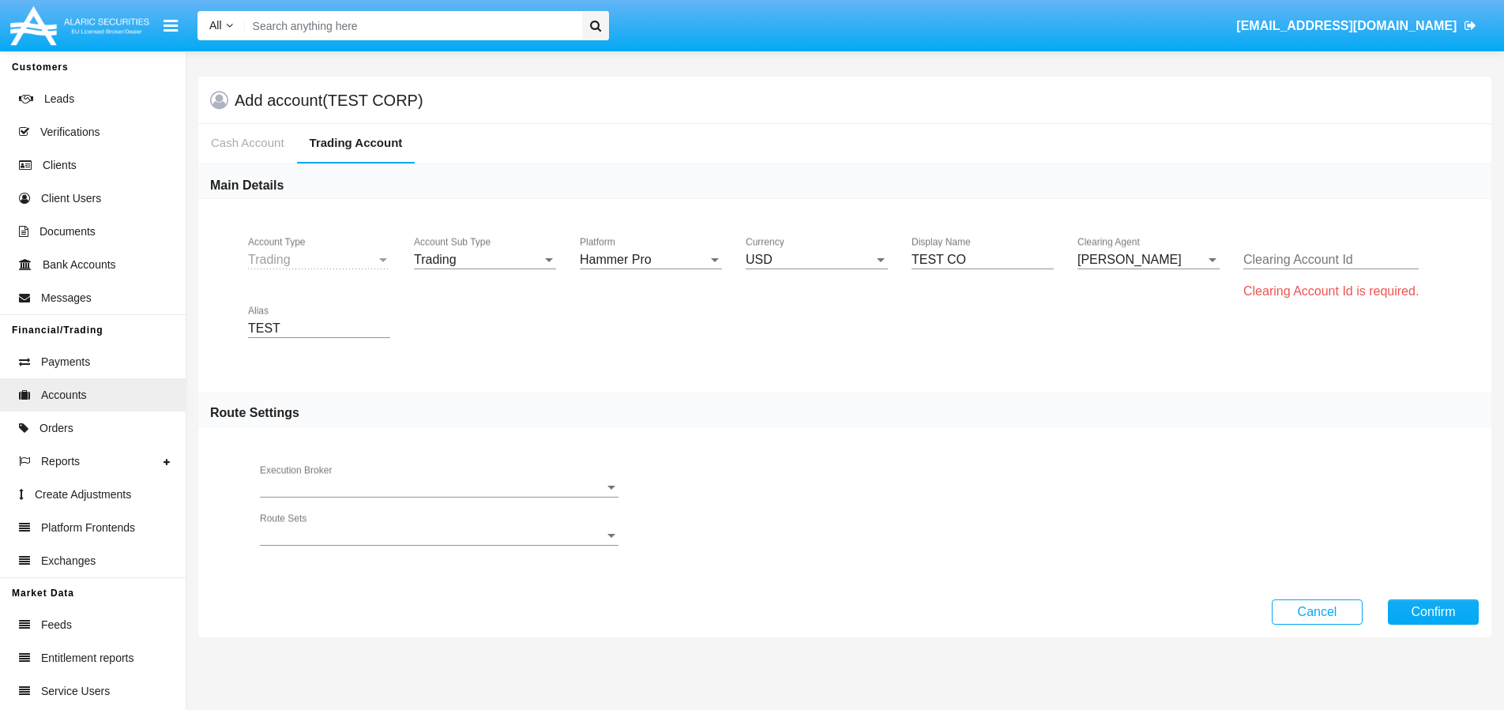
drag, startPoint x: 1345, startPoint y: 274, endPoint x: 1339, endPoint y: 234, distance: 40.7
click at [1345, 274] on div "Clearing Account Id" at bounding box center [1331, 261] width 175 height 48
click at [1336, 248] on div "Clearing Account Id" at bounding box center [1331, 255] width 175 height 36
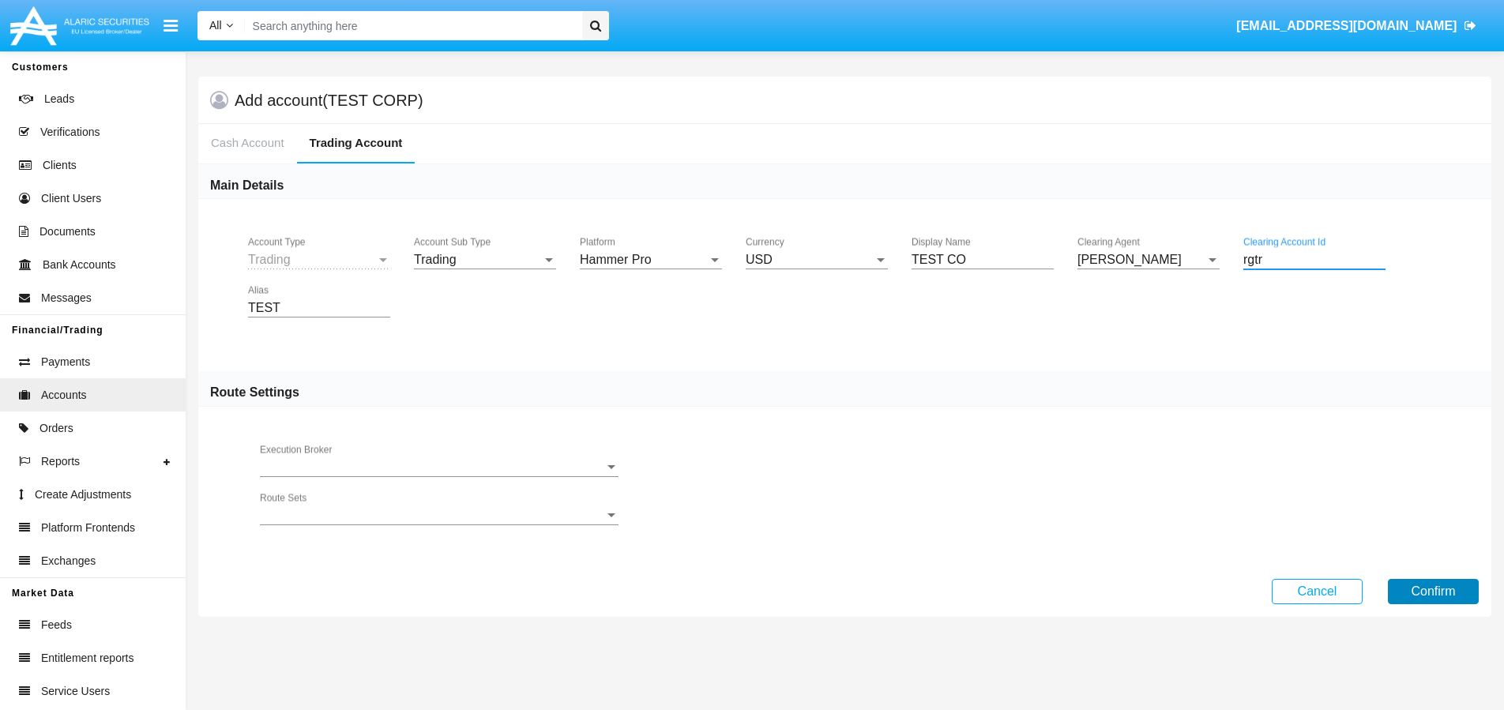
type input "rgtr"
click at [1422, 602] on button "Confirm" at bounding box center [1433, 591] width 91 height 25
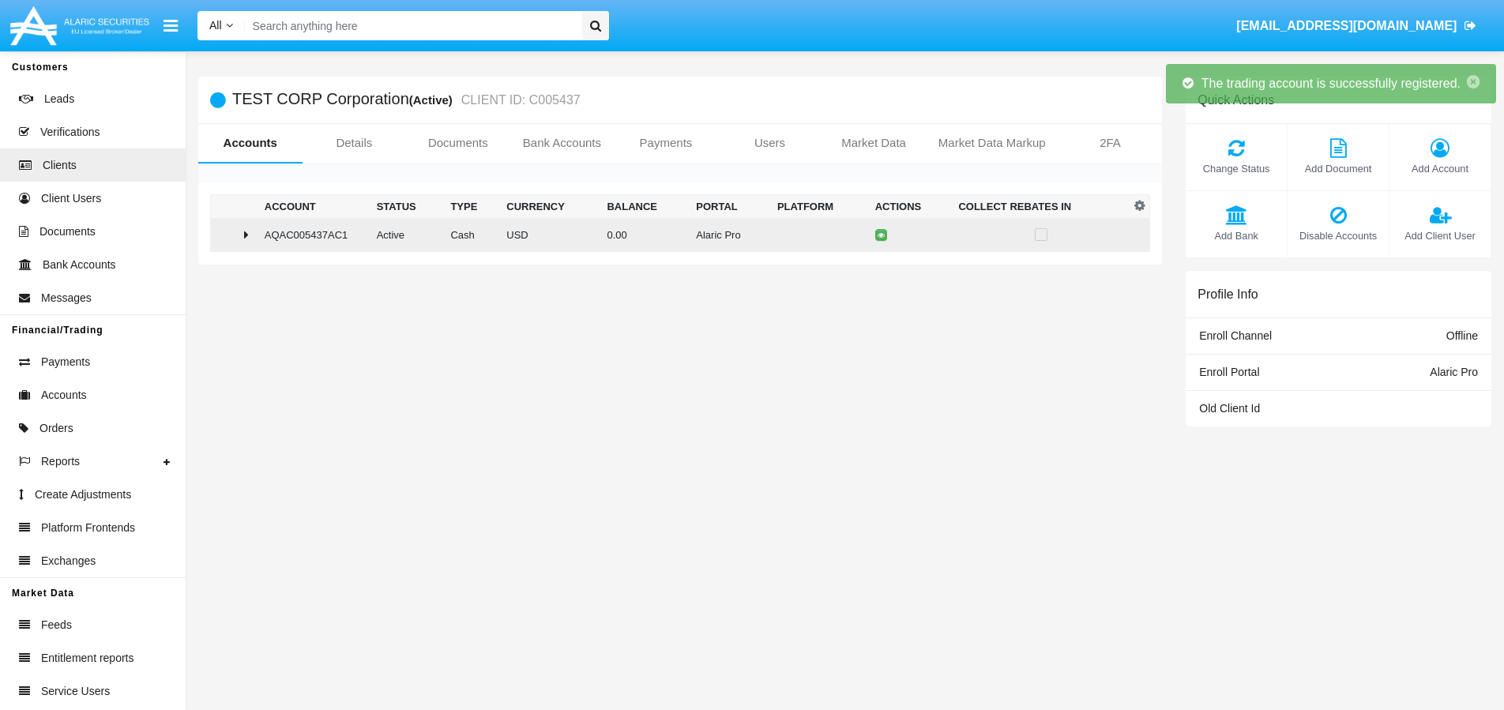
click at [234, 239] on div at bounding box center [234, 234] width 35 height 13
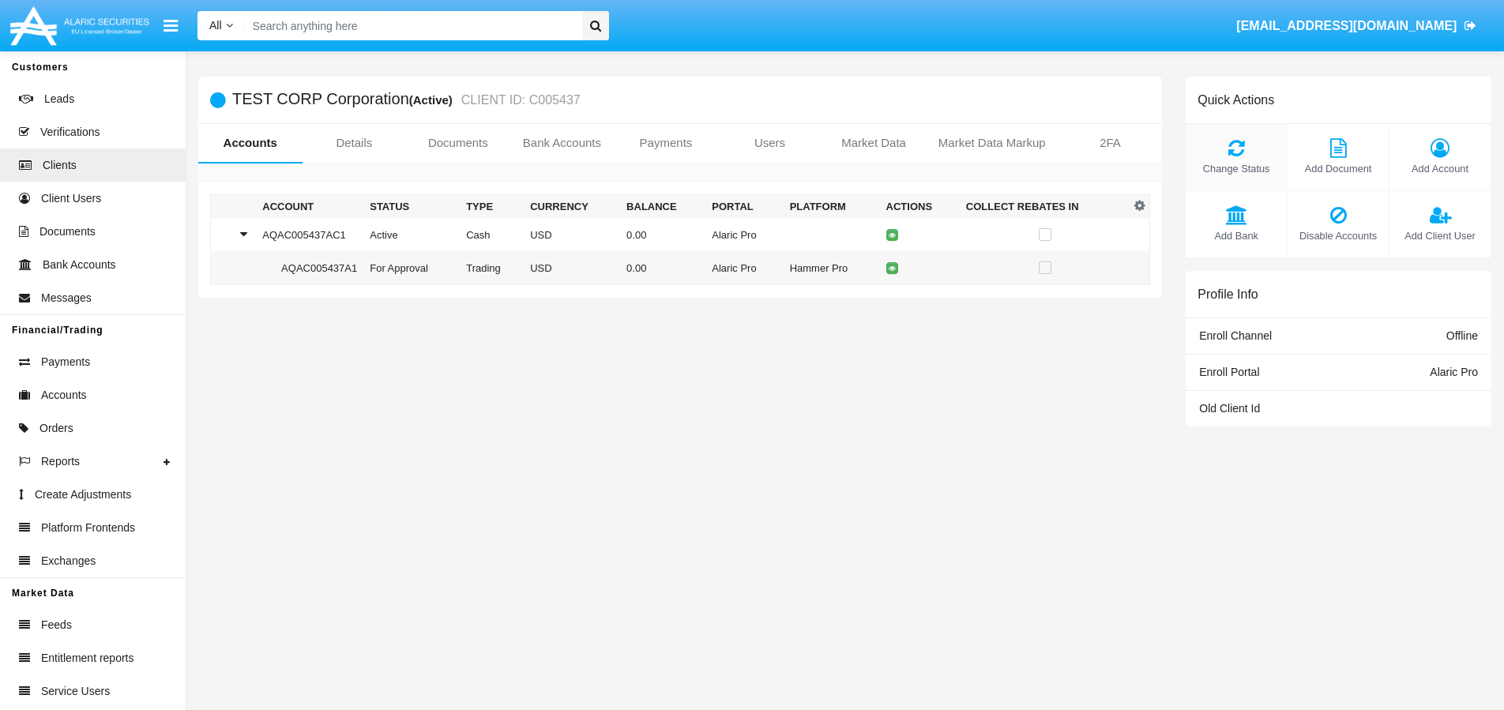
click at [1234, 153] on icon at bounding box center [1236, 147] width 85 height 19
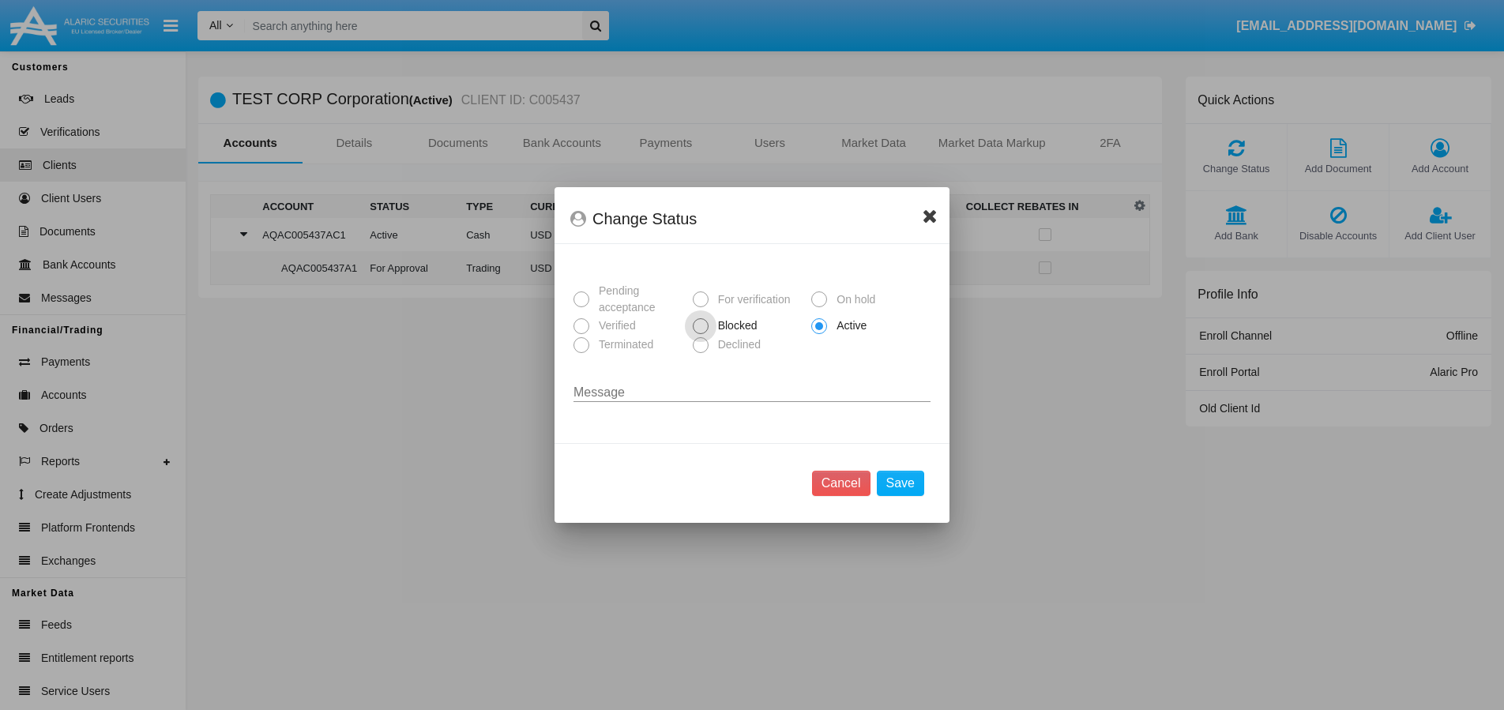
click at [933, 209] on icon at bounding box center [930, 215] width 15 height 19
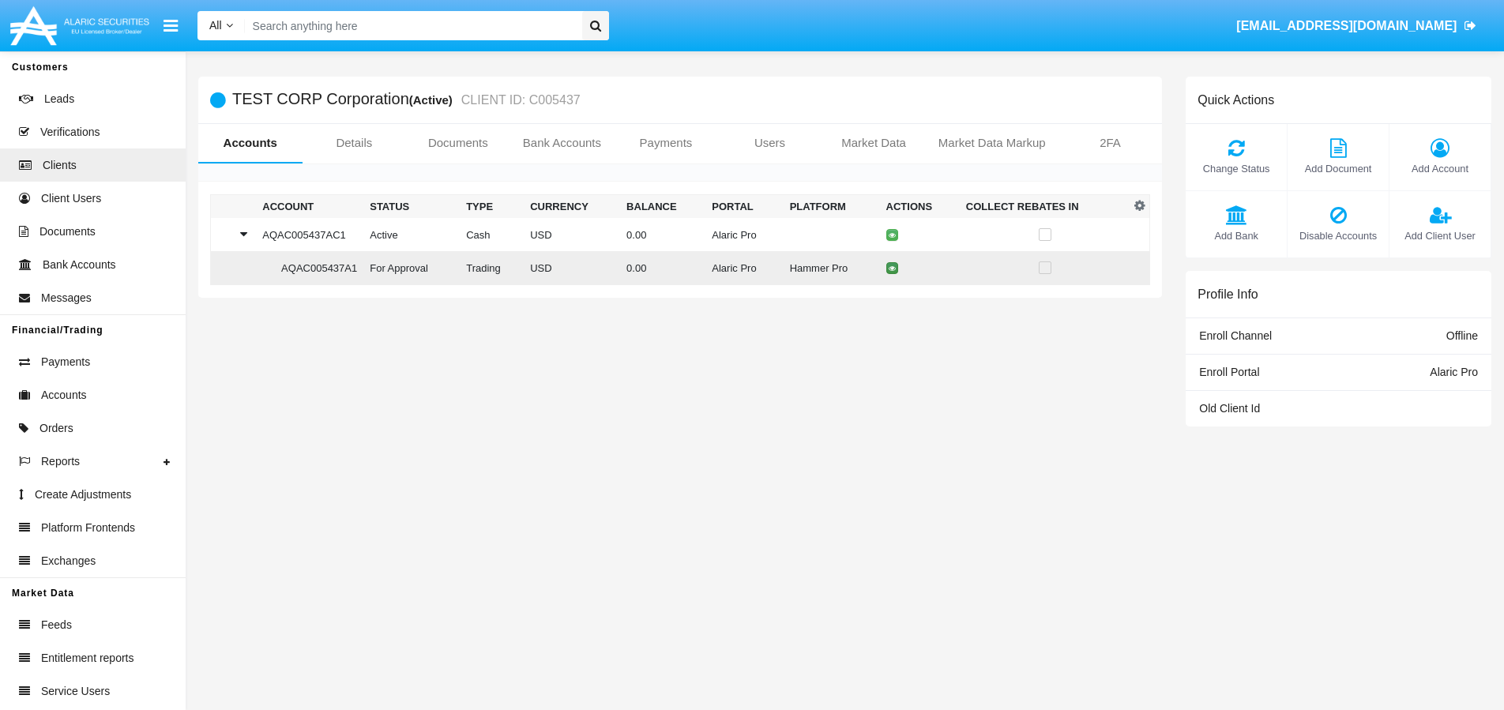
click at [889, 270] on icon at bounding box center [892, 268] width 7 height 7
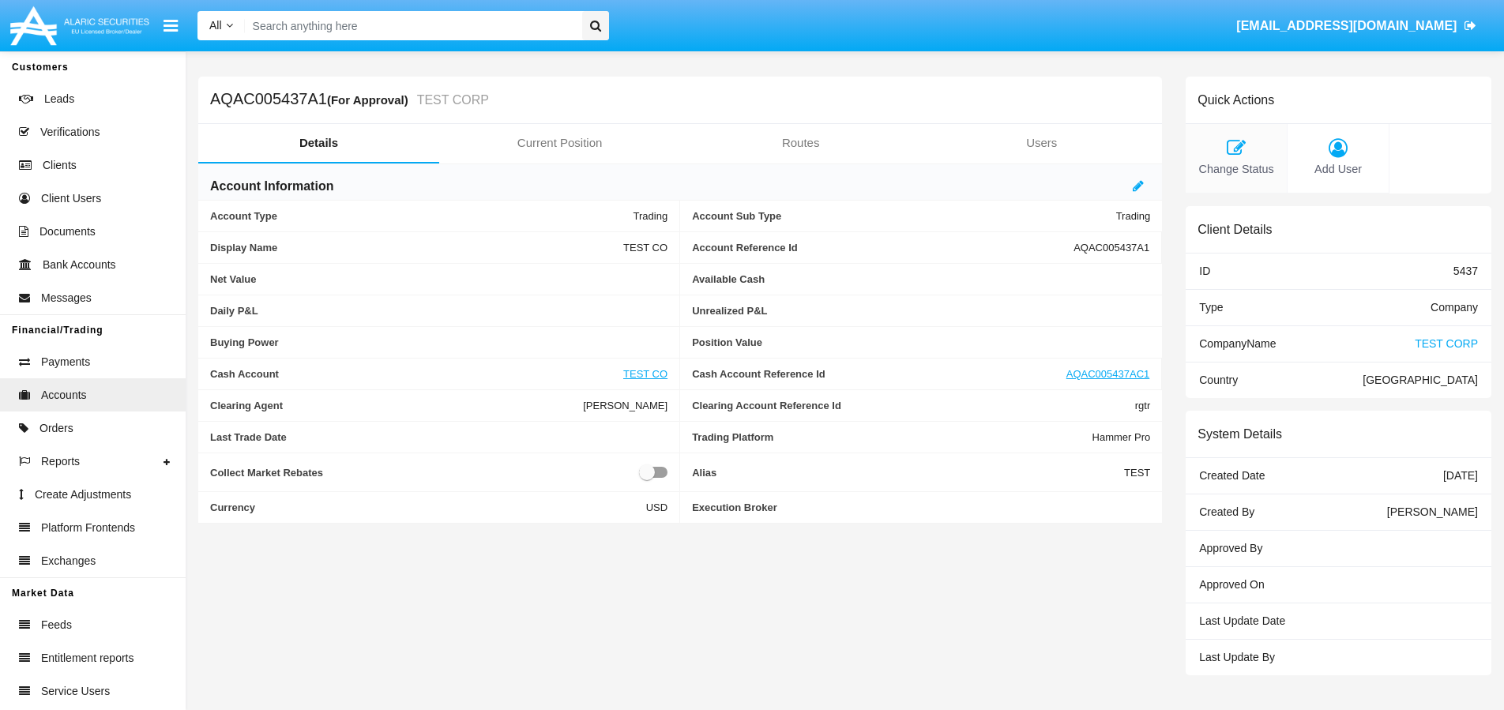
click at [1237, 158] on div "Change Status" at bounding box center [1237, 159] width 102 height 70
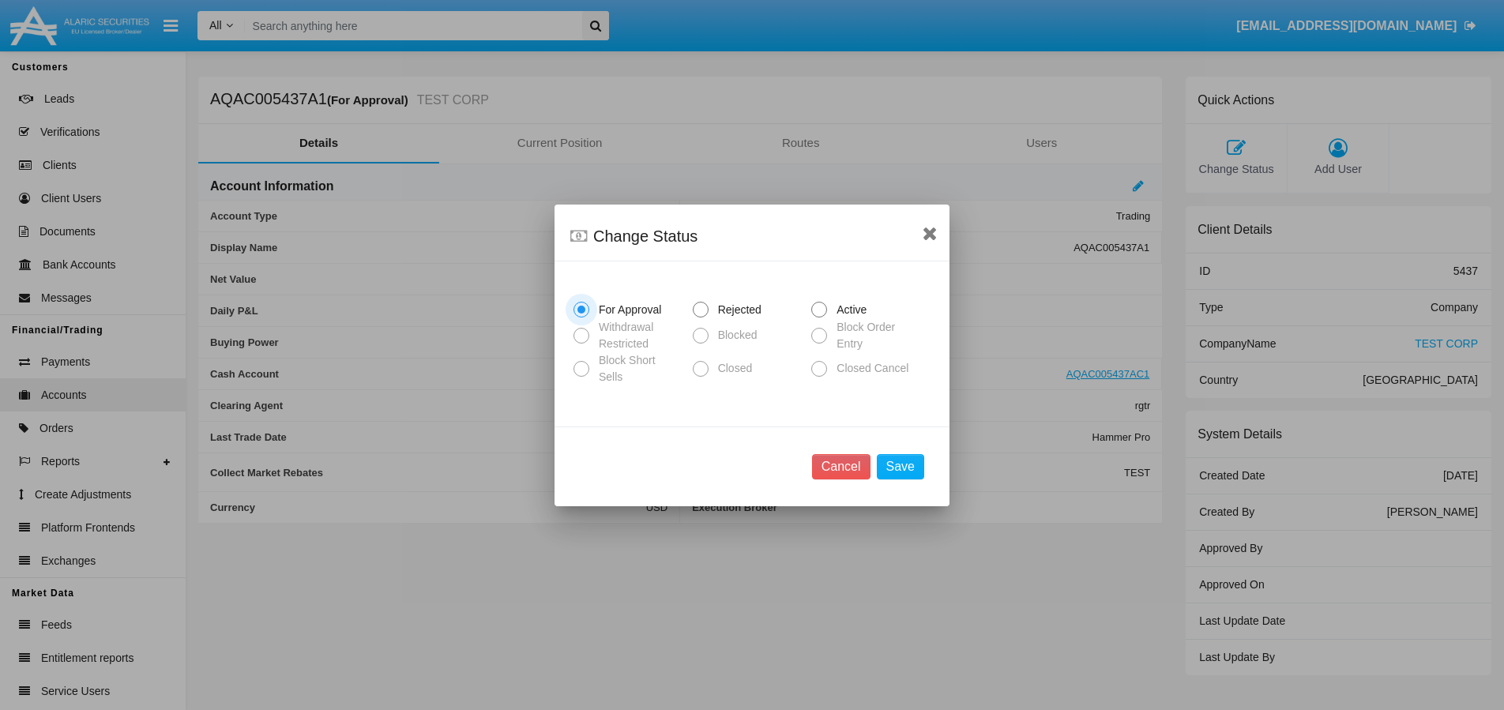
click at [822, 308] on span at bounding box center [819, 310] width 16 height 16
click at [819, 318] on input "Active" at bounding box center [818, 318] width 1 height 1
radio input "true"
click at [914, 461] on button "Save" at bounding box center [900, 466] width 47 height 25
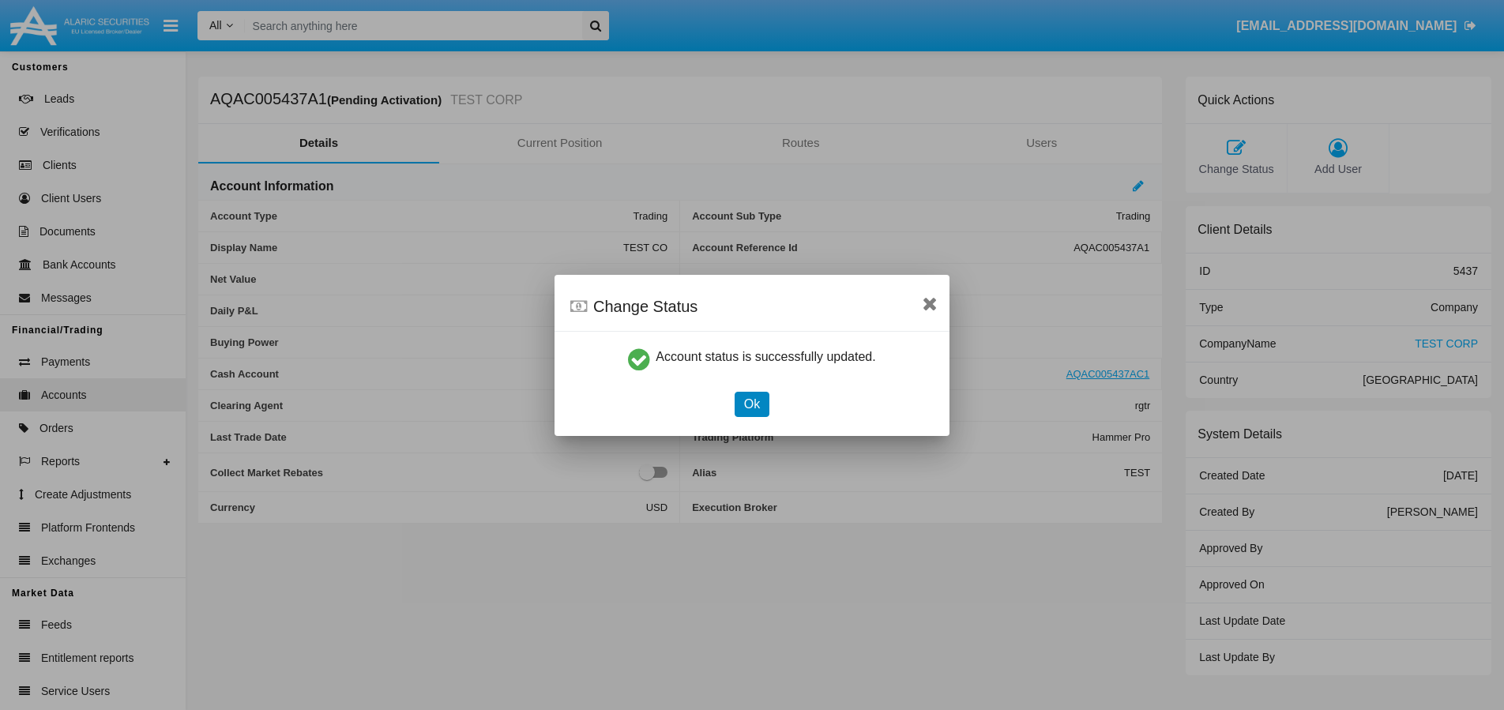
click at [741, 395] on button "Ok" at bounding box center [752, 404] width 35 height 25
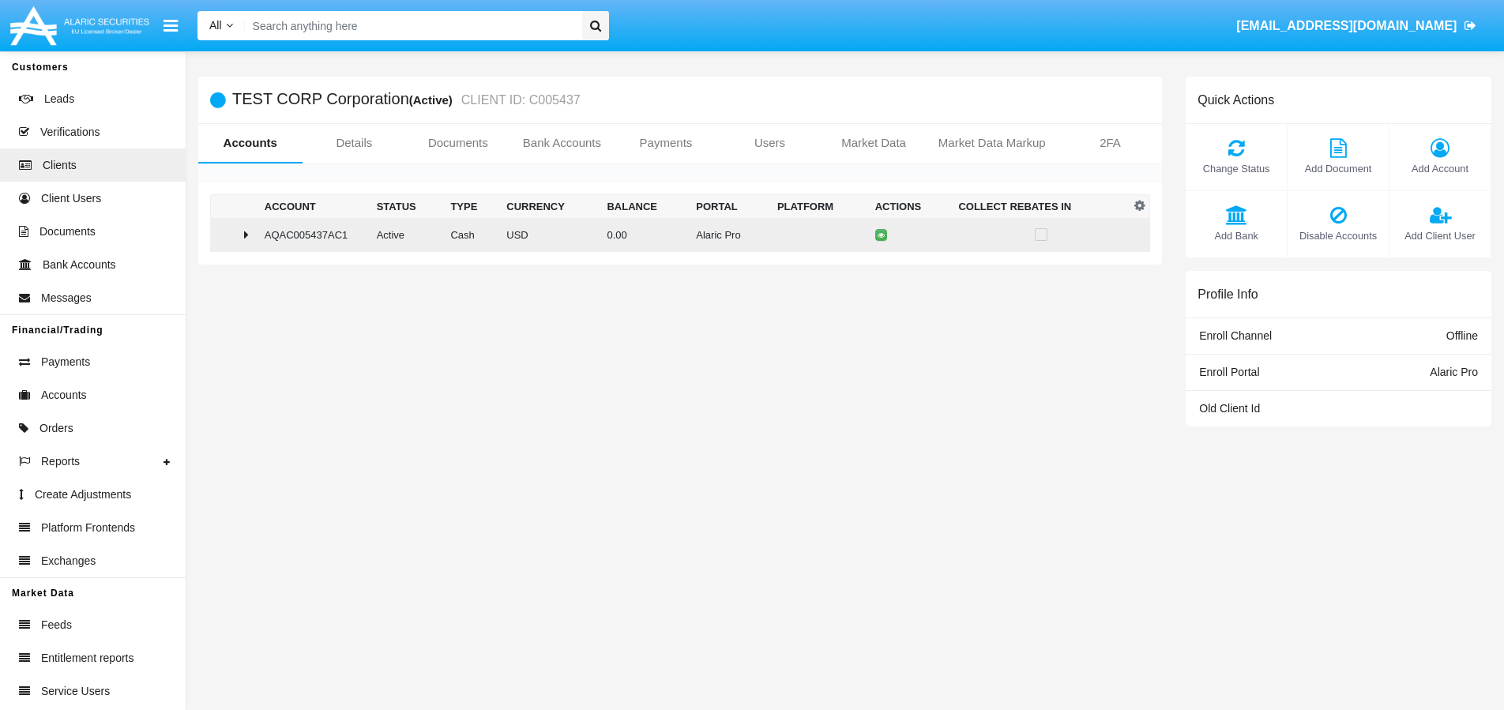
click at [235, 229] on div at bounding box center [234, 234] width 35 height 13
